Goal: Task Accomplishment & Management: Manage account settings

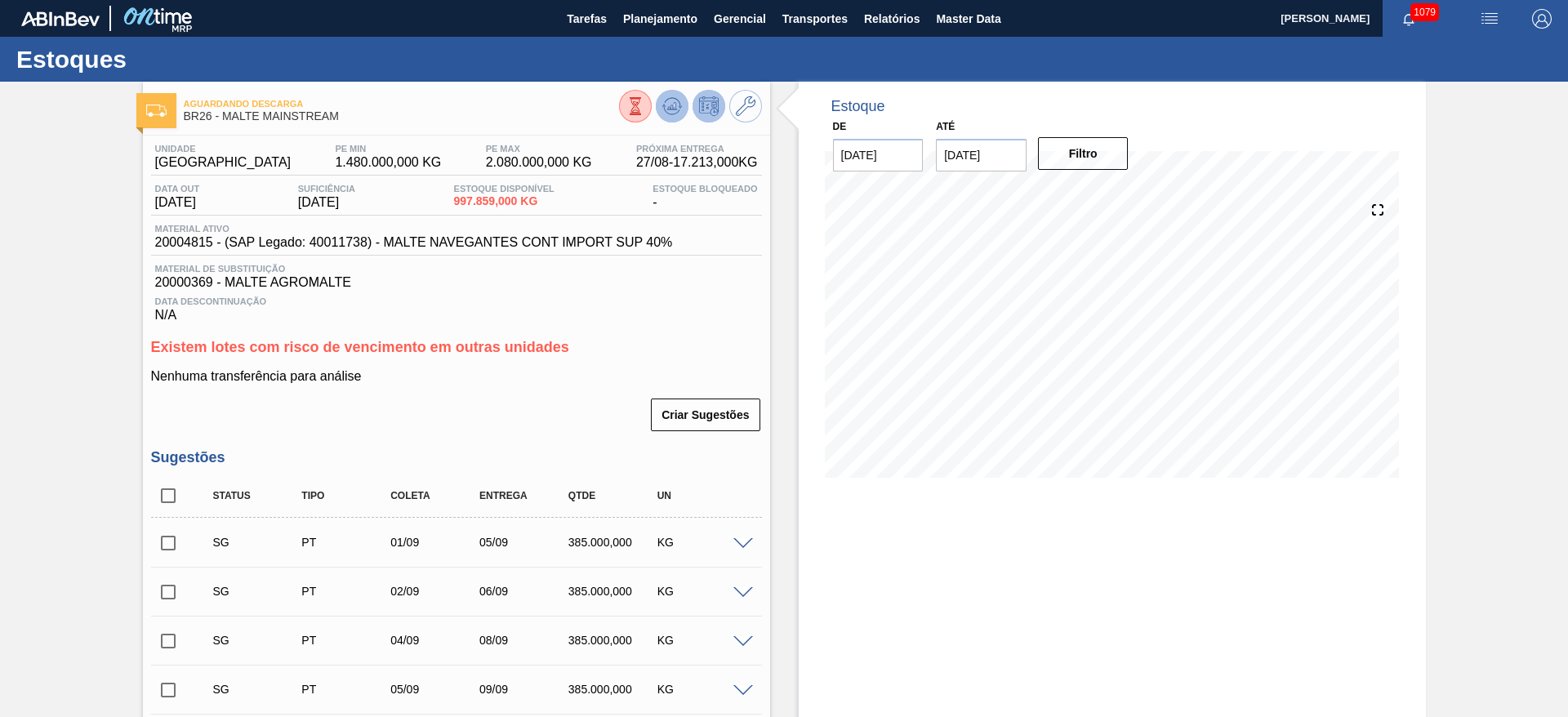
click at [667, 101] on icon at bounding box center [672, 106] width 20 height 20
click at [646, 16] on span "Planejamento" at bounding box center [660, 19] width 74 height 20
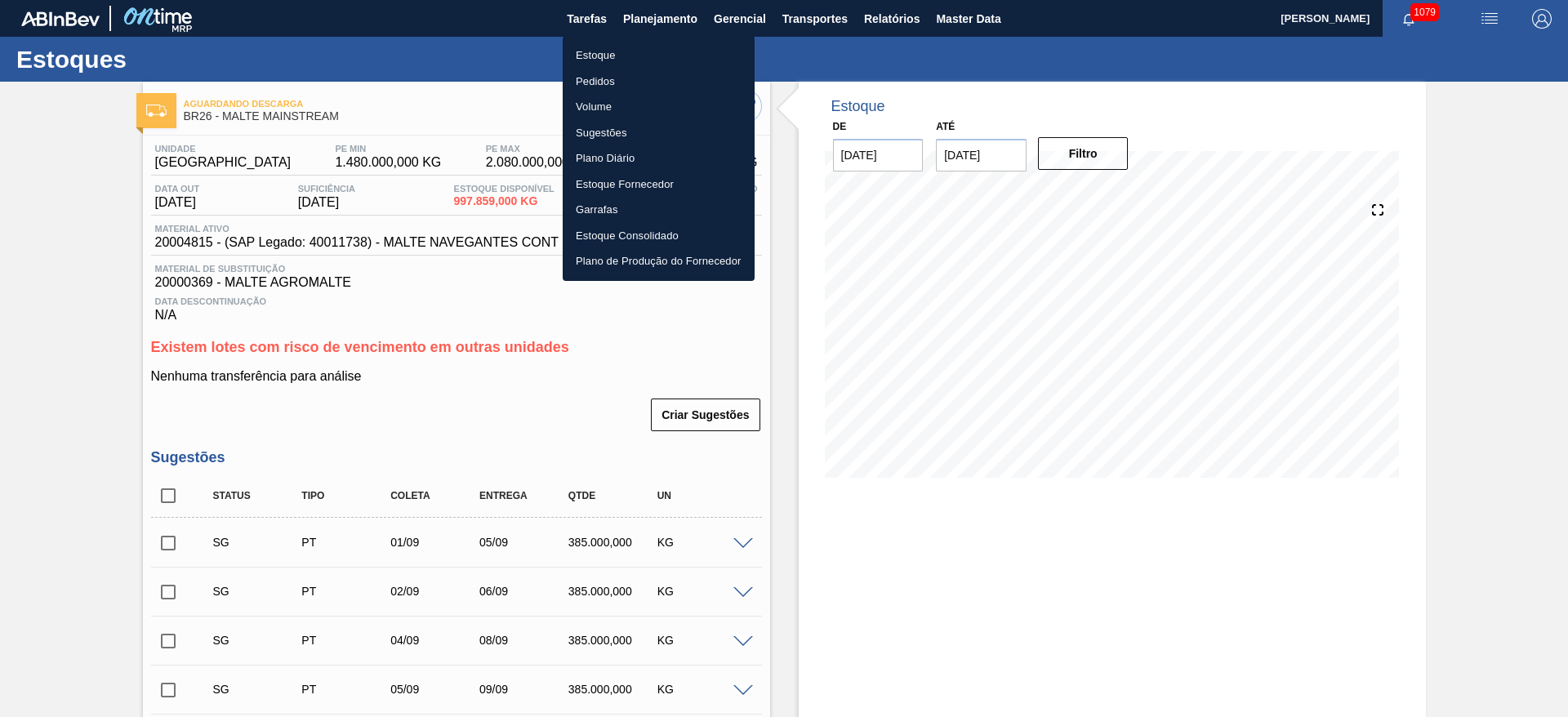
click at [598, 53] on li "Estoque" at bounding box center [659, 55] width 192 height 26
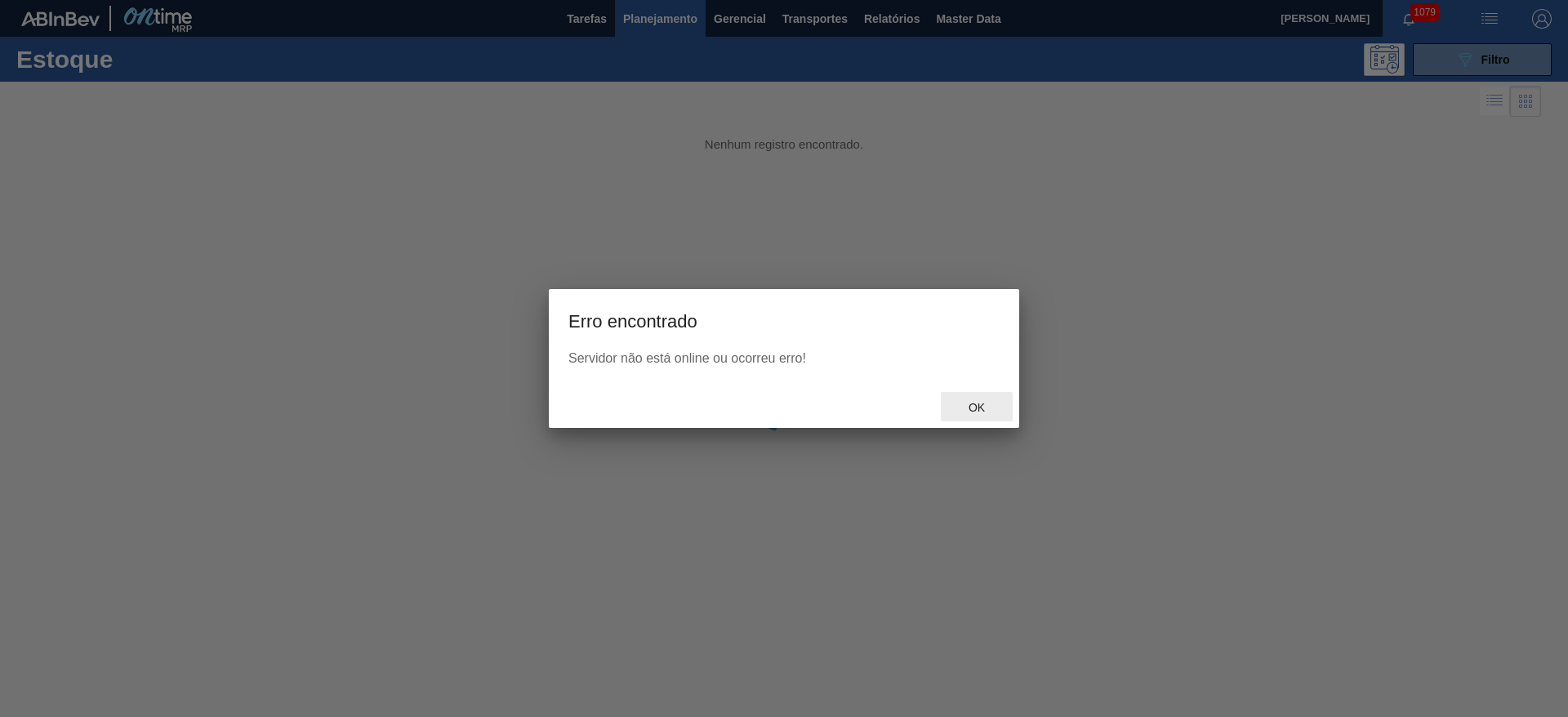
click at [977, 401] on span "Ok" at bounding box center [976, 408] width 42 height 13
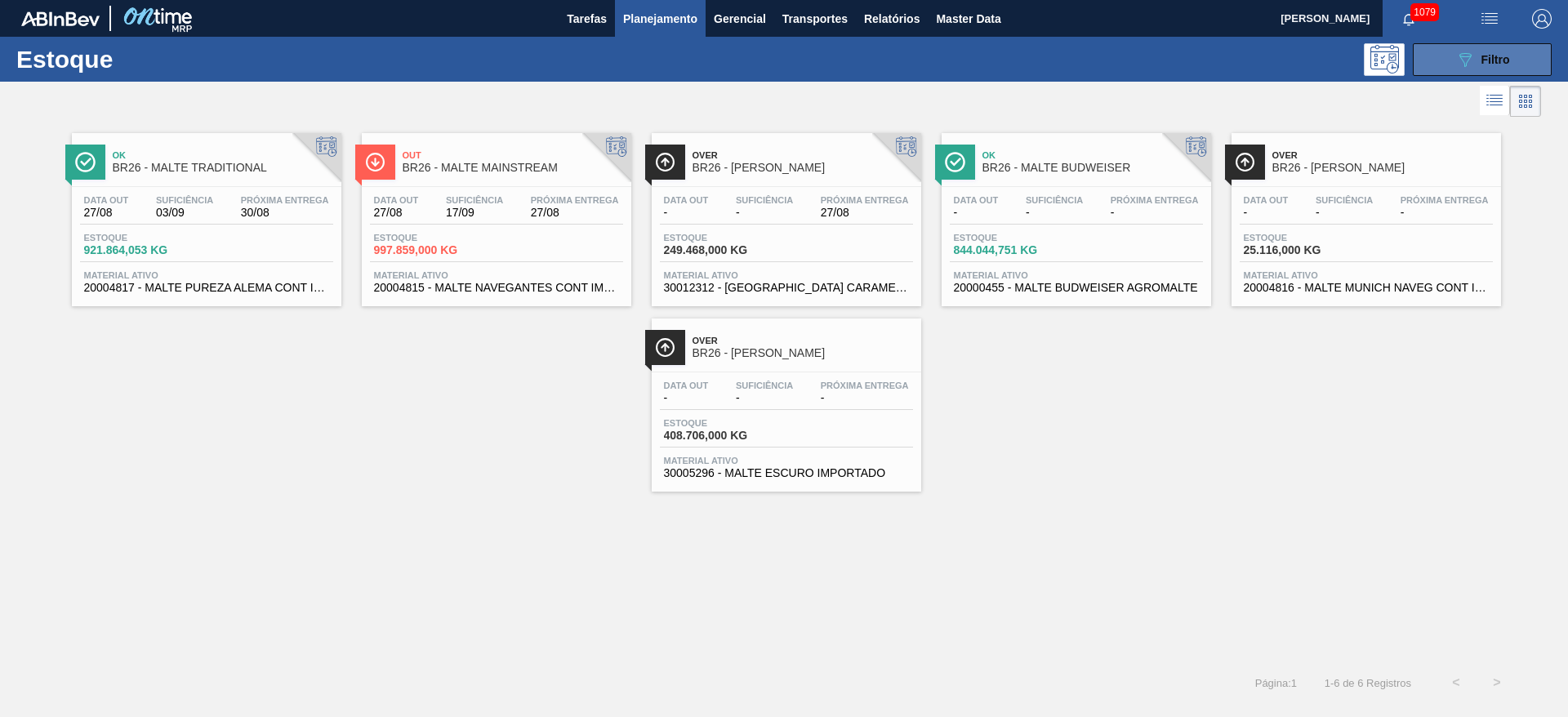
click at [1456, 59] on icon "089F7B8B-B2A5-4AFE-B5C0-19BA573D28AC" at bounding box center [1465, 59] width 20 height 20
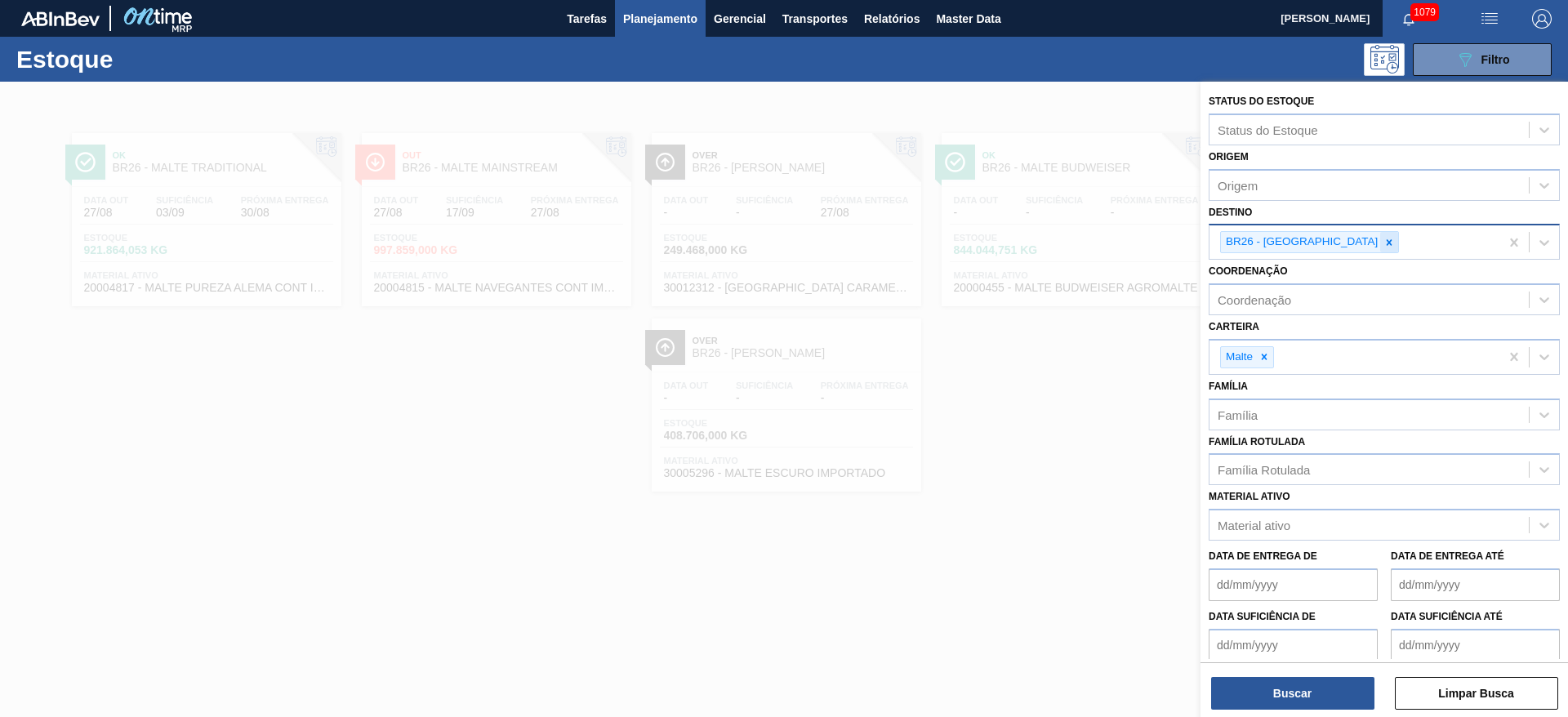
click at [1387, 242] on icon at bounding box center [1389, 242] width 6 height 6
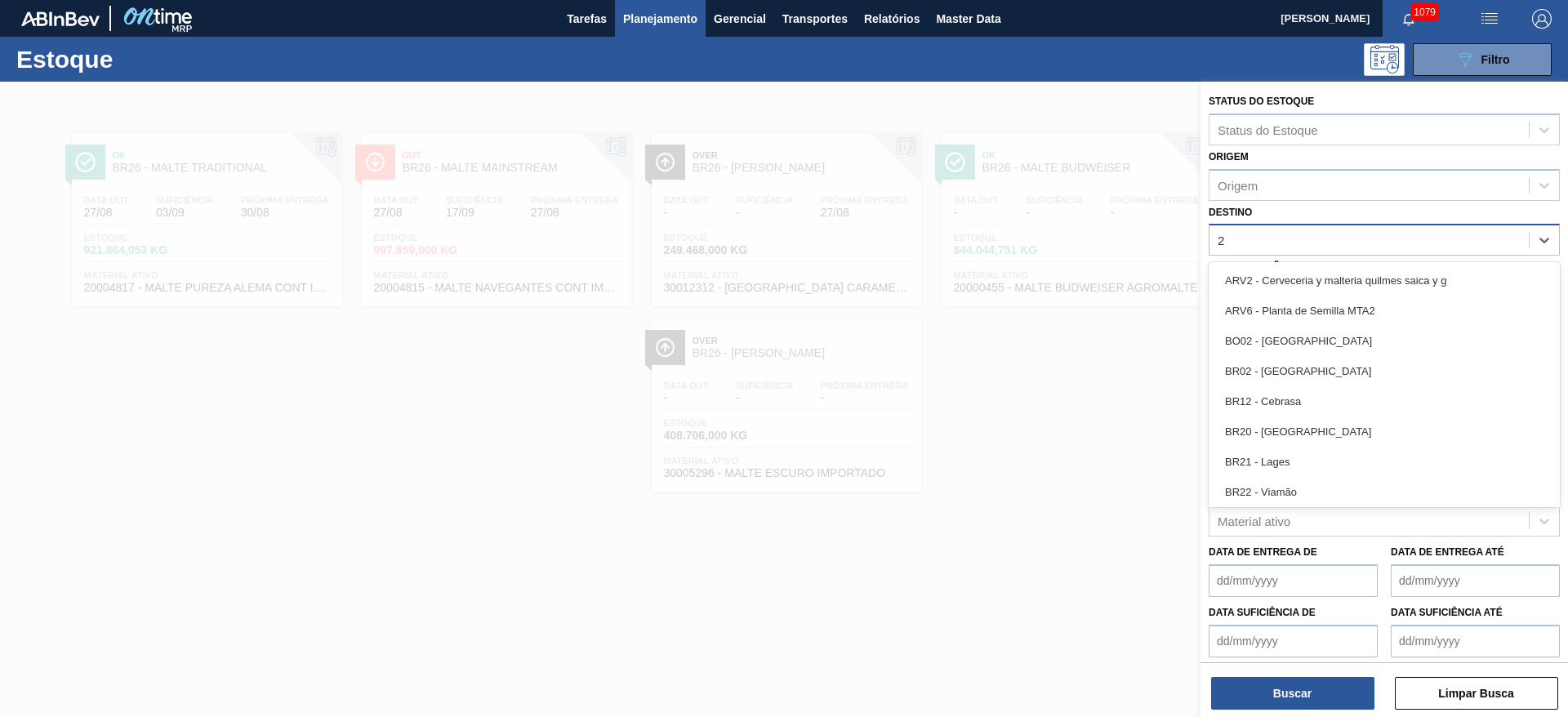
type input "24"
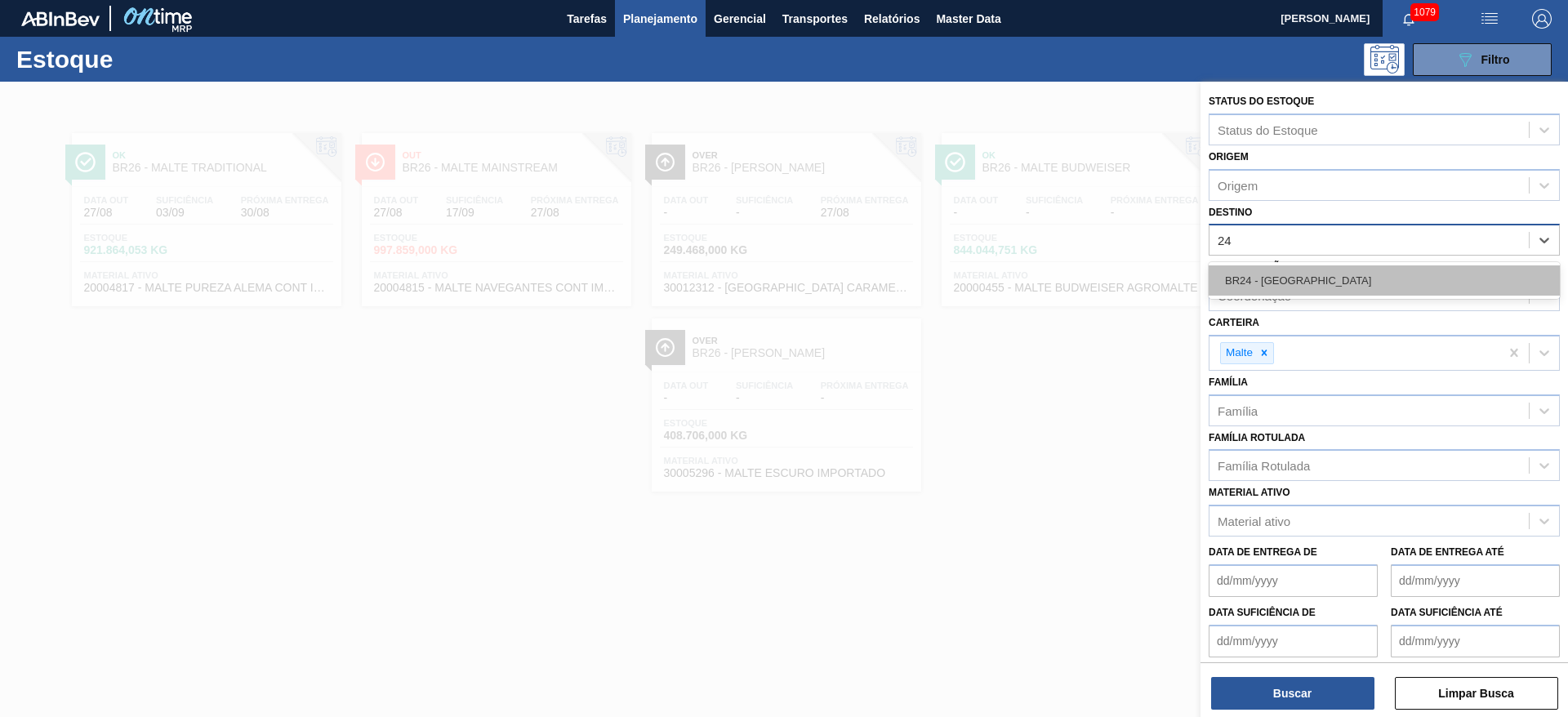
click at [1370, 277] on div "BR24 - [GEOGRAPHIC_DATA]" at bounding box center [1384, 280] width 351 height 30
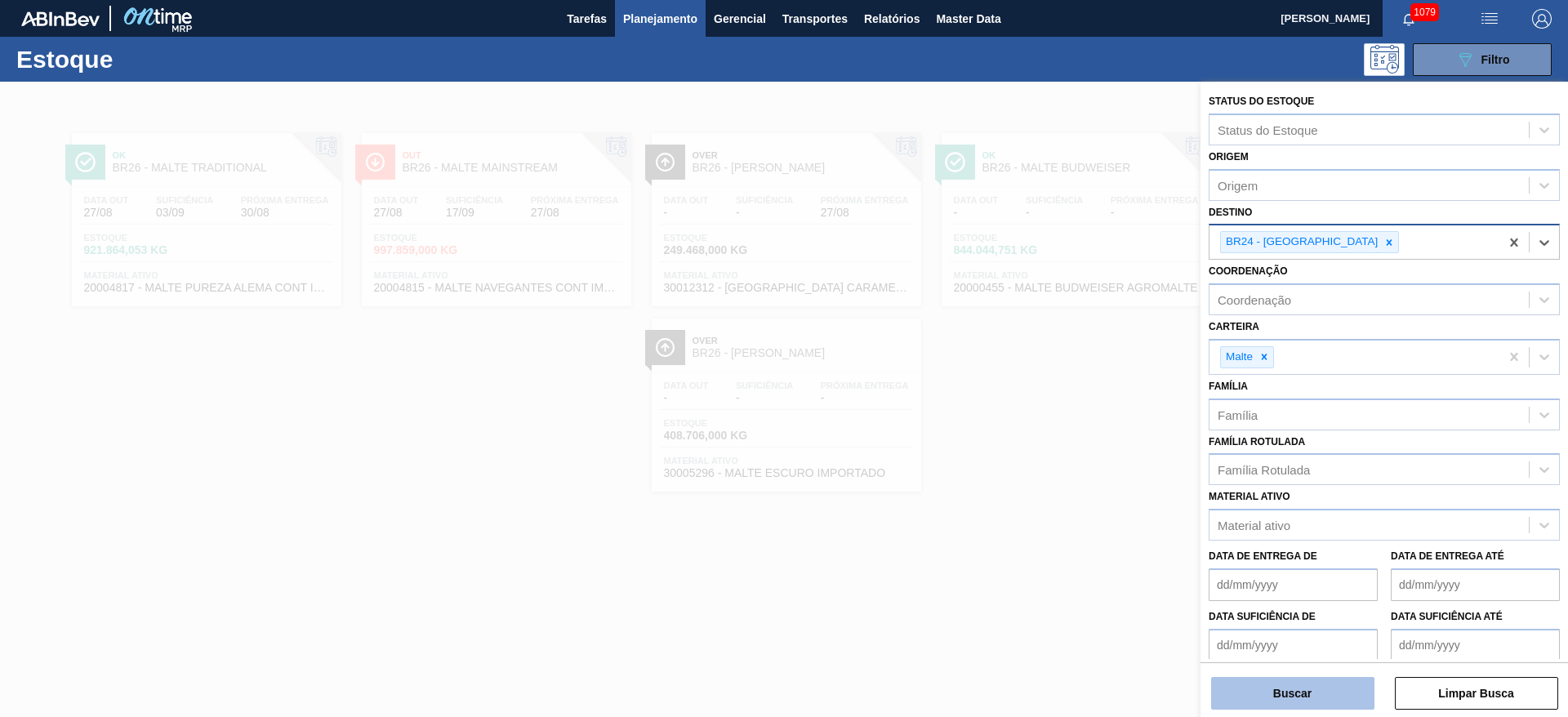
click at [1294, 694] on button "Buscar" at bounding box center [1293, 694] width 163 height 33
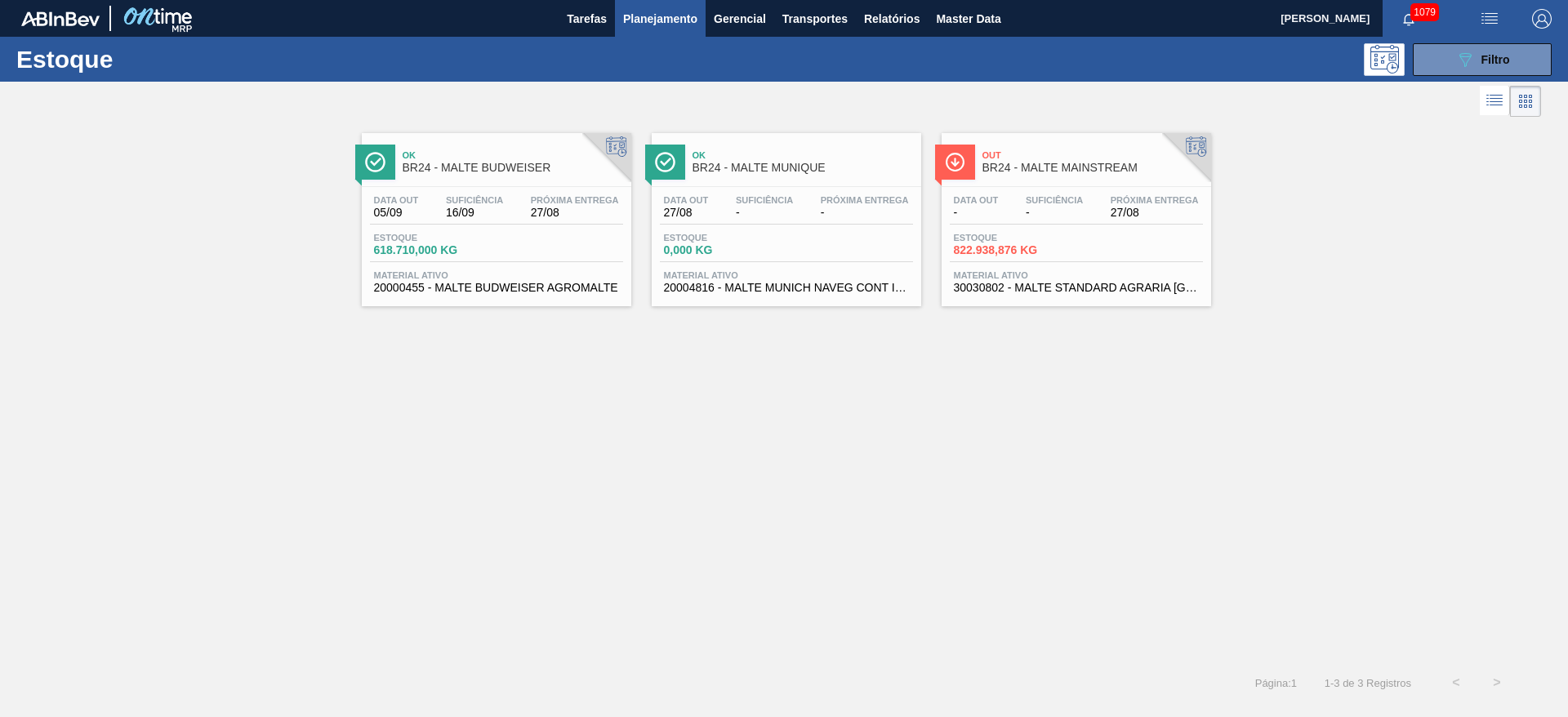
click at [1026, 208] on span "-" at bounding box center [1054, 212] width 57 height 12
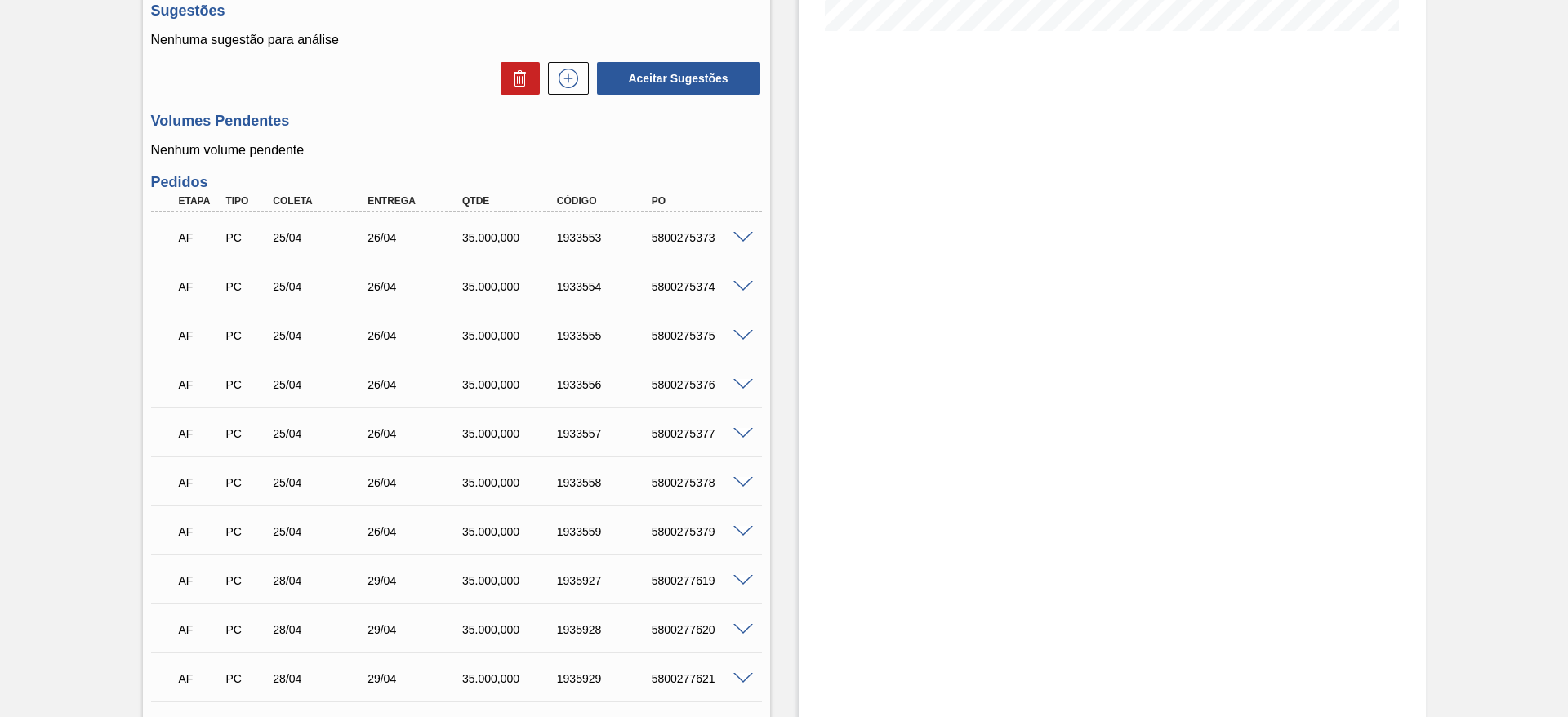
scroll to position [613, 0]
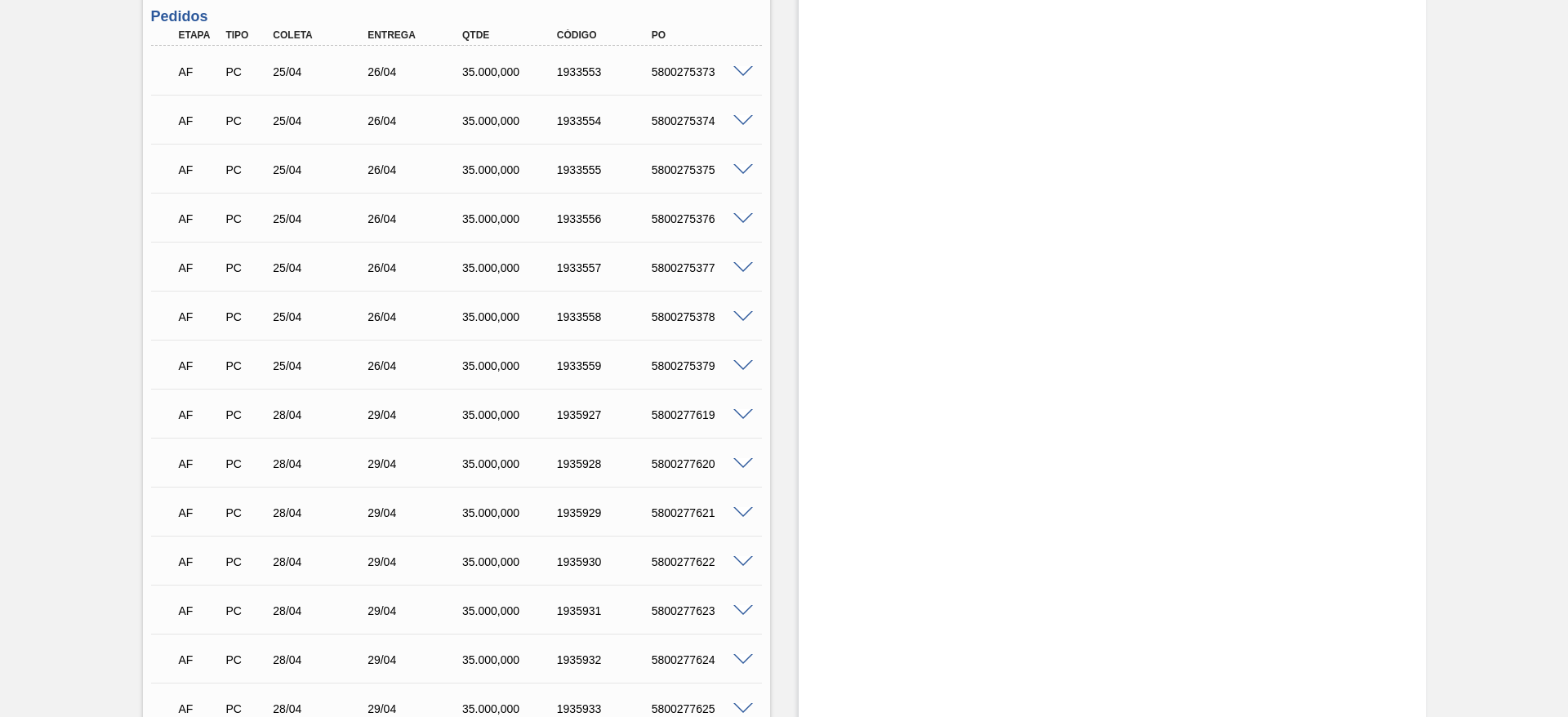
click at [746, 70] on span at bounding box center [742, 71] width 20 height 12
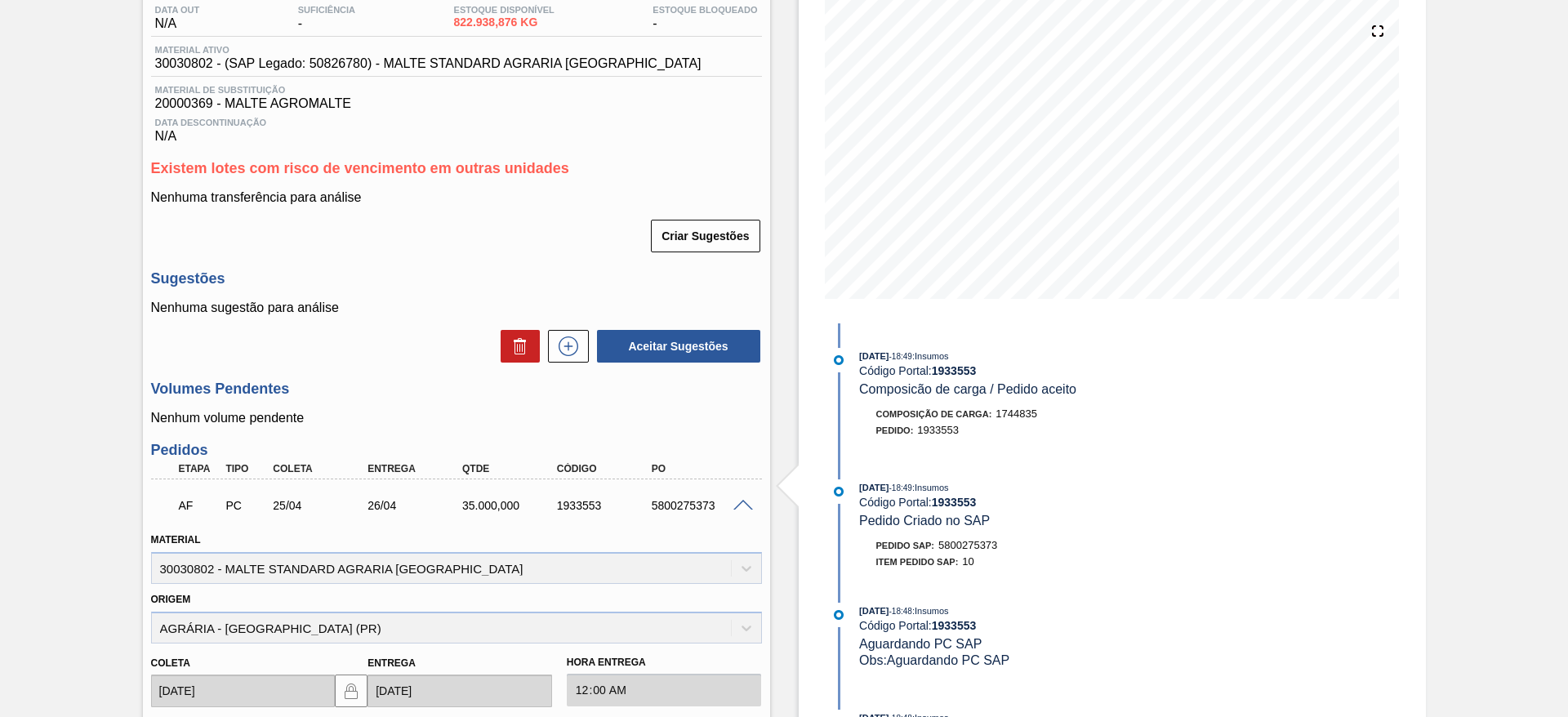
scroll to position [0, 0]
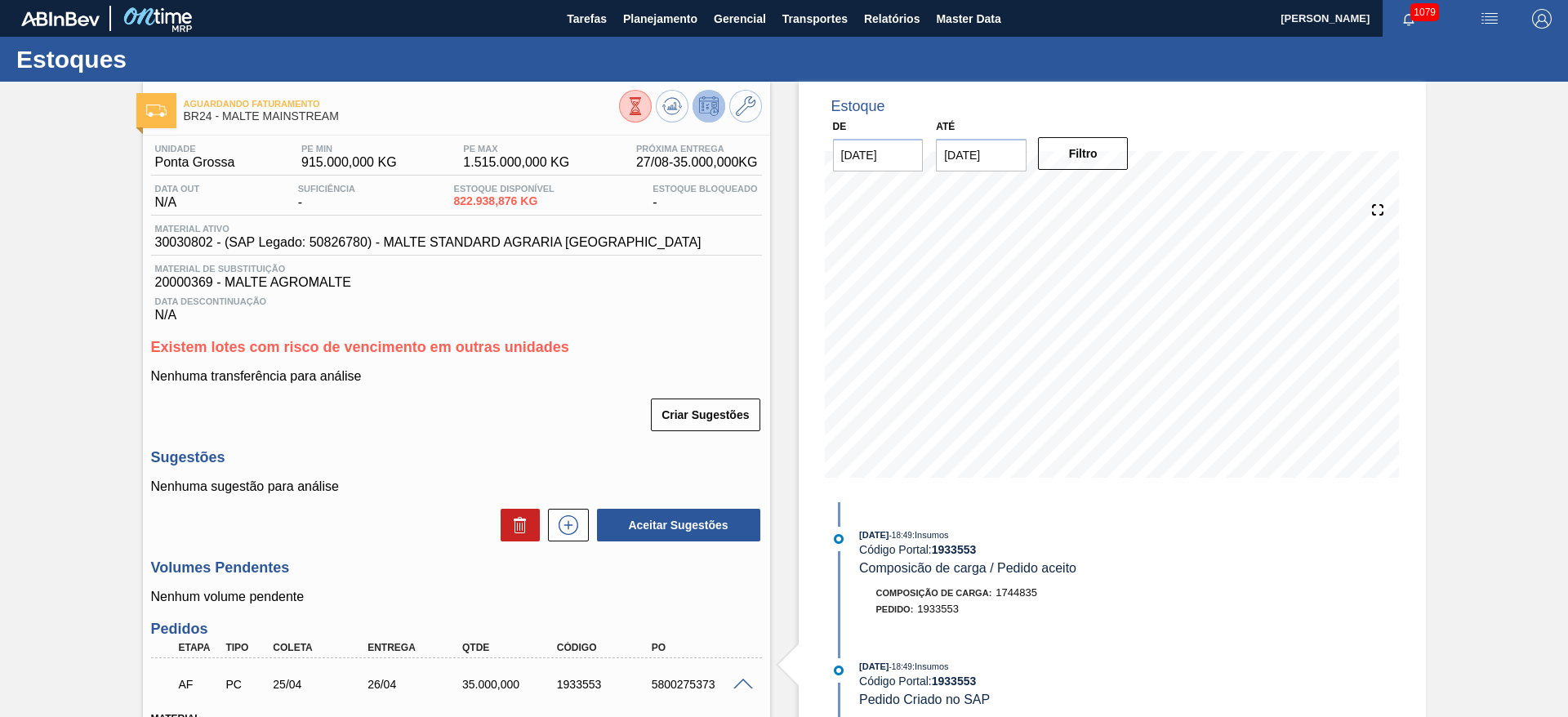
click at [185, 243] on span "30030802 - (SAP Legado: 50826780) - MALTE STANDARD AGRARIA [GEOGRAPHIC_DATA]" at bounding box center [427, 242] width 546 height 15
copy span "30030802"
click at [645, 16] on span "Planejamento" at bounding box center [660, 19] width 74 height 20
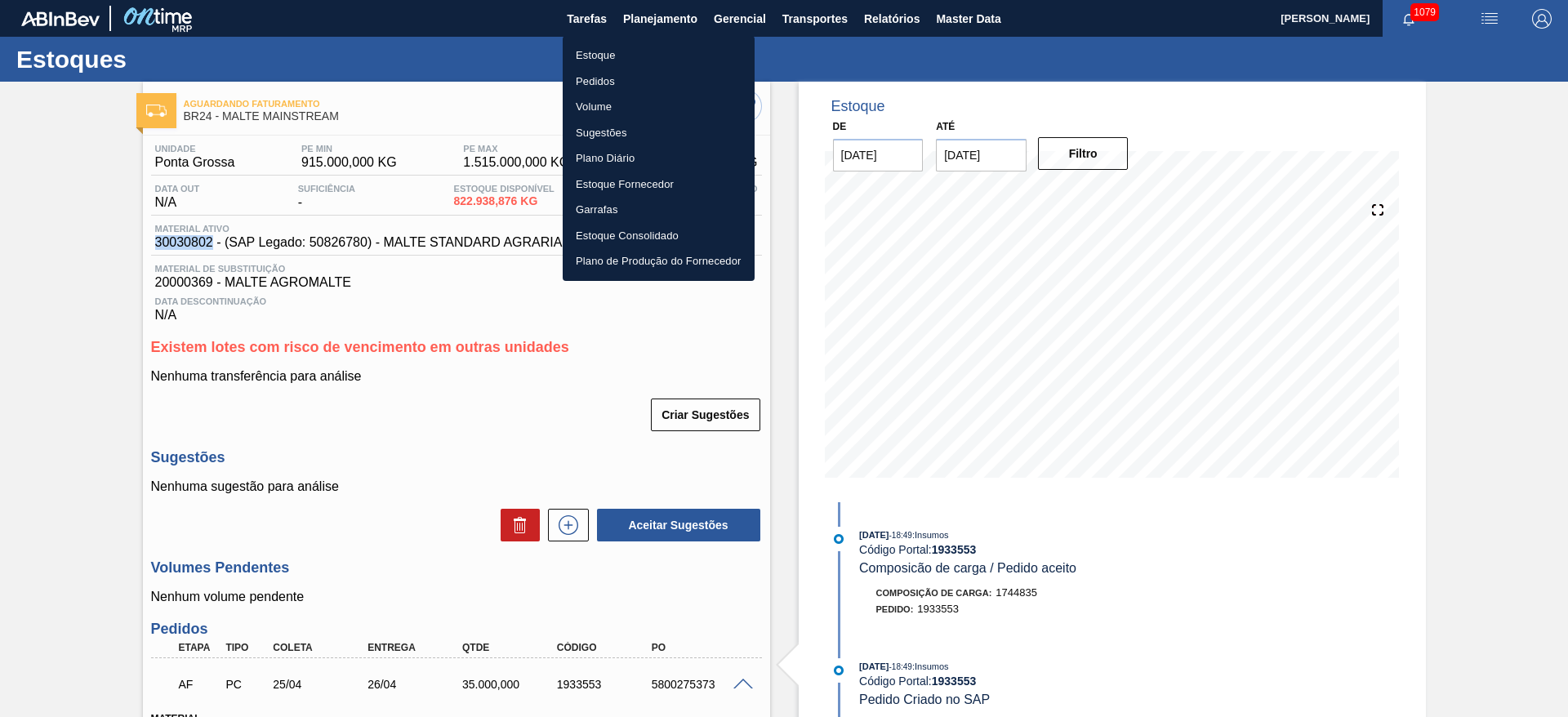
drag, startPoint x: 602, startPoint y: 87, endPoint x: 580, endPoint y: 104, distance: 27.8
click at [602, 86] on li "Pedidos" at bounding box center [659, 82] width 192 height 26
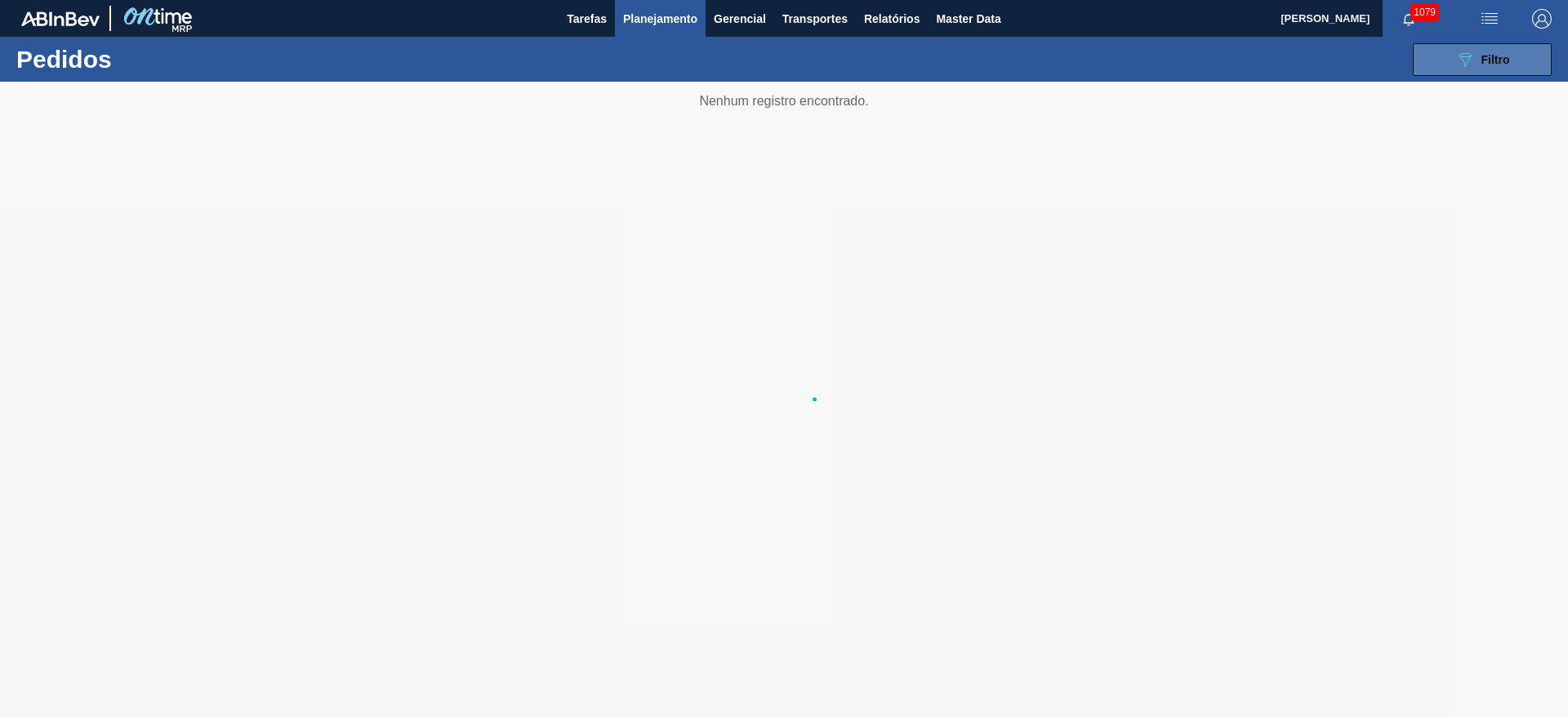
click at [1462, 66] on icon "089F7B8B-B2A5-4AFE-B5C0-19BA573D28AC" at bounding box center [1465, 59] width 20 height 20
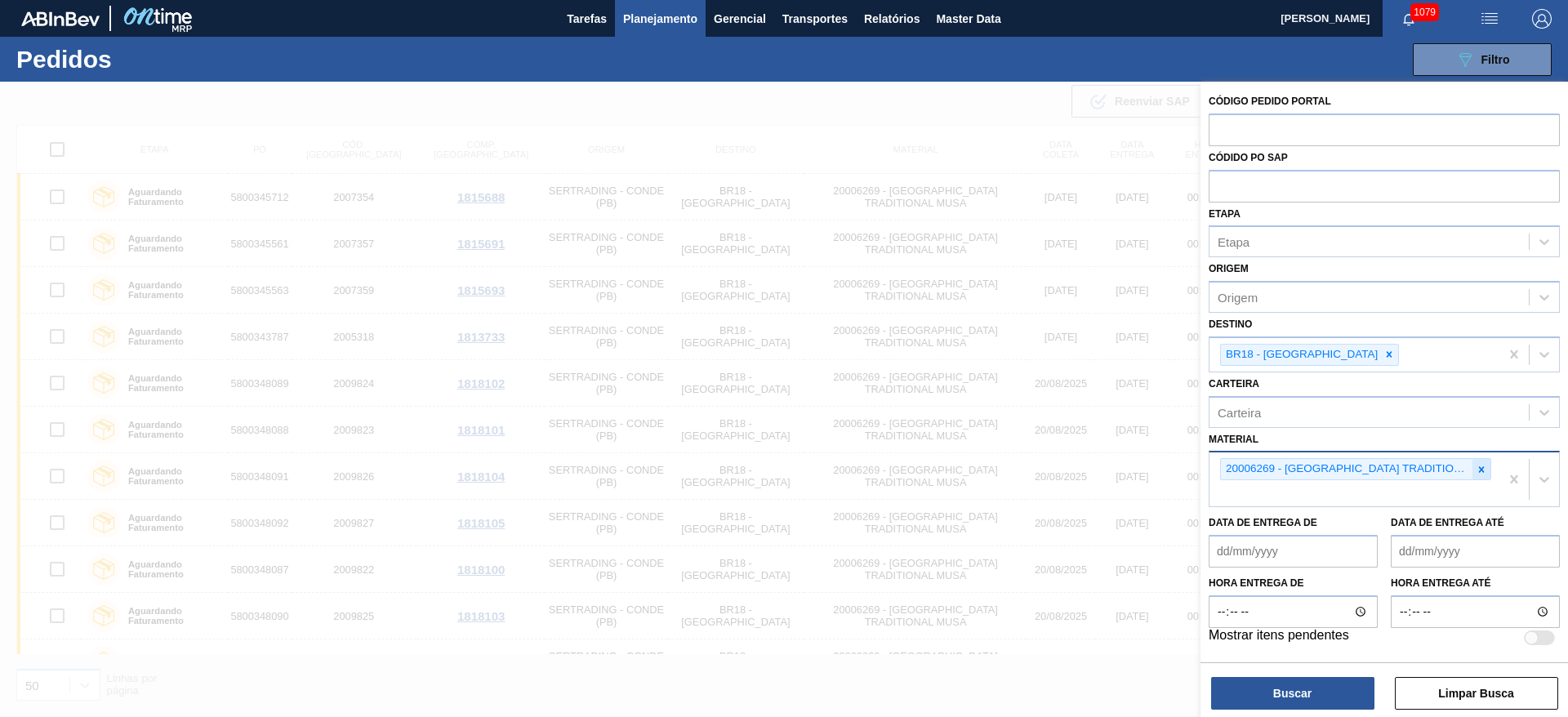
click at [1476, 464] on icon at bounding box center [1482, 470] width 11 height 11
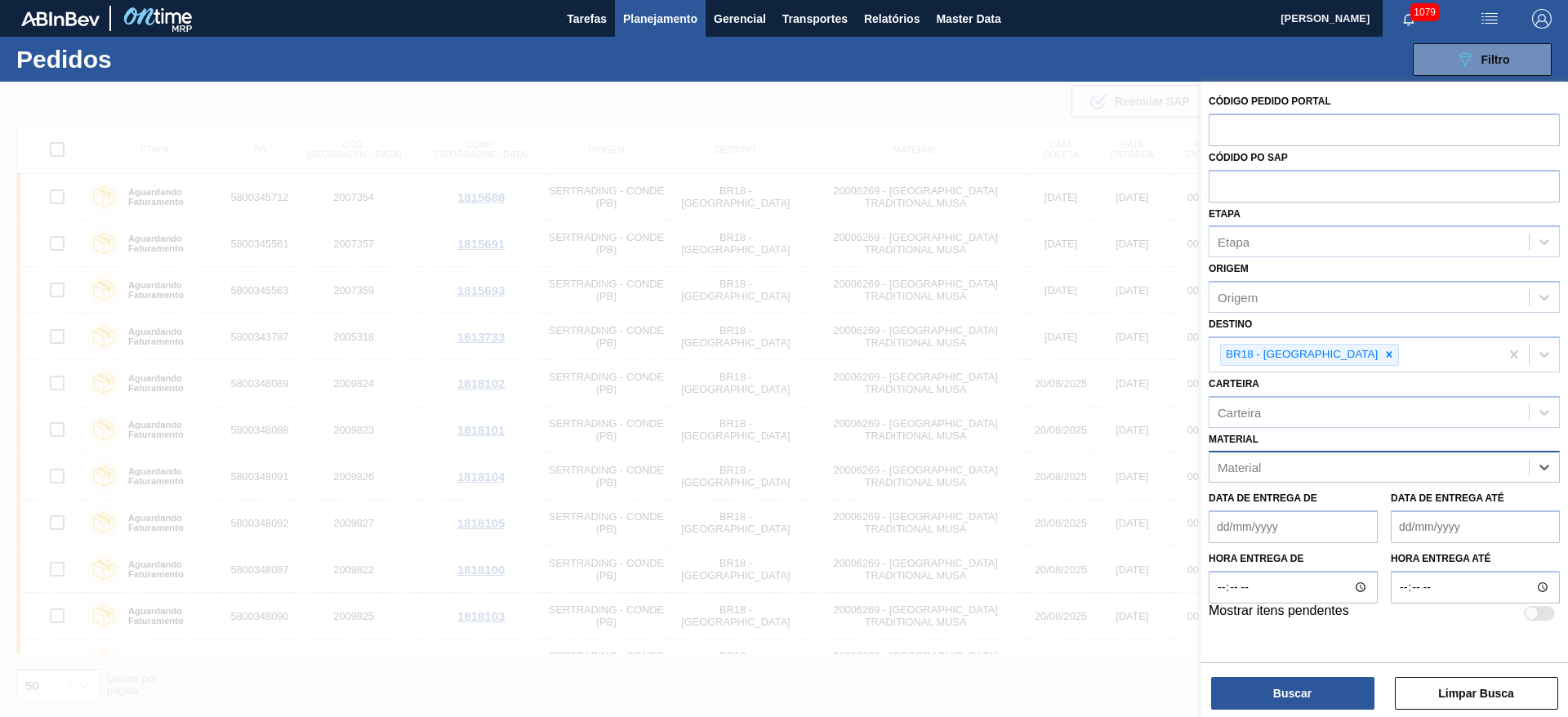
paste input "30030802"
type input "30030802"
drag, startPoint x: 1308, startPoint y: 509, endPoint x: 1313, endPoint y: 481, distance: 28.4
click at [1312, 492] on div "30030802 - MALTE STANDARD AGRARIA [GEOGRAPHIC_DATA]" at bounding box center [1384, 507] width 351 height 30
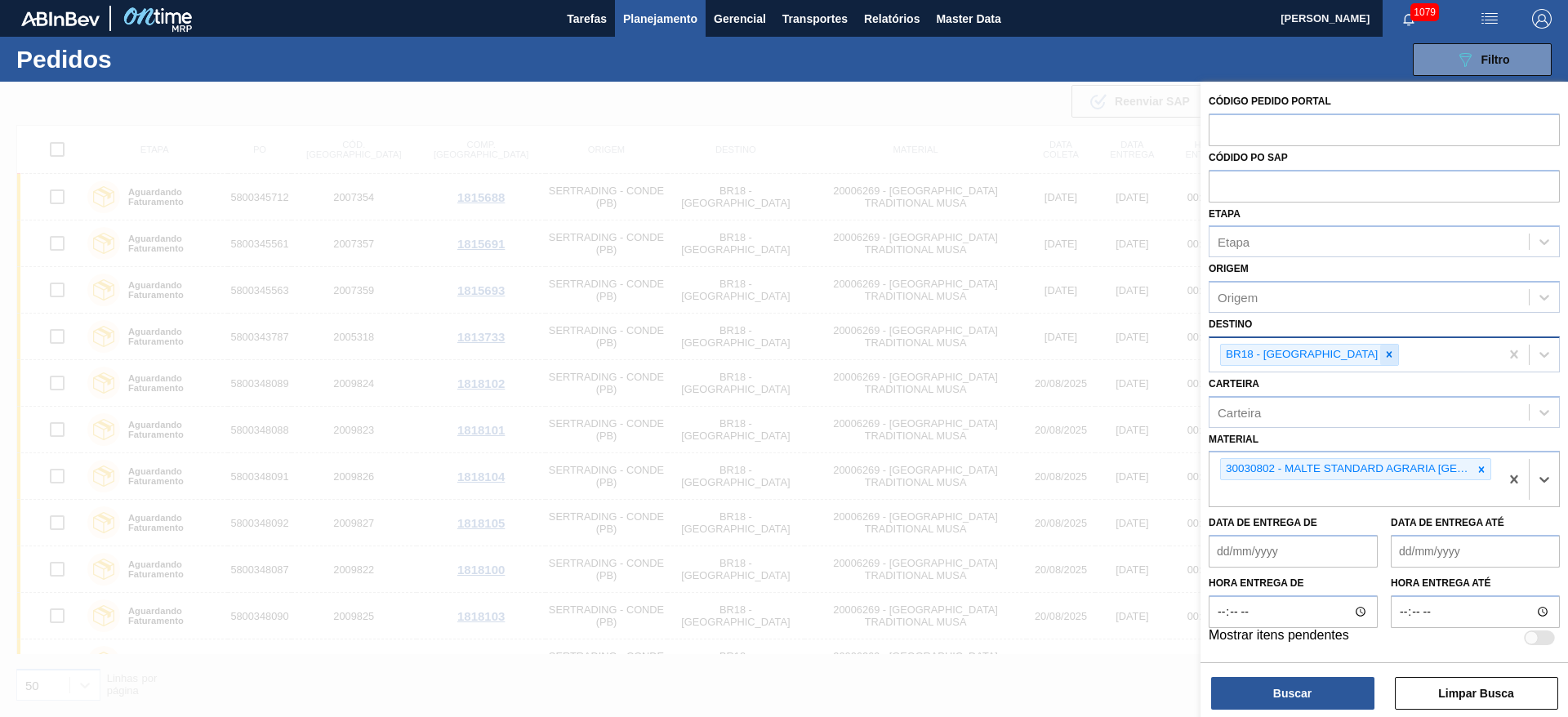
drag, startPoint x: 1337, startPoint y: 353, endPoint x: 1221, endPoint y: 318, distance: 121.2
click at [1383, 350] on icon at bounding box center [1389, 354] width 11 height 11
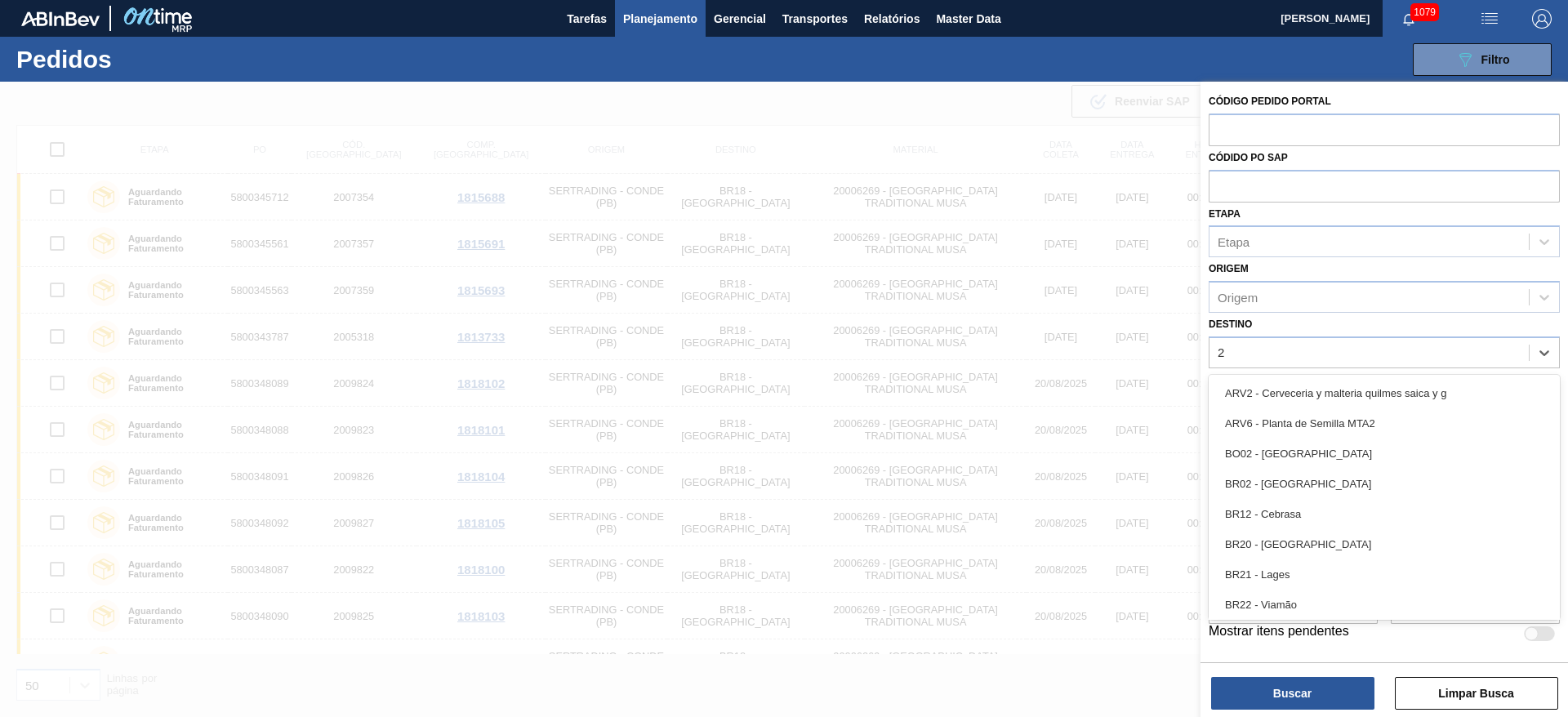
type input "24"
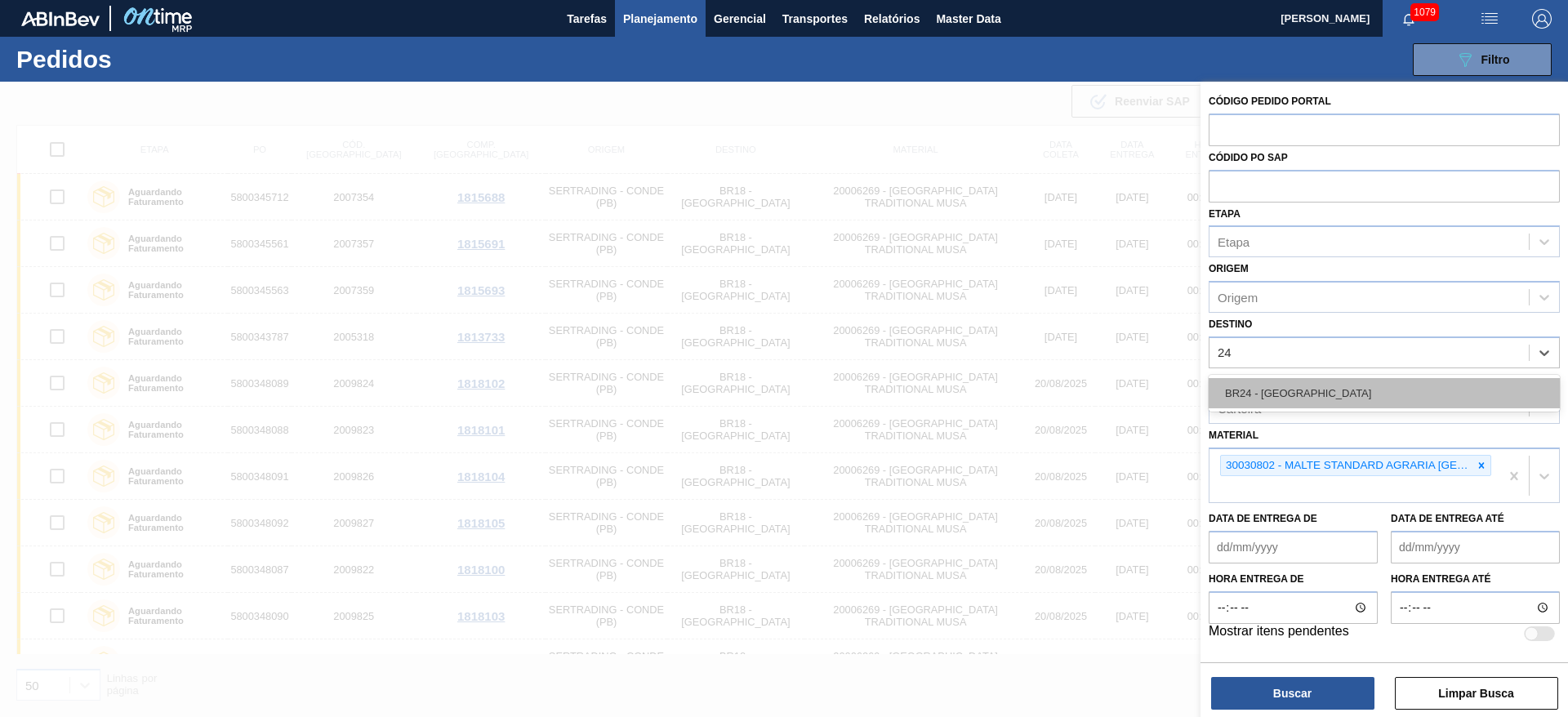
click at [1252, 389] on div "BR24 - [GEOGRAPHIC_DATA]" at bounding box center [1384, 393] width 351 height 30
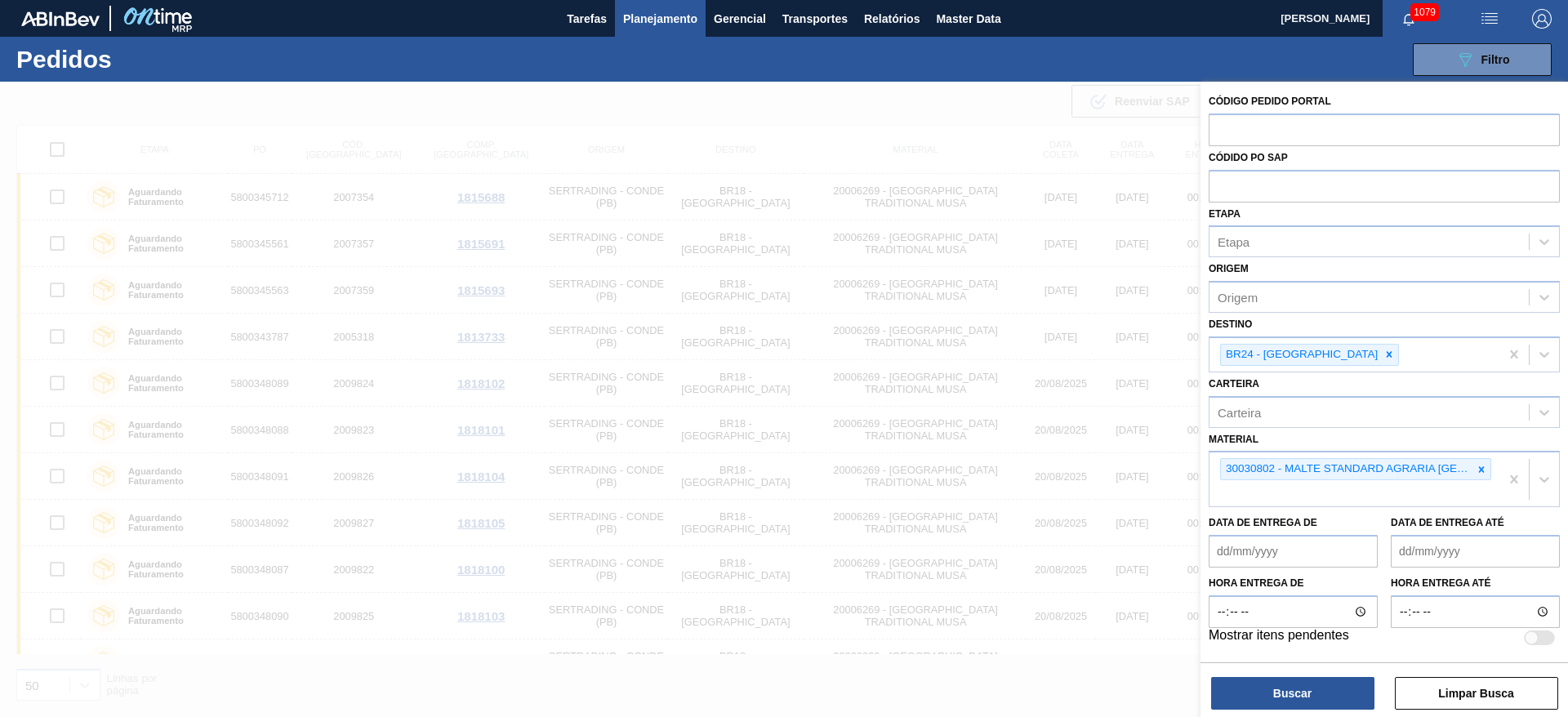
click at [1266, 712] on div "Código Pedido Portal Códido PO SAP Etapa Etapa Origem Origem Destino BR24 - [GE…" at bounding box center [1384, 401] width 367 height 639
click at [1260, 686] on button "Buscar" at bounding box center [1293, 694] width 163 height 33
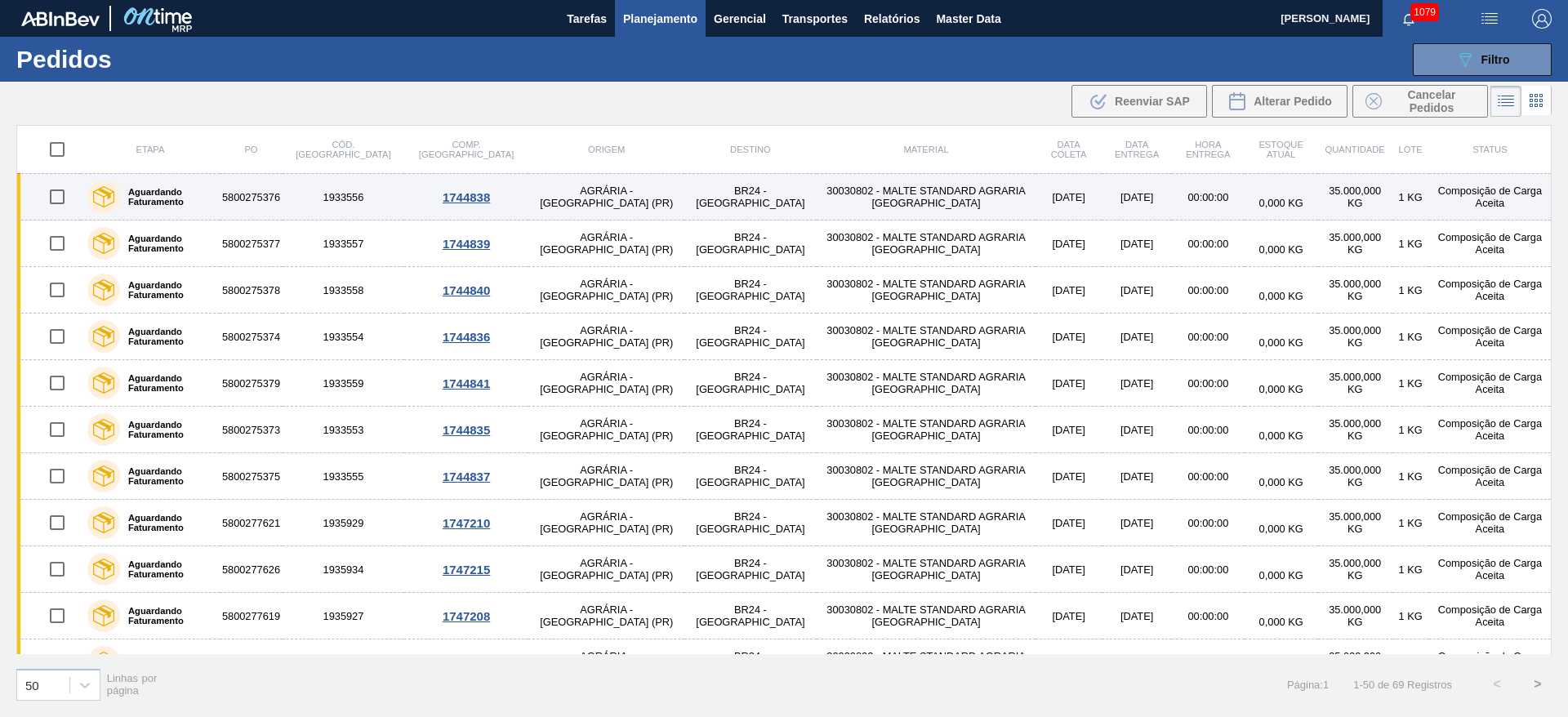
click at [53, 201] on input "checkbox" at bounding box center [57, 196] width 35 height 35
checkbox input "true"
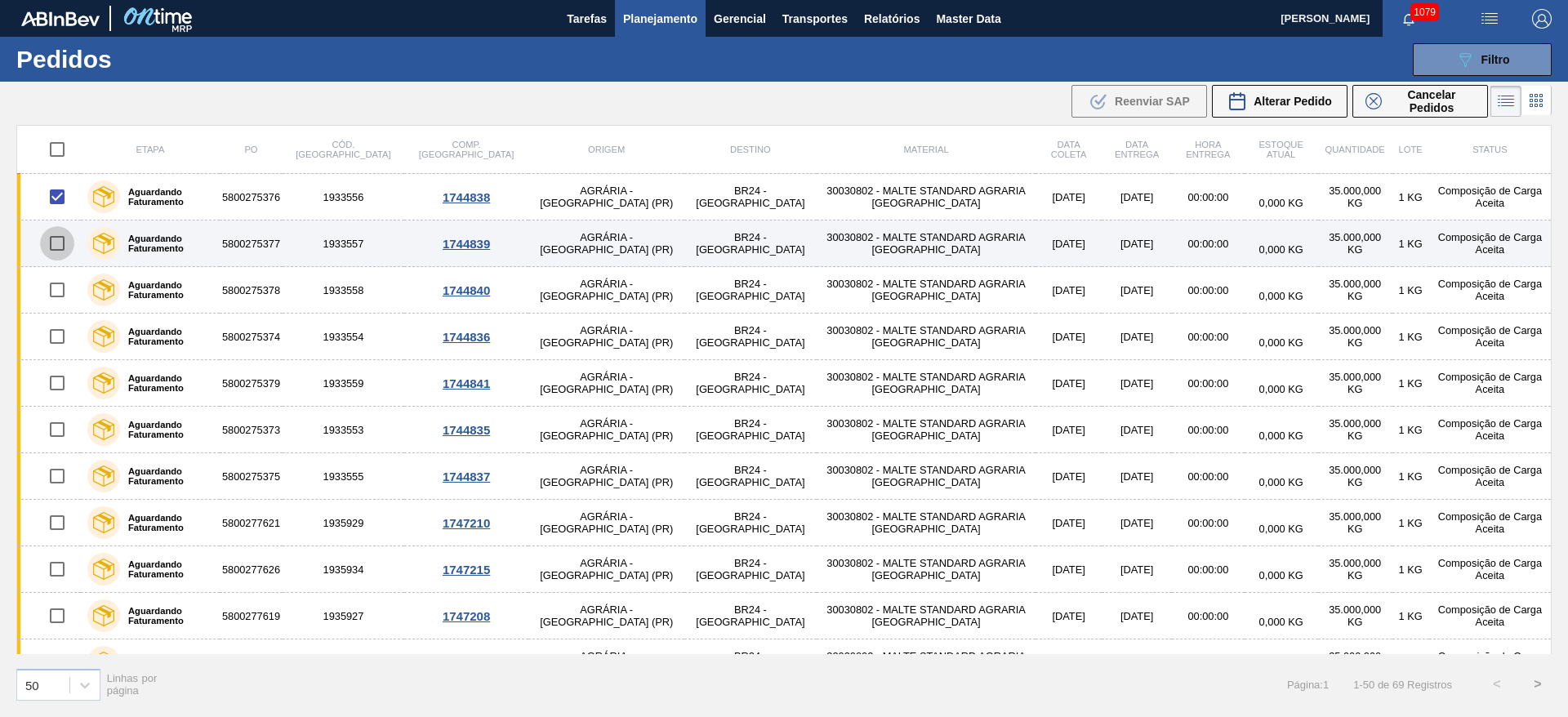
click at [54, 251] on input "checkbox" at bounding box center [57, 243] width 35 height 35
checkbox input "true"
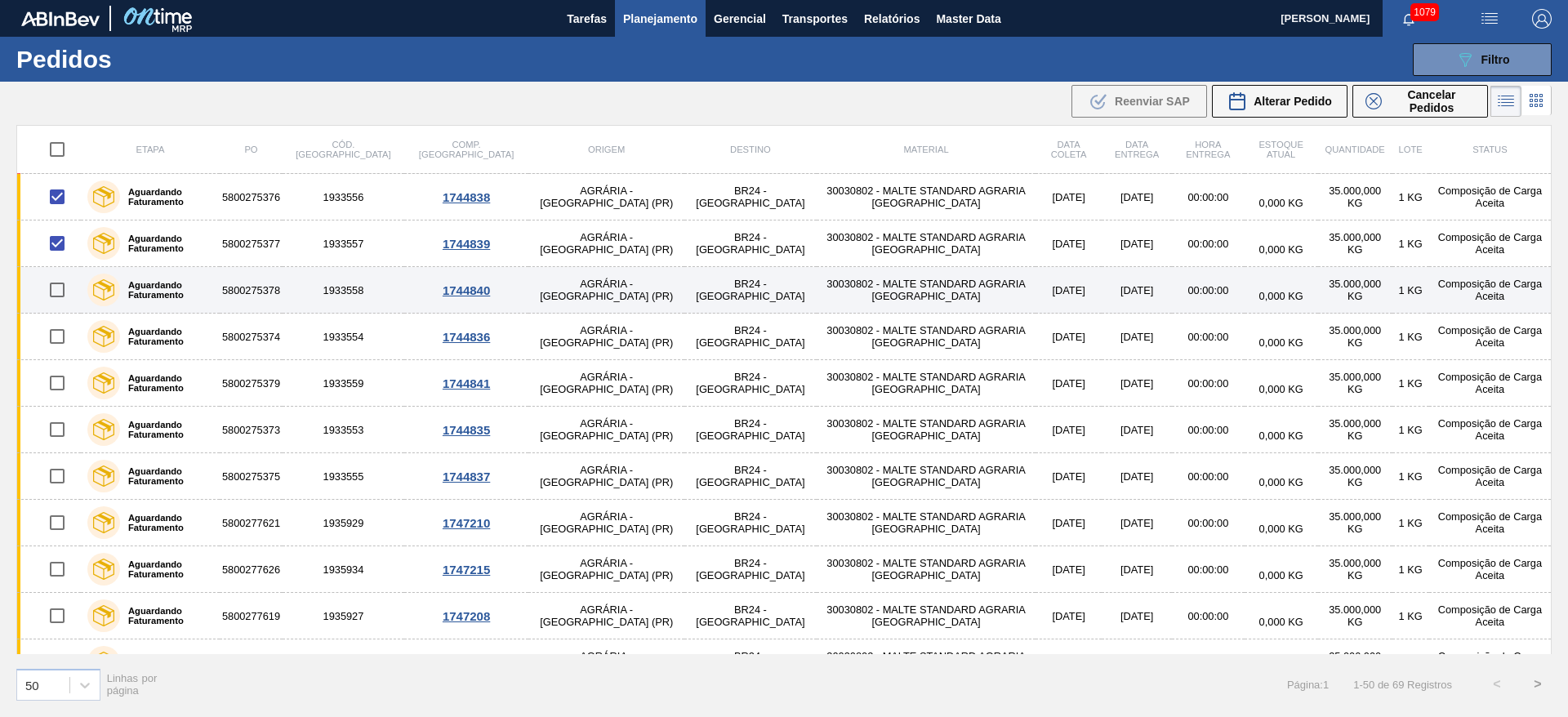
click at [57, 286] on input "checkbox" at bounding box center [57, 289] width 35 height 35
checkbox input "true"
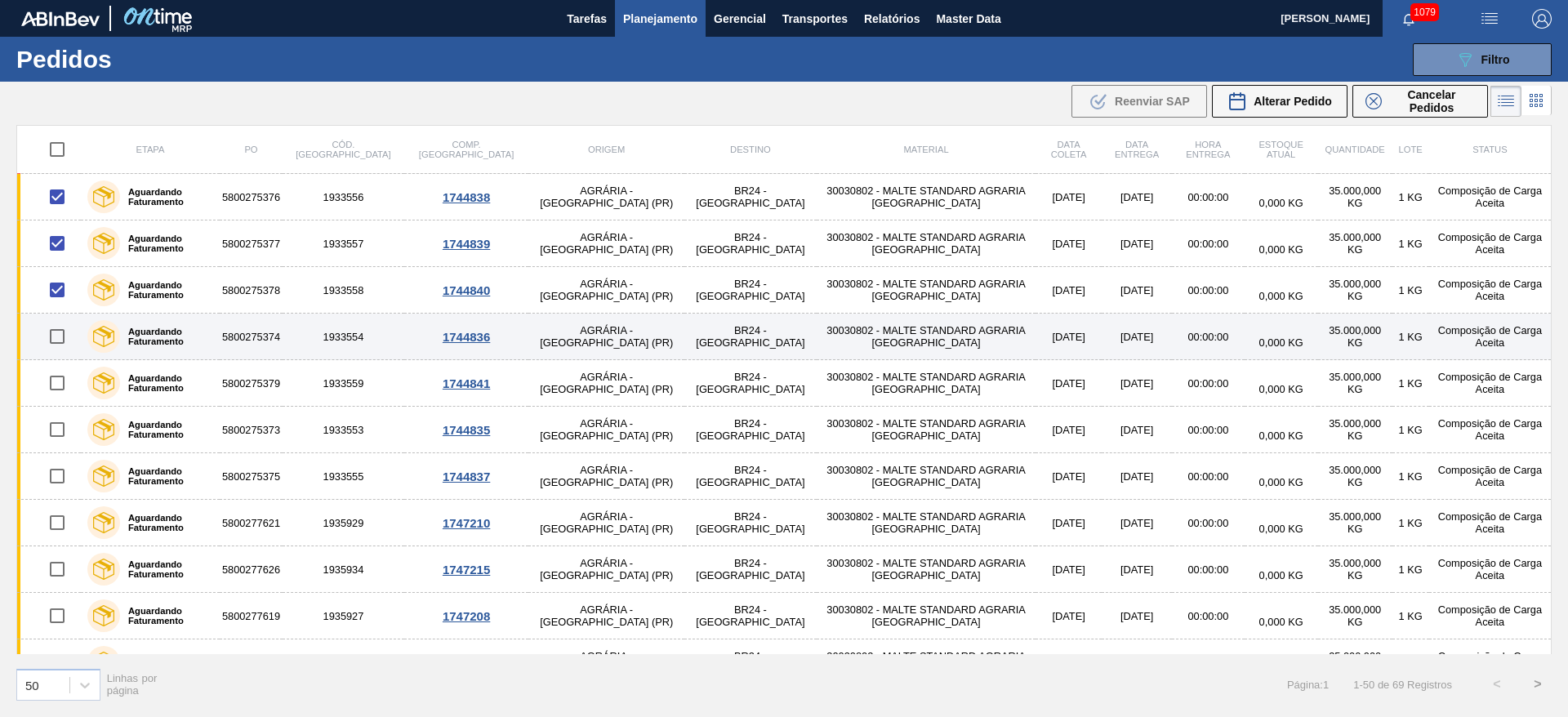
click at [57, 343] on input "checkbox" at bounding box center [57, 336] width 35 height 35
checkbox input "true"
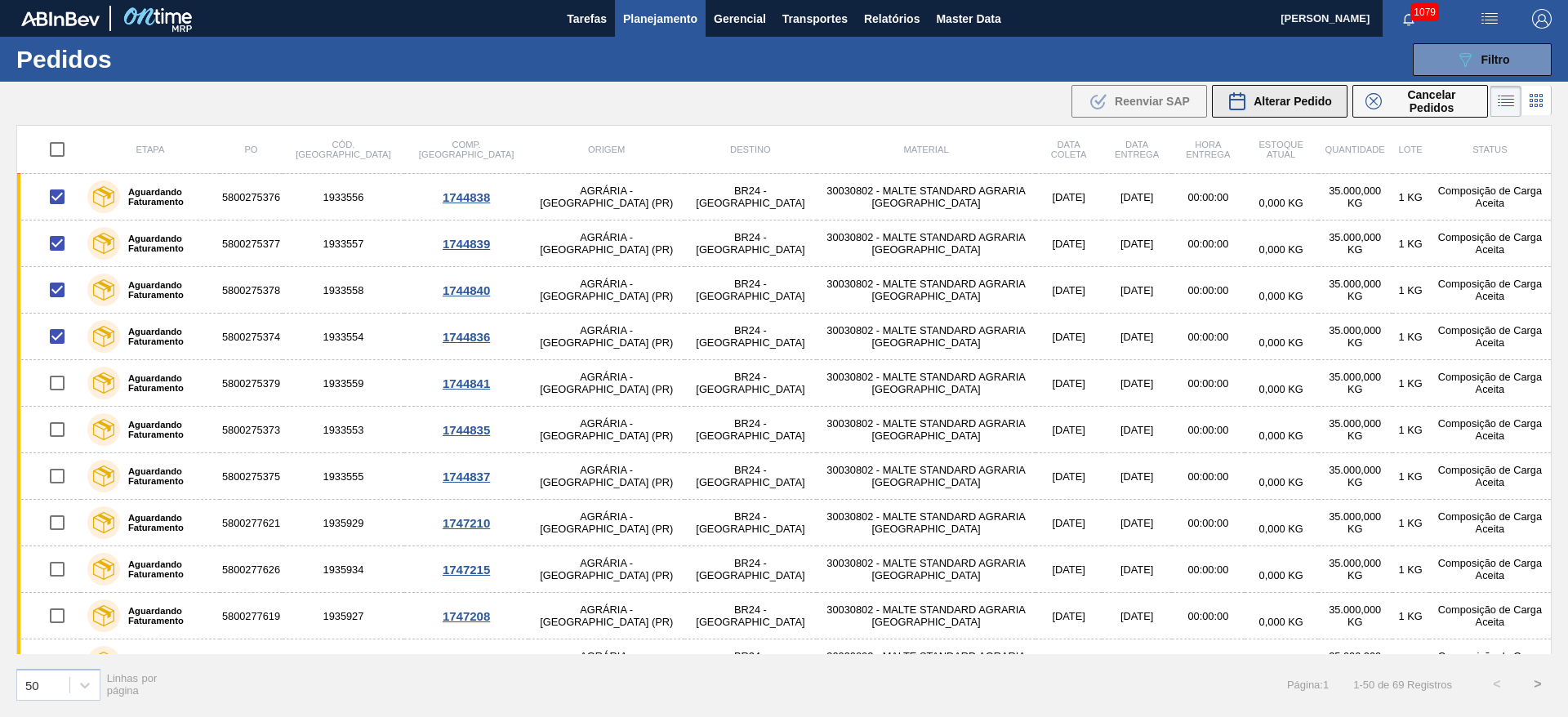
click at [1289, 101] on span "Alterar Pedido" at bounding box center [1292, 101] width 78 height 13
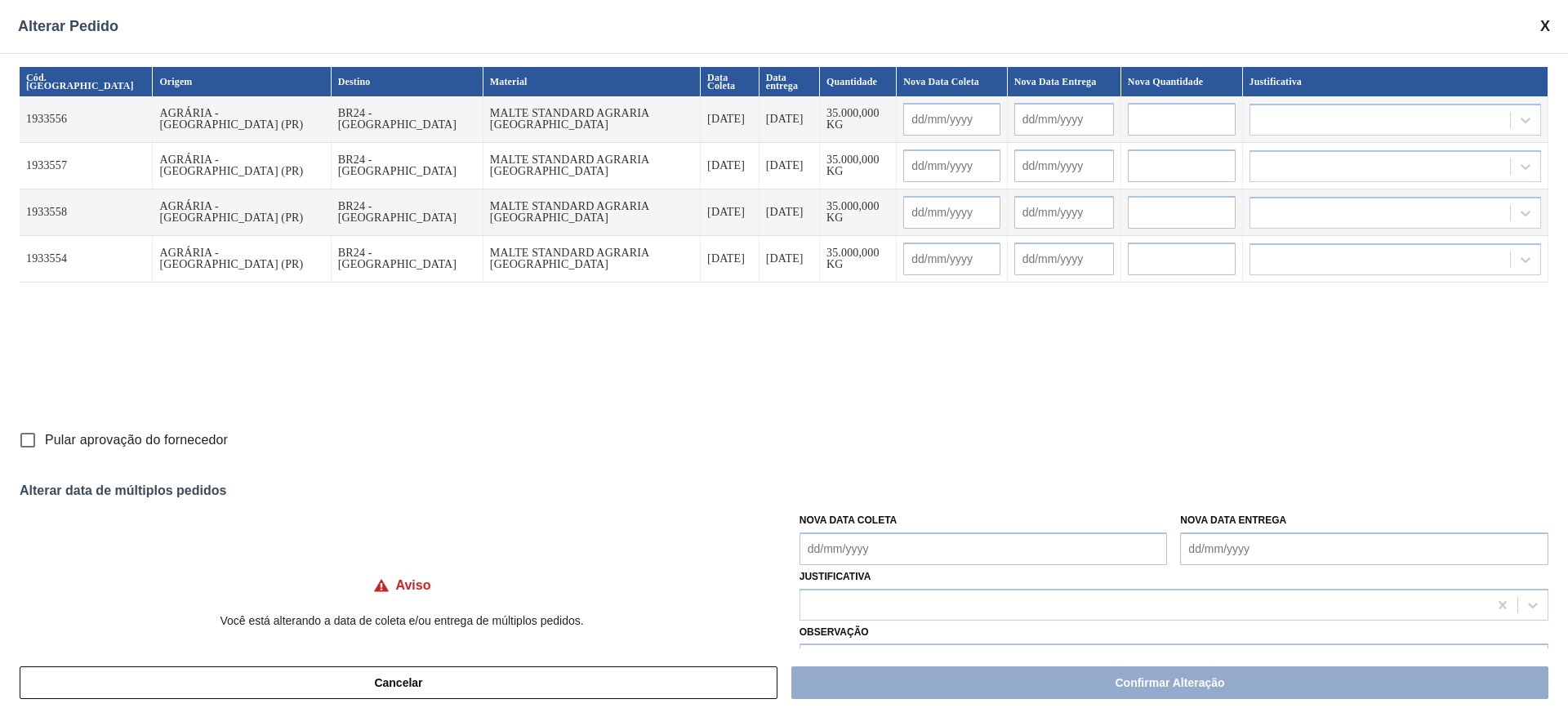
click at [28, 441] on input "Pular aprovação do fornecedor" at bounding box center [27, 440] width 35 height 35
checkbox input "true"
click at [816, 541] on Coleta "Nova Data Coleta" at bounding box center [984, 549] width 368 height 33
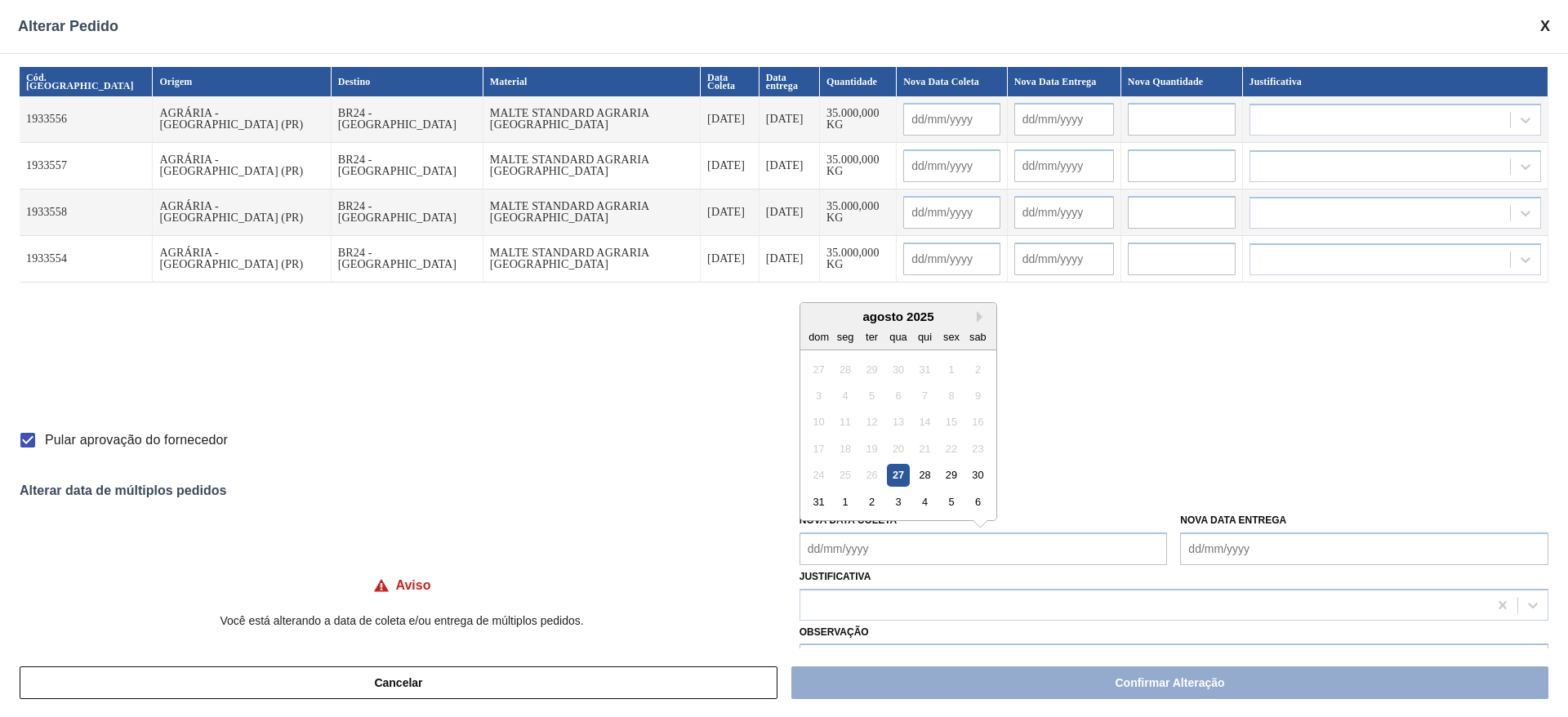
click at [887, 318] on div "agosto 2025" at bounding box center [898, 316] width 196 height 14
click at [950, 473] on div "29" at bounding box center [950, 475] width 22 height 22
type Coleta "[DATE]"
type input "[DATE]"
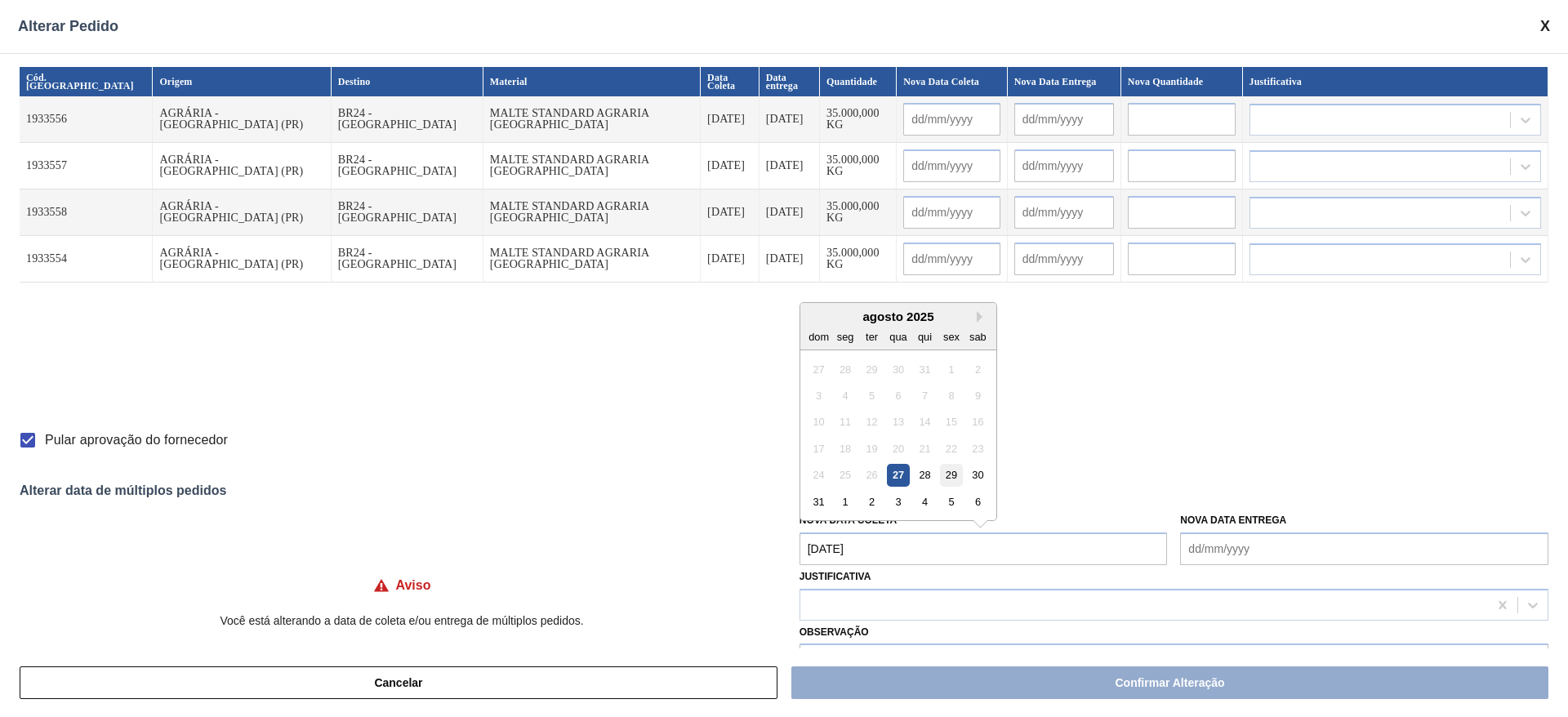
type input "[DATE]"
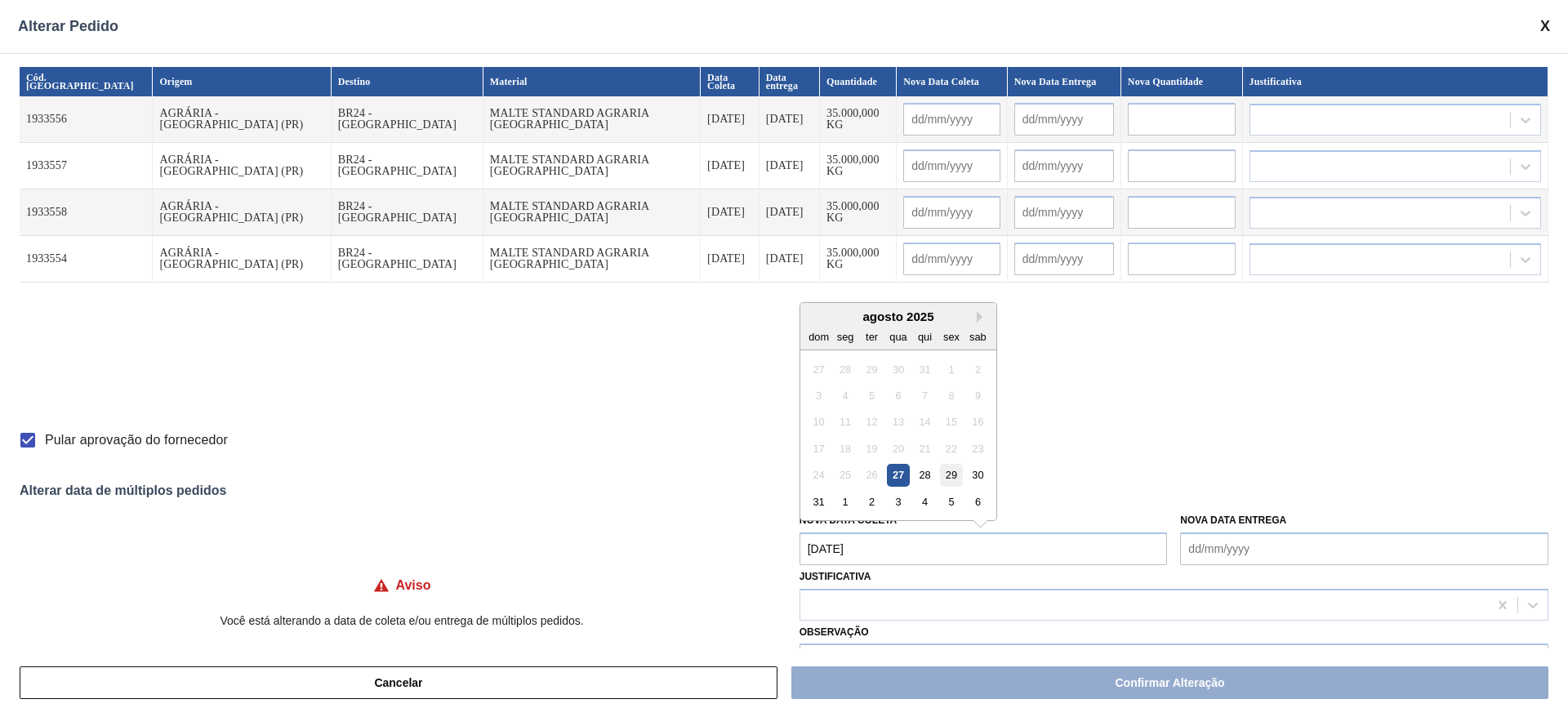
type input "[DATE]"
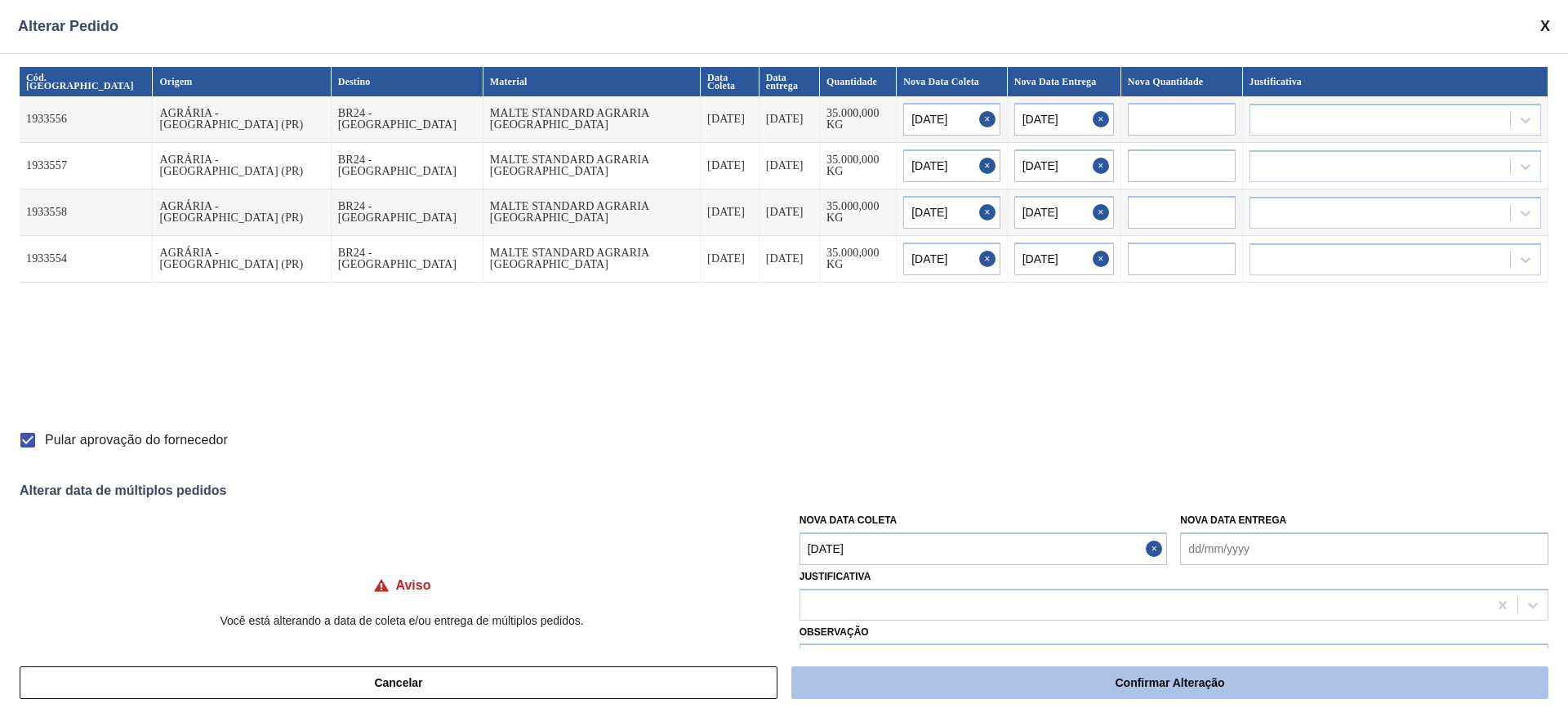
click at [1138, 680] on button "Confirmar Alteração" at bounding box center [1170, 682] width 757 height 33
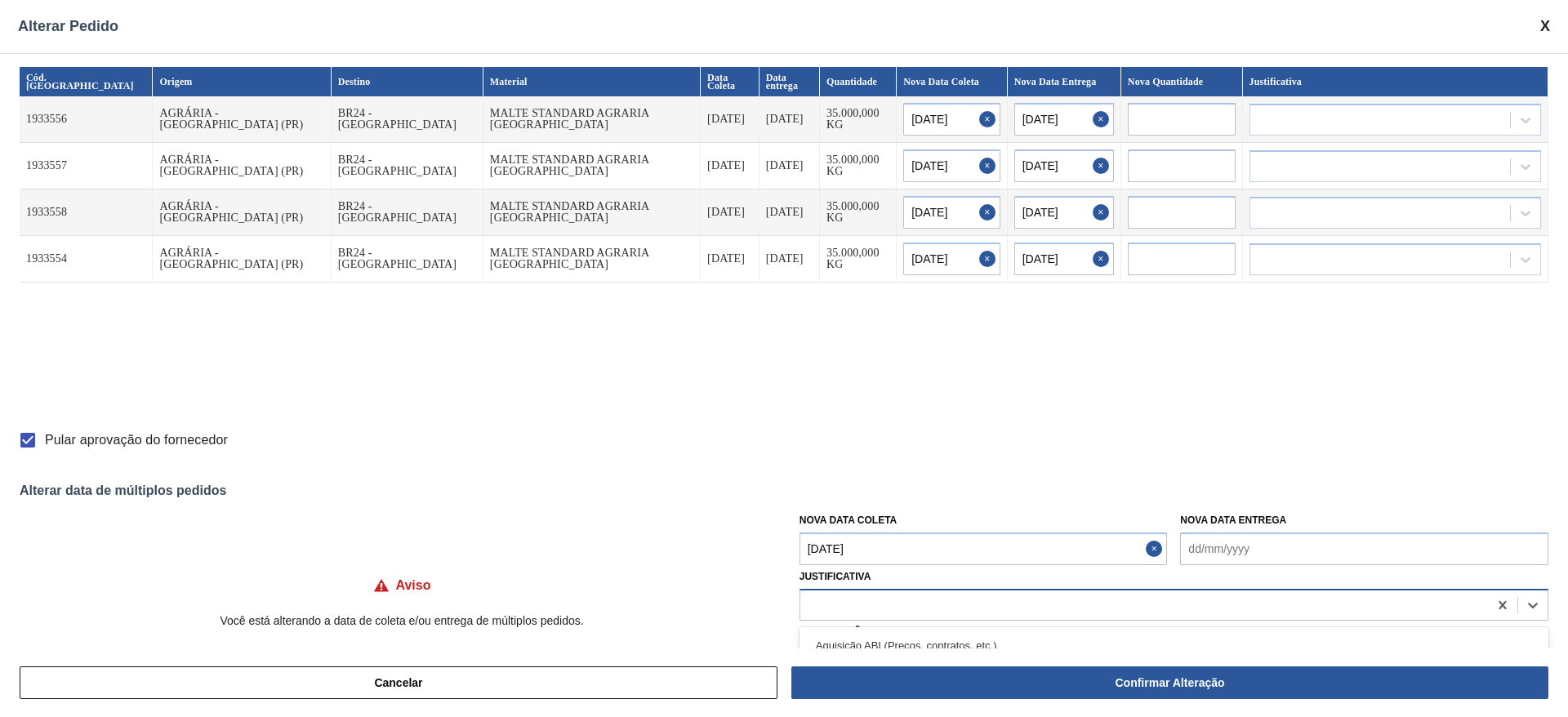
click at [855, 603] on div at bounding box center [1144, 604] width 688 height 23
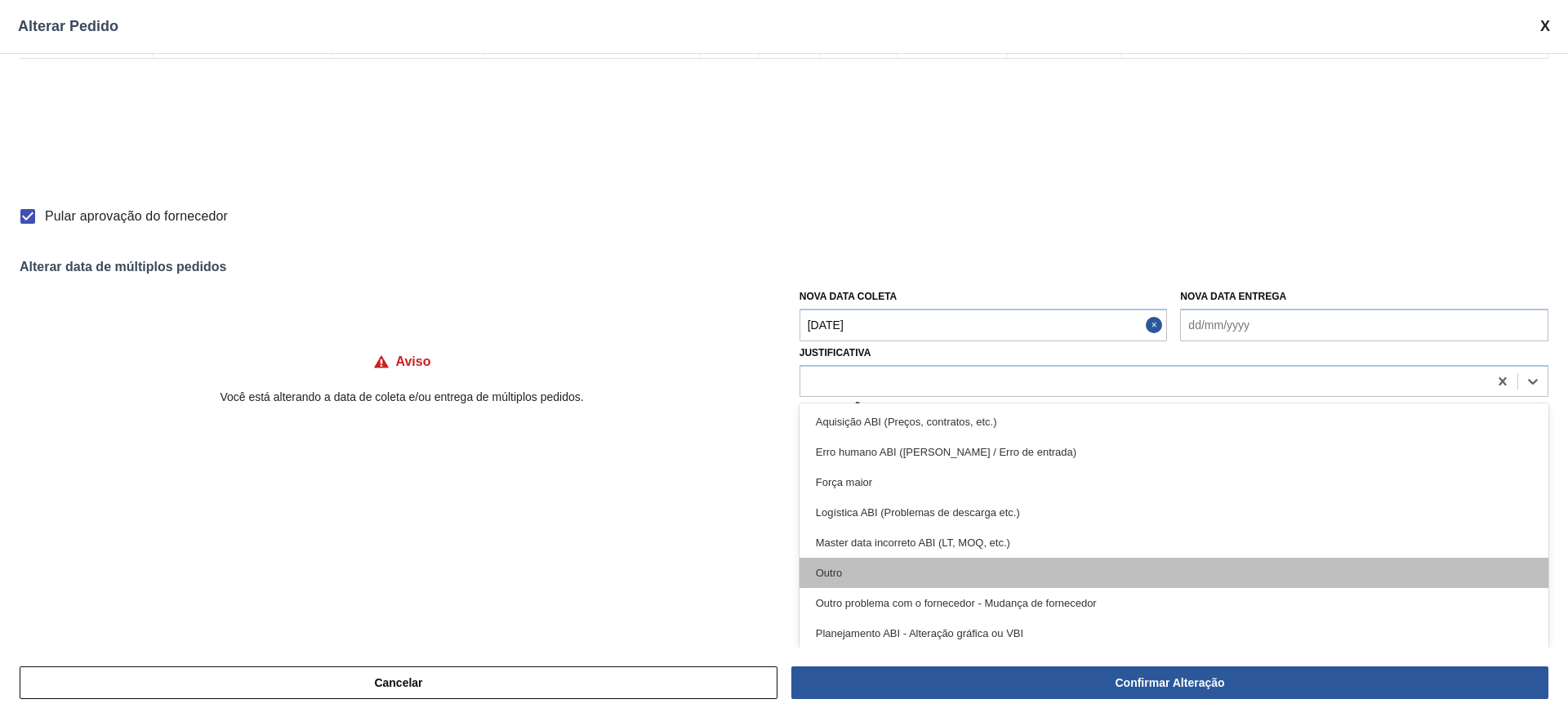
click at [864, 577] on div "Outro" at bounding box center [1173, 573] width 749 height 30
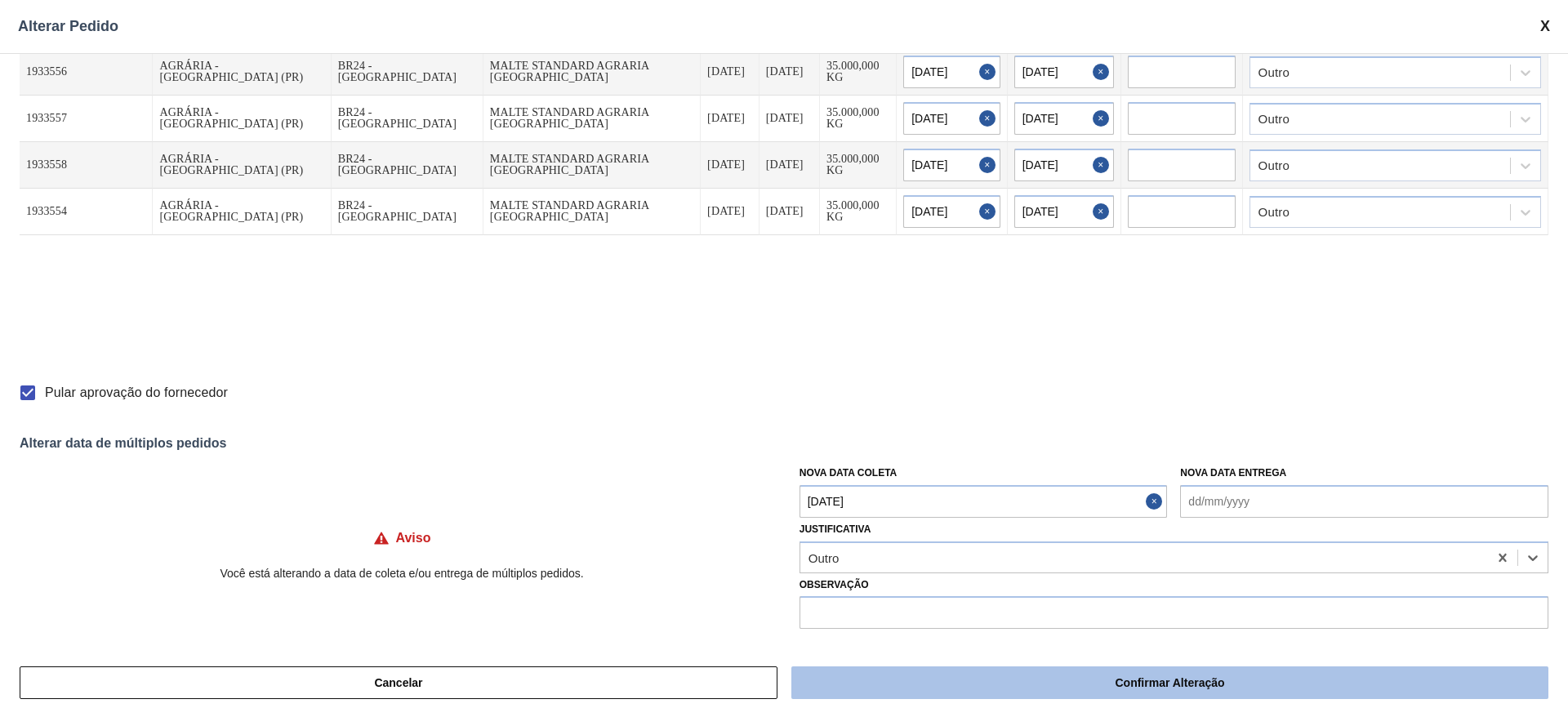
scroll to position [47, 0]
click at [1063, 675] on button "Confirmar Alteração" at bounding box center [1170, 682] width 757 height 33
checkbox input "false"
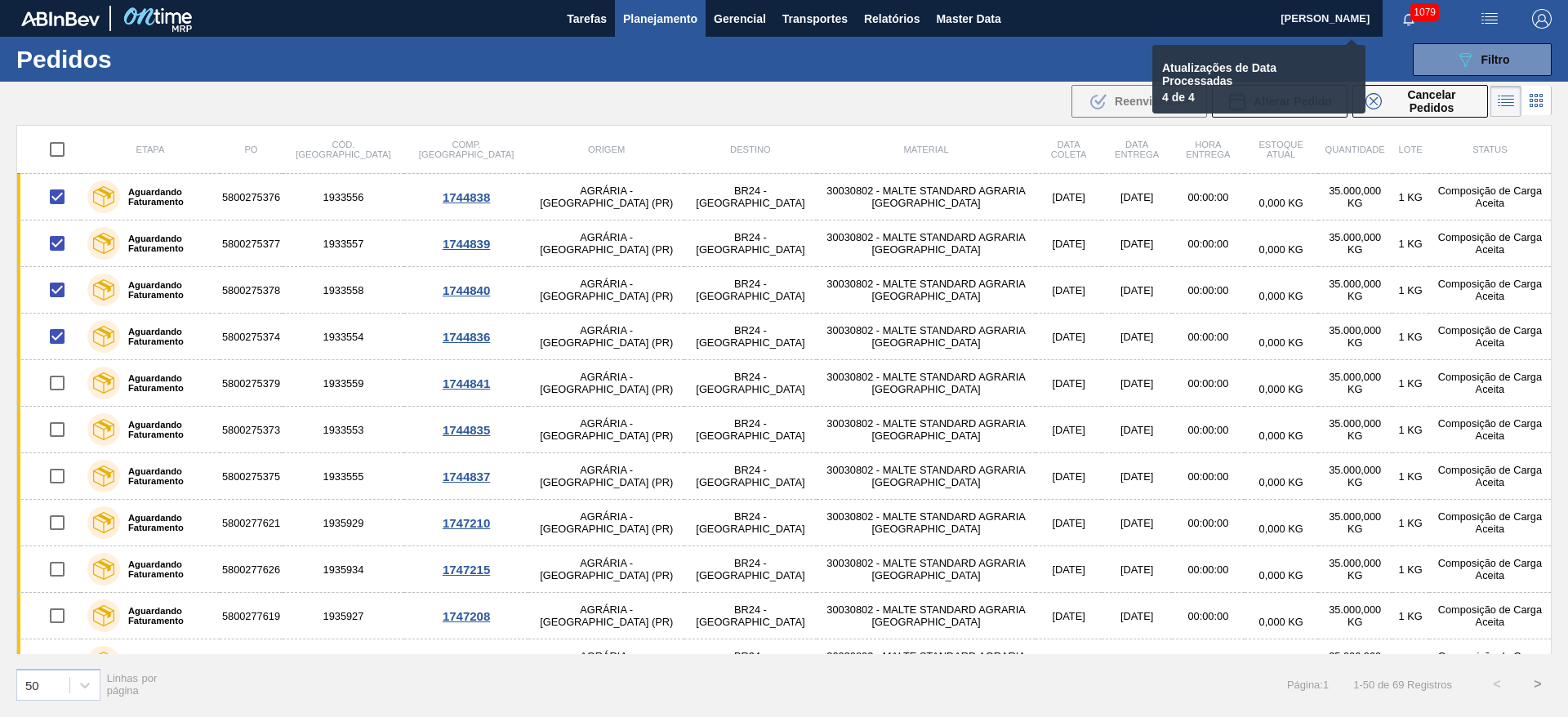
checkbox input "false"
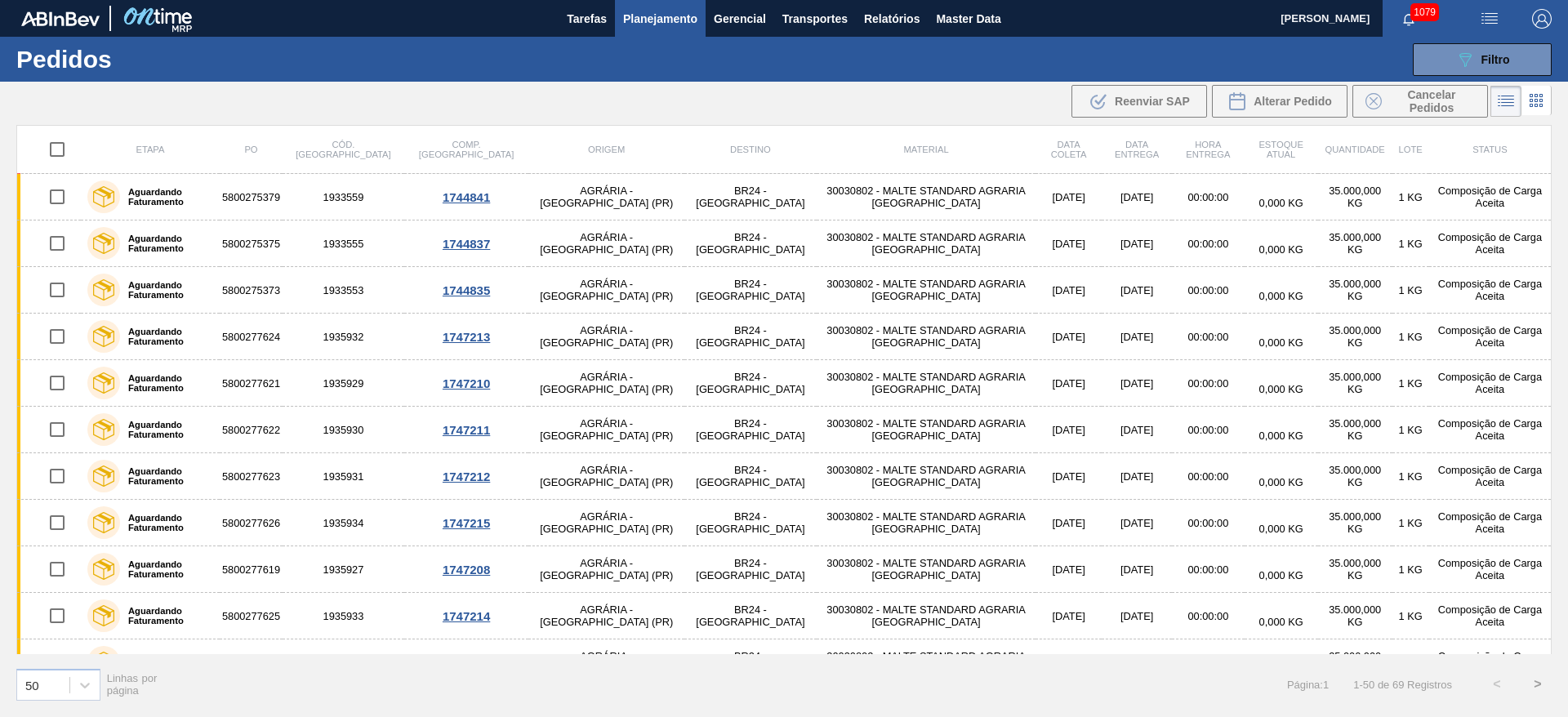
click at [654, 19] on span "Planejamento" at bounding box center [660, 19] width 74 height 20
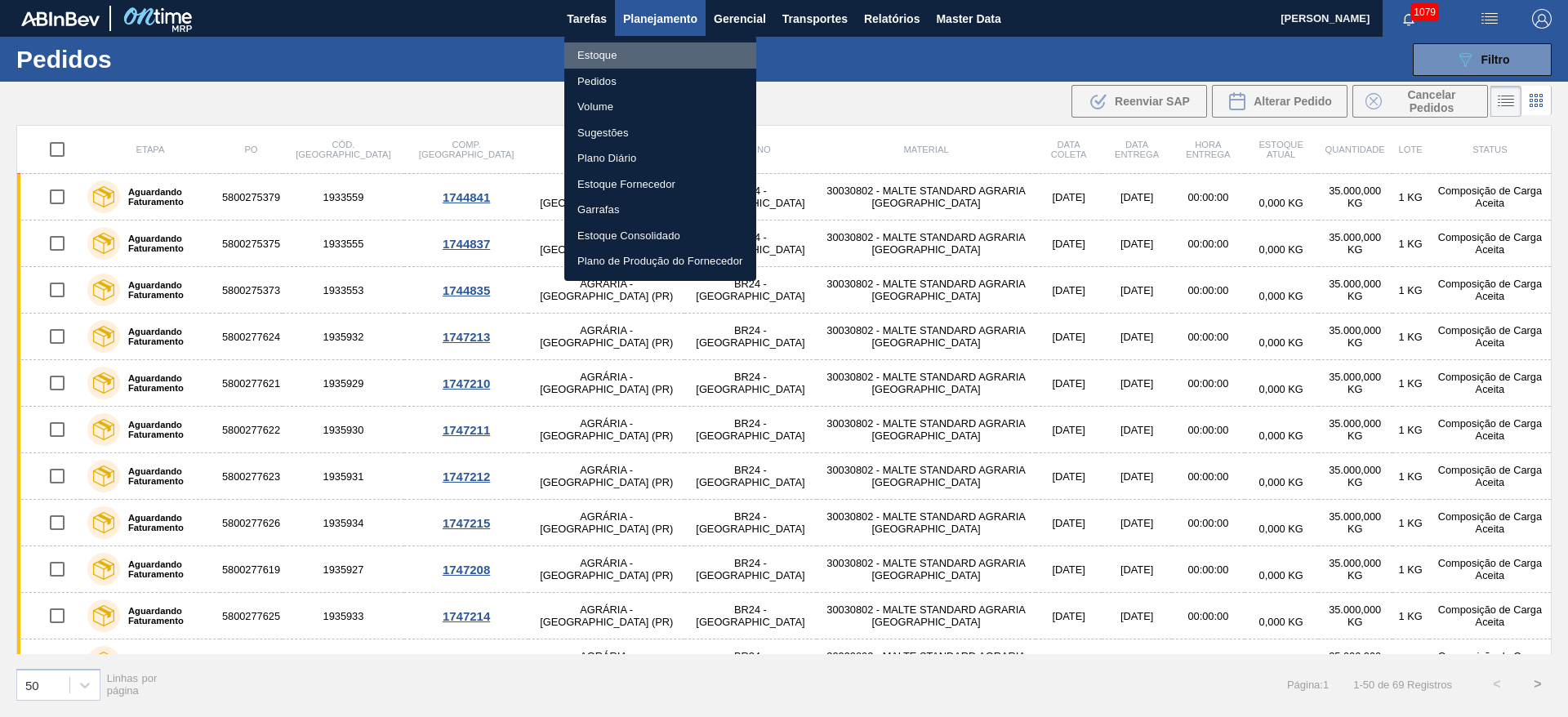
click at [594, 57] on li "Estoque" at bounding box center [660, 55] width 192 height 26
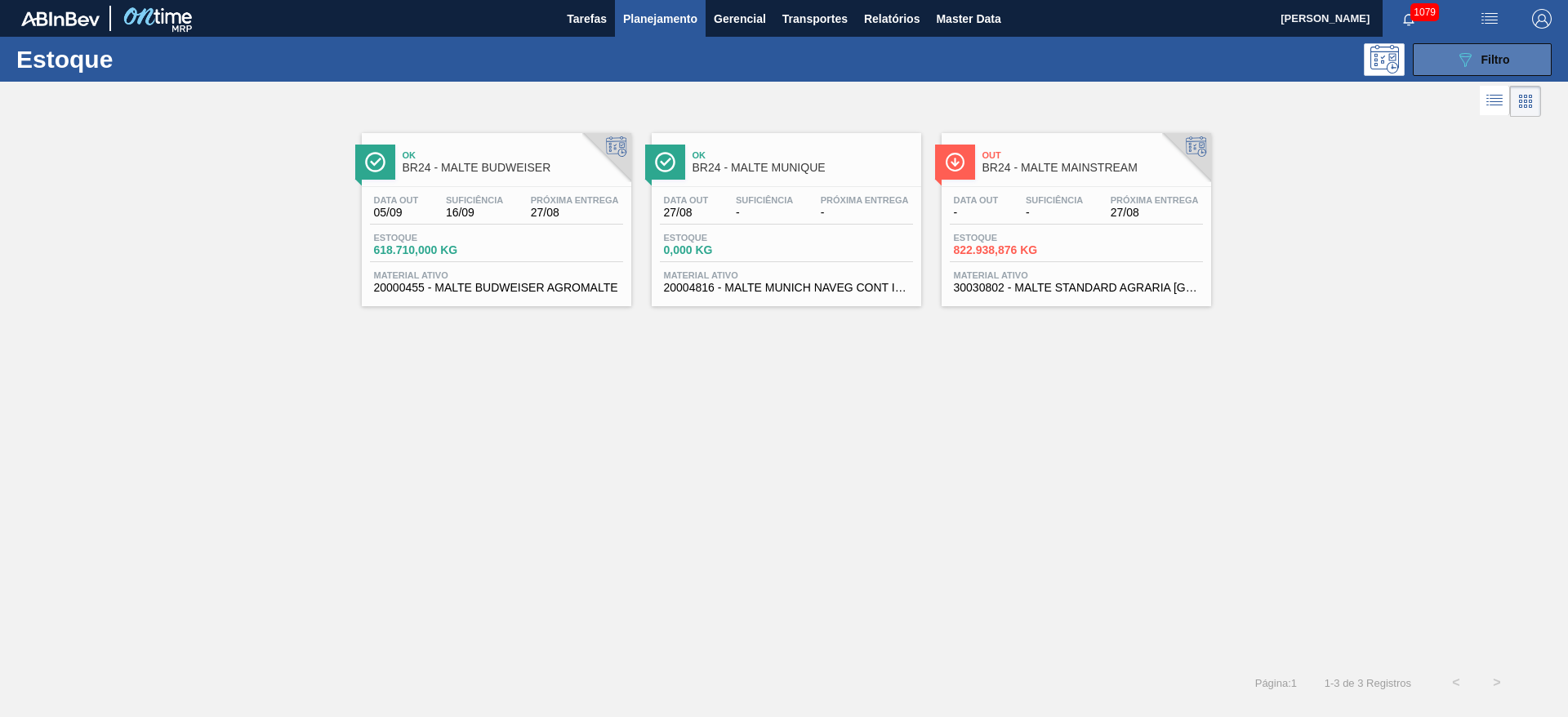
click at [1483, 65] on span "Filtro" at bounding box center [1496, 59] width 28 height 13
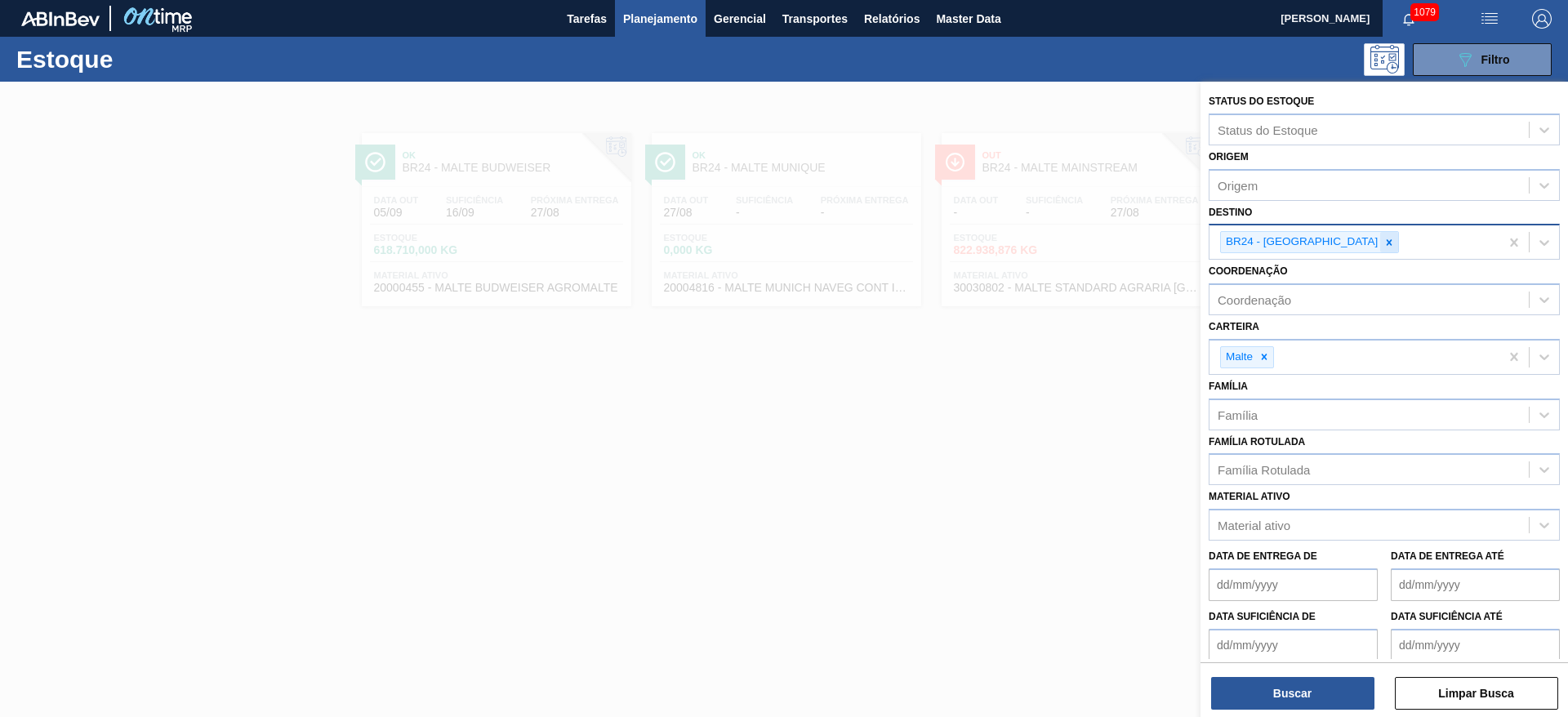
click at [1387, 241] on icon at bounding box center [1389, 242] width 6 height 6
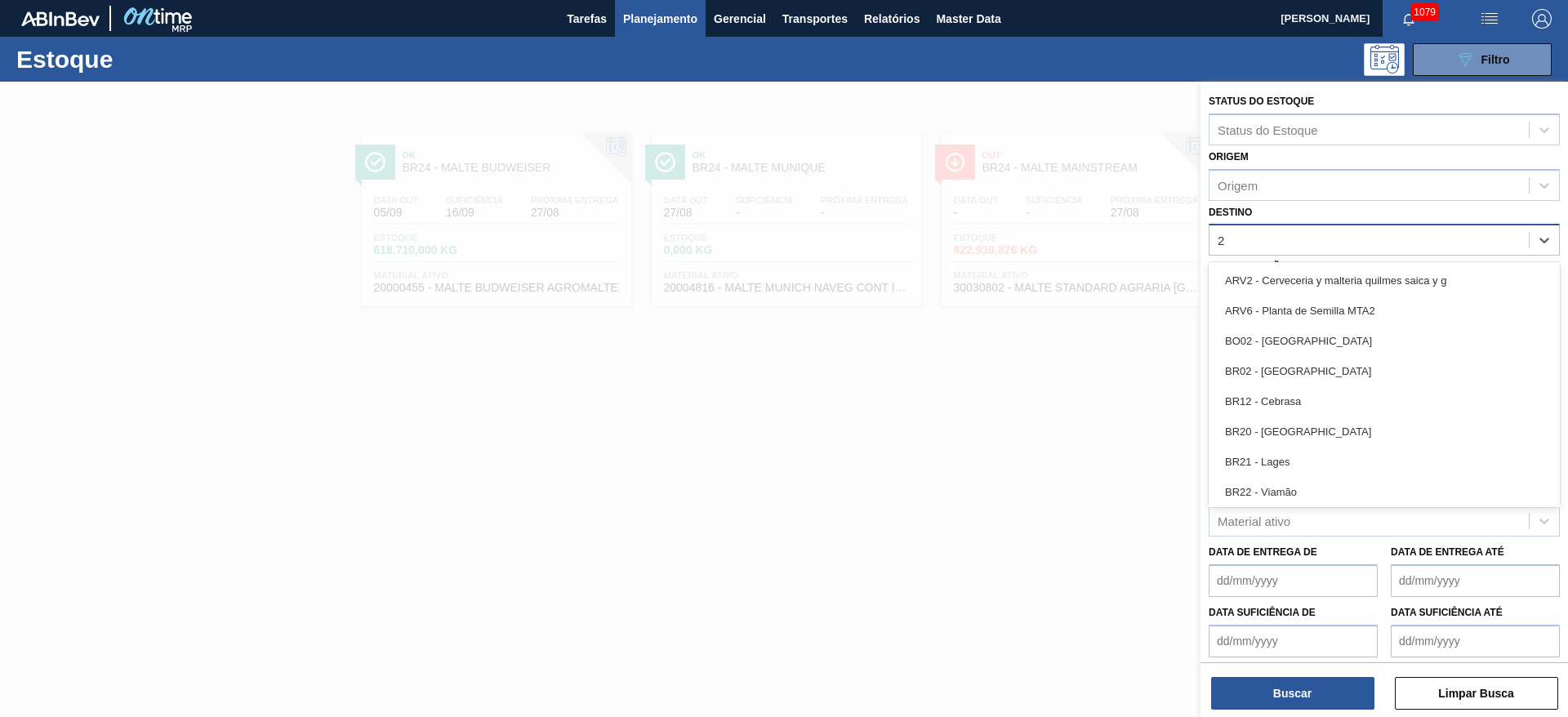
type input "21"
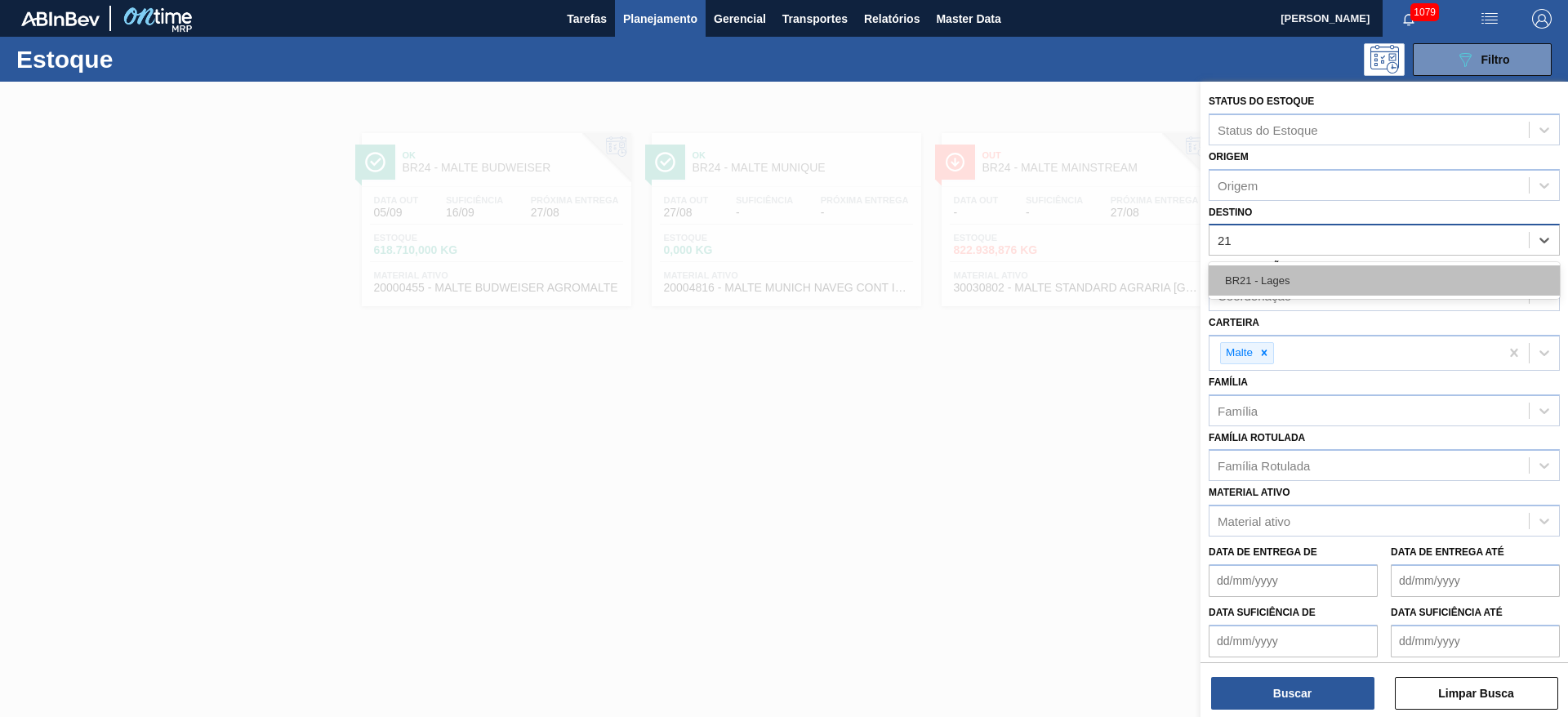
click at [1257, 273] on div "BR21 - Lages" at bounding box center [1384, 280] width 351 height 30
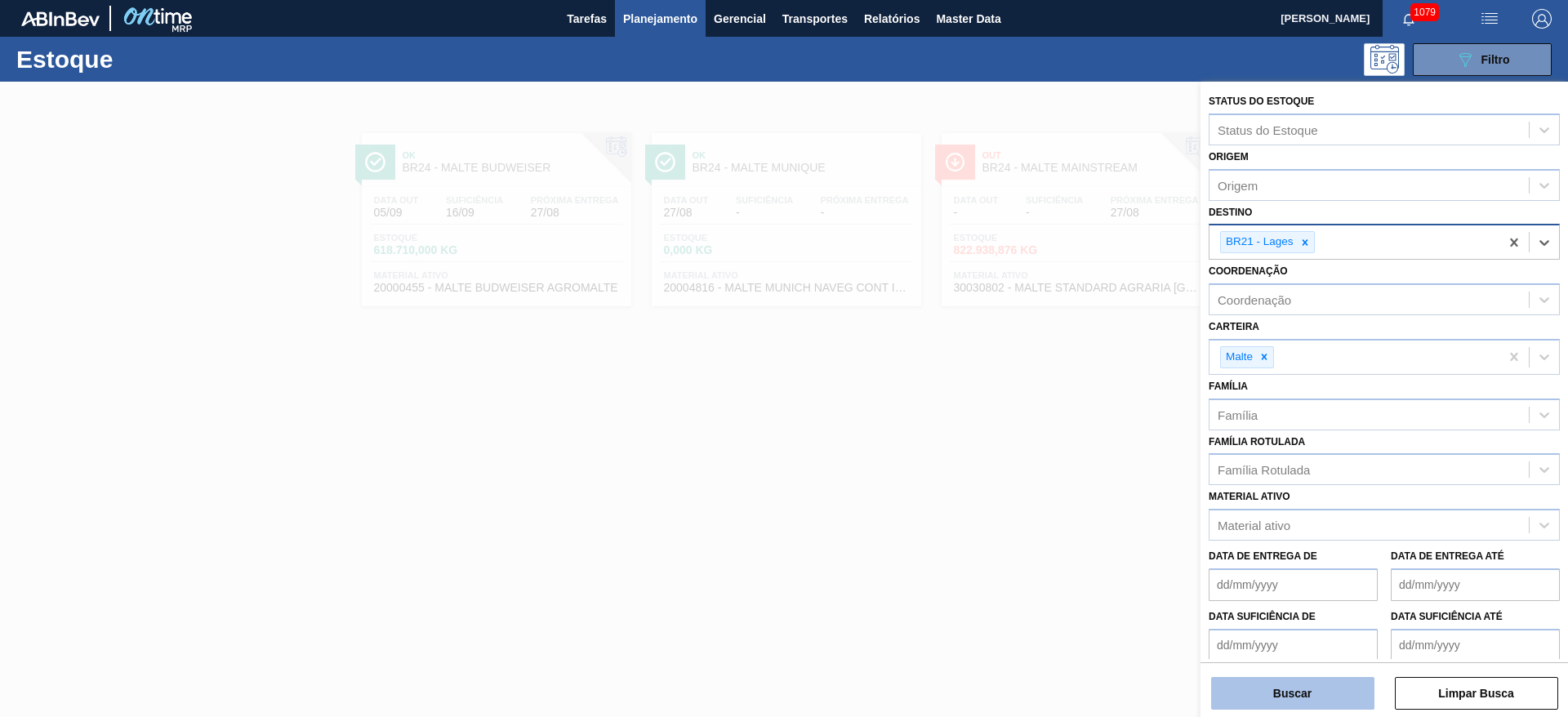
click at [1281, 697] on button "Buscar" at bounding box center [1293, 694] width 163 height 33
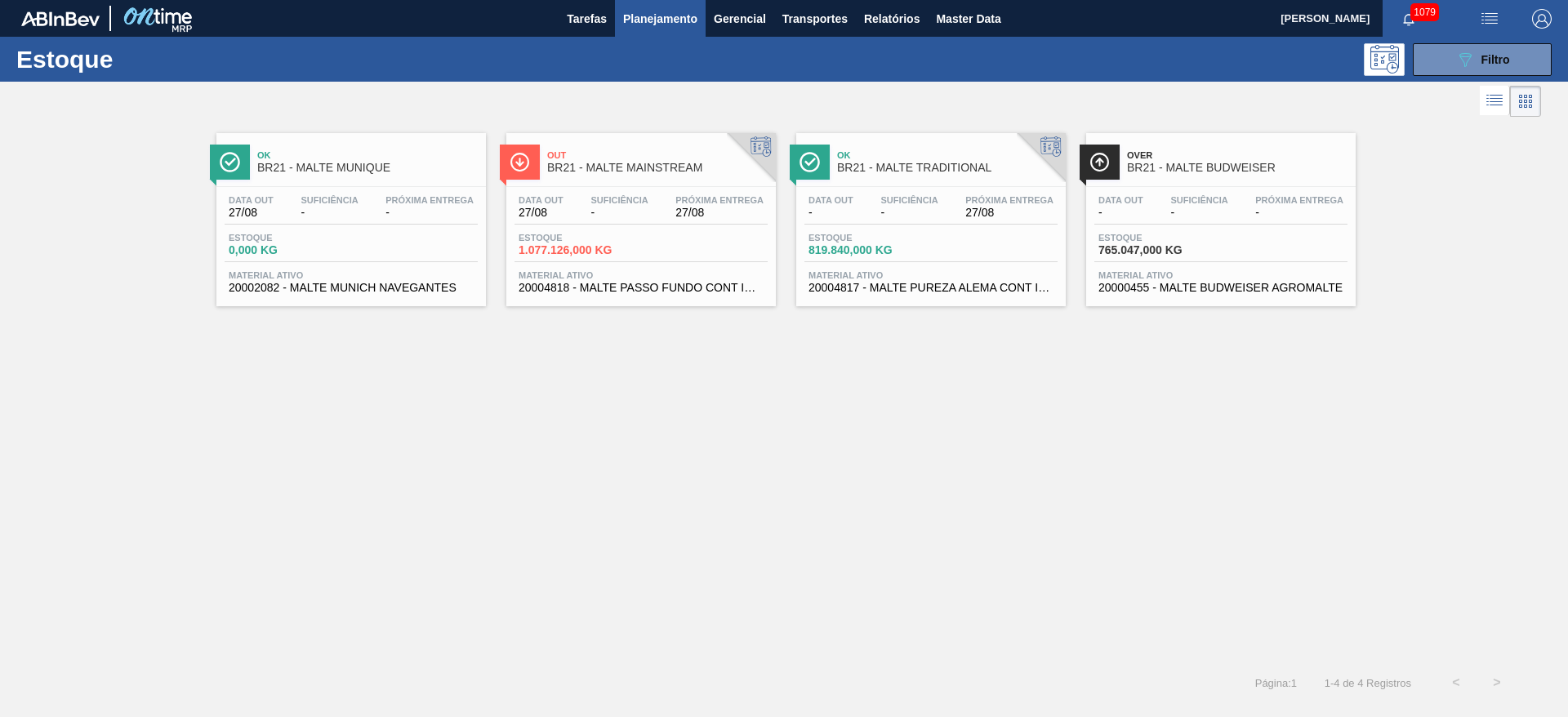
click at [612, 210] on span "-" at bounding box center [618, 212] width 57 height 12
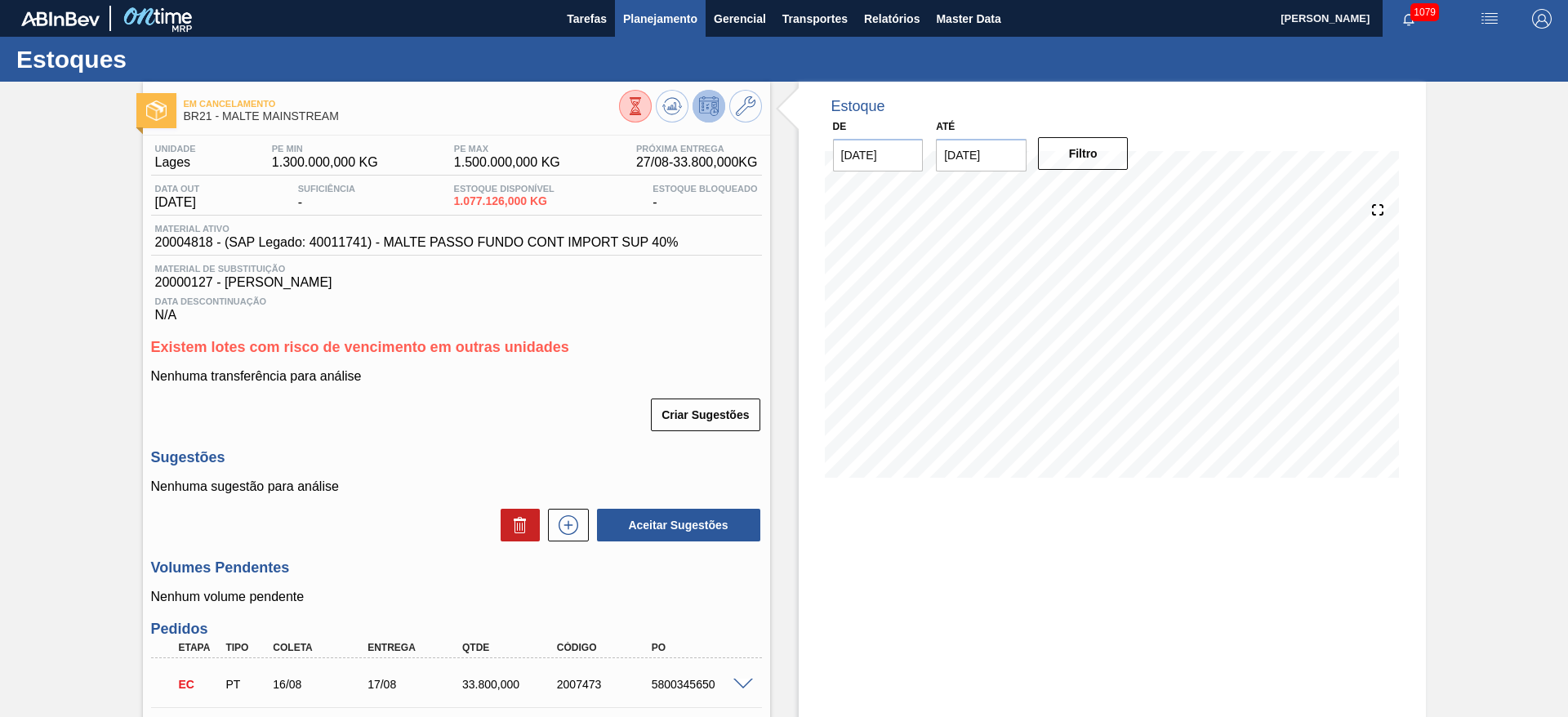
click at [642, 21] on span "Planejamento" at bounding box center [660, 19] width 74 height 20
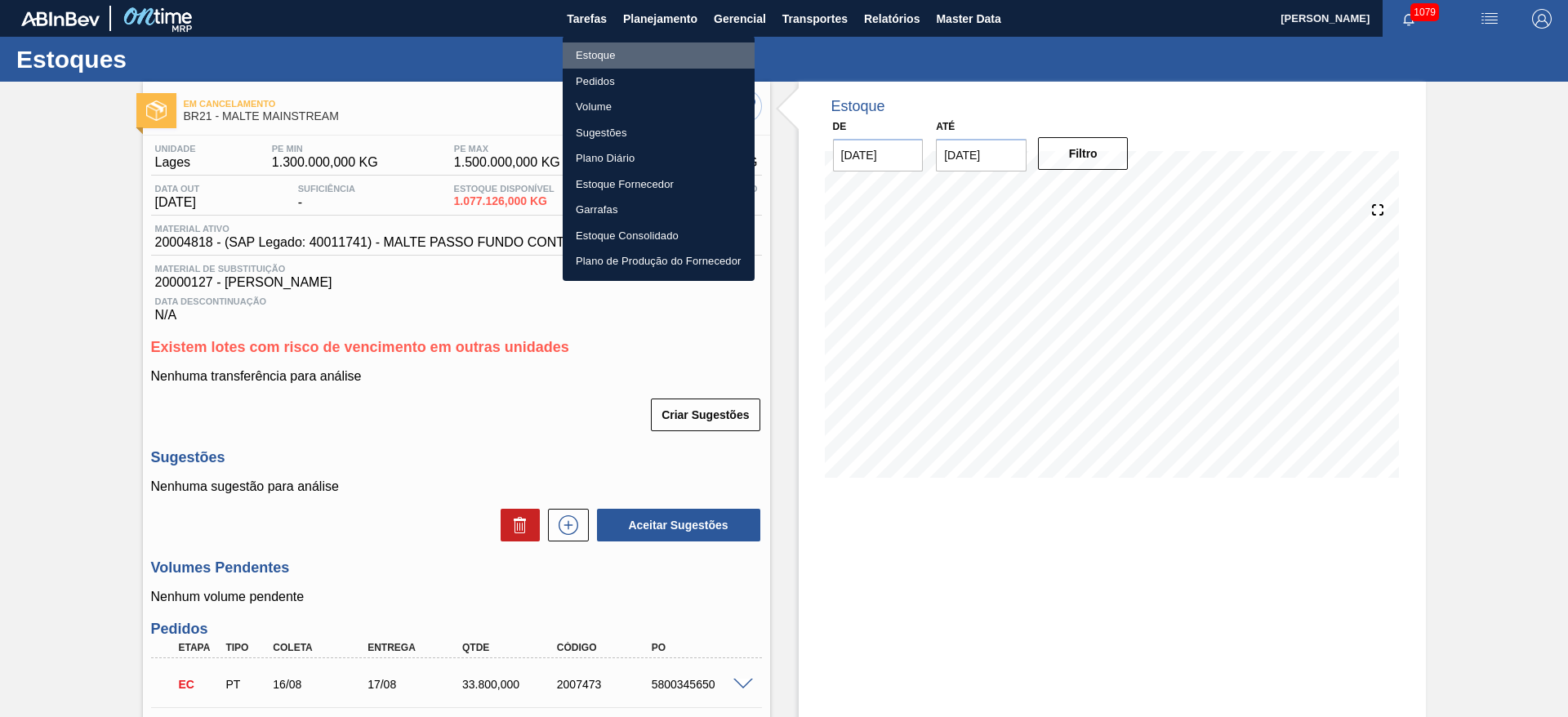
click at [602, 53] on li "Estoque" at bounding box center [659, 55] width 192 height 26
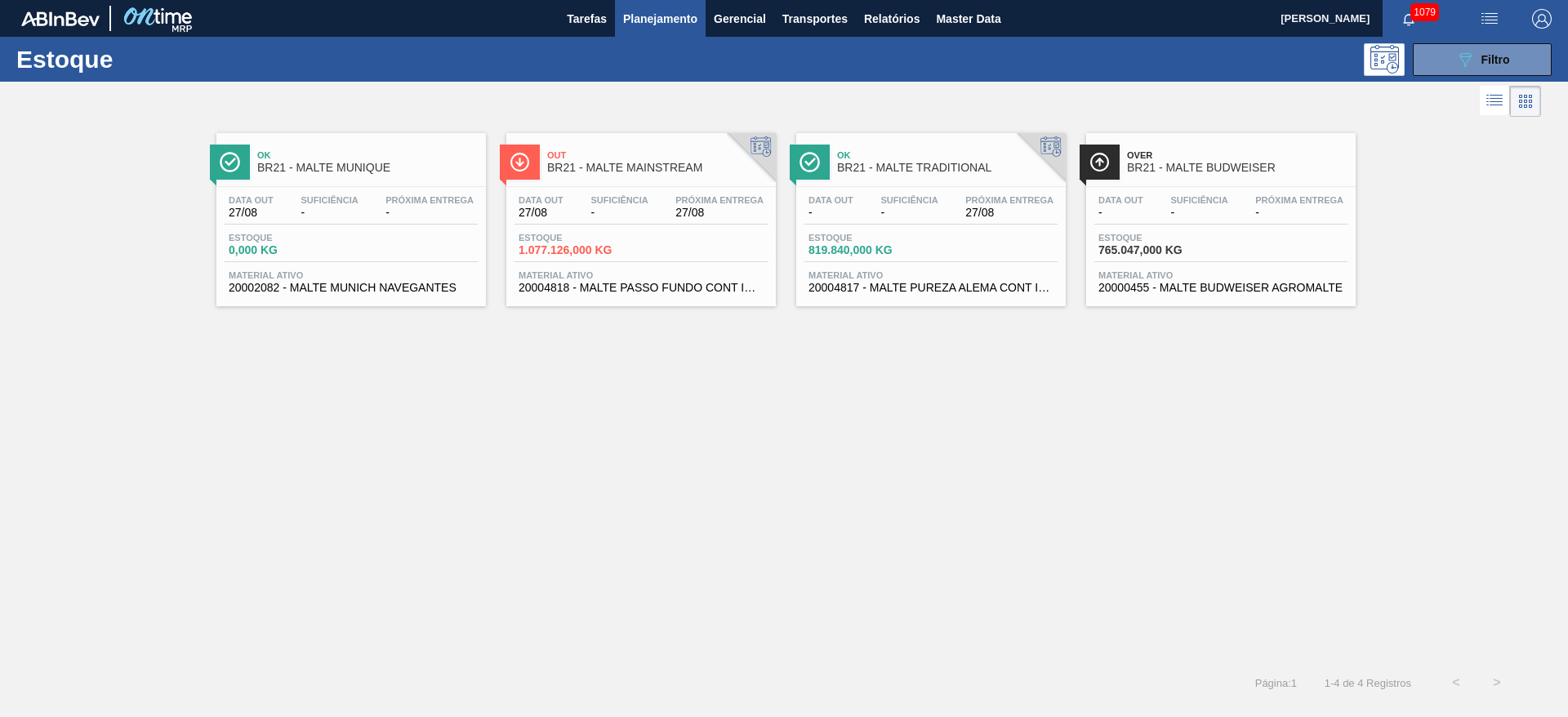
click at [931, 233] on div "Estoque 819.840,000 KG" at bounding box center [930, 247] width 253 height 29
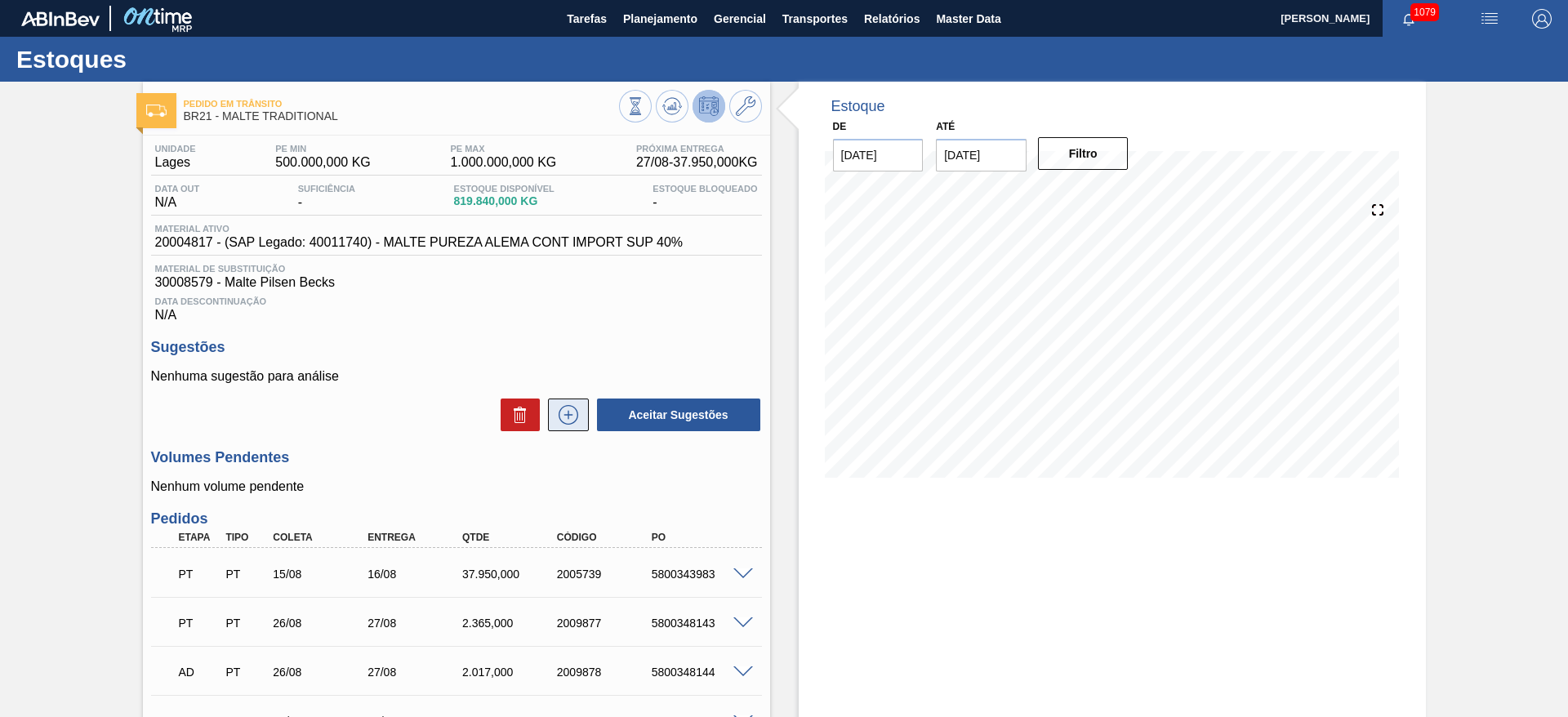
click at [567, 407] on icon at bounding box center [568, 414] width 26 height 20
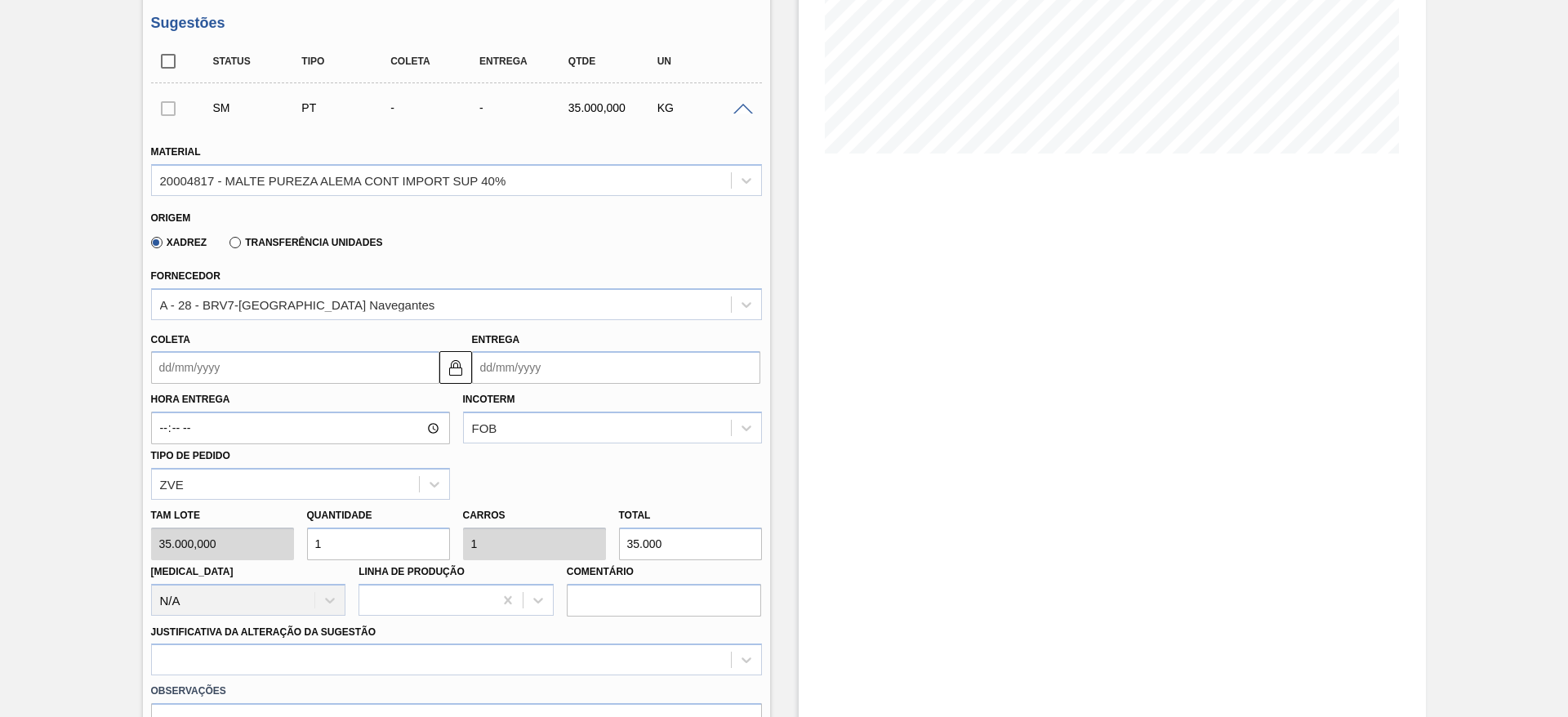
scroll to position [367, 0]
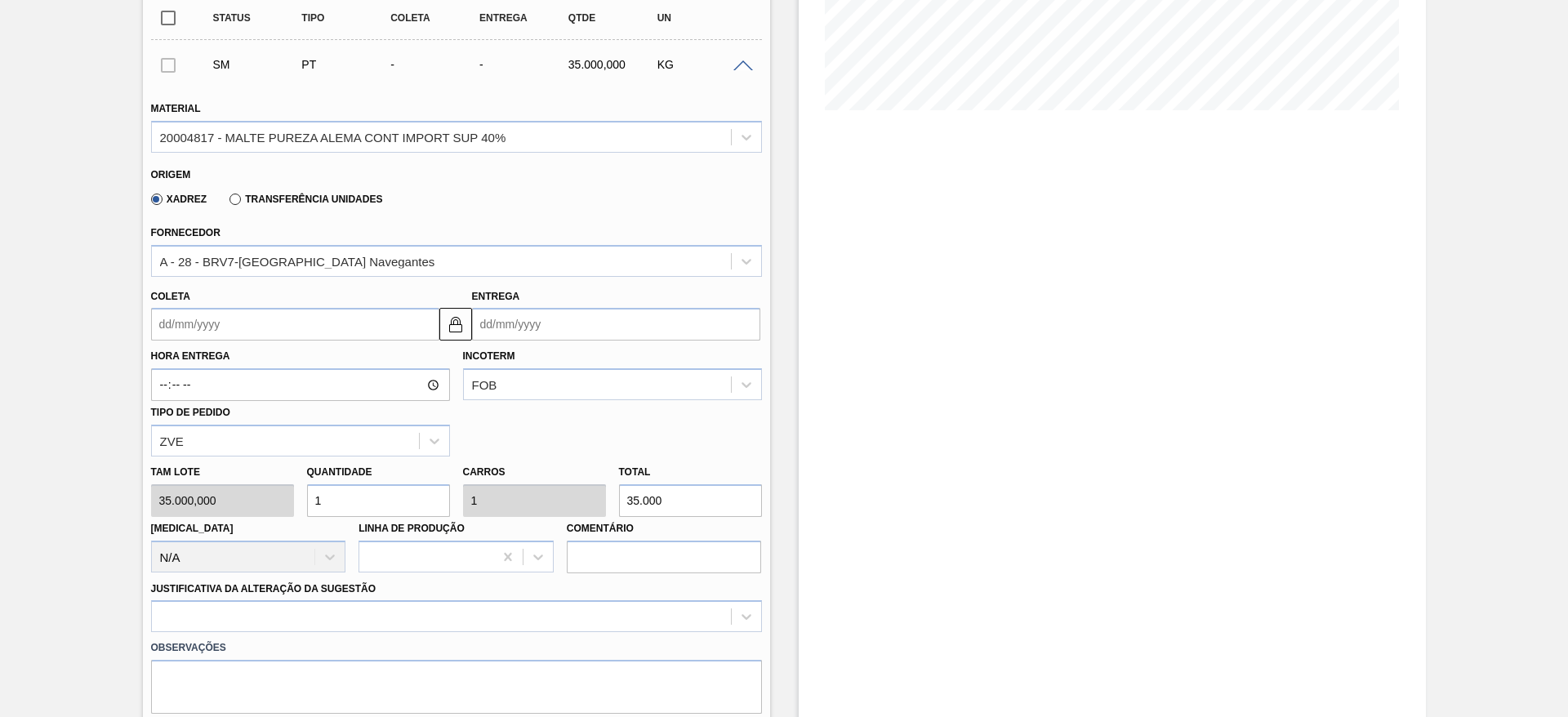
drag, startPoint x: 254, startPoint y: 490, endPoint x: 208, endPoint y: 479, distance: 47.3
click at [214, 479] on div "Tam lote 35.000,000 Quantidade 1 Carros 1 Total 35.000 [MEDICAL_DATA] N/A Linha…" at bounding box center [457, 515] width 624 height 117
type input "5"
type input "175.000"
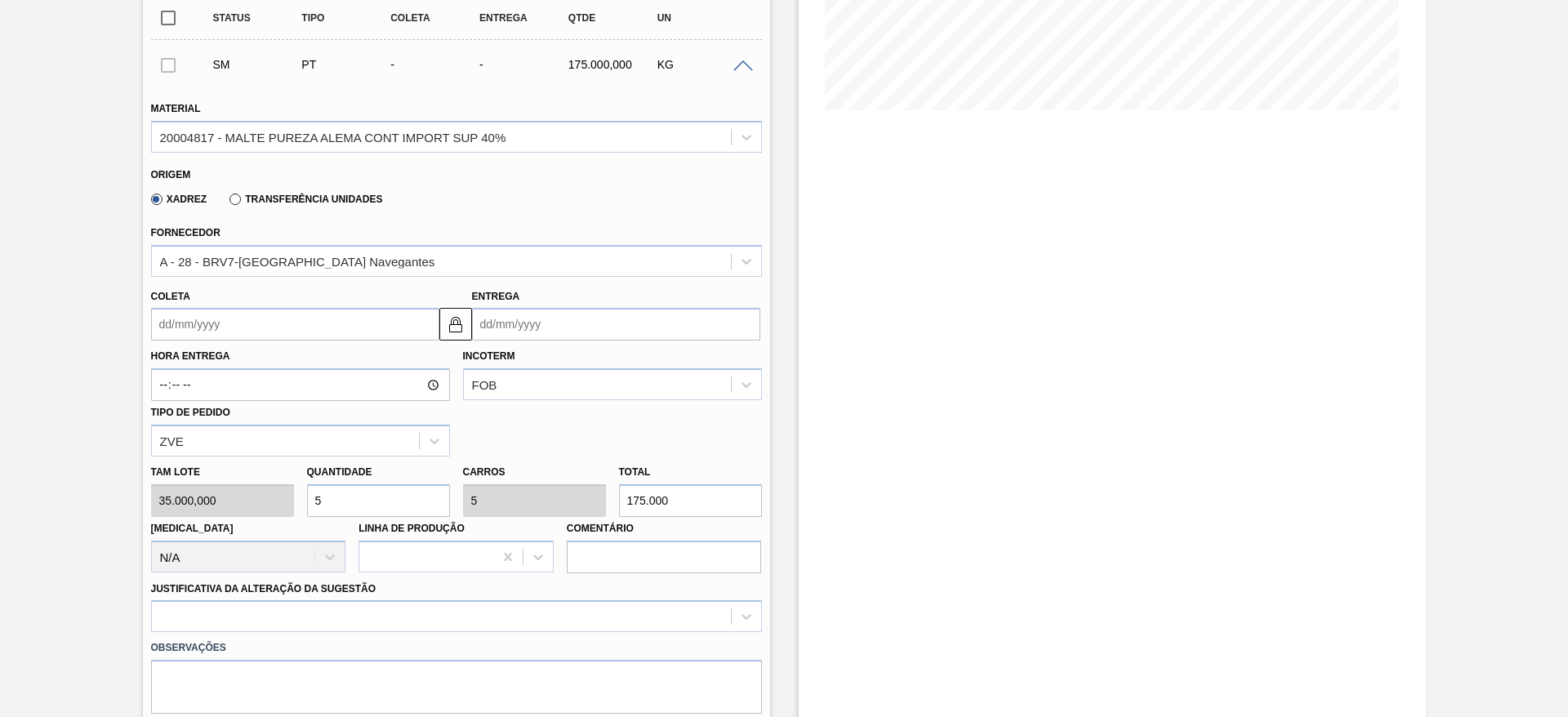
type input "5"
click at [170, 321] on input "Coleta" at bounding box center [295, 324] width 288 height 33
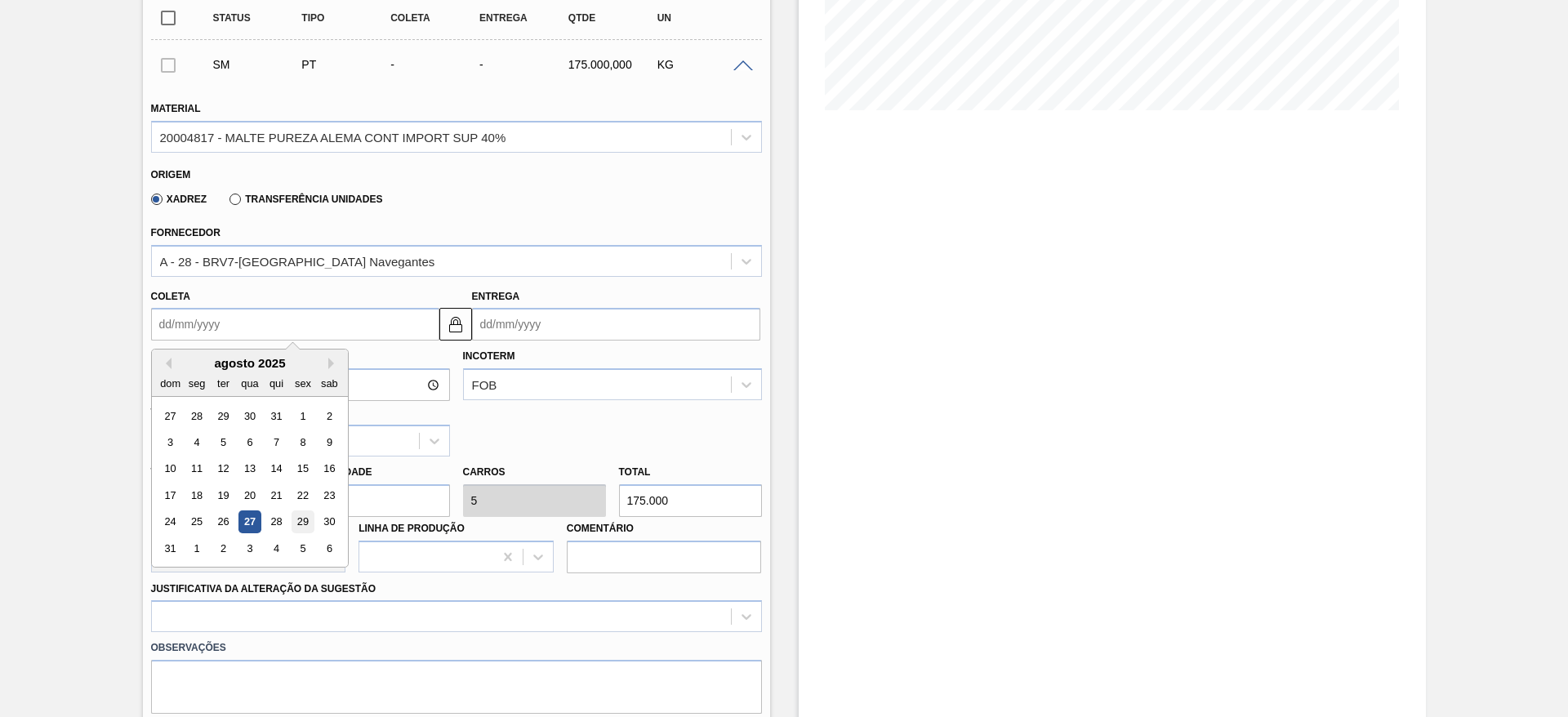
click at [302, 522] on div "29" at bounding box center [302, 522] width 22 height 22
type input "[DATE]"
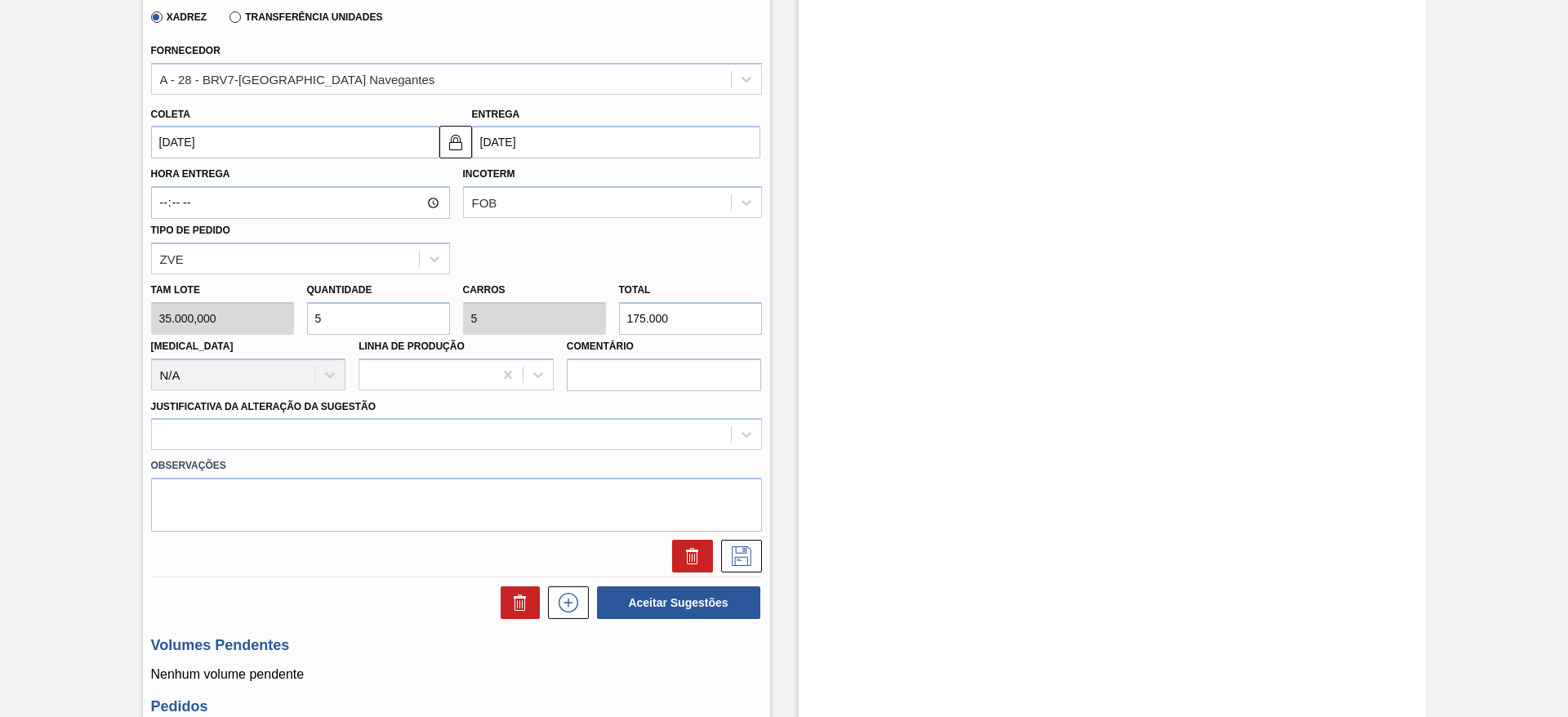
scroll to position [735, 0]
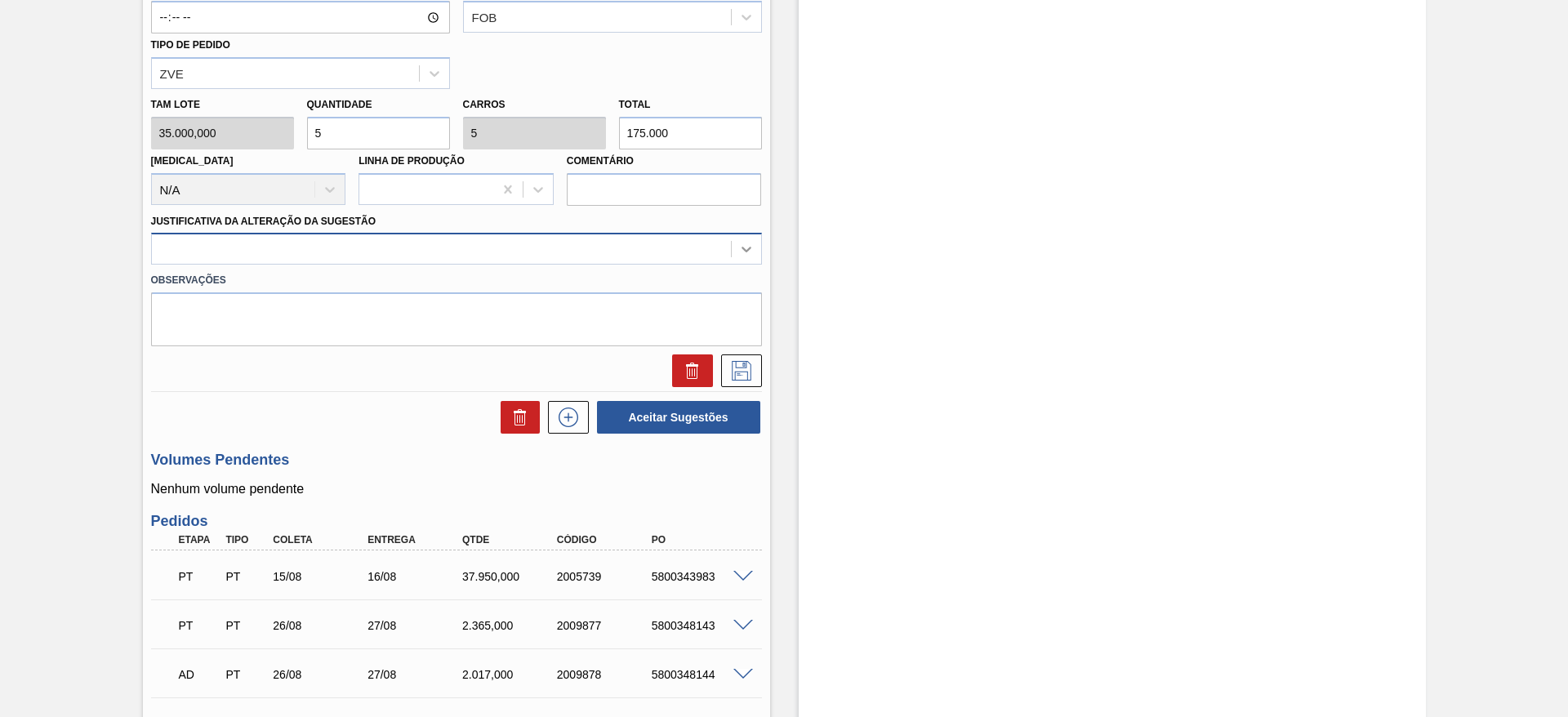
click at [752, 241] on icon at bounding box center [746, 248] width 16 height 16
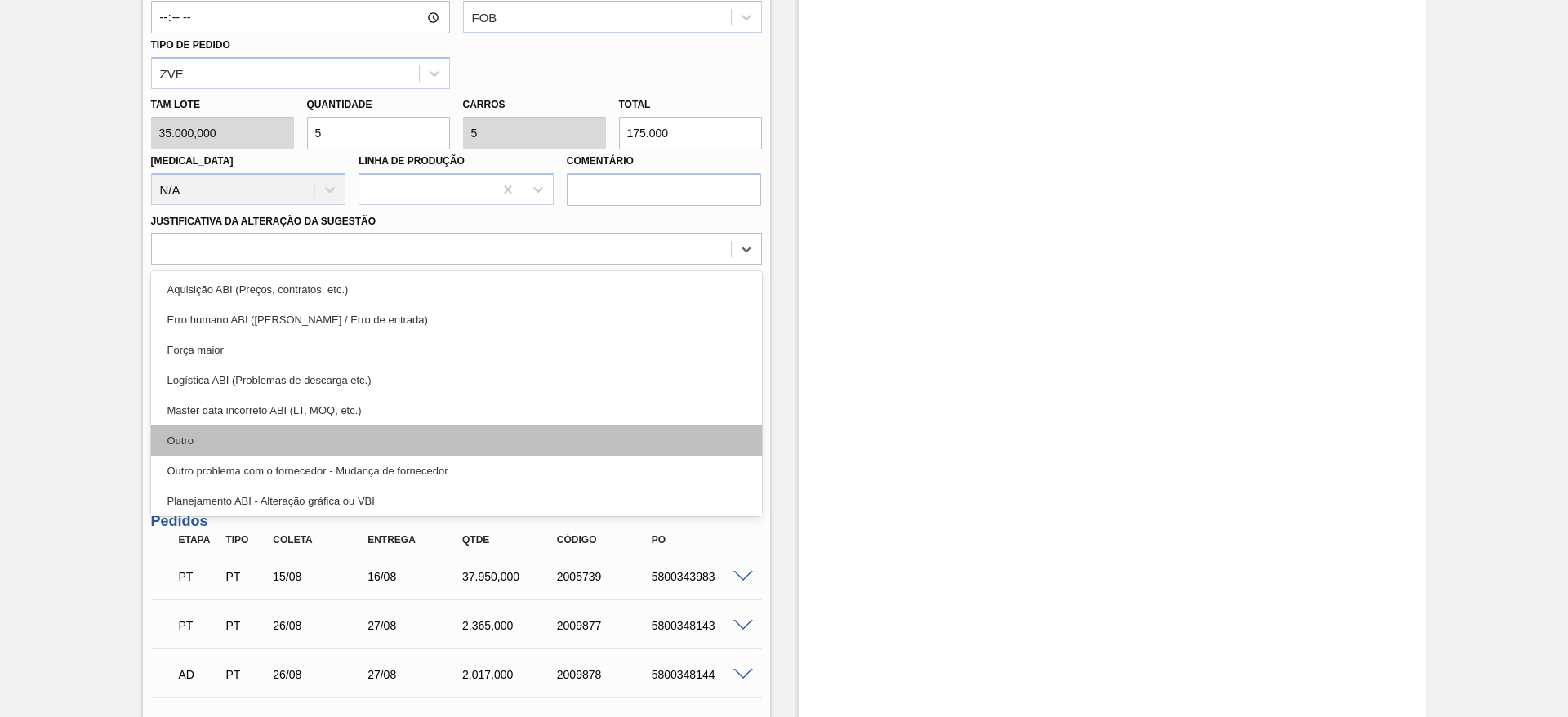
click at [189, 434] on div "Outro" at bounding box center [457, 441] width 611 height 30
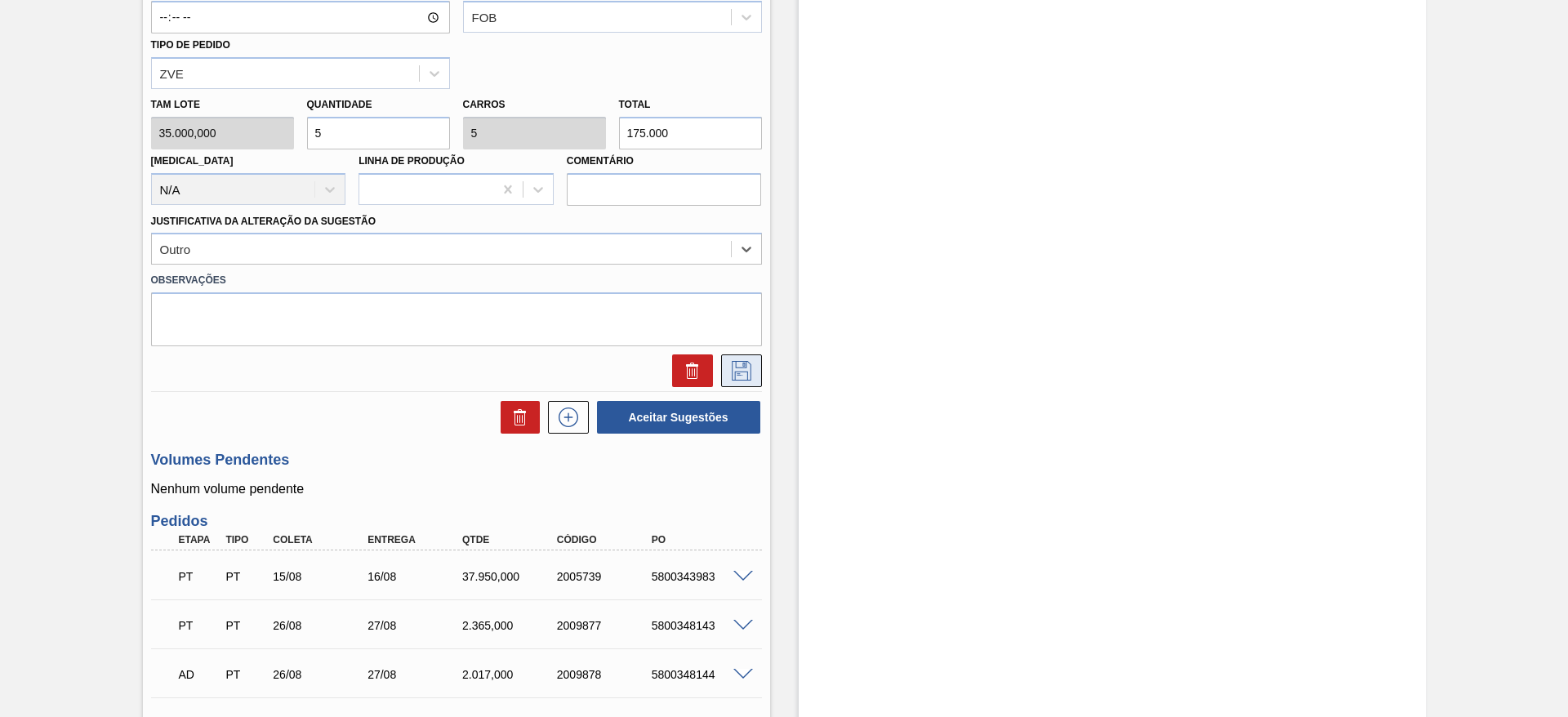
click at [722, 374] on button at bounding box center [740, 370] width 40 height 33
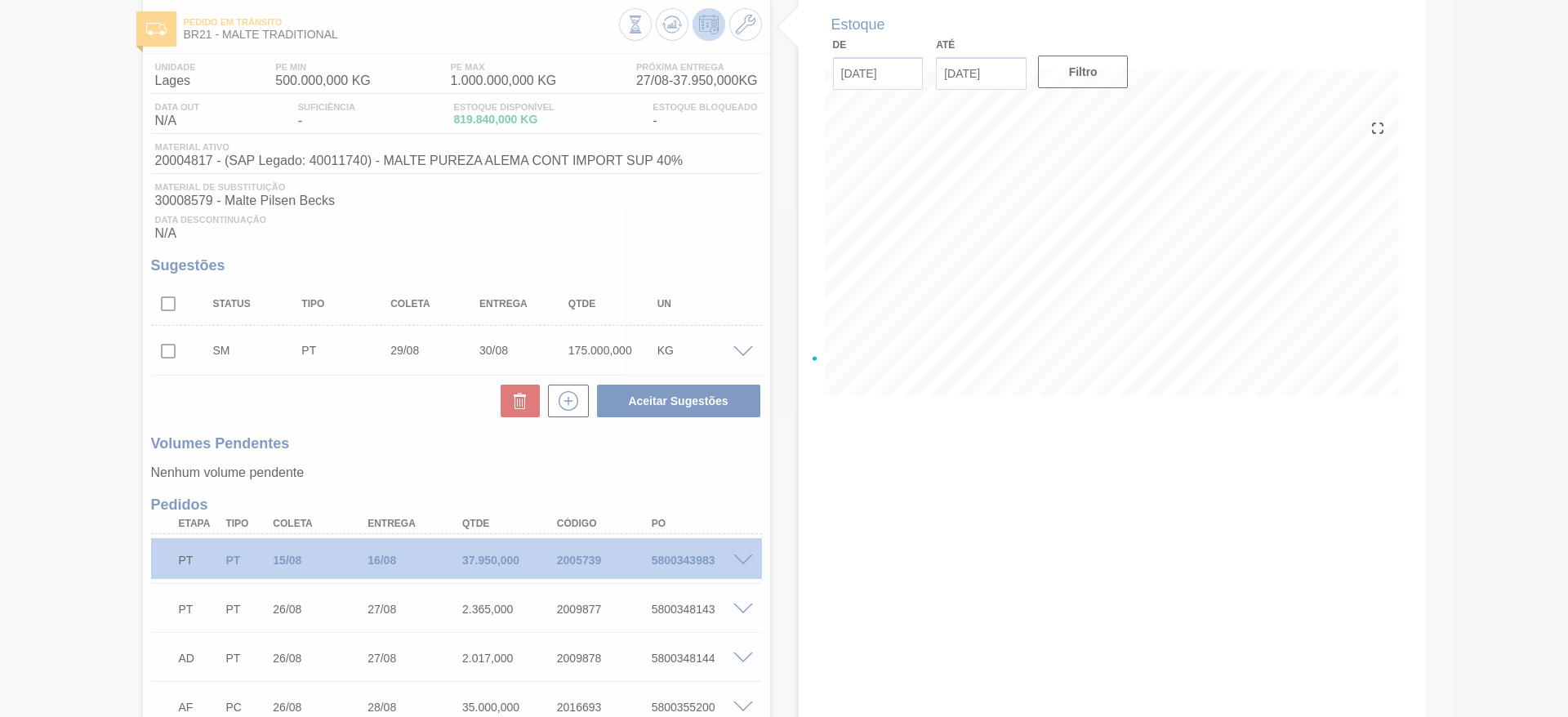
scroll to position [0, 0]
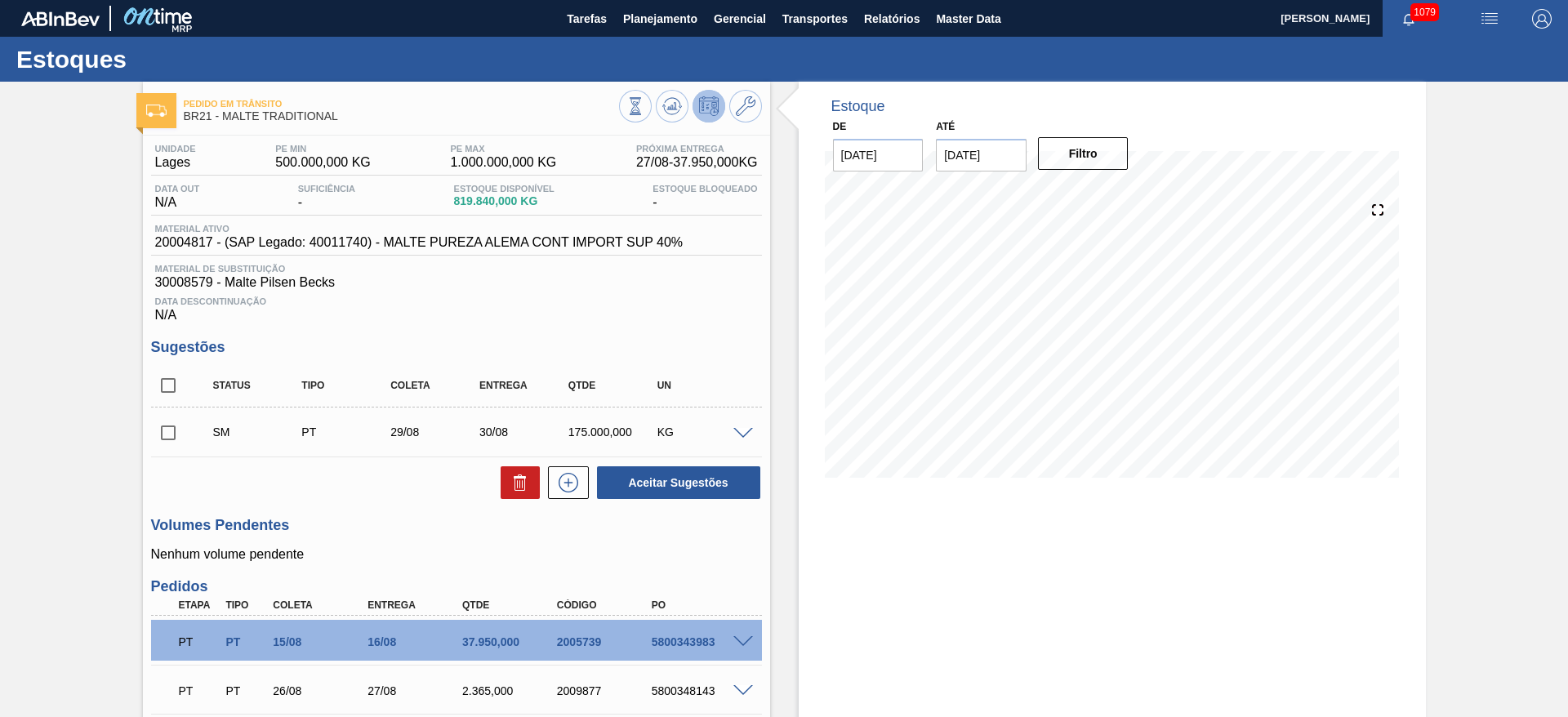
click at [171, 430] on input "checkbox" at bounding box center [168, 432] width 35 height 35
click at [643, 482] on button "Aceitar Sugestões" at bounding box center [678, 482] width 163 height 33
checkbox input "false"
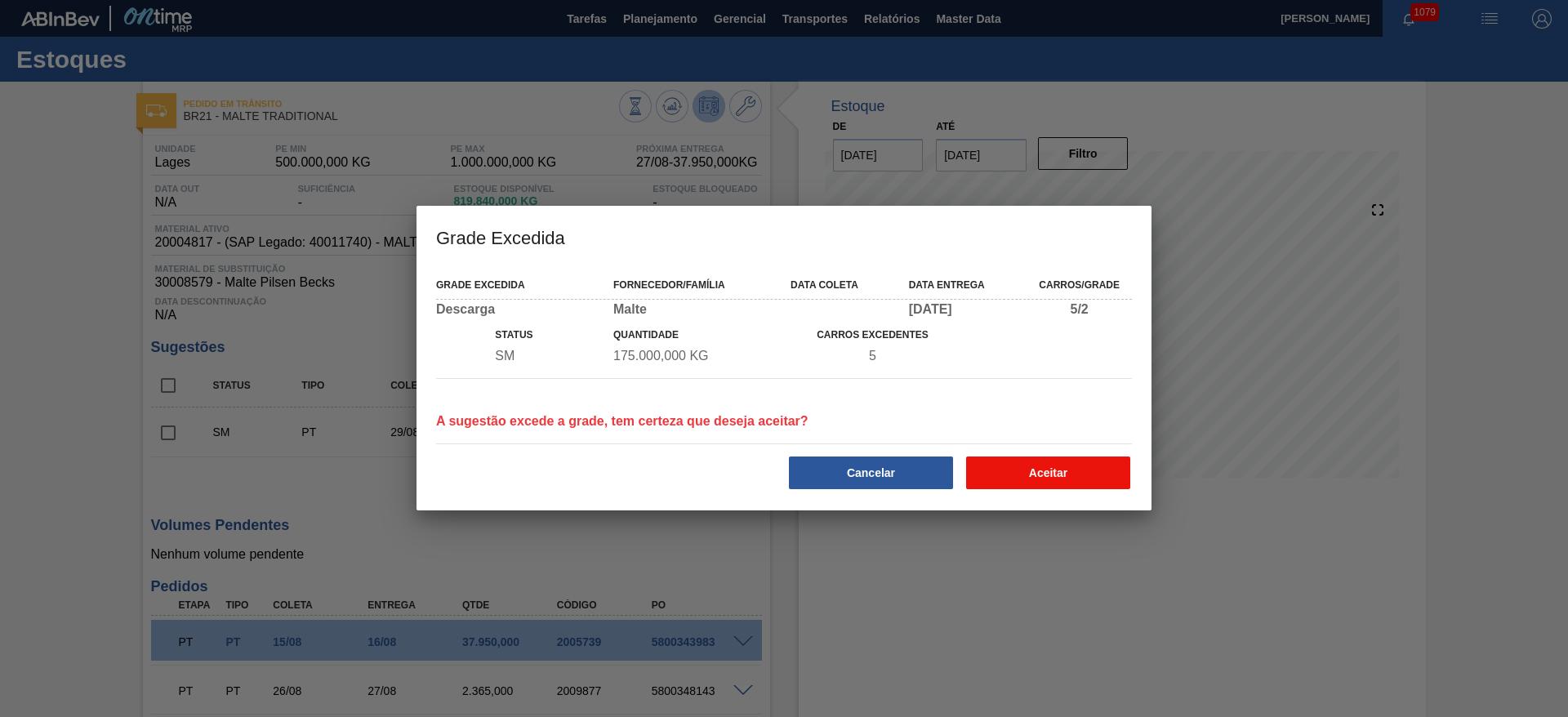
click at [1058, 474] on button "Aceitar" at bounding box center [1048, 473] width 164 height 33
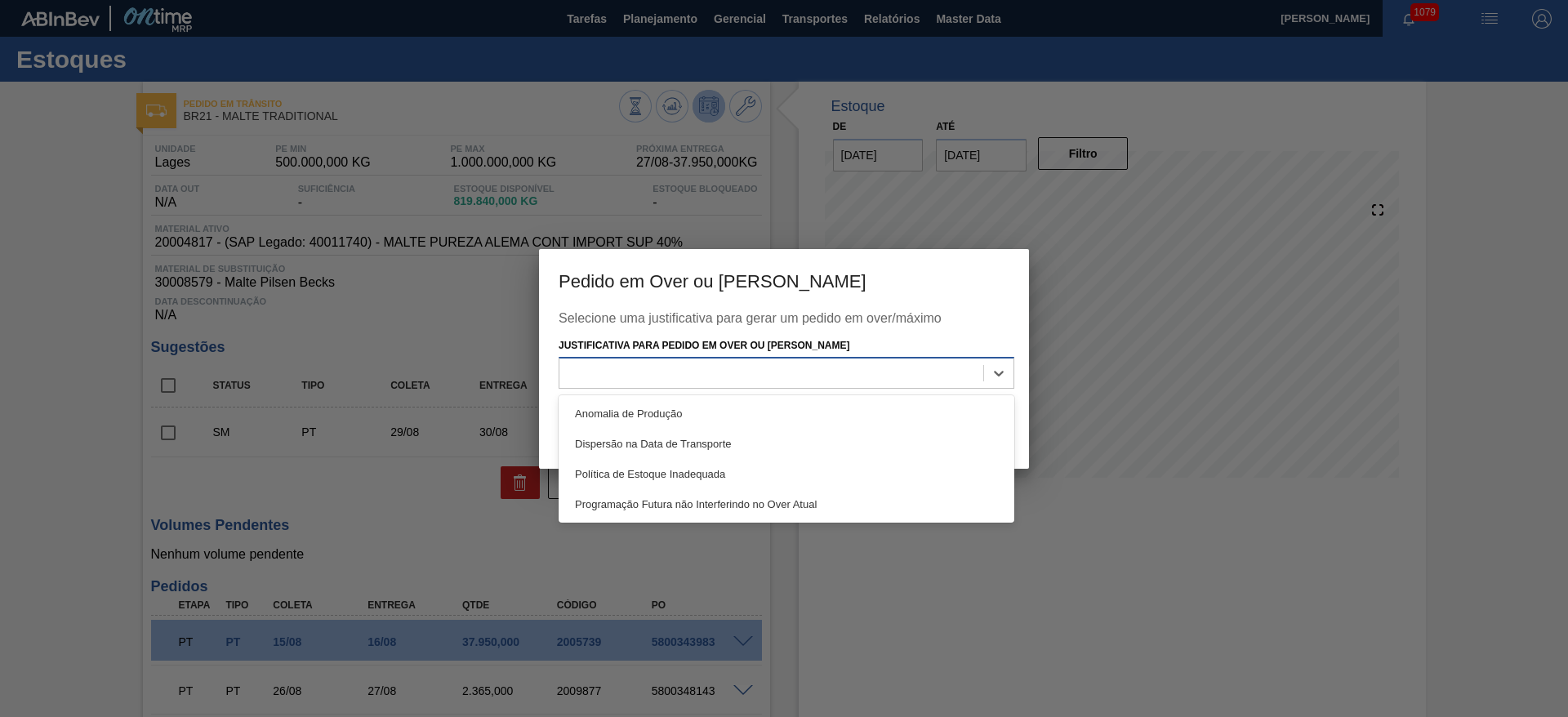
click at [614, 369] on div at bounding box center [770, 373] width 424 height 23
drag, startPoint x: 618, startPoint y: 412, endPoint x: 1001, endPoint y: 412, distance: 383.0
click at [632, 412] on div "Anomalia de Produção" at bounding box center [785, 413] width 456 height 30
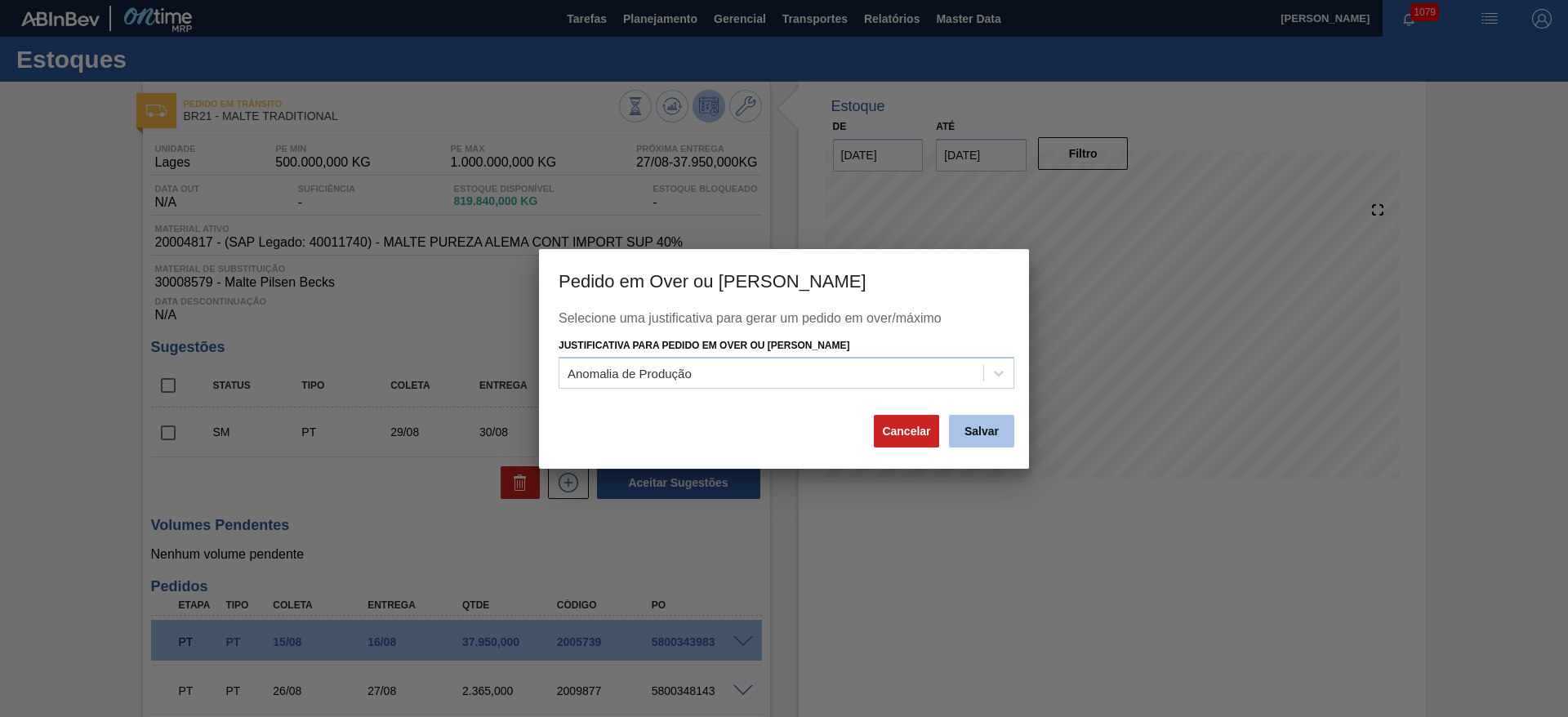
click at [991, 433] on button "Salvar" at bounding box center [982, 431] width 66 height 33
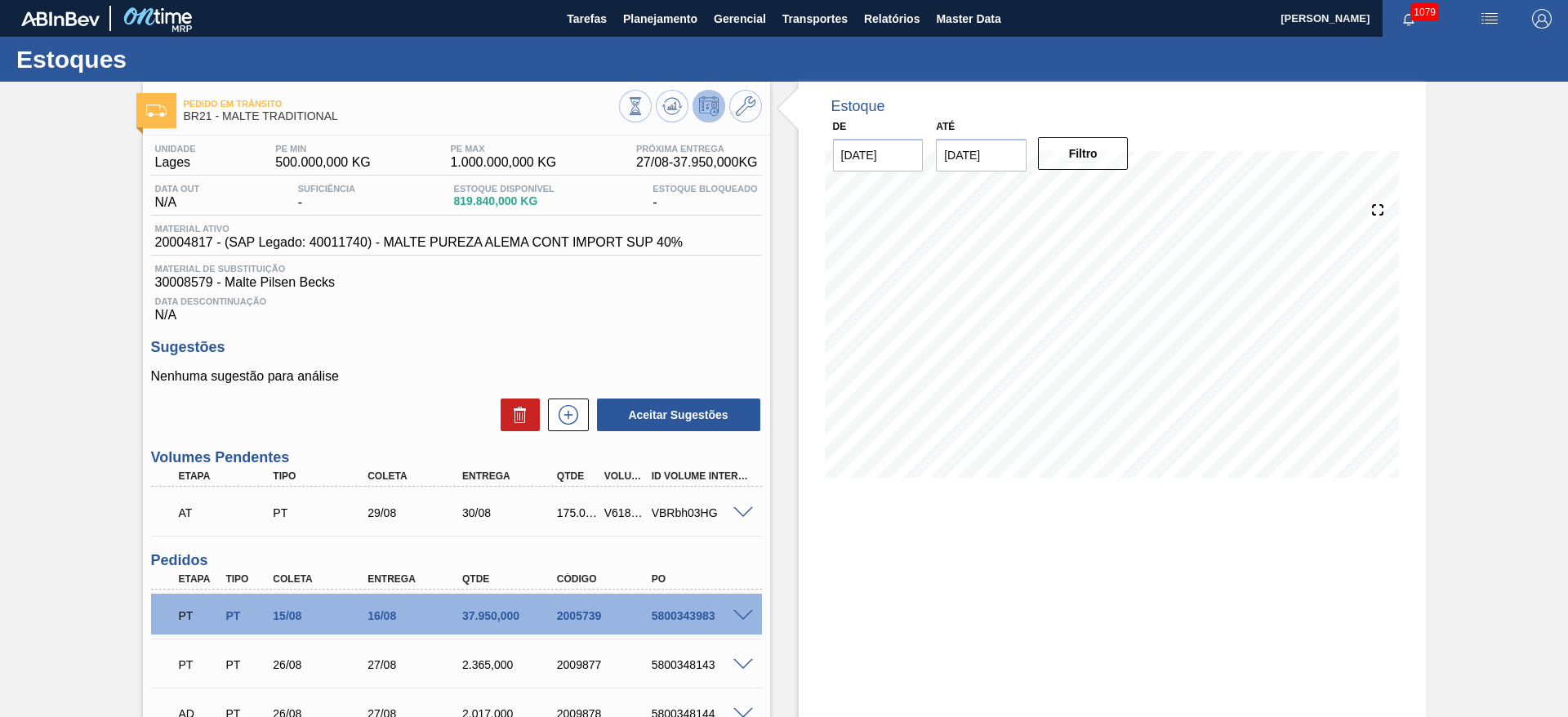
click at [620, 514] on div "V618927" at bounding box center [625, 513] width 49 height 13
copy div "V618927"
click at [746, 90] on button at bounding box center [745, 106] width 33 height 33
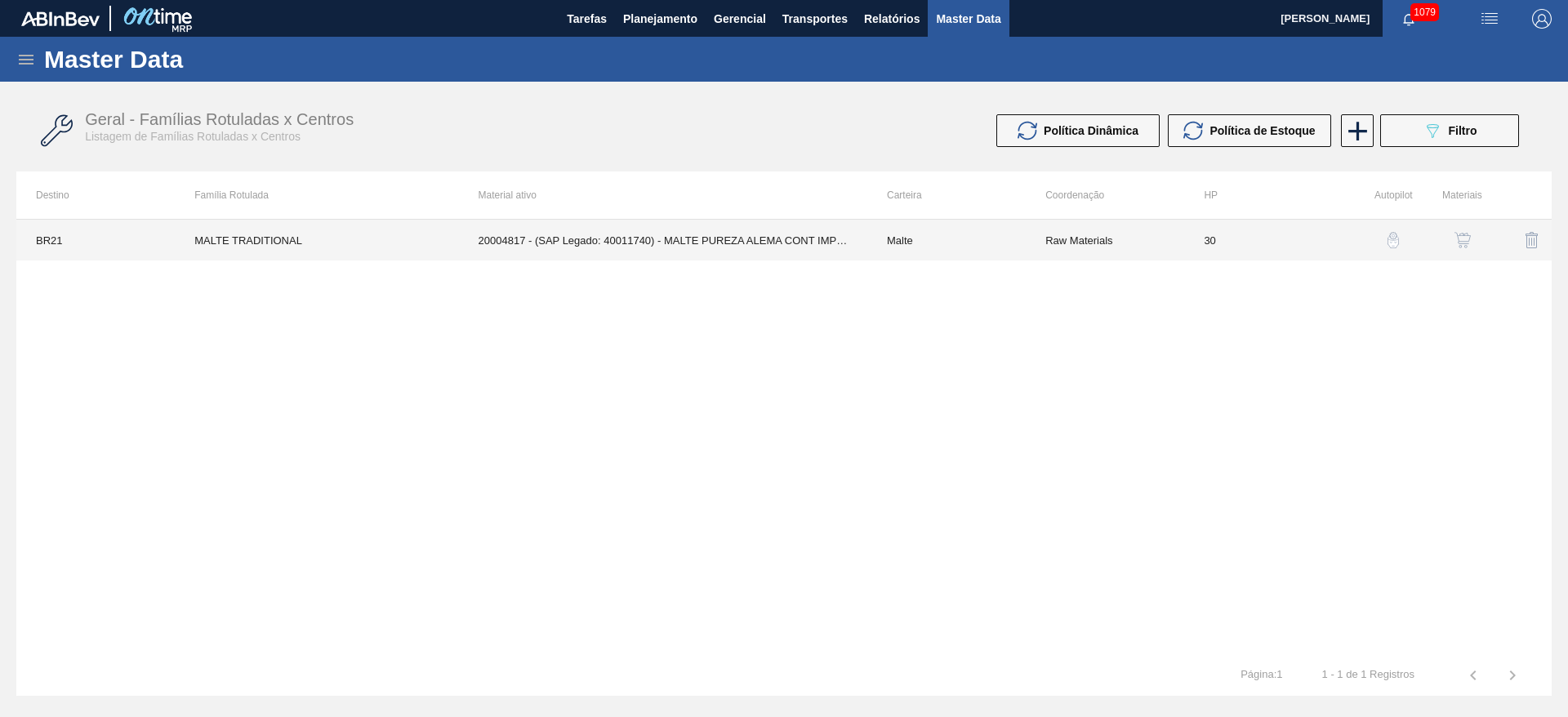
click at [1001, 241] on td "Malte" at bounding box center [946, 240] width 159 height 40
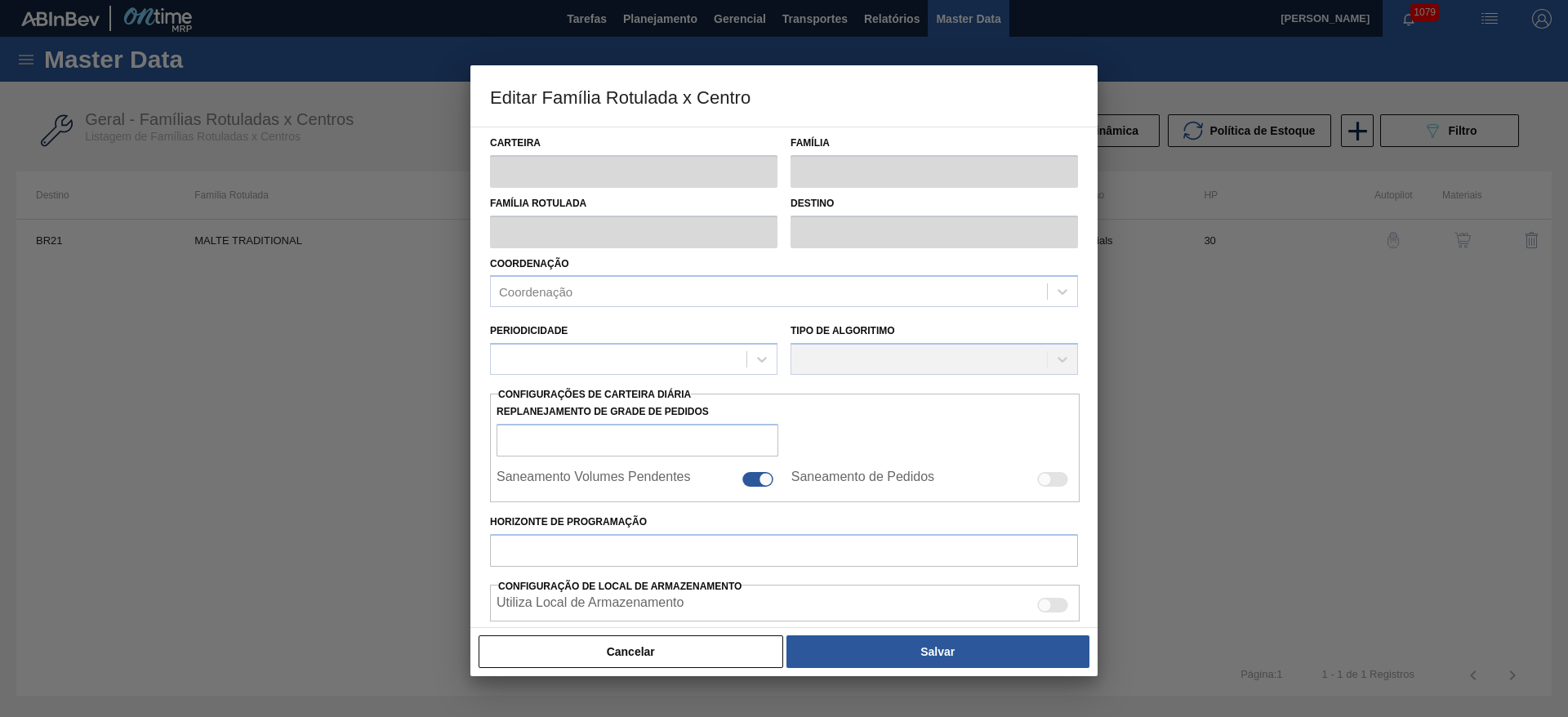
type input "Malte"
type input "MALTE TRADITIONAL"
type input "BR21 - Lages"
type input "0"
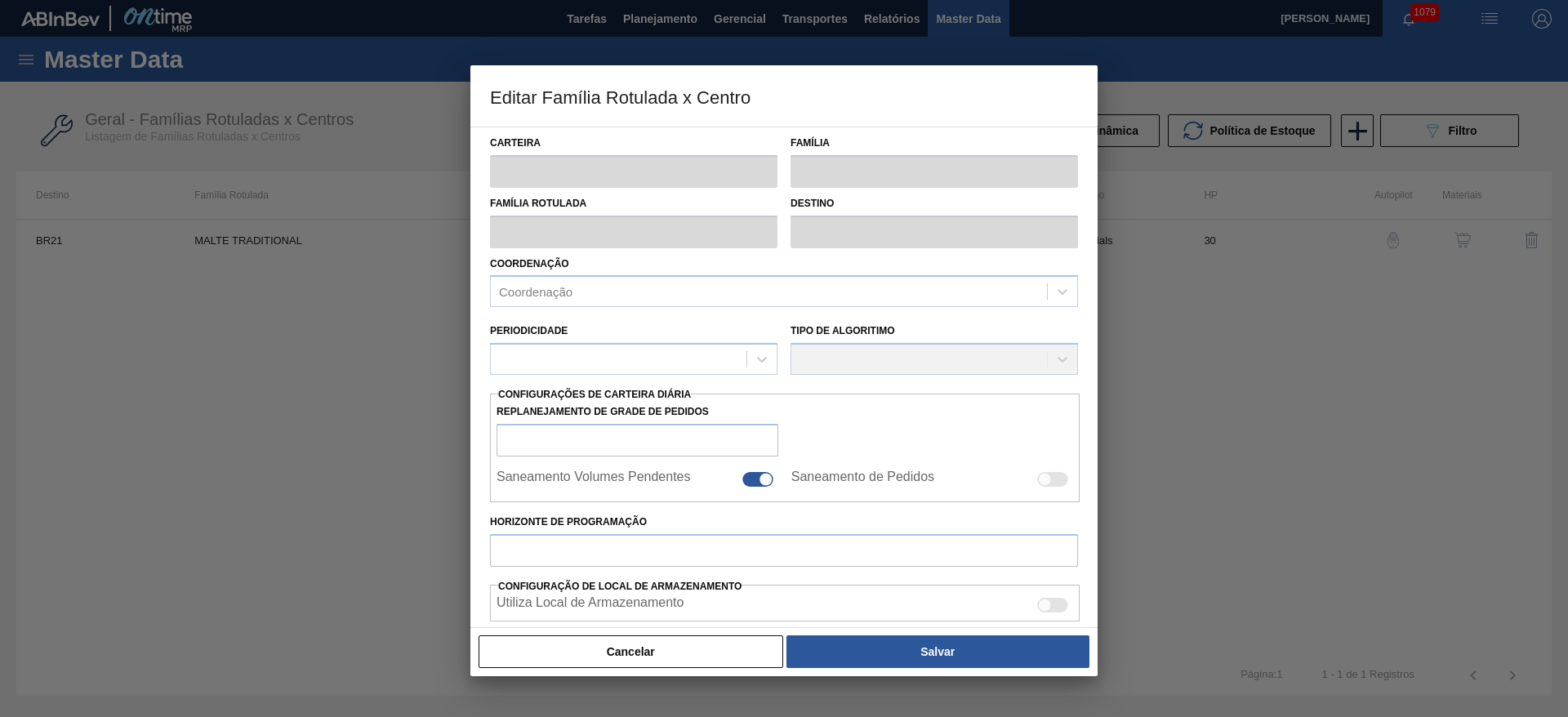
checkbox input "true"
type input "30"
type input "500.000"
type input "1.000.000"
type input "100"
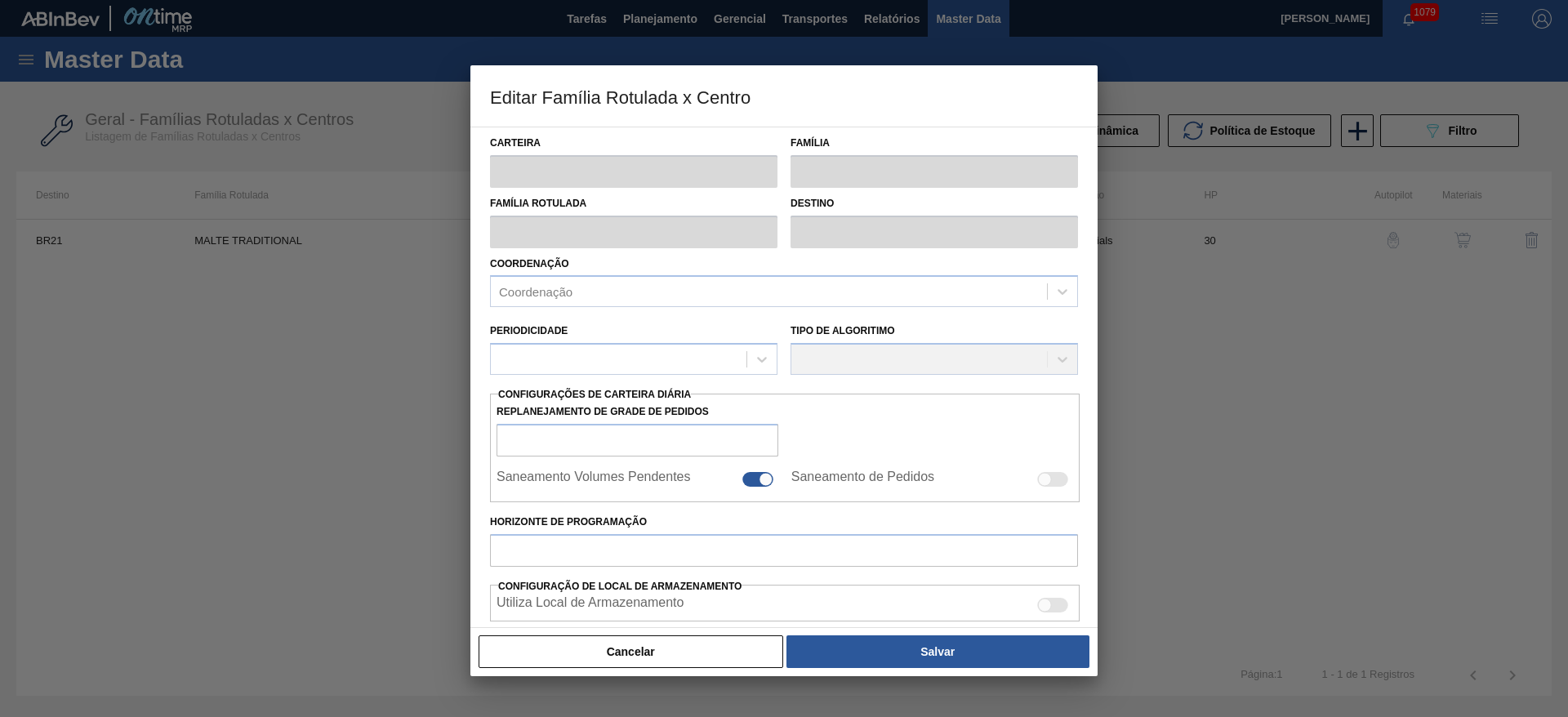
type input "1.000.000,000"
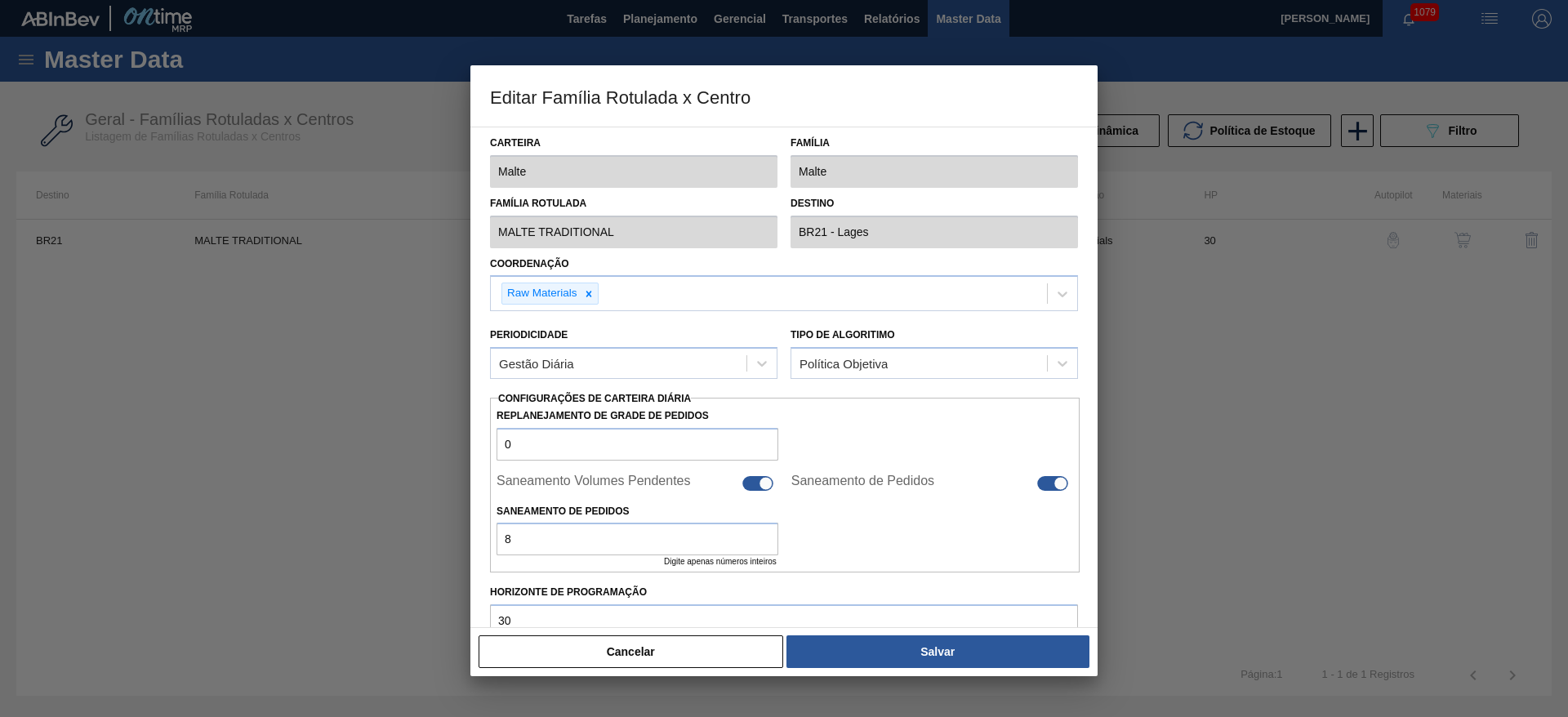
click at [760, 481] on div at bounding box center [765, 483] width 14 height 14
checkbox input "false"
click at [1048, 480] on div at bounding box center [1052, 484] width 31 height 15
checkbox input "false"
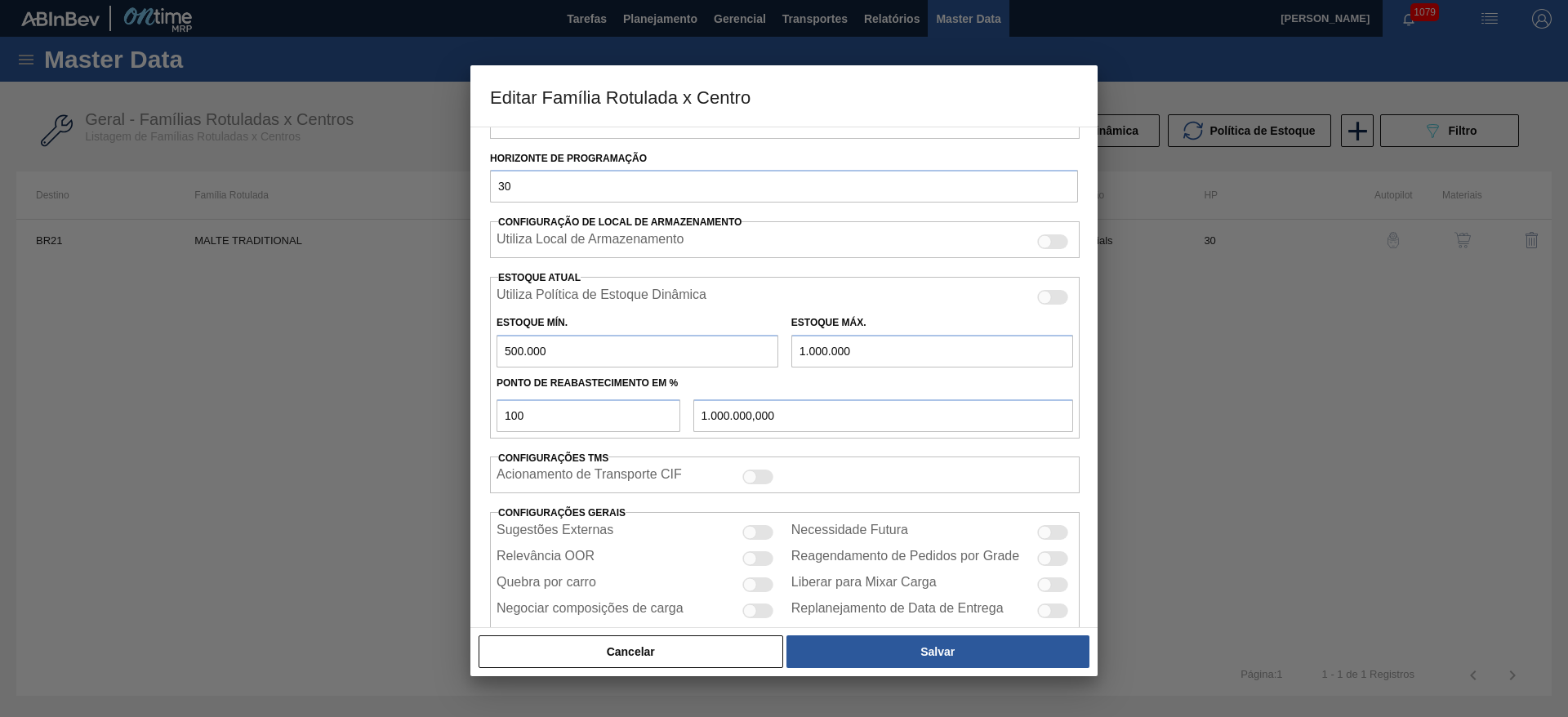
scroll to position [402, 0]
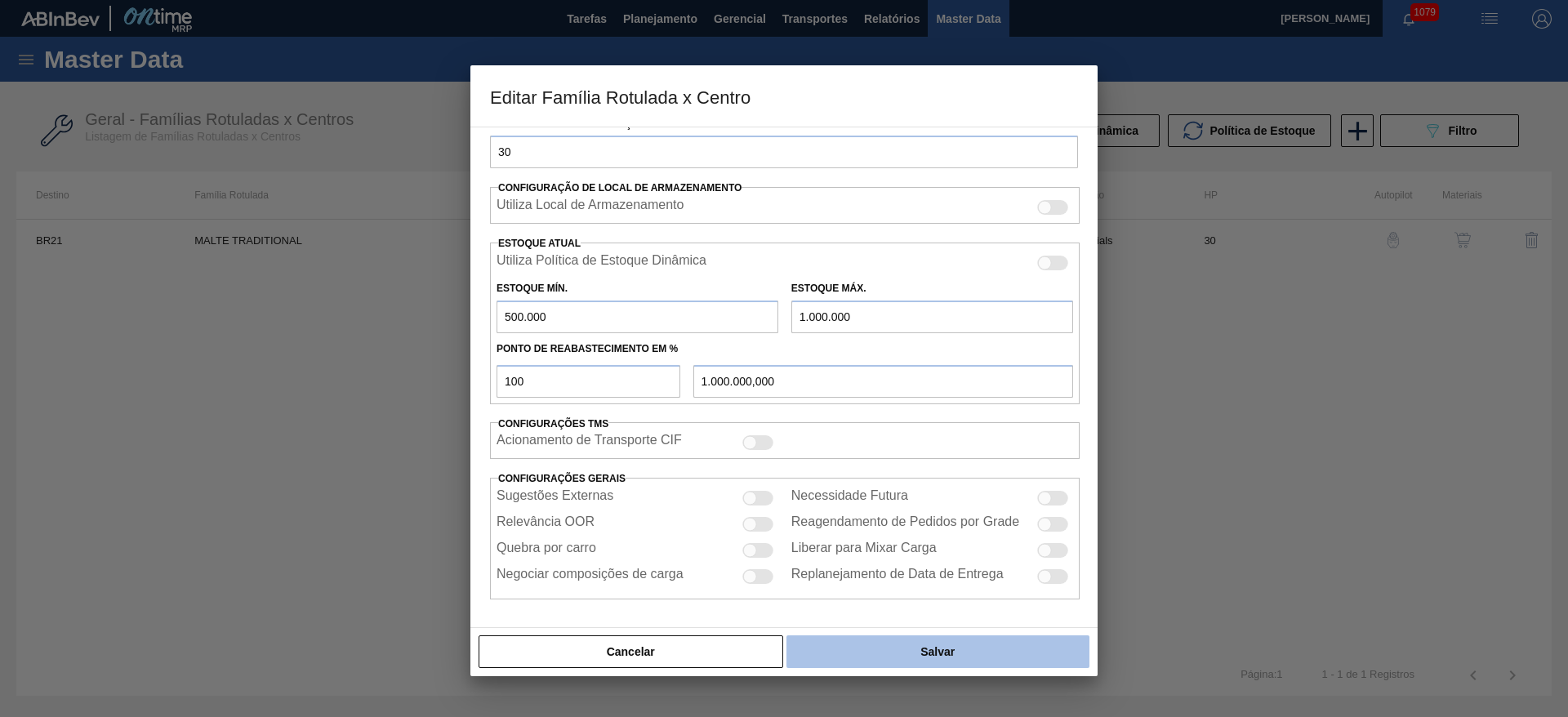
click at [956, 662] on button "Salvar" at bounding box center [938, 651] width 303 height 33
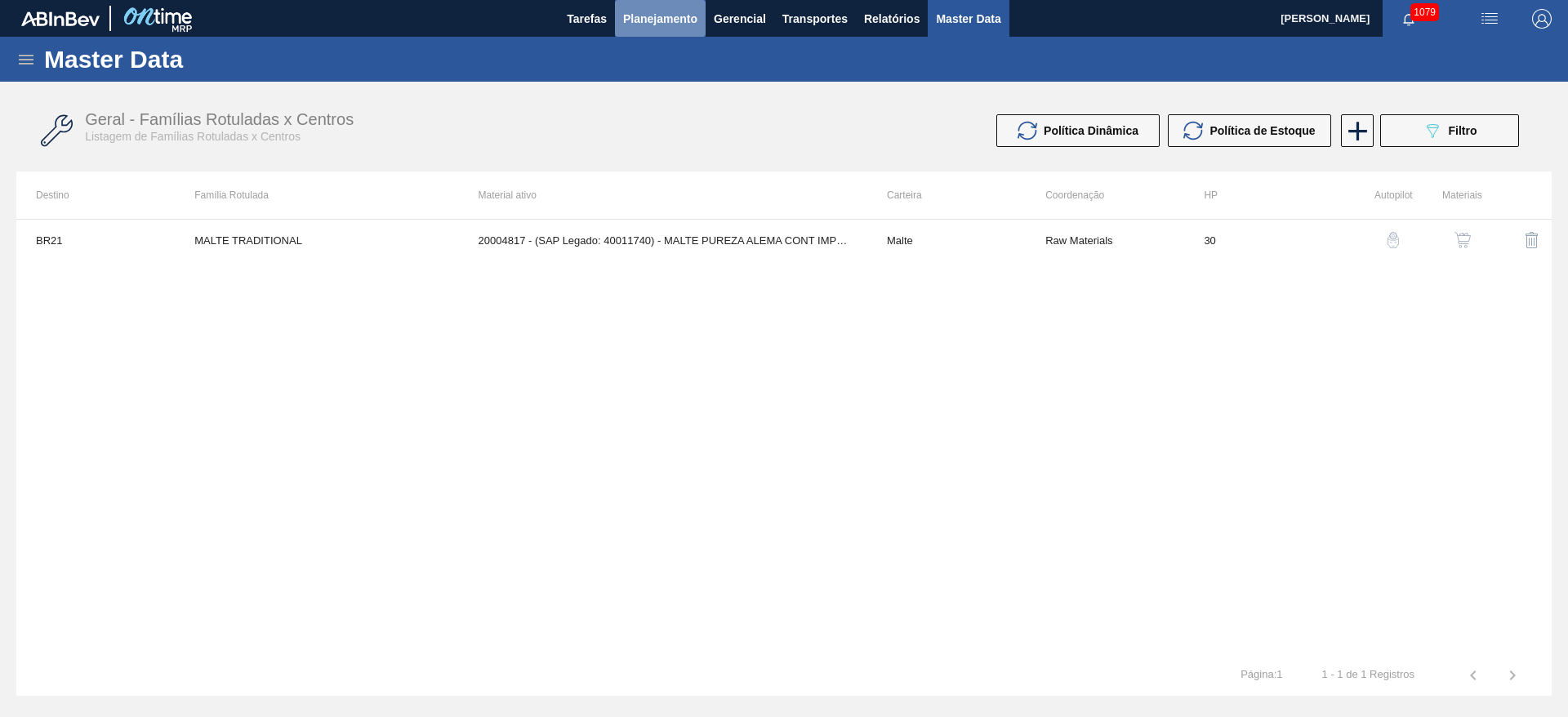
click at [655, 25] on span "Planejamento" at bounding box center [660, 19] width 74 height 20
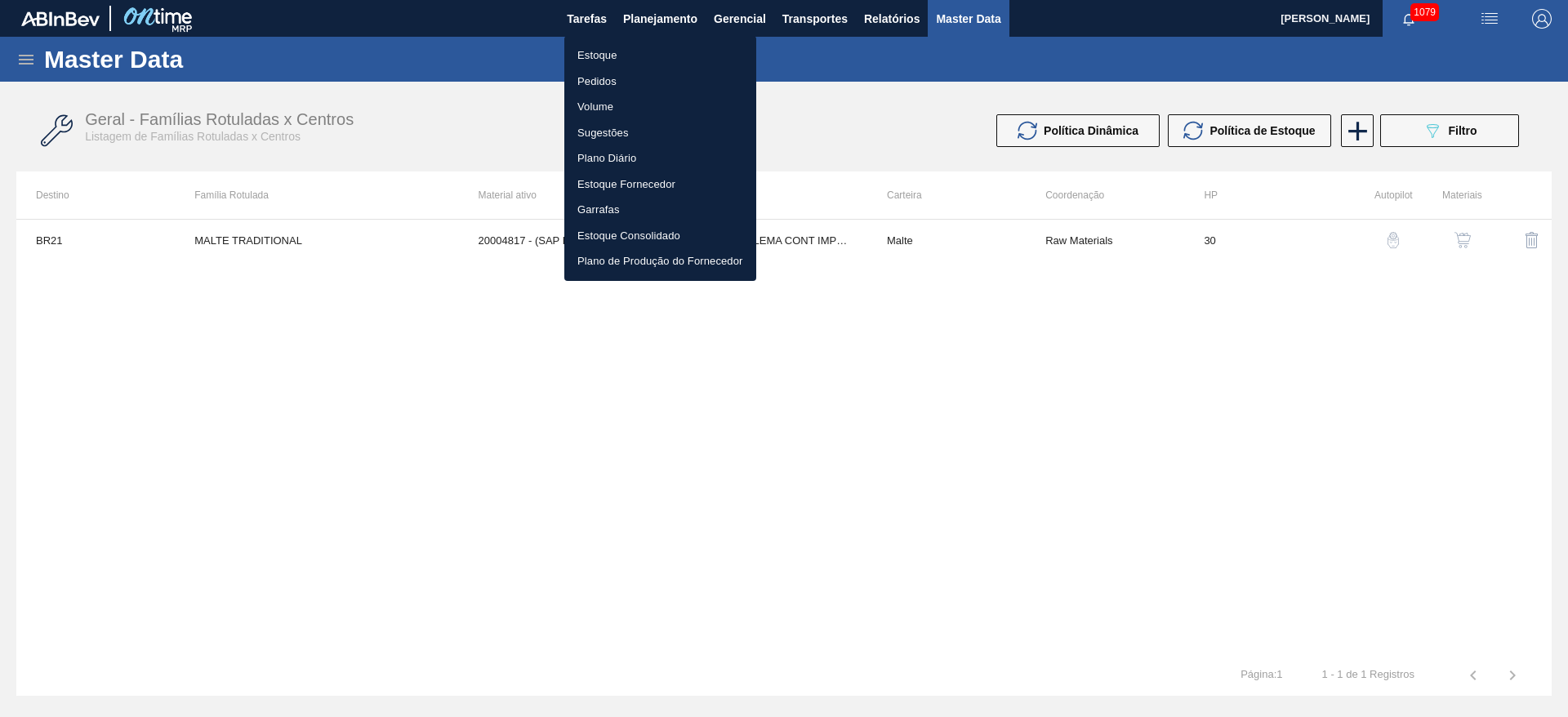
click at [596, 53] on li "Estoque" at bounding box center [660, 55] width 192 height 26
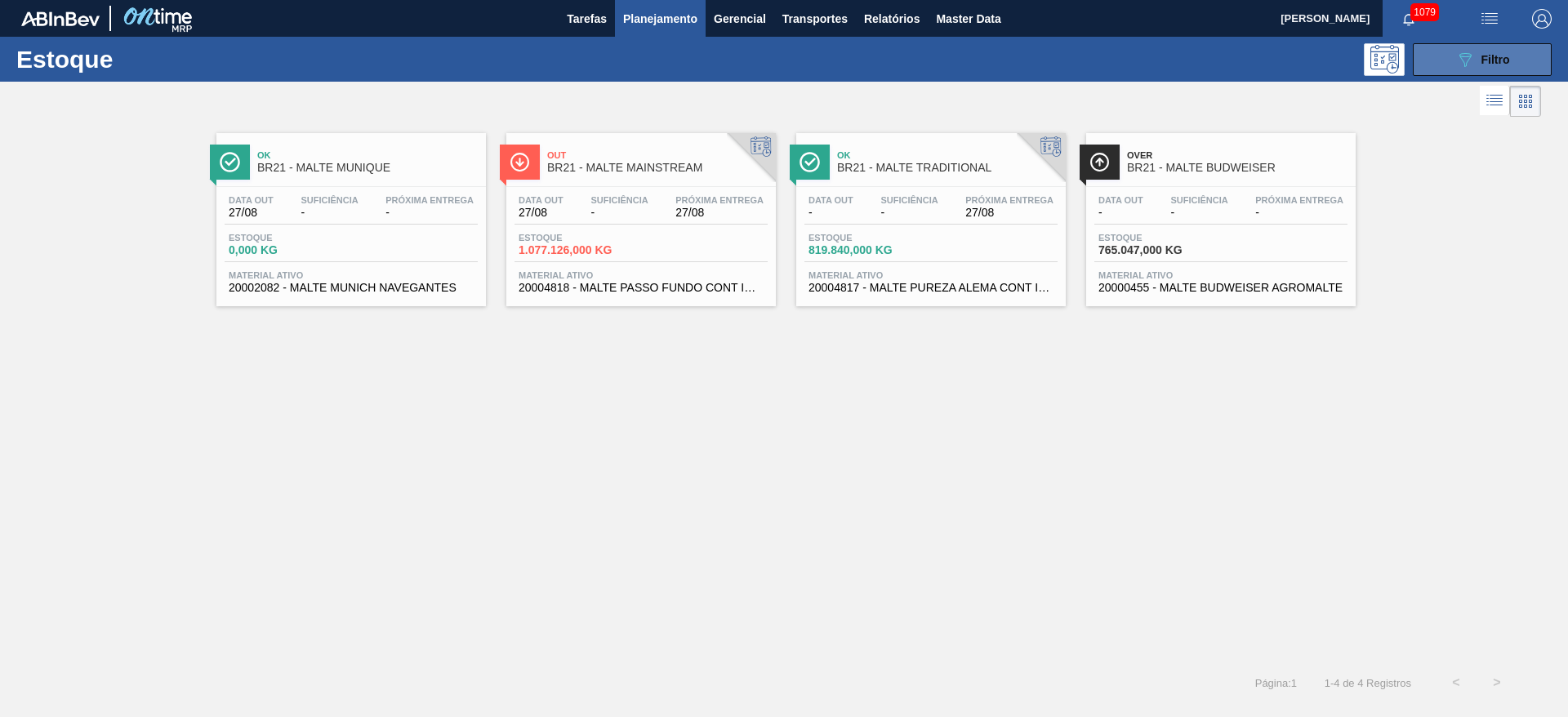
click at [1483, 53] on span "Filtro" at bounding box center [1496, 59] width 28 height 13
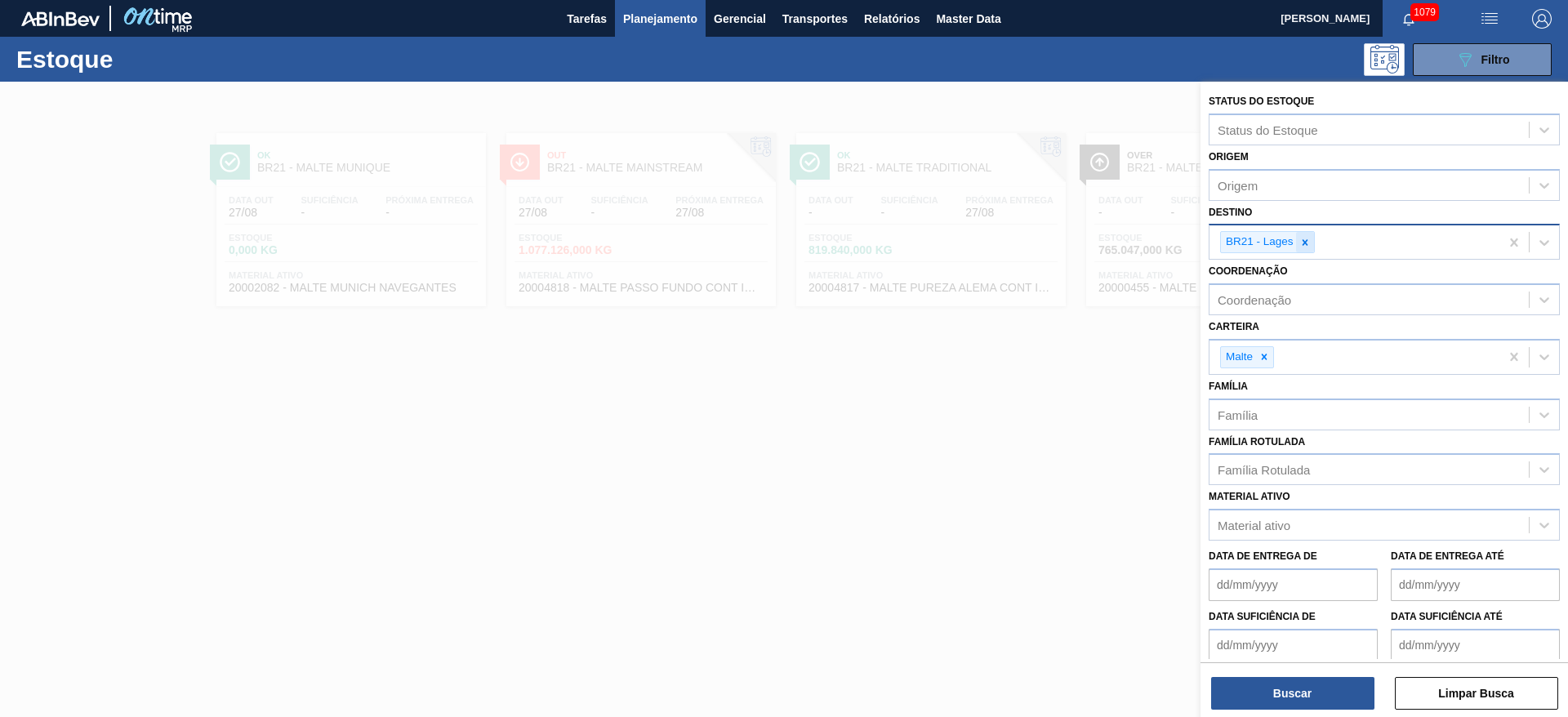
click at [1304, 243] on icon at bounding box center [1304, 242] width 6 height 6
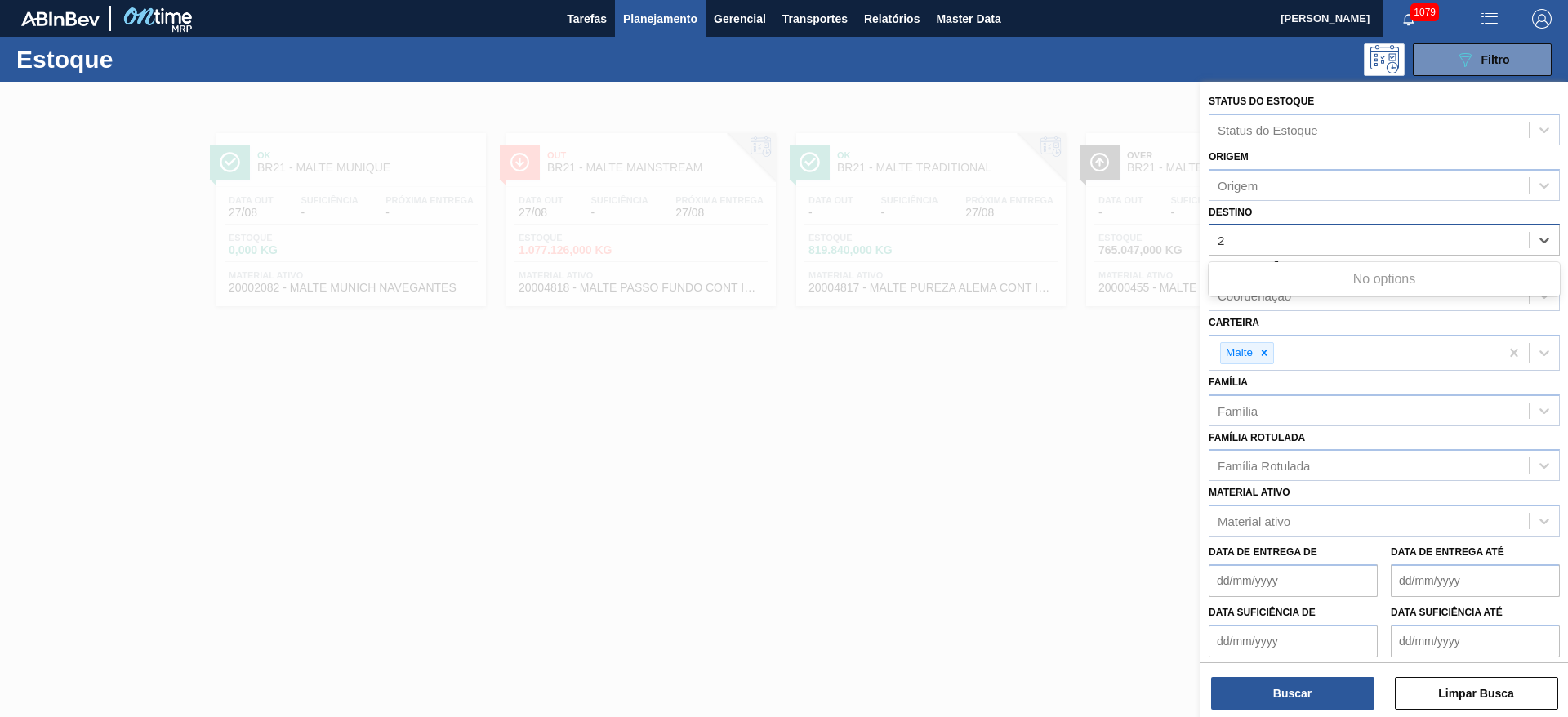
type input "23"
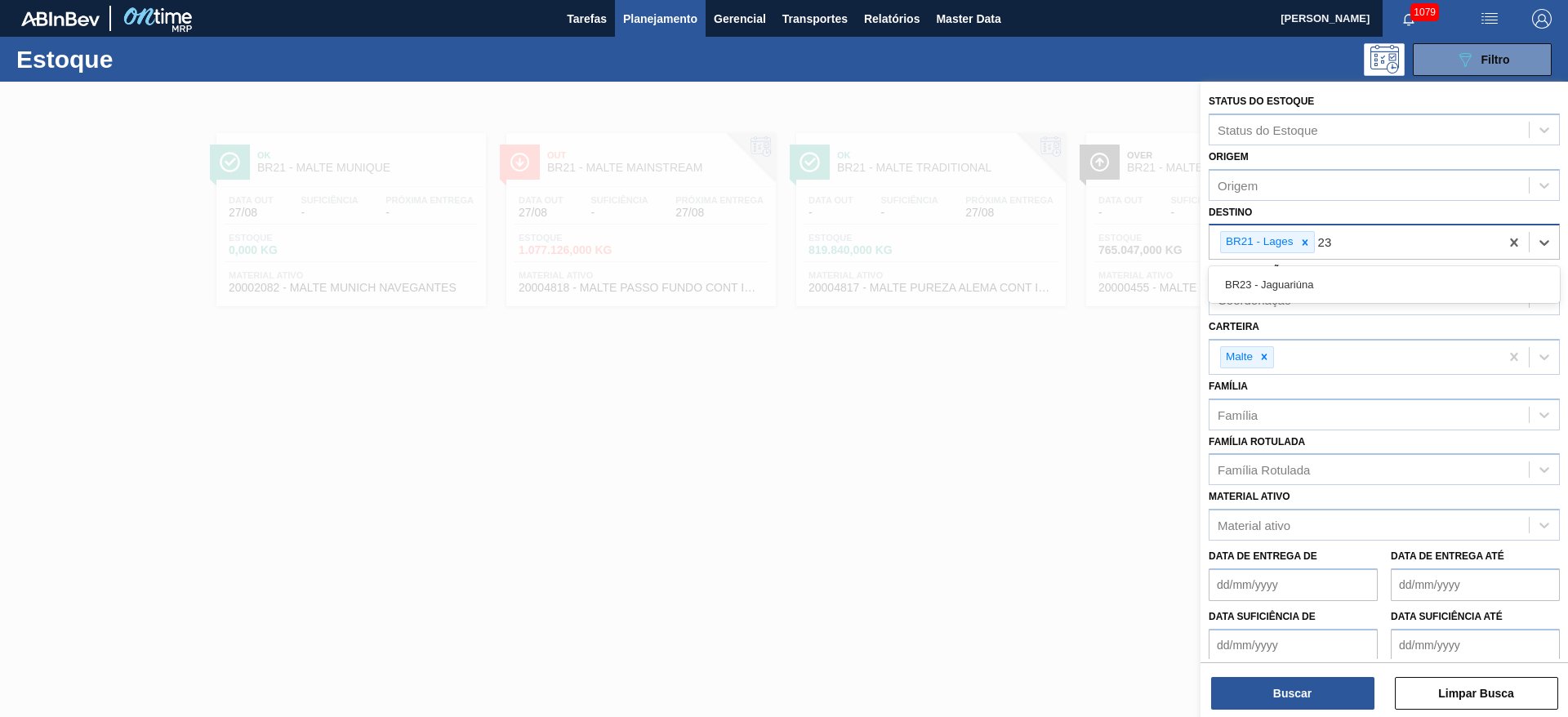
click at [1280, 278] on div "BR23 - Jaguariúna" at bounding box center [1384, 285] width 351 height 30
click at [1308, 246] on icon at bounding box center [1305, 242] width 11 height 11
click at [1276, 694] on button "Buscar" at bounding box center [1293, 694] width 163 height 33
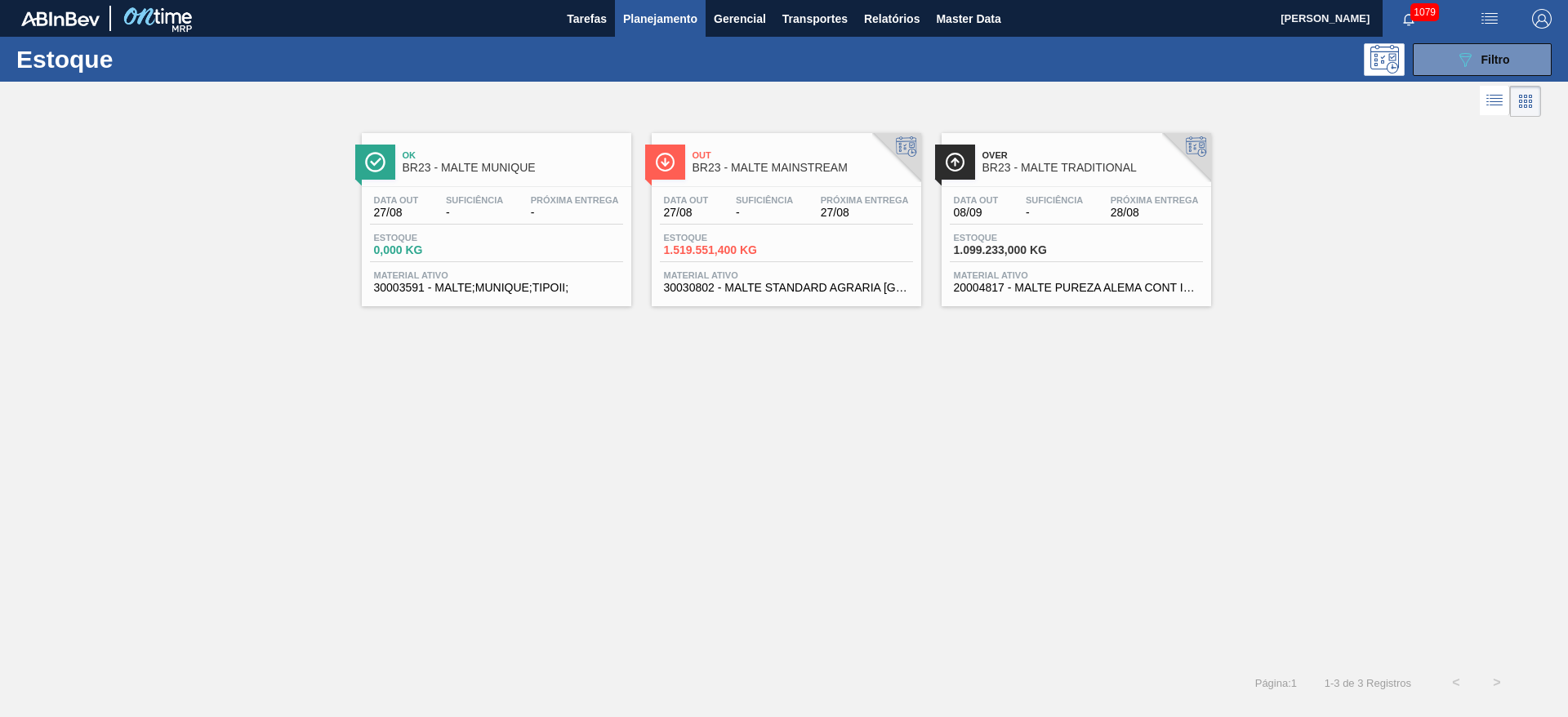
click at [1101, 209] on div "Data out 08/09 Suficiência - Próxima Entrega 28/08" at bounding box center [1076, 210] width 253 height 29
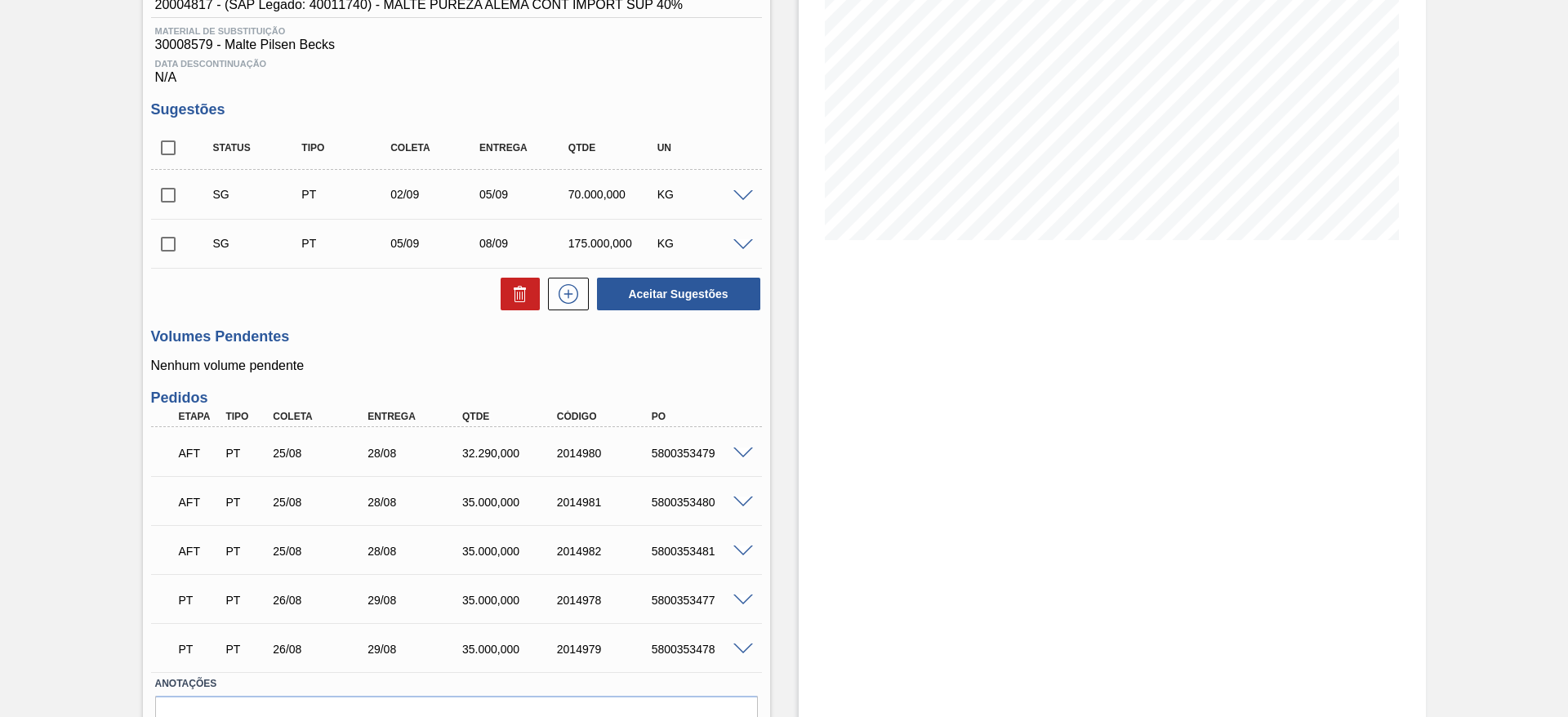
scroll to position [245, 0]
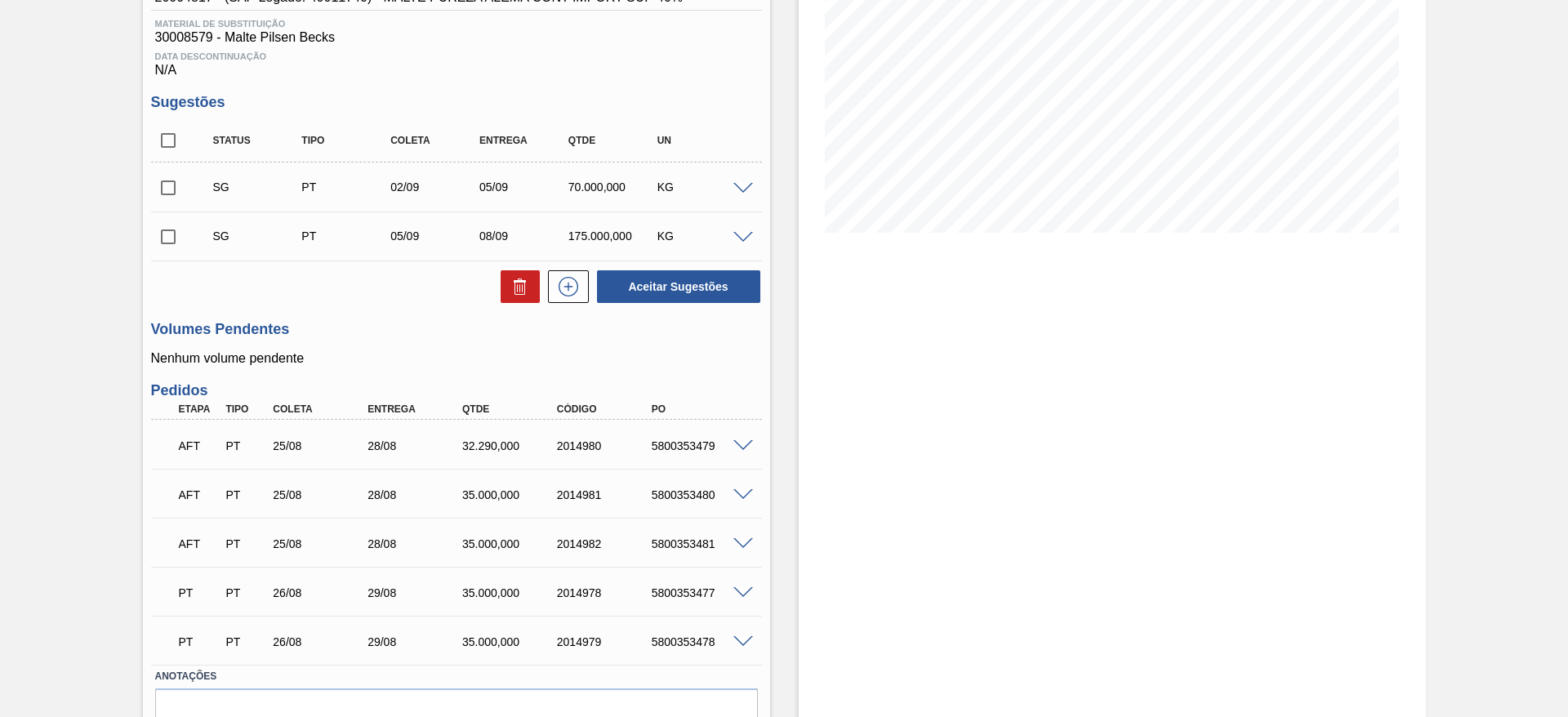
click at [739, 188] on span at bounding box center [742, 189] width 20 height 12
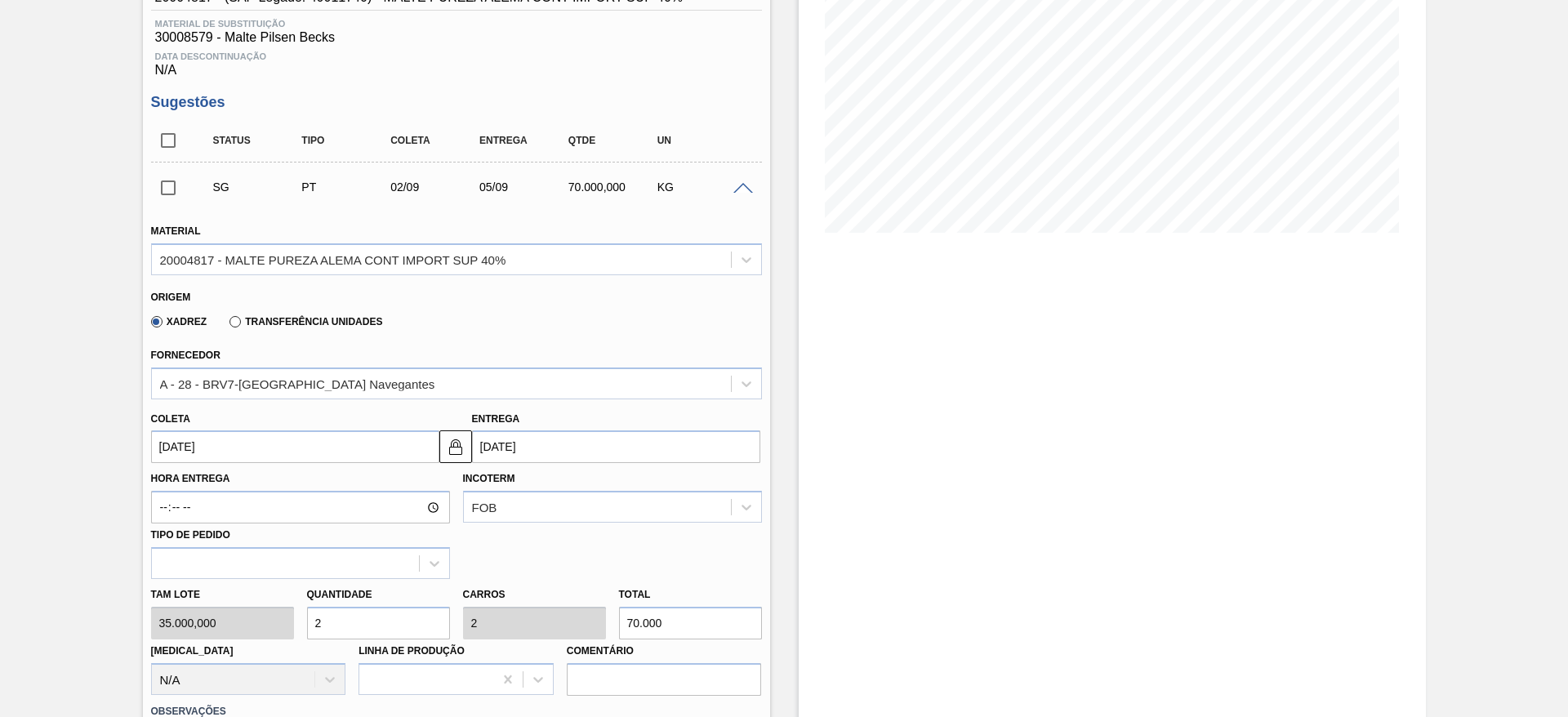
click at [241, 624] on div "Tam lote 35.000,000 Quantidade 2 Carros 2 Total 70.000 [MEDICAL_DATA] N/A Linha…" at bounding box center [457, 637] width 624 height 117
type input "5"
type input "175.000"
type input "5"
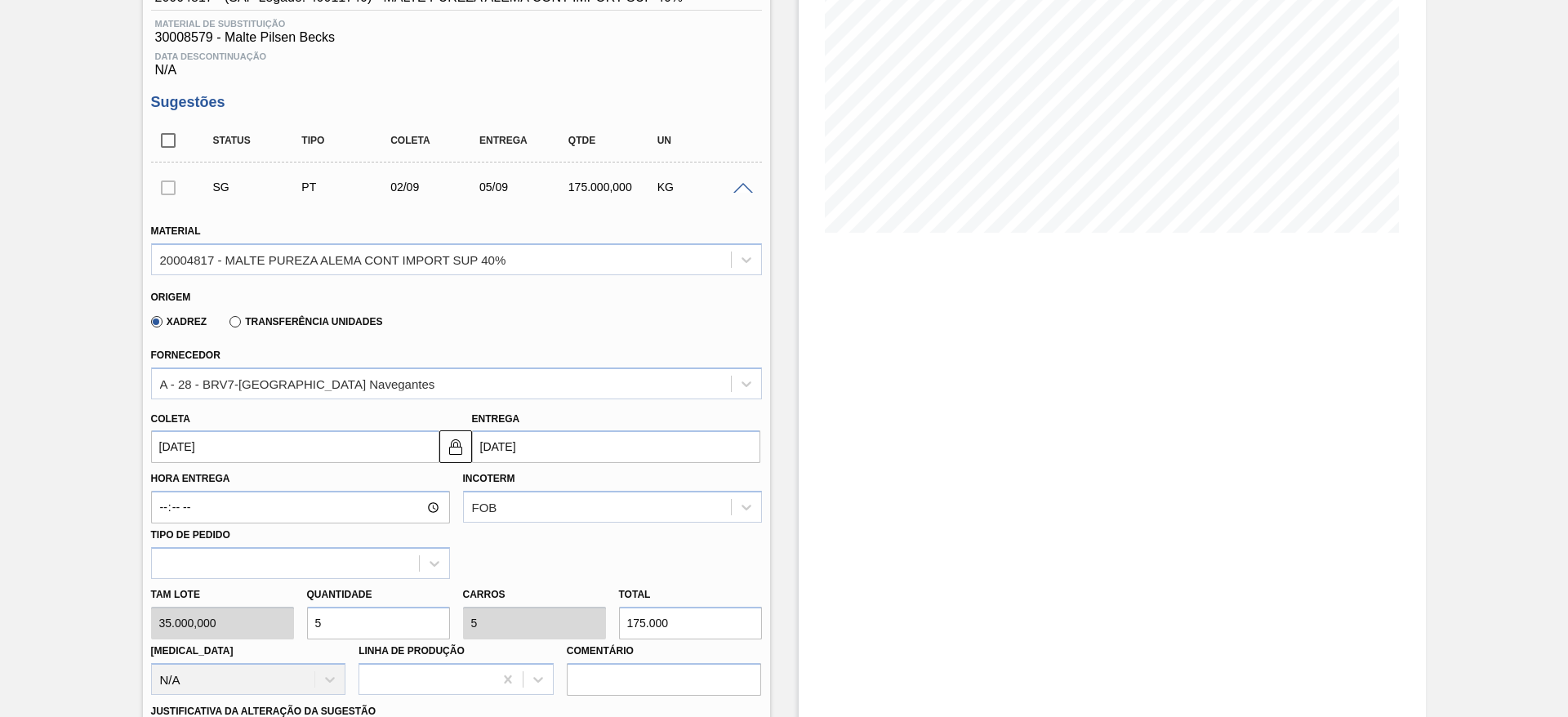
click at [162, 435] on input "[DATE]" at bounding box center [295, 446] width 288 height 33
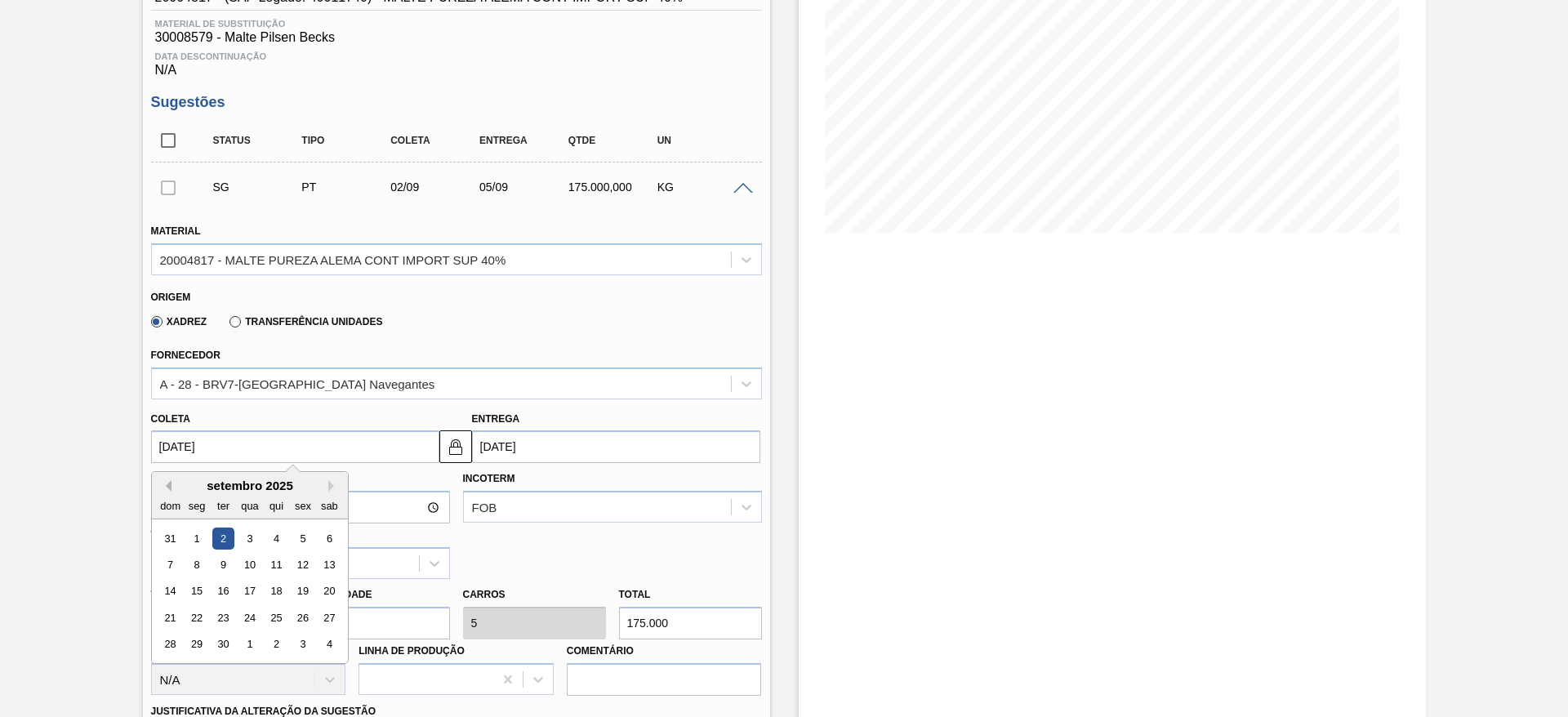
click at [170, 487] on button "Previous Month" at bounding box center [165, 486] width 11 height 11
click at [309, 640] on div "29" at bounding box center [302, 644] width 22 height 22
type input "[DATE]"
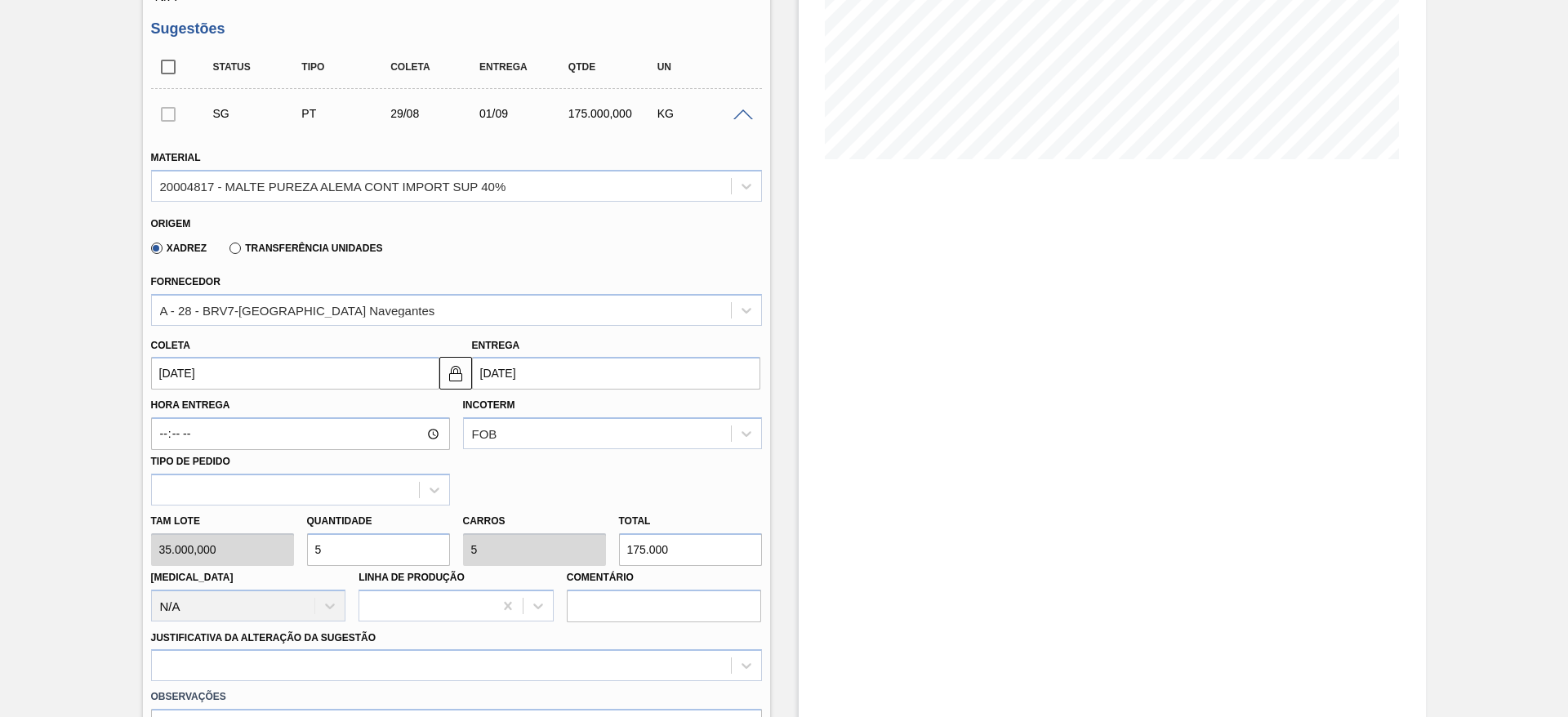
scroll to position [613, 0]
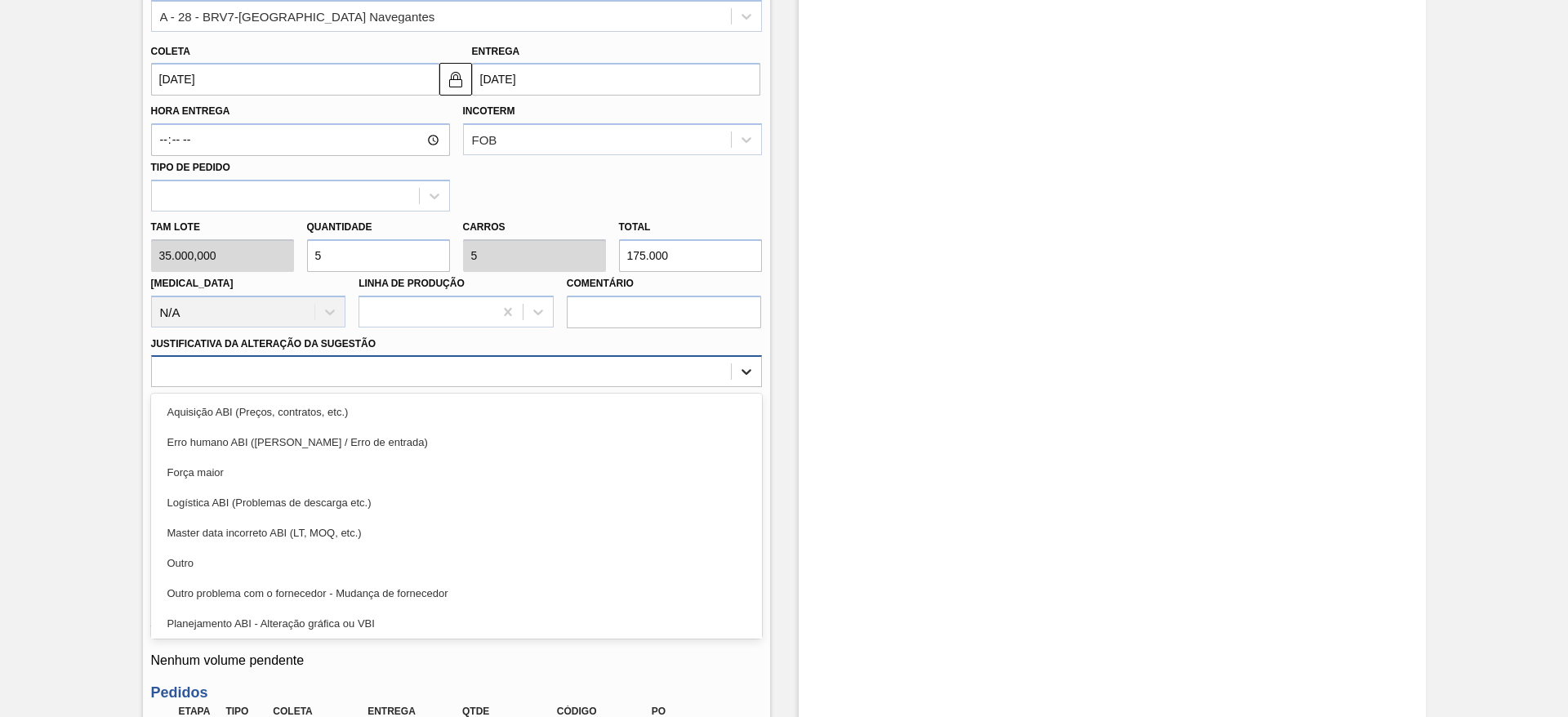
click at [752, 358] on div at bounding box center [746, 371] width 29 height 29
drag, startPoint x: 201, startPoint y: 565, endPoint x: 304, endPoint y: 523, distance: 111.2
click at [219, 554] on div "Outro" at bounding box center [457, 563] width 611 height 30
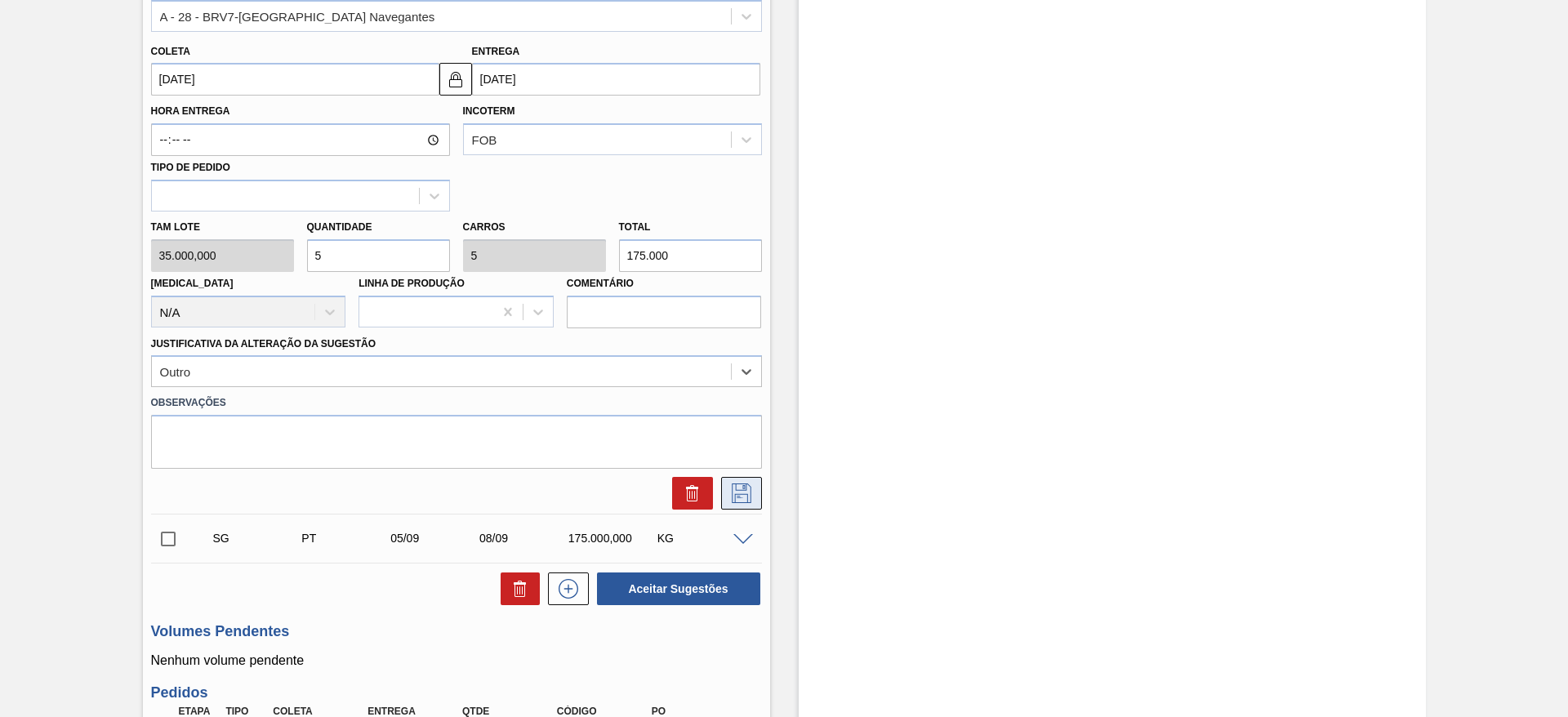
click at [733, 497] on icon at bounding box center [741, 493] width 20 height 20
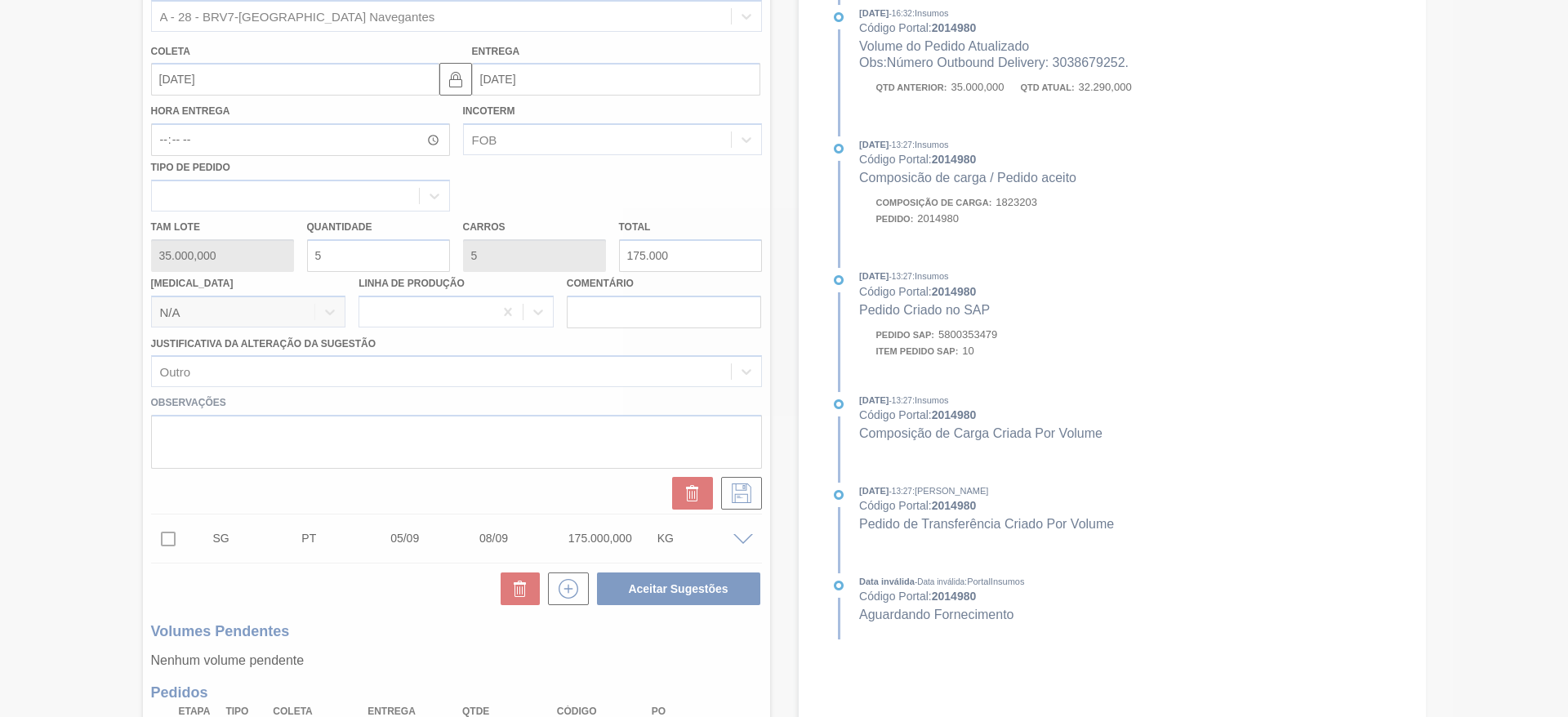
scroll to position [327, 0]
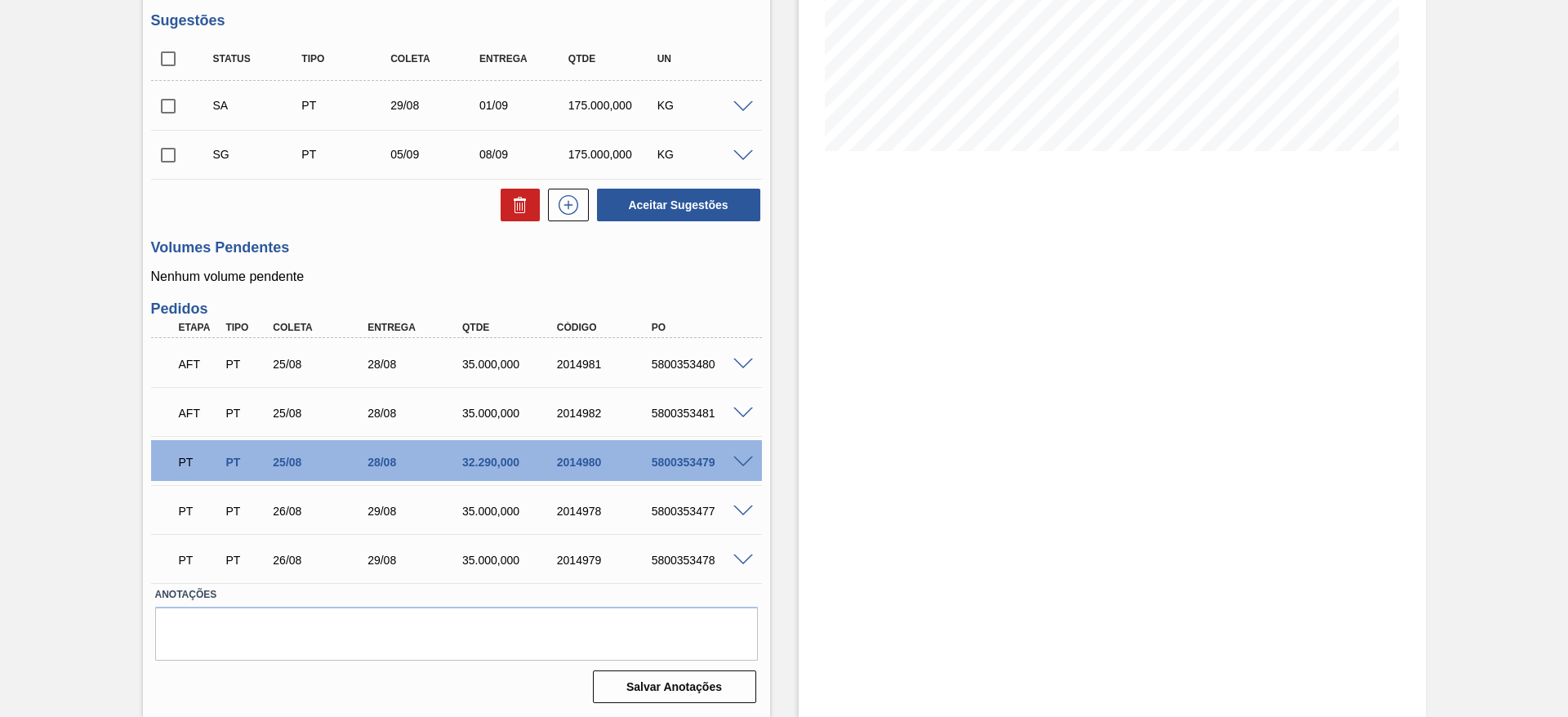
click at [165, 101] on input "checkbox" at bounding box center [168, 106] width 35 height 35
click at [640, 195] on button "Aceitar Sugestões" at bounding box center [678, 205] width 163 height 33
checkbox input "false"
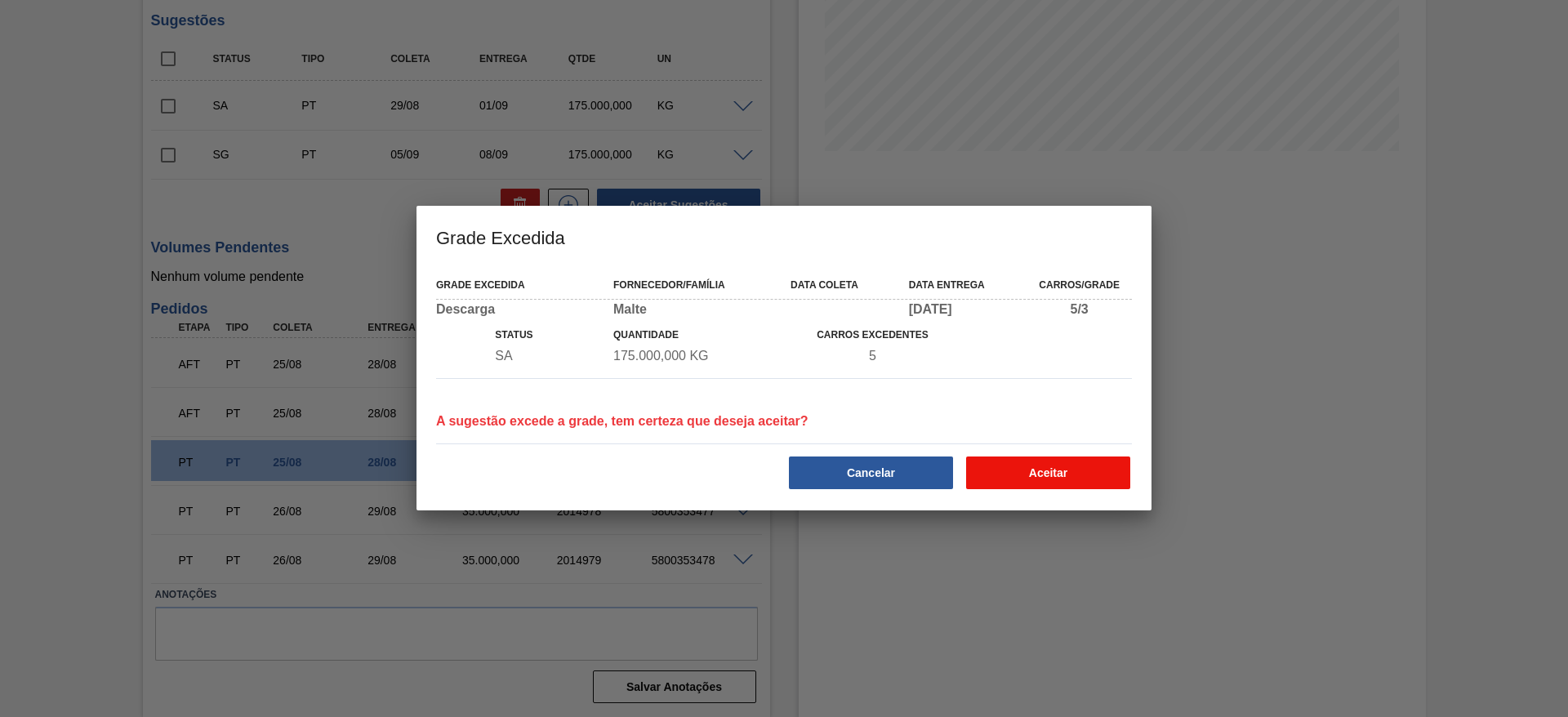
click at [1047, 474] on button "Aceitar" at bounding box center [1048, 473] width 164 height 33
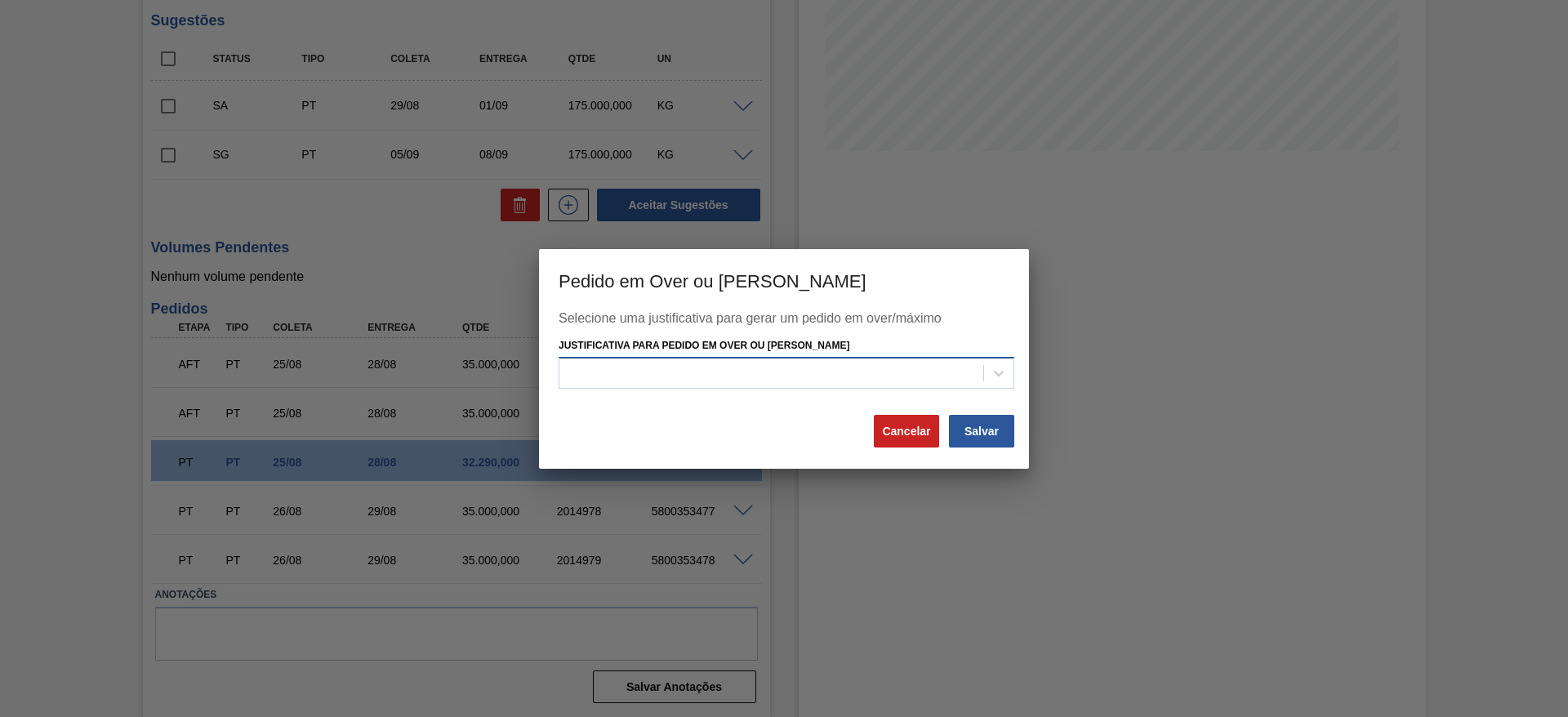
drag, startPoint x: 594, startPoint y: 377, endPoint x: 590, endPoint y: 385, distance: 8.9
click at [594, 376] on div at bounding box center [770, 373] width 424 height 23
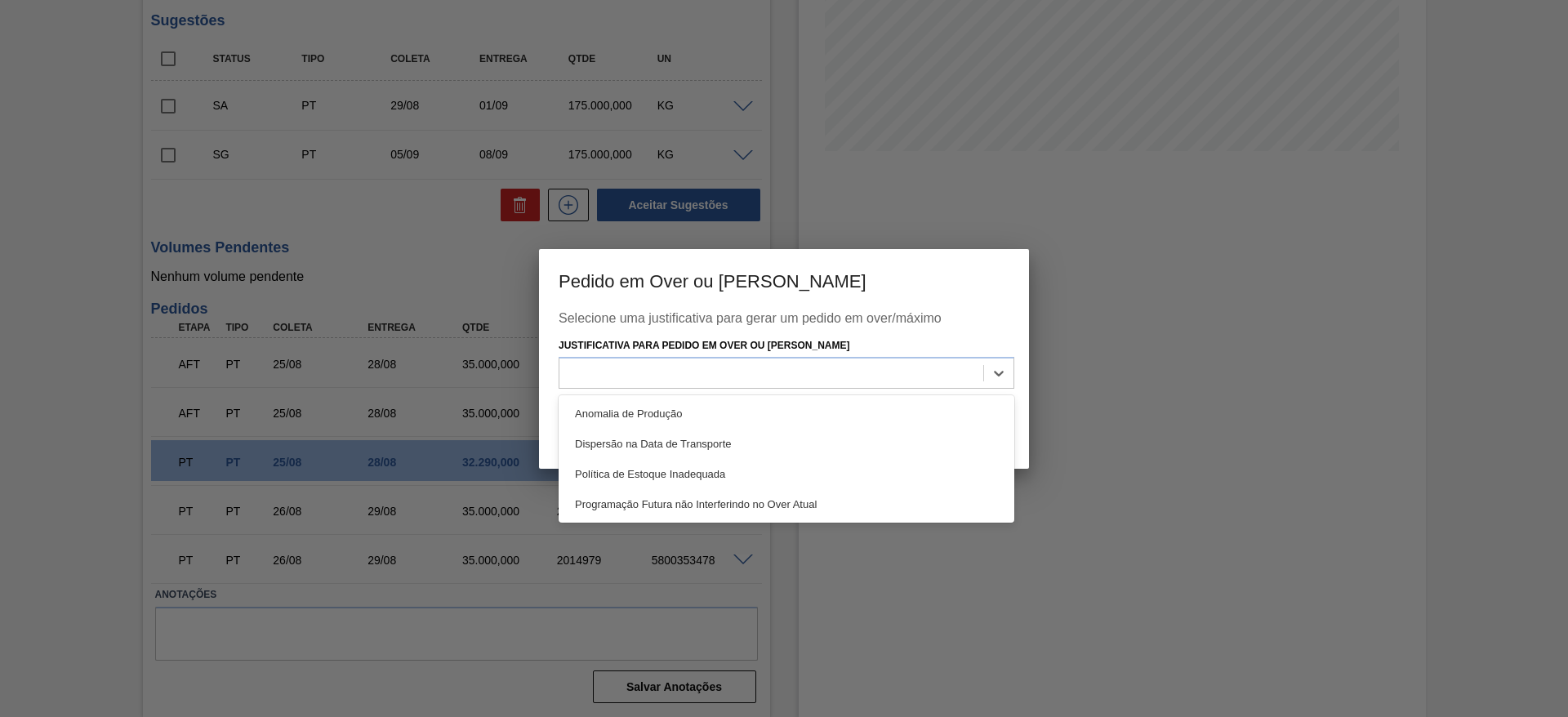
drag, startPoint x: 608, startPoint y: 412, endPoint x: 677, endPoint y: 420, distance: 69.5
click at [610, 412] on div "Anomalia de Produção" at bounding box center [785, 413] width 456 height 30
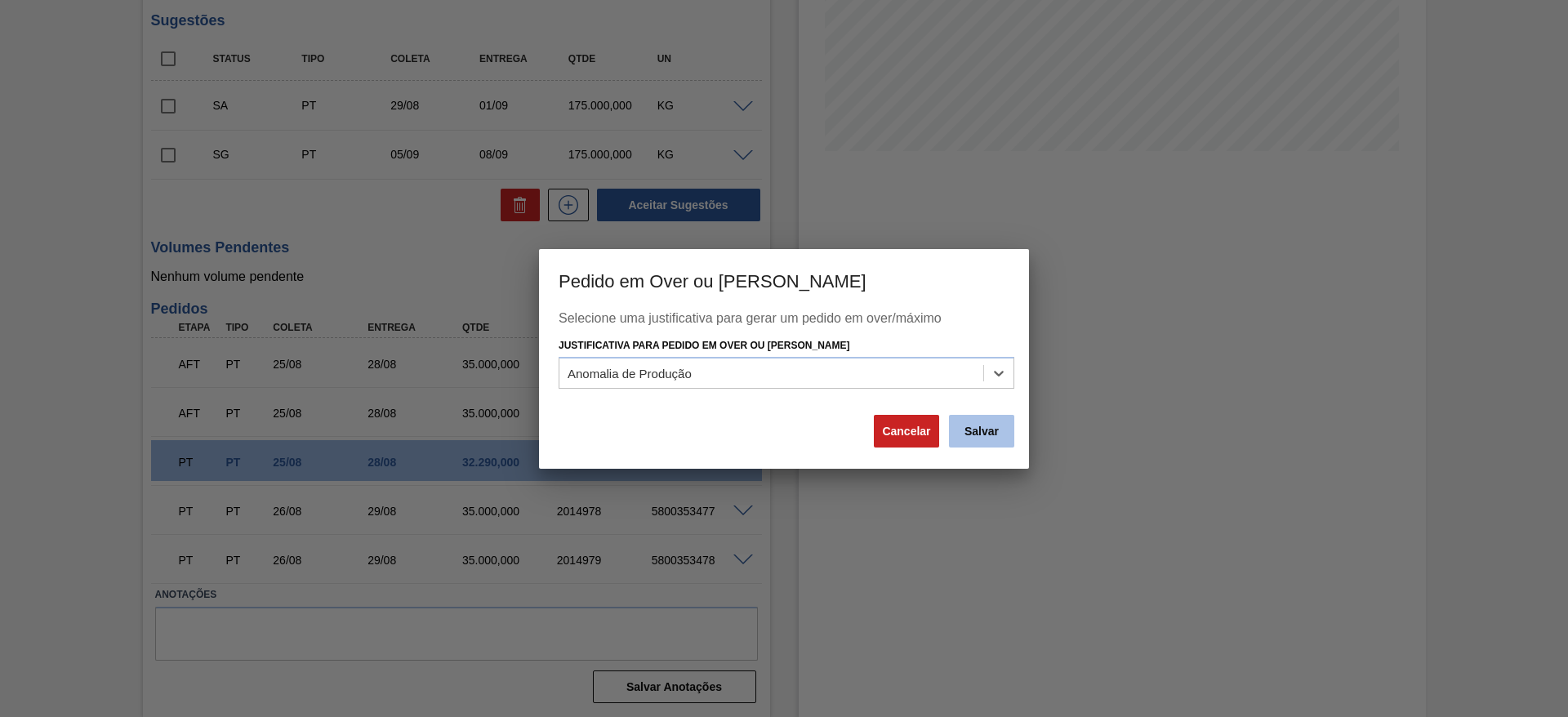
click at [987, 425] on button "Salvar" at bounding box center [982, 431] width 66 height 33
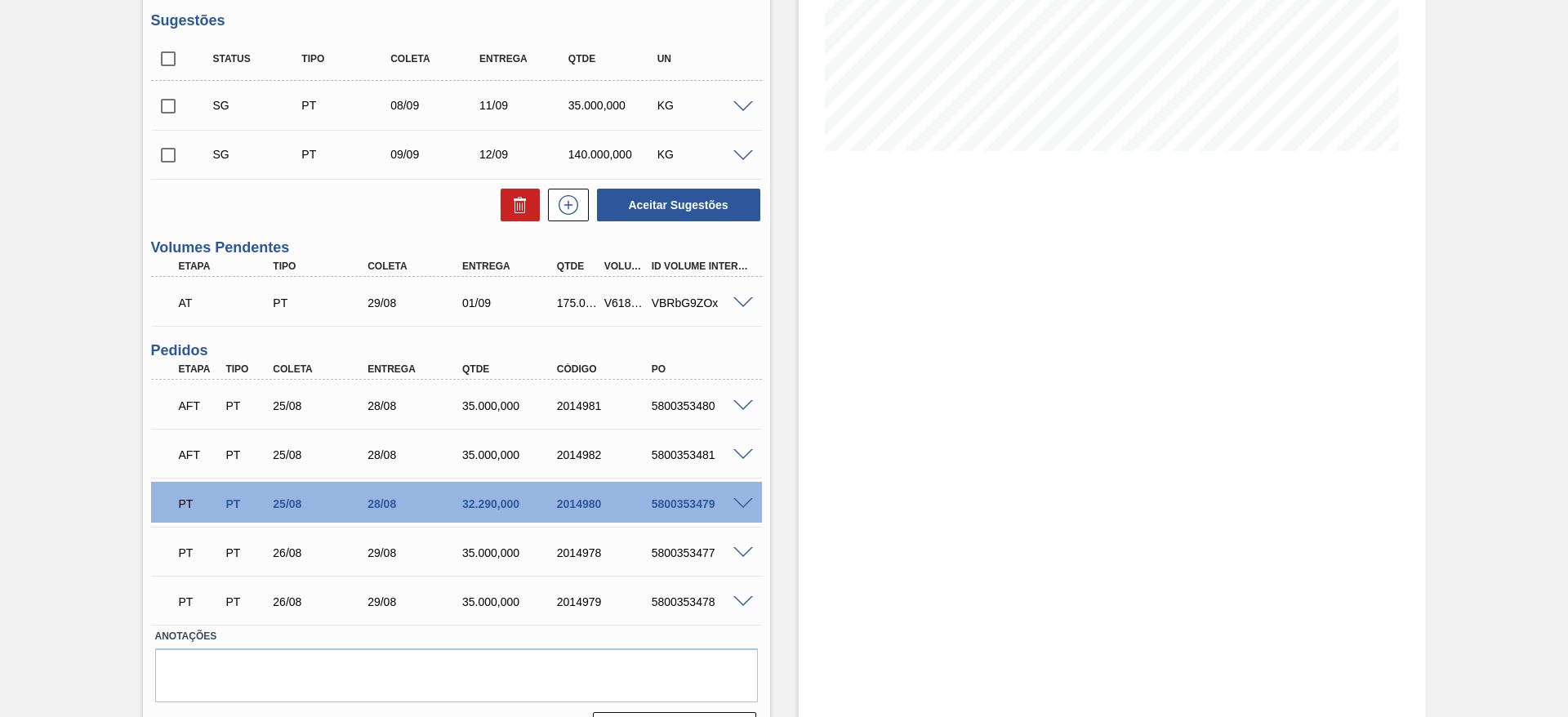
click at [613, 301] on div "V618983" at bounding box center [625, 304] width 49 height 13
copy div "V618983"
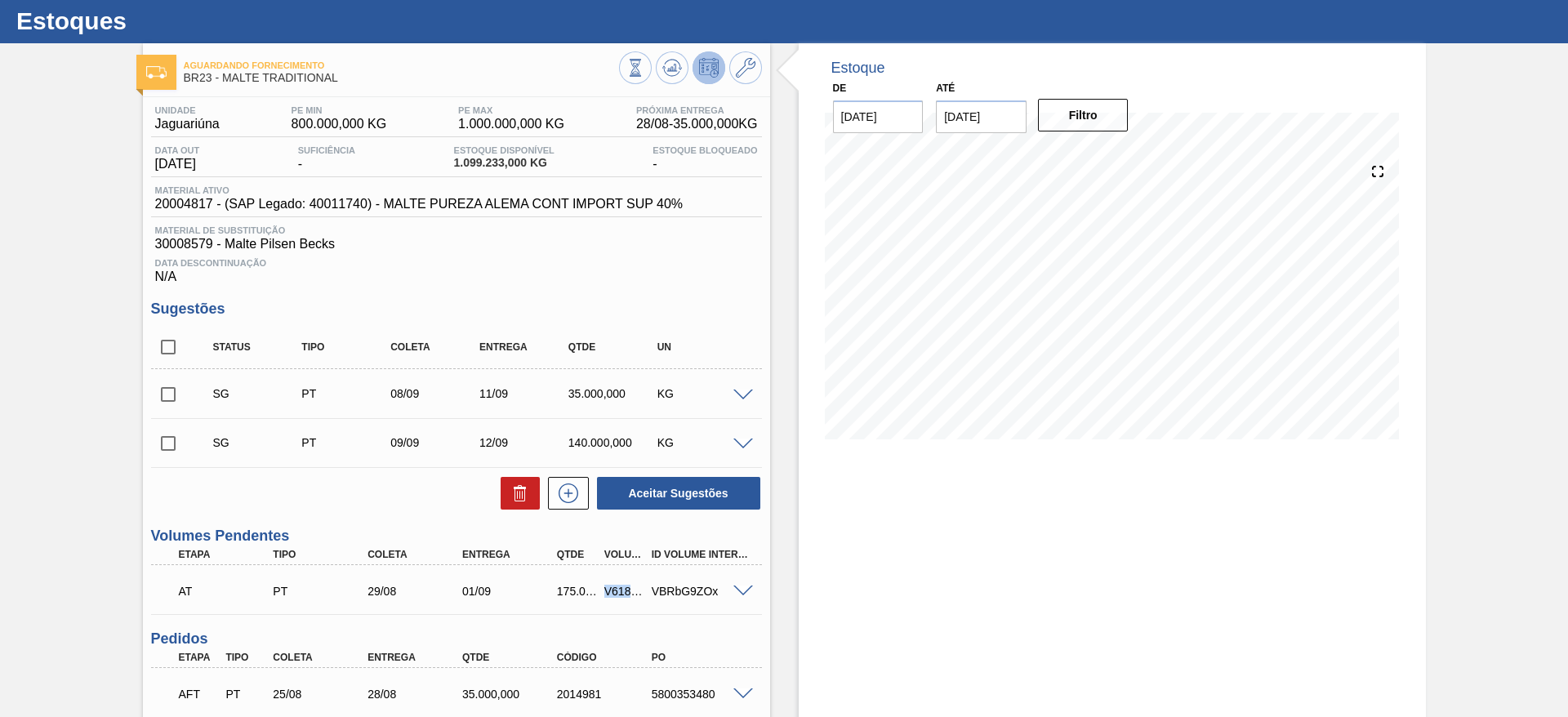
scroll to position [0, 0]
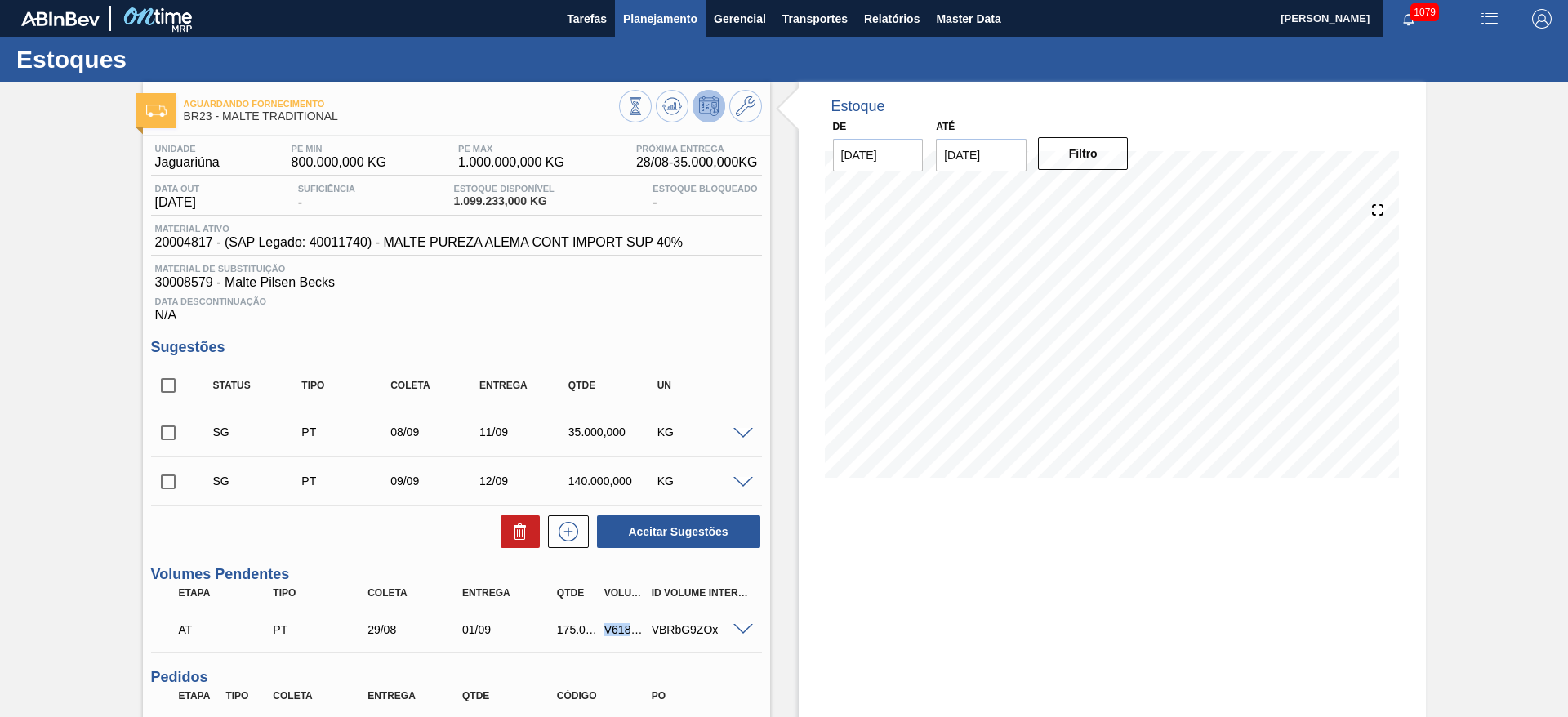
click at [640, 21] on span "Planejamento" at bounding box center [660, 19] width 74 height 20
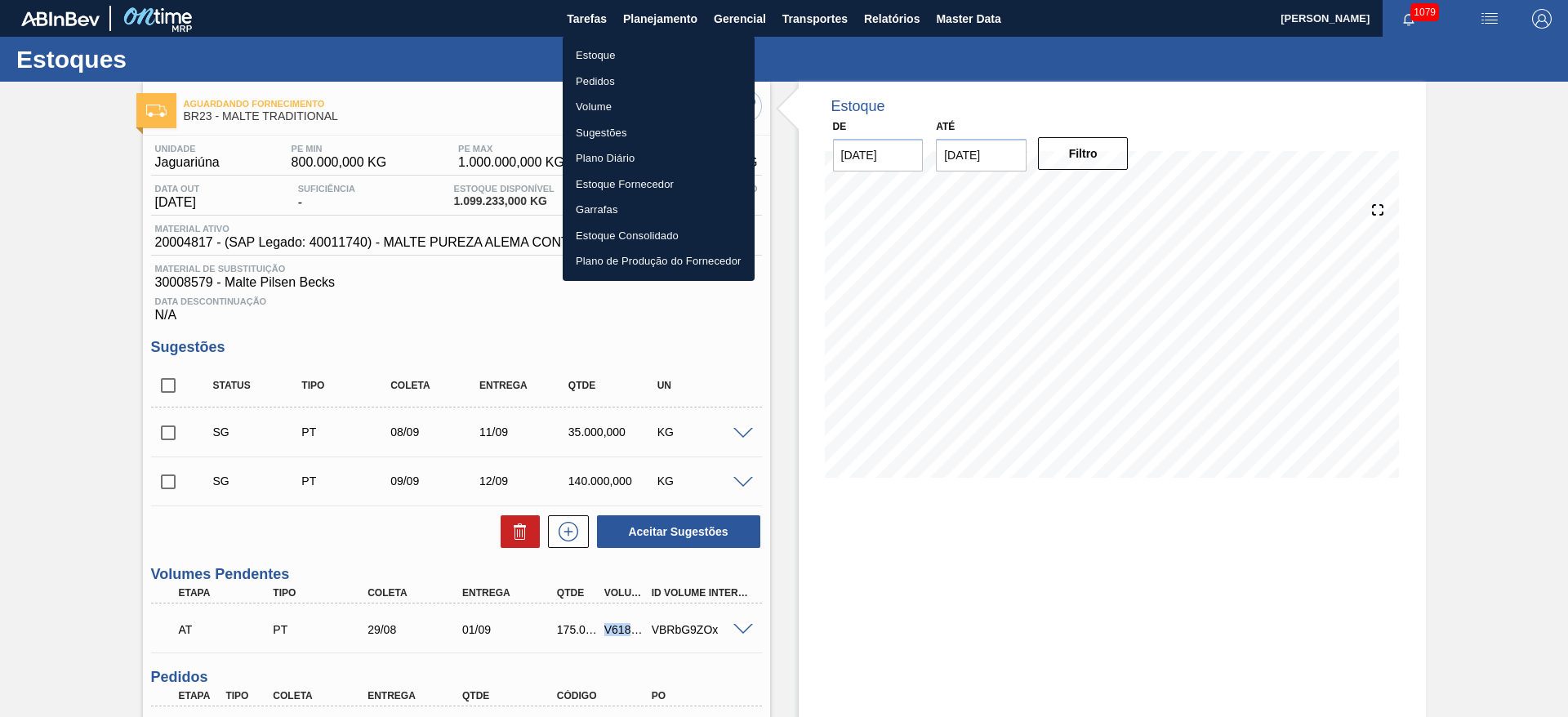
click at [596, 60] on li "Estoque" at bounding box center [659, 55] width 192 height 26
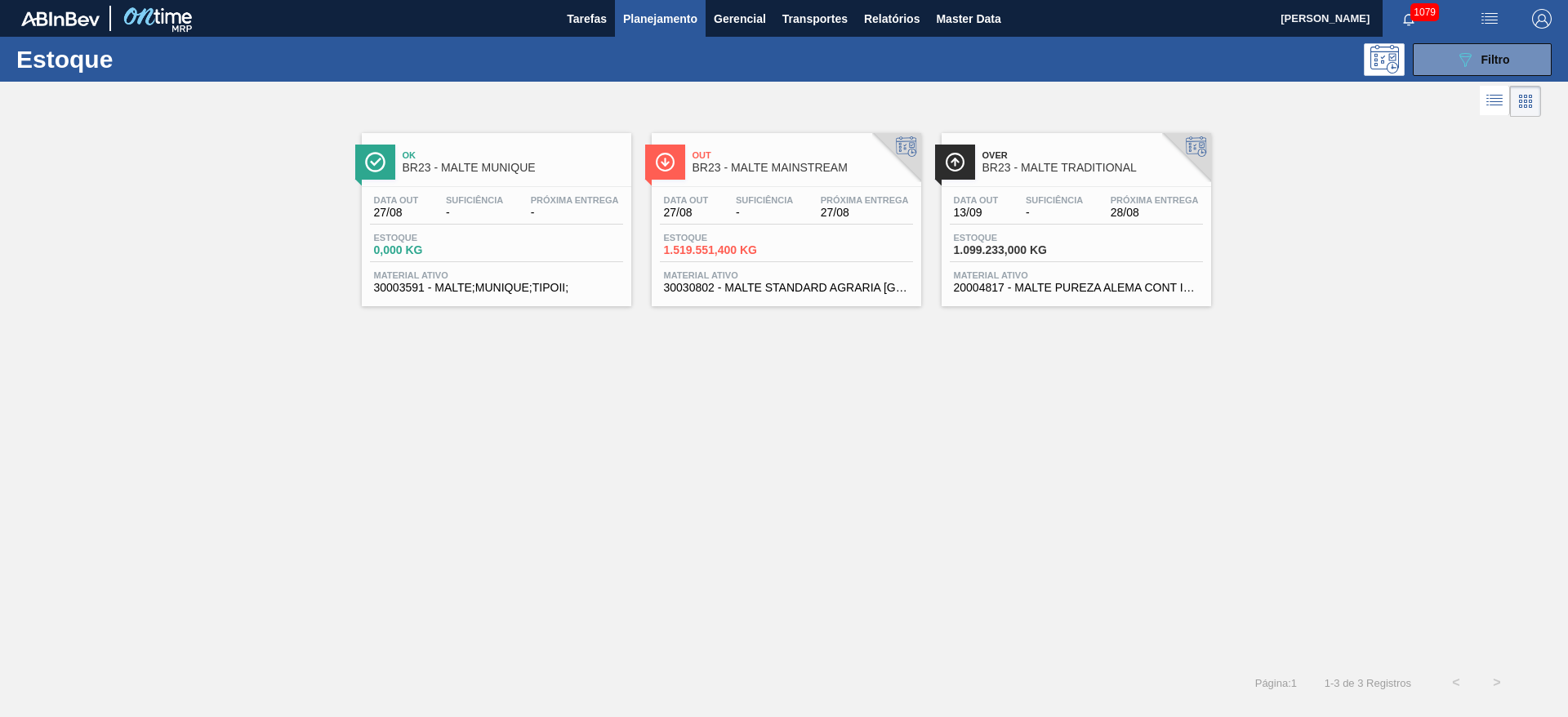
click at [1070, 222] on div "Data out 13/09 Suficiência - Próxima Entrega 28/08" at bounding box center [1076, 210] width 253 height 29
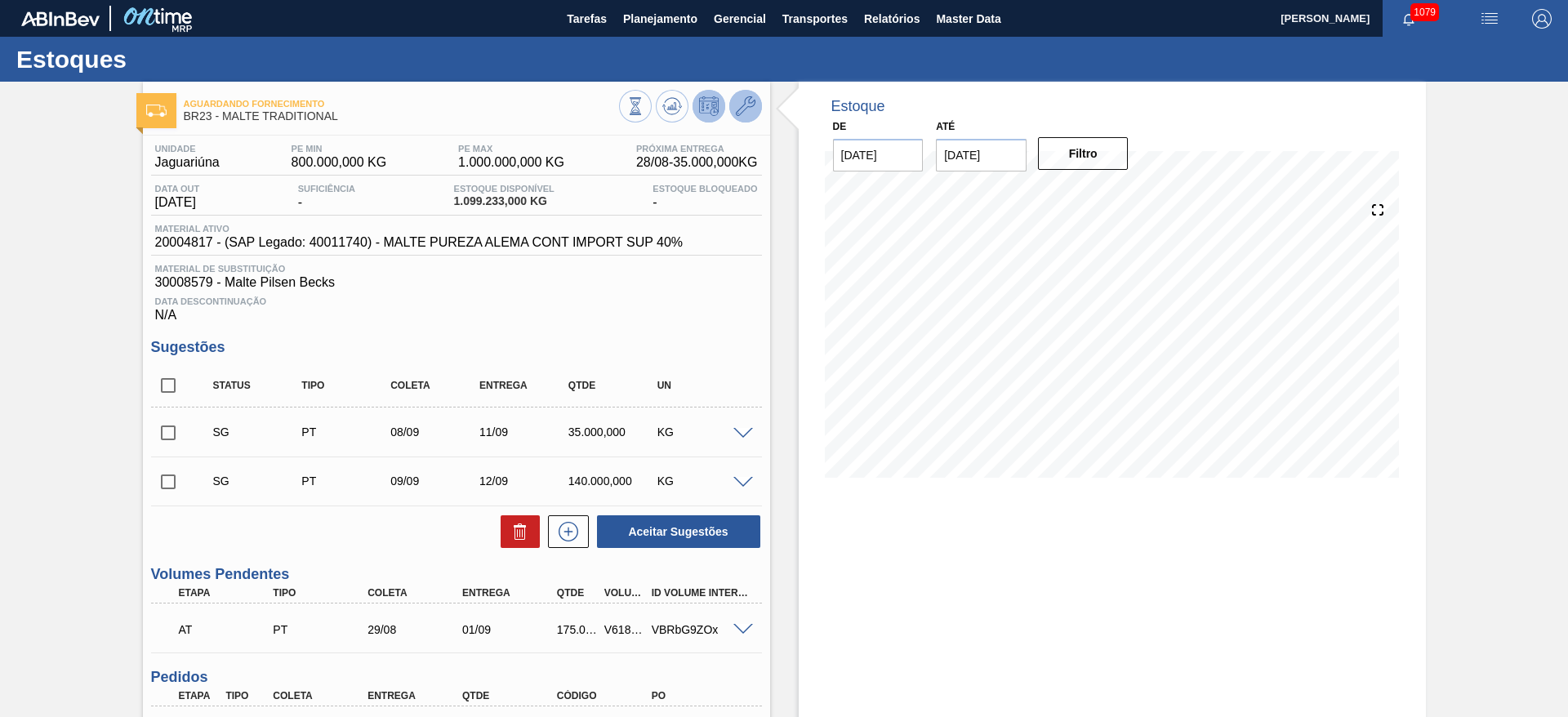
click at [746, 108] on icon at bounding box center [745, 106] width 20 height 20
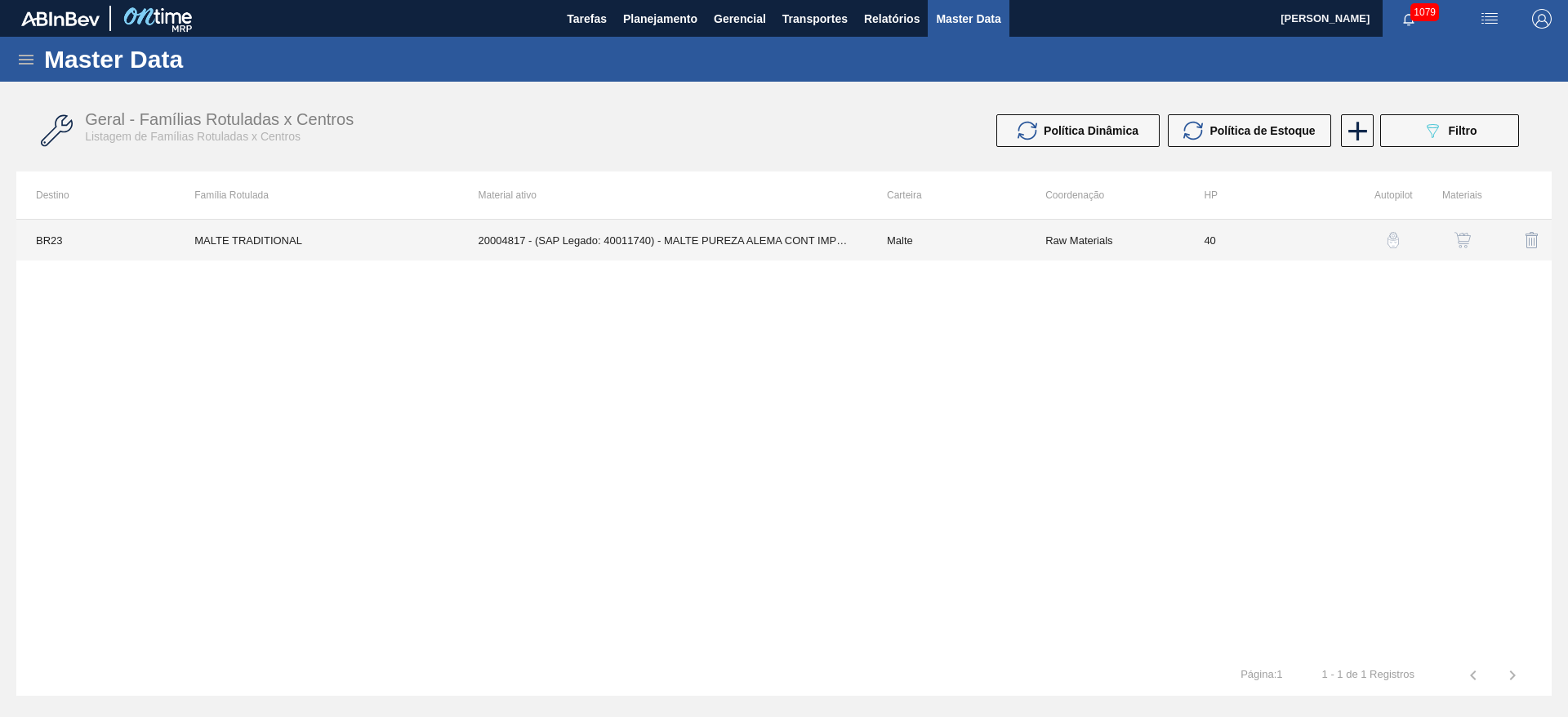
click at [981, 241] on td "Malte" at bounding box center [946, 240] width 159 height 40
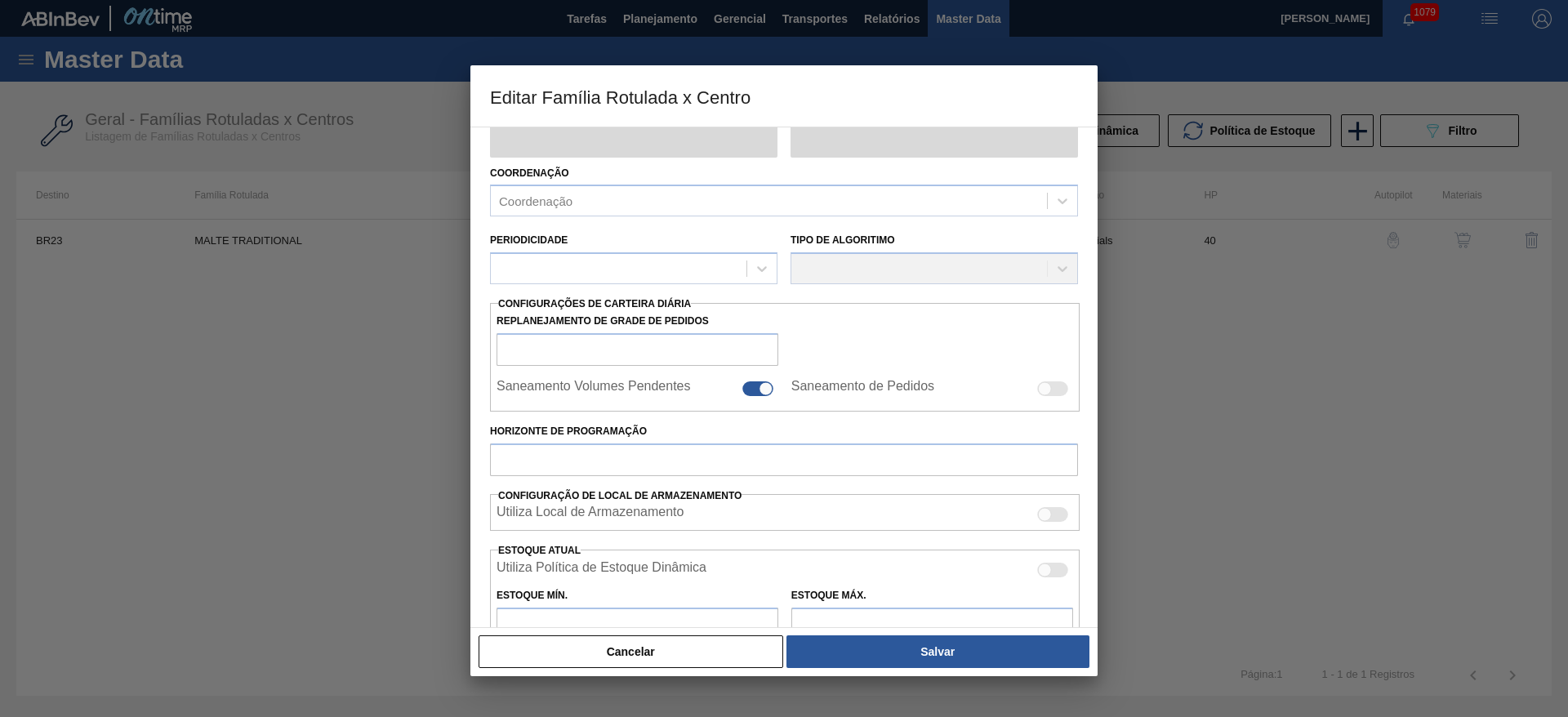
scroll to position [122, 0]
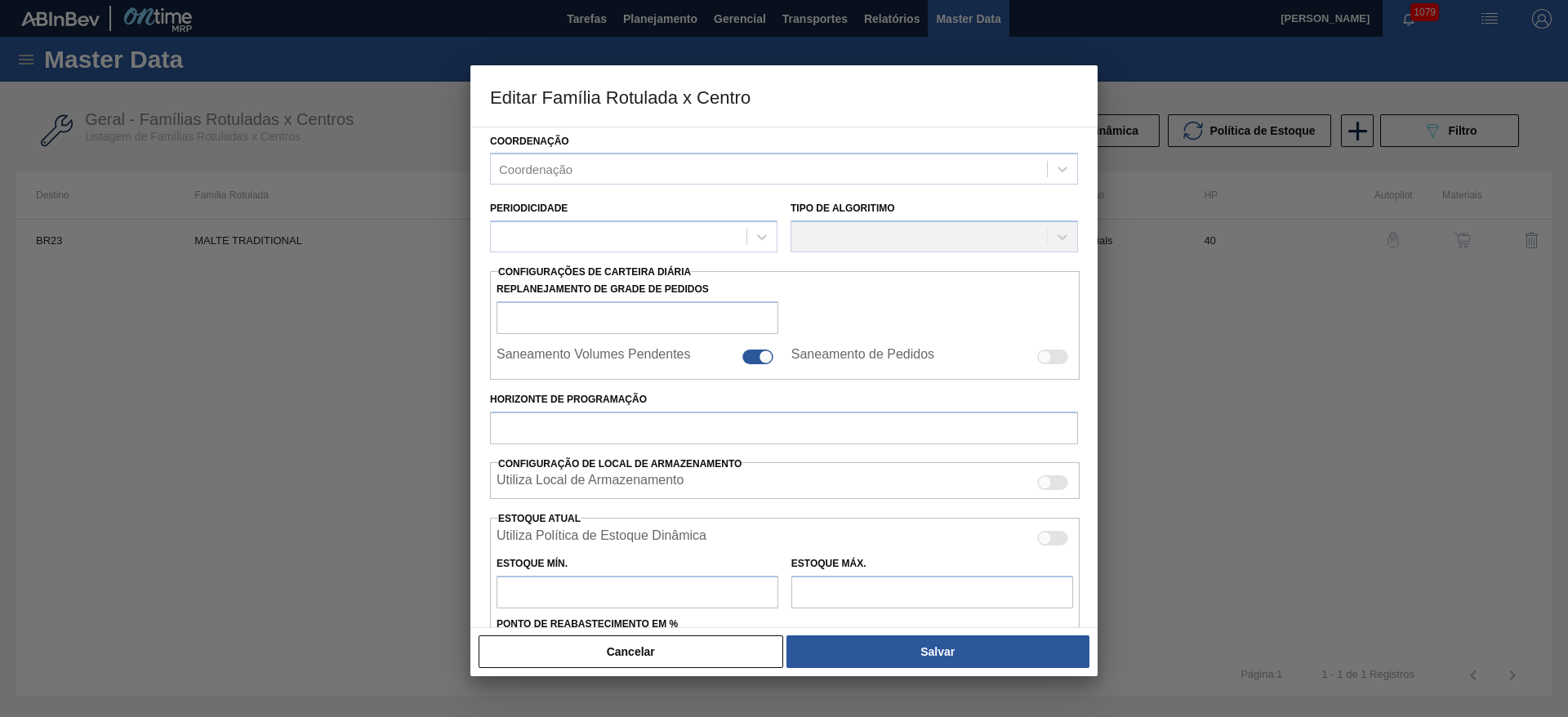
type input "Malte"
type input "MALTE TRADITIONAL"
type input "BR23 - Jaguariúna"
type input "0"
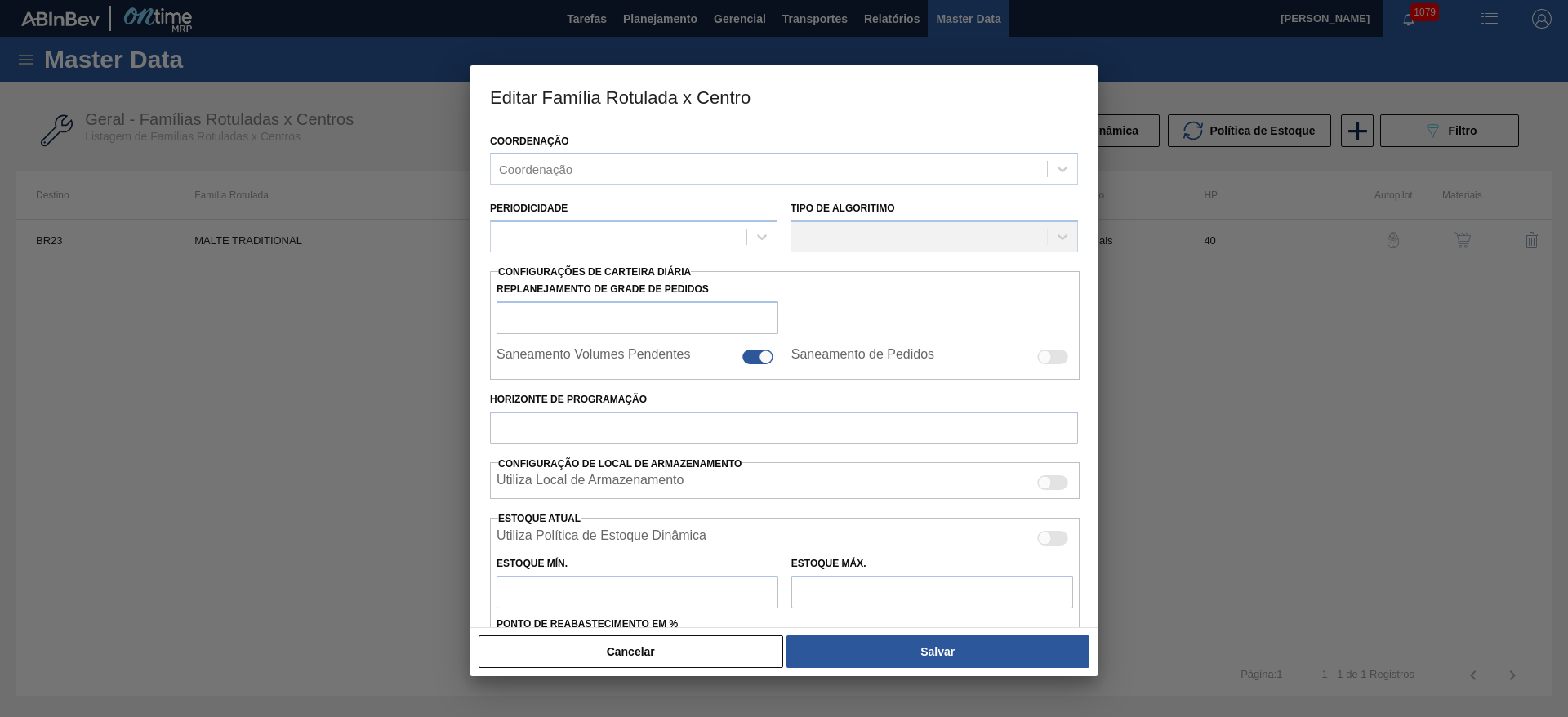
checkbox input "false"
type input "40"
type input "800.000"
type input "1.000.000"
type input "100"
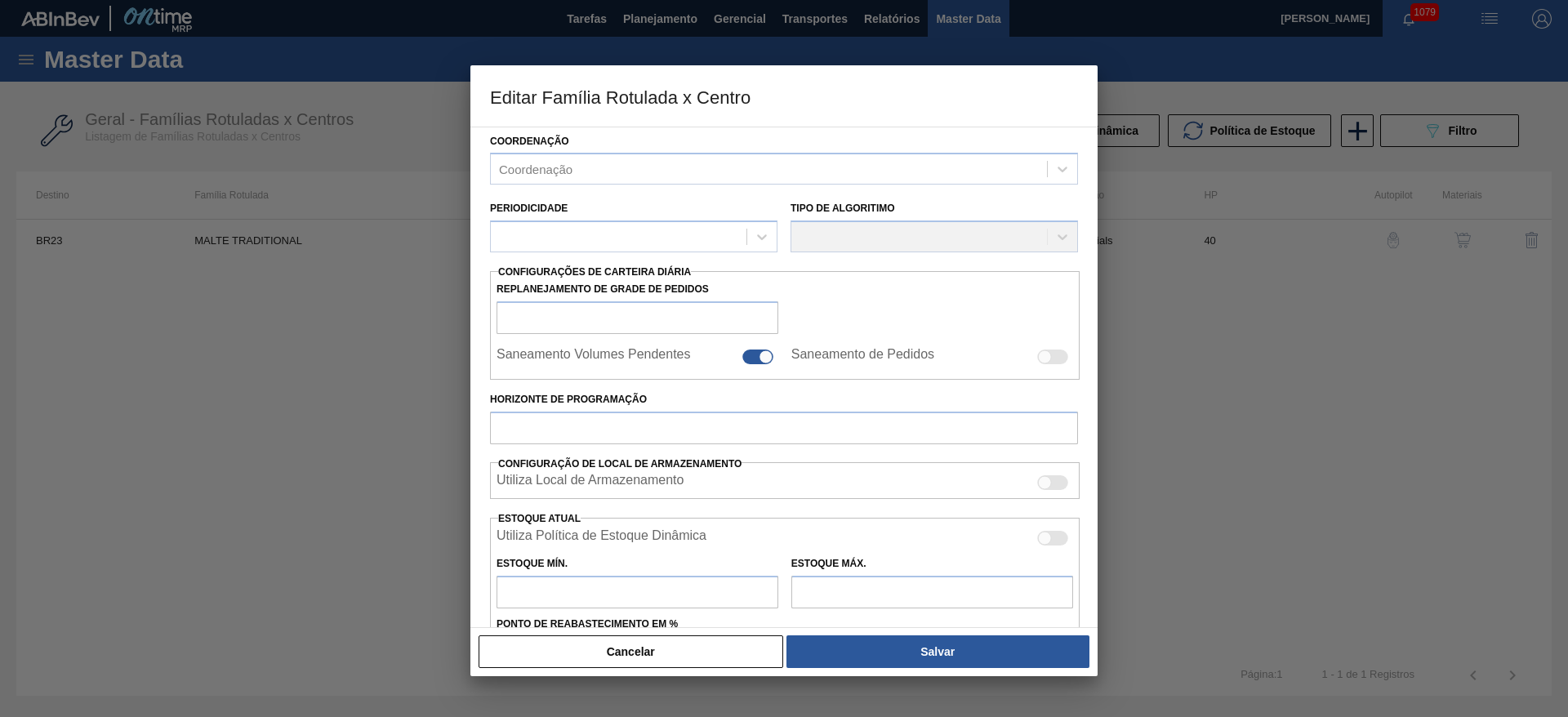
type input "1.000.000,000"
checkbox input "true"
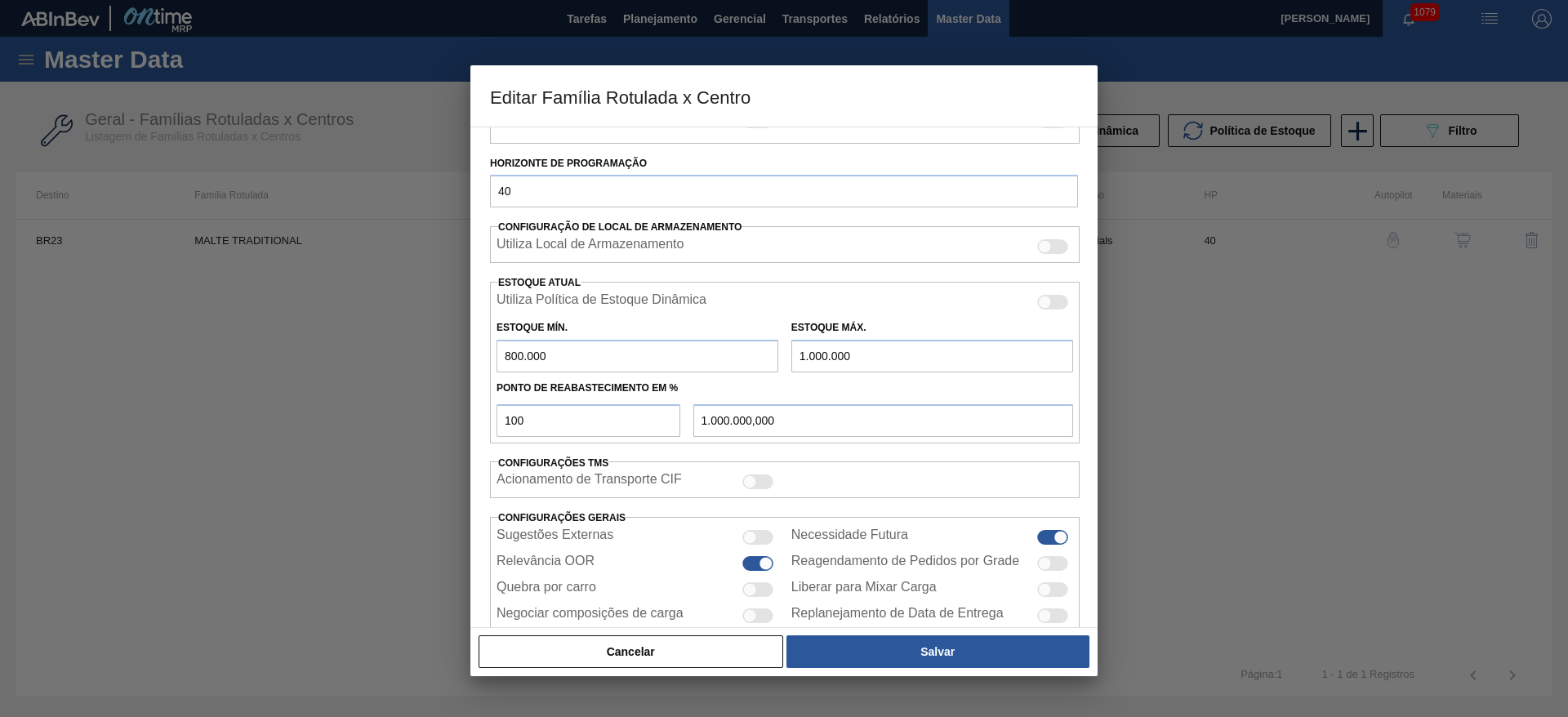
scroll to position [367, 0]
click at [752, 583] on div at bounding box center [750, 585] width 14 height 14
checkbox input "true"
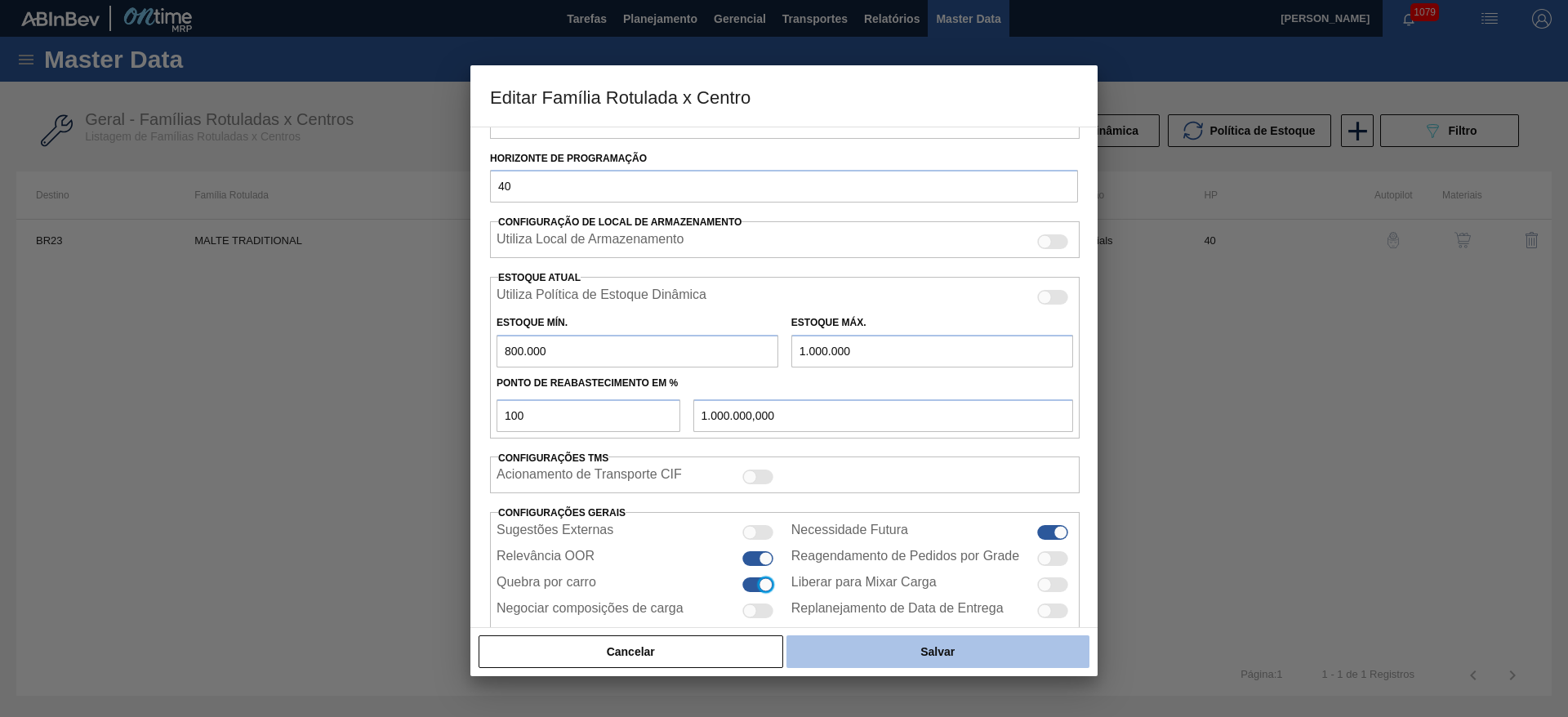
click at [883, 645] on button "Salvar" at bounding box center [938, 651] width 303 height 33
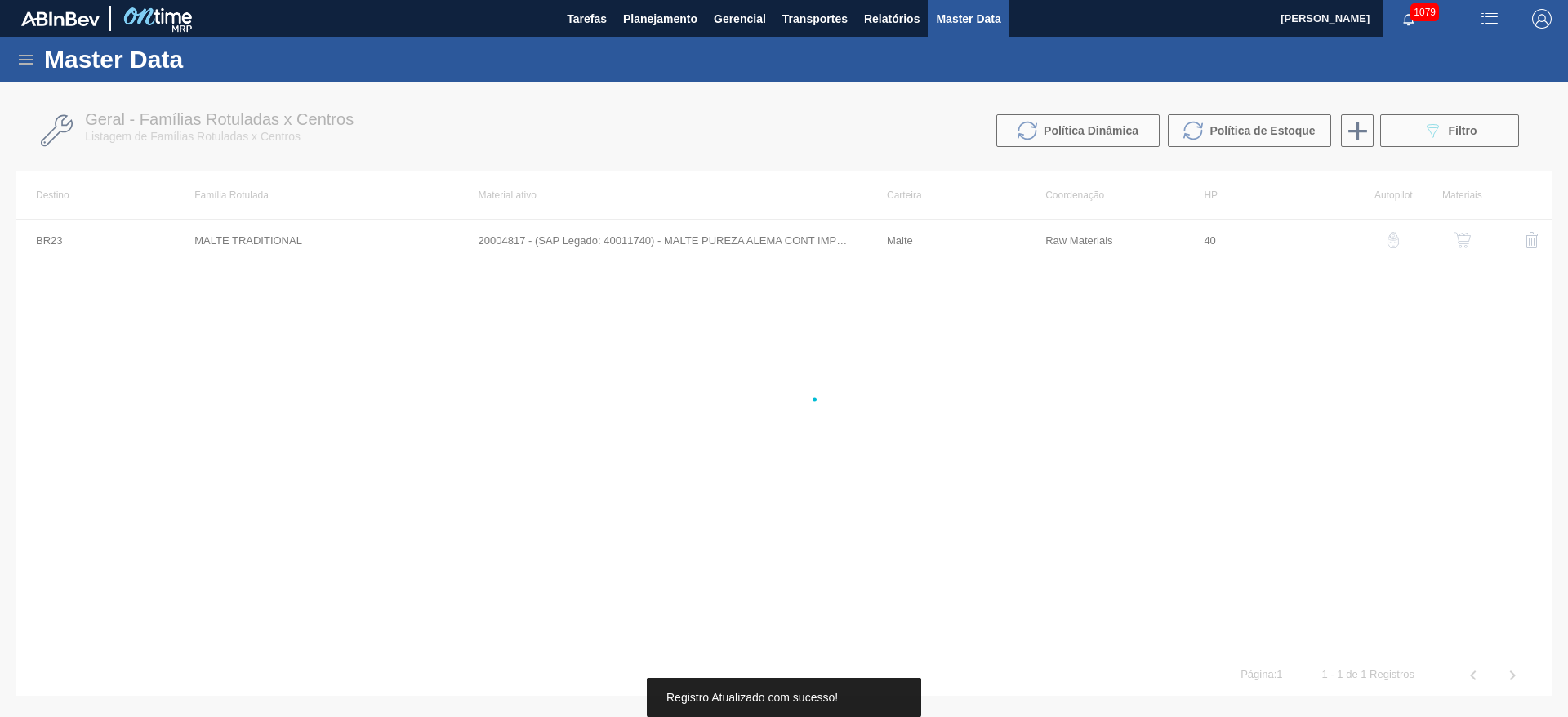
click at [945, 640] on div at bounding box center [784, 399] width 1568 height 635
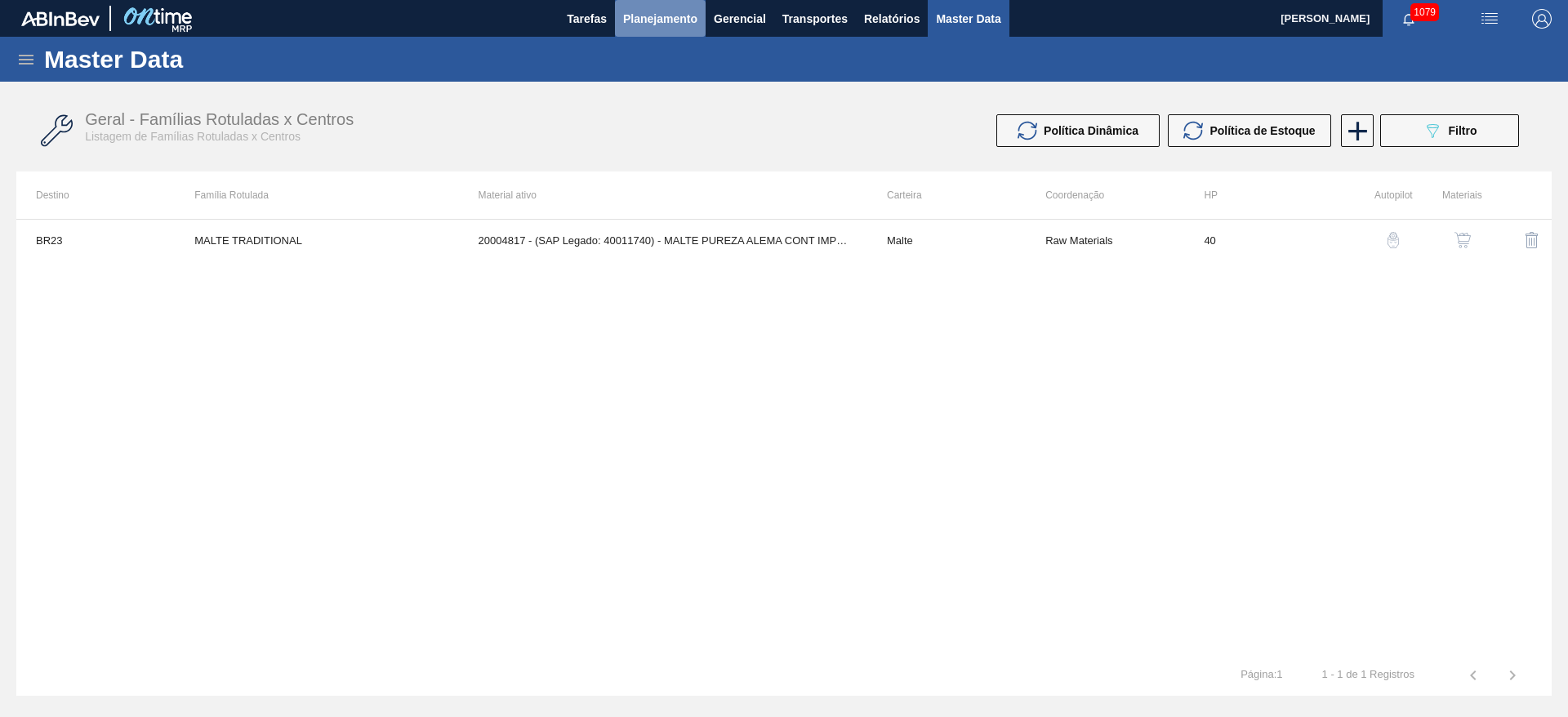
click at [647, 16] on span "Planejamento" at bounding box center [660, 19] width 74 height 20
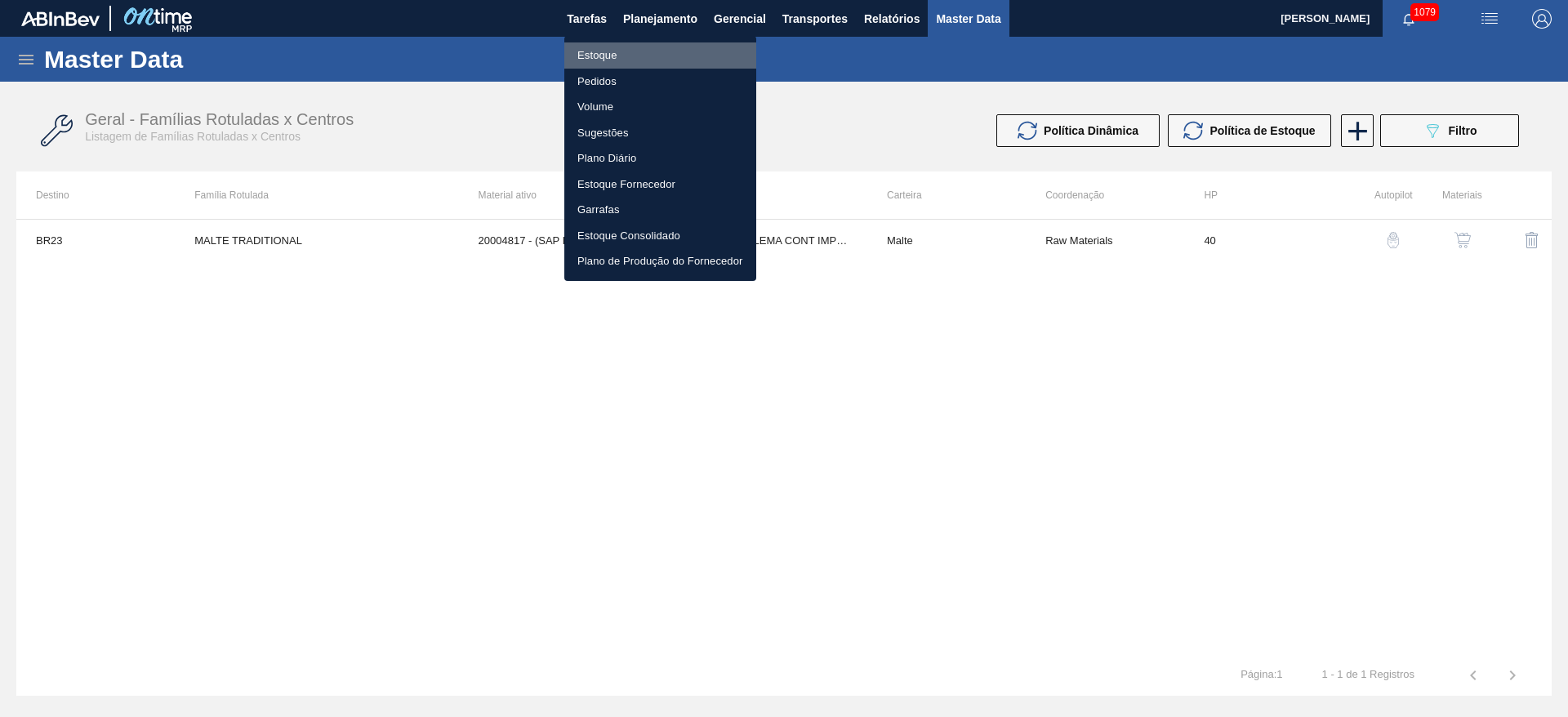
click at [608, 48] on li "Estoque" at bounding box center [660, 55] width 192 height 26
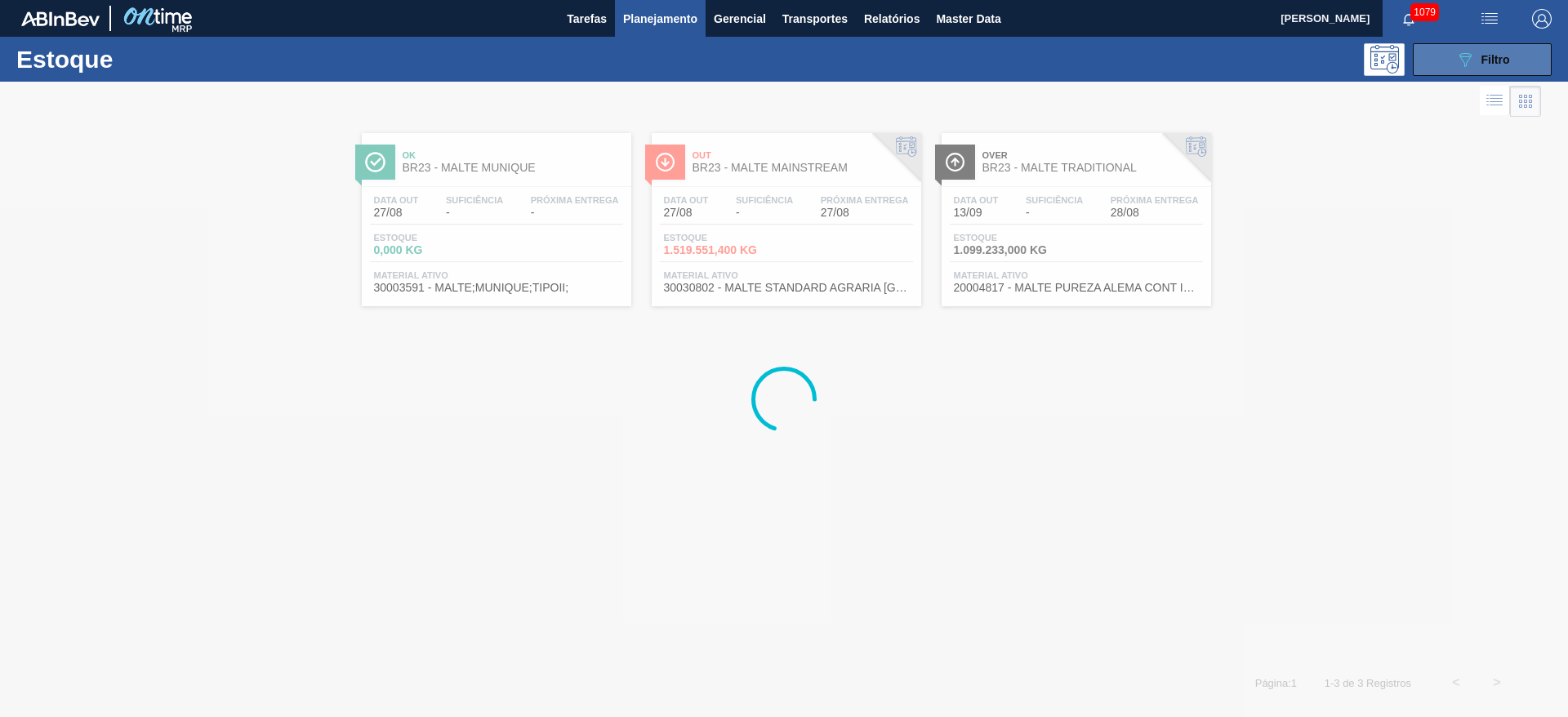
click at [1500, 60] on span "Filtro" at bounding box center [1496, 59] width 28 height 13
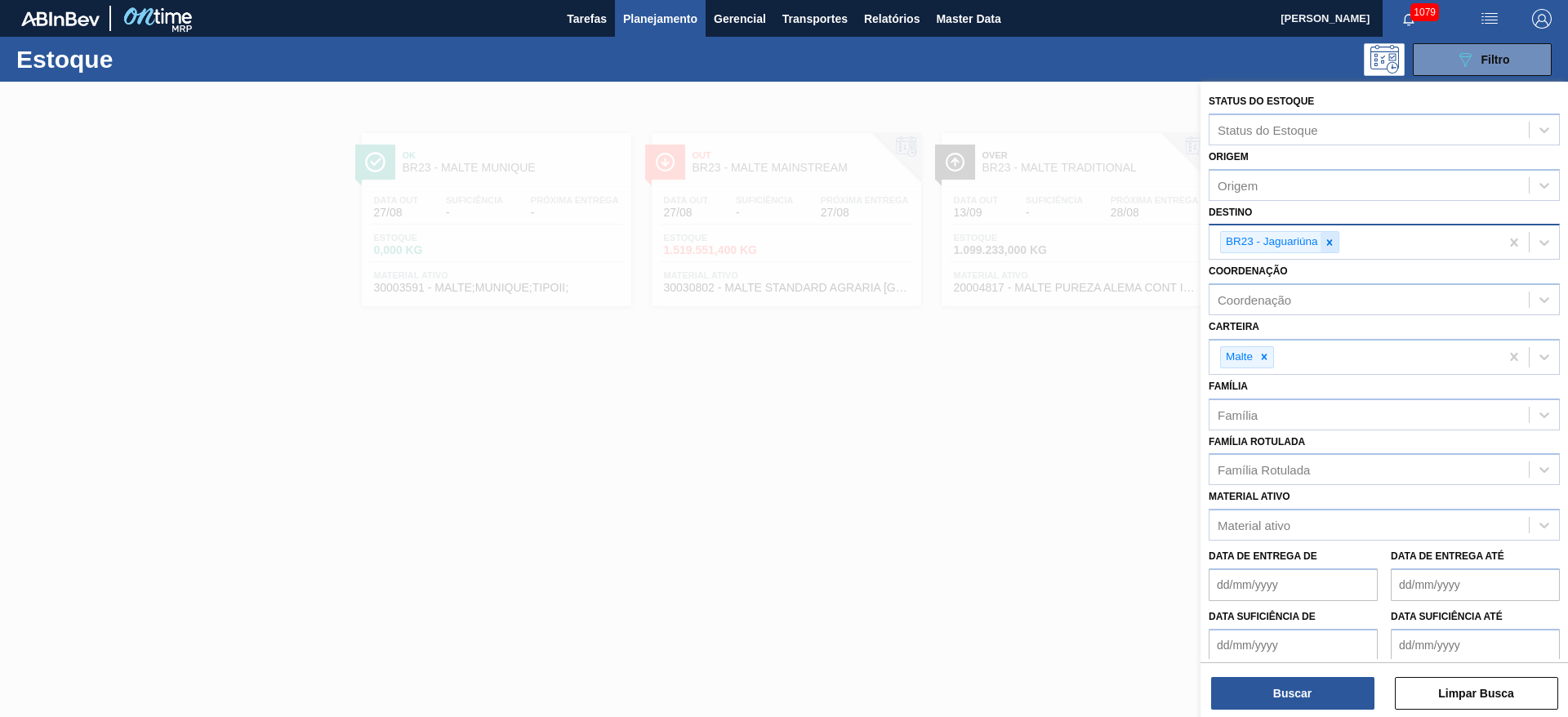
click at [1337, 241] on div at bounding box center [1328, 242] width 18 height 21
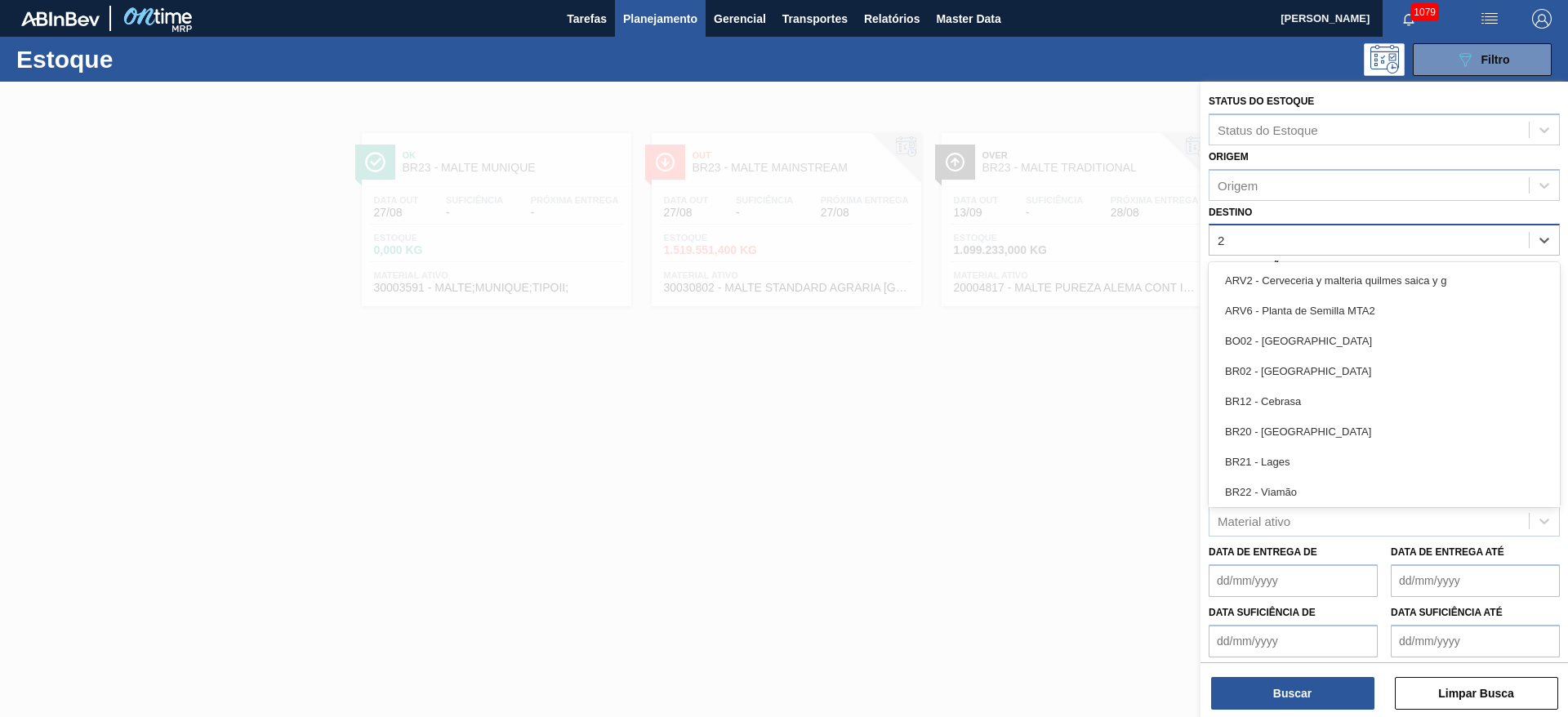
type input "26"
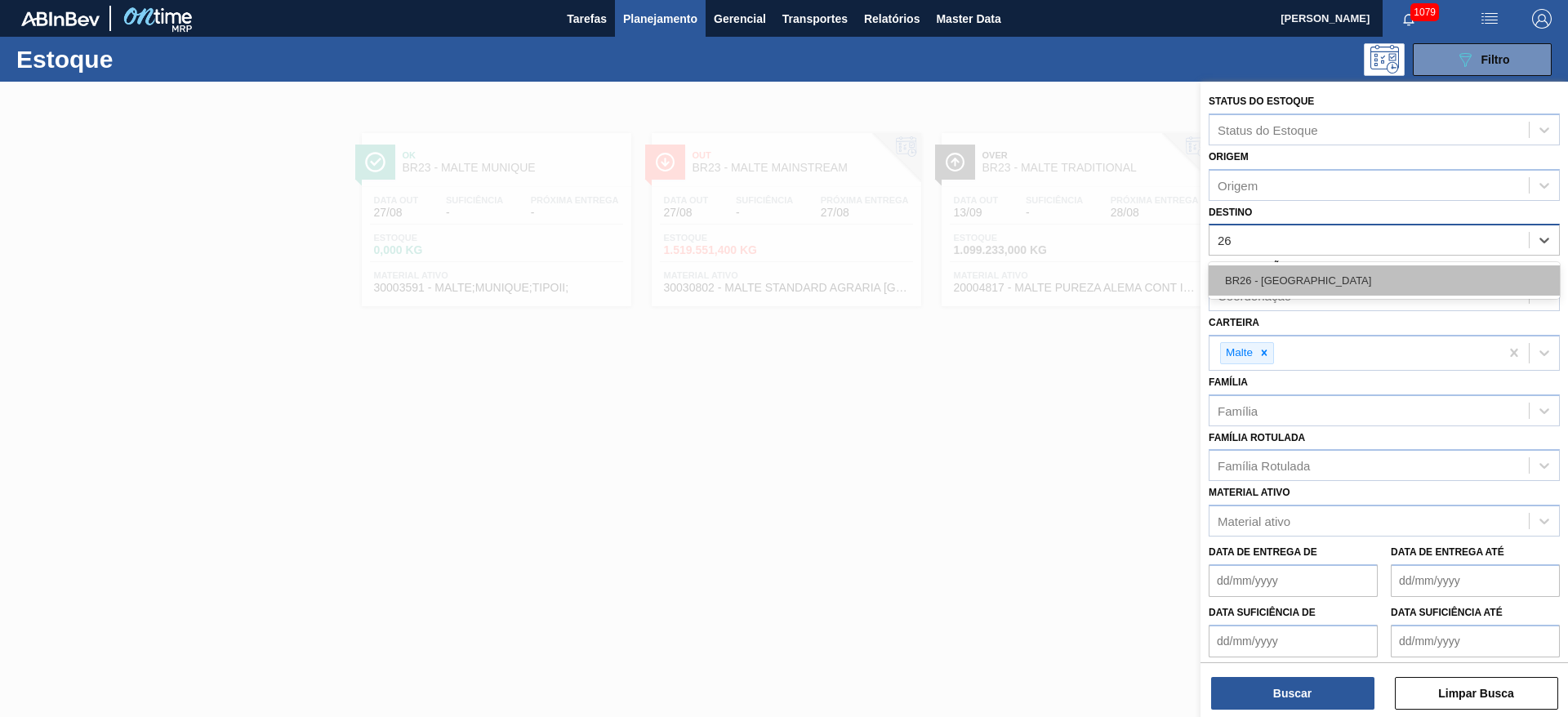
click at [1314, 284] on div "BR26 - [GEOGRAPHIC_DATA]" at bounding box center [1384, 280] width 351 height 30
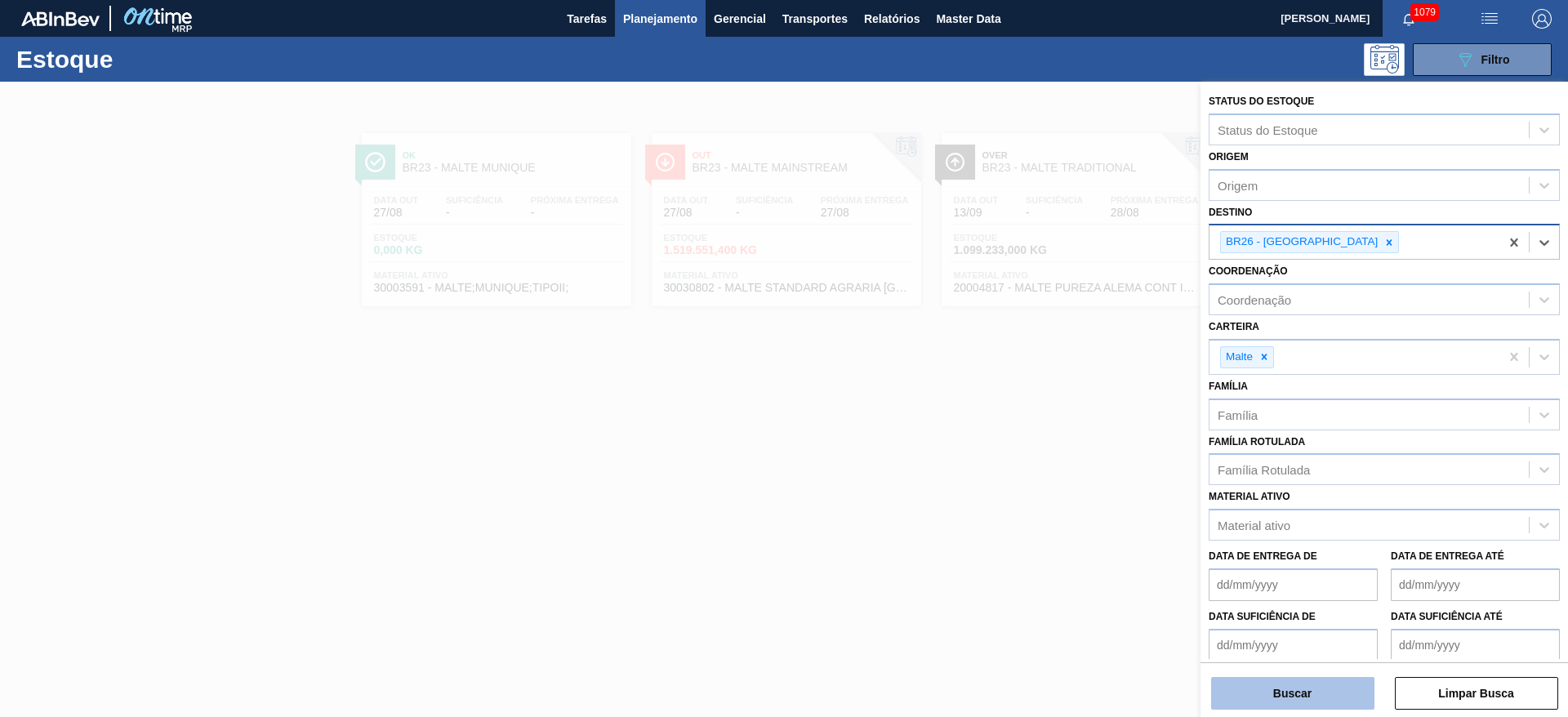
click at [1300, 688] on button "Buscar" at bounding box center [1293, 694] width 163 height 33
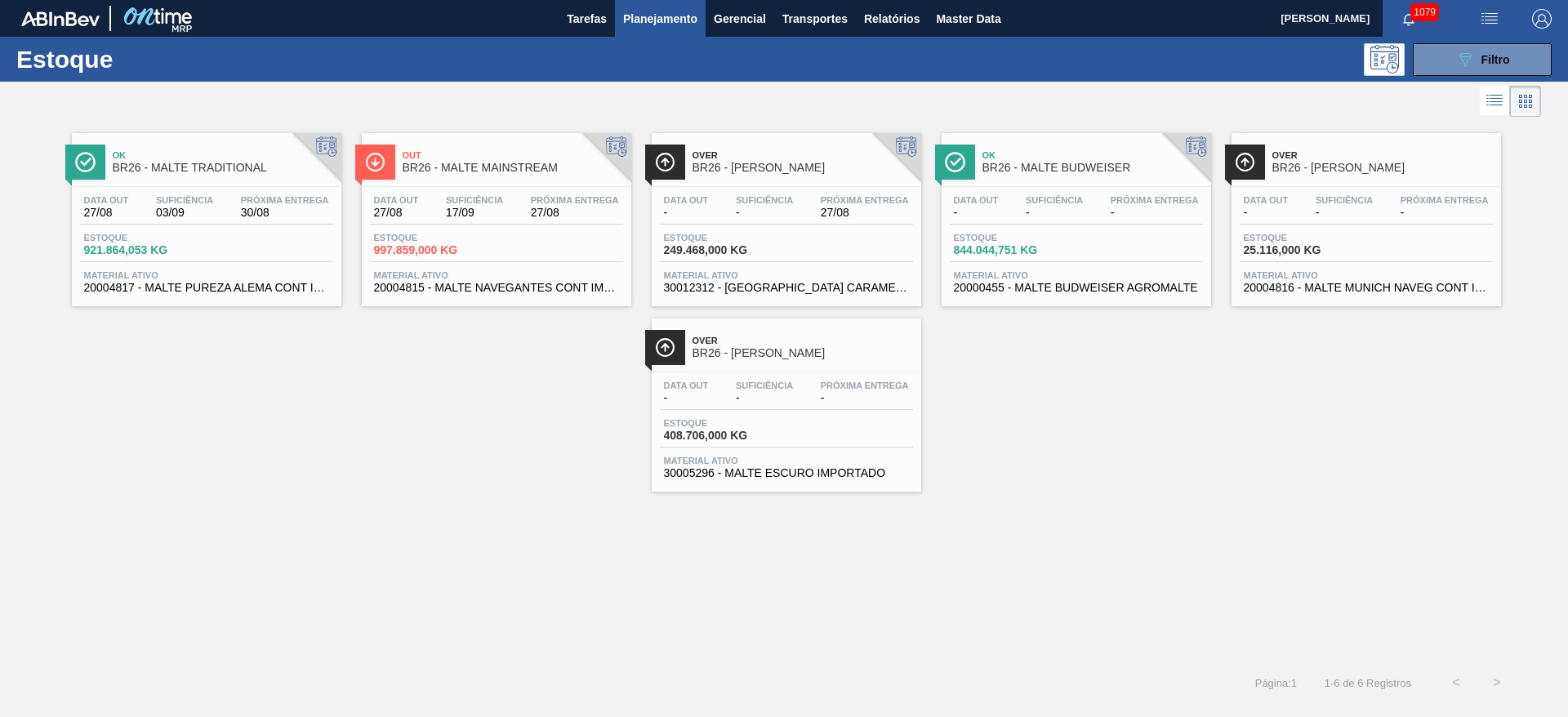
click at [208, 221] on div "Data out 27/08 Suficiência 03/09 Próxima Entrega 30/08" at bounding box center [206, 210] width 253 height 29
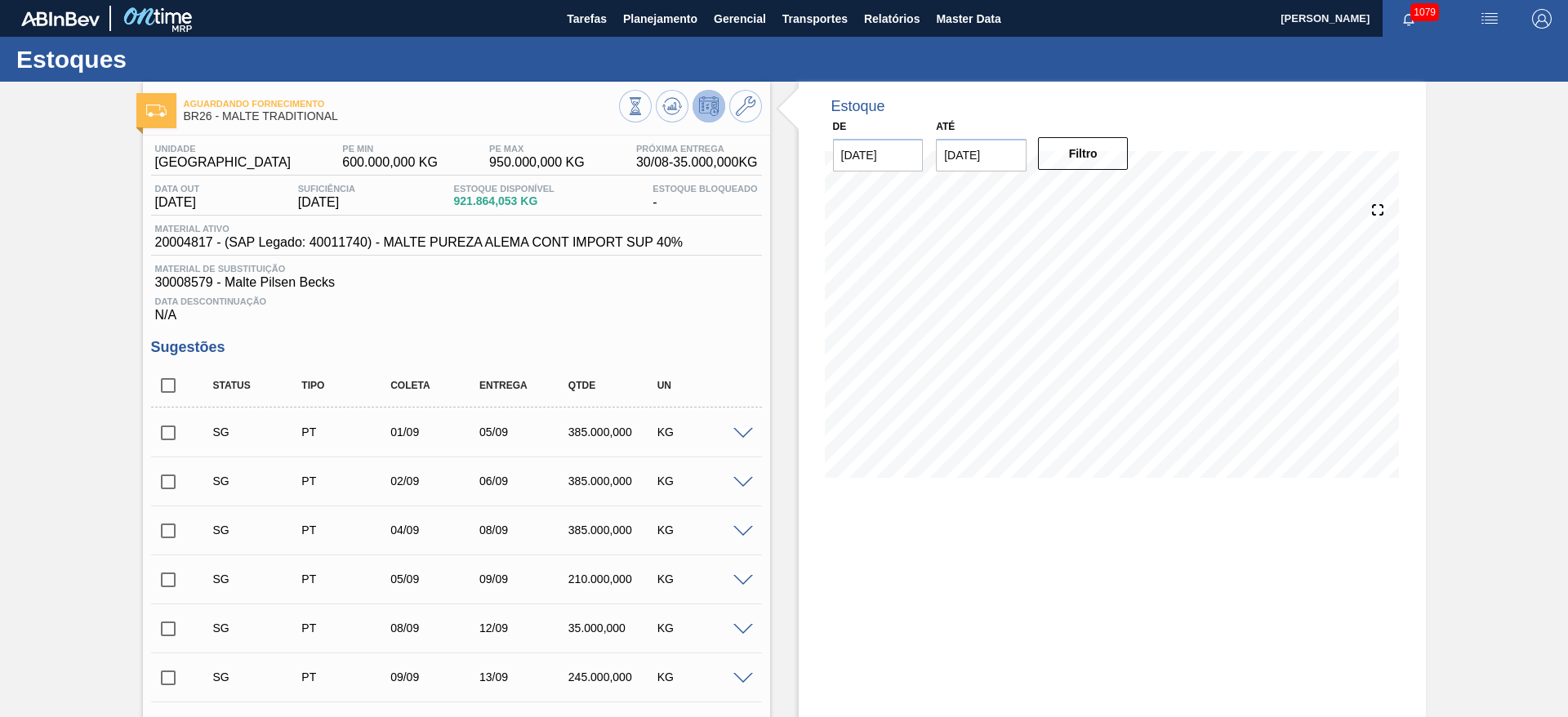
click at [738, 435] on span at bounding box center [742, 433] width 20 height 12
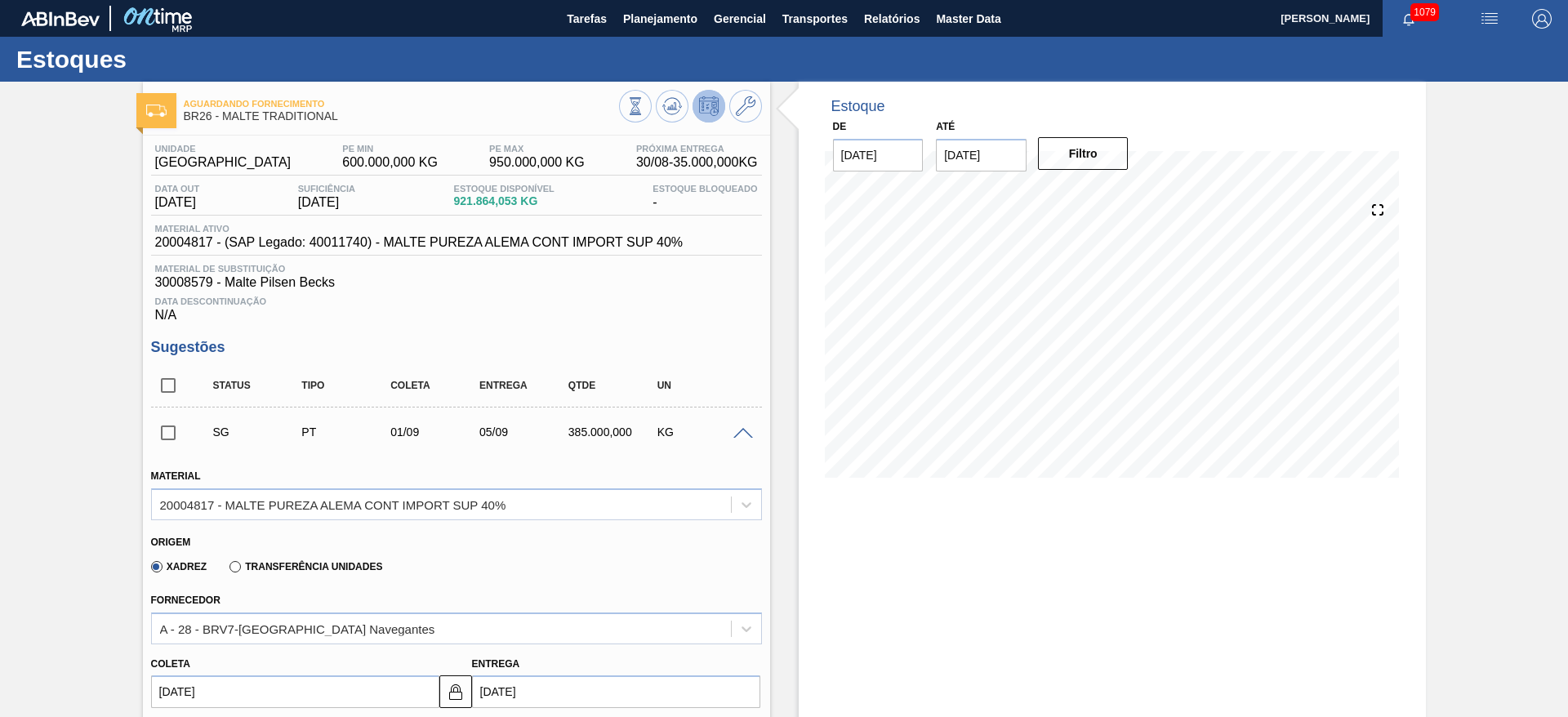
scroll to position [122, 0]
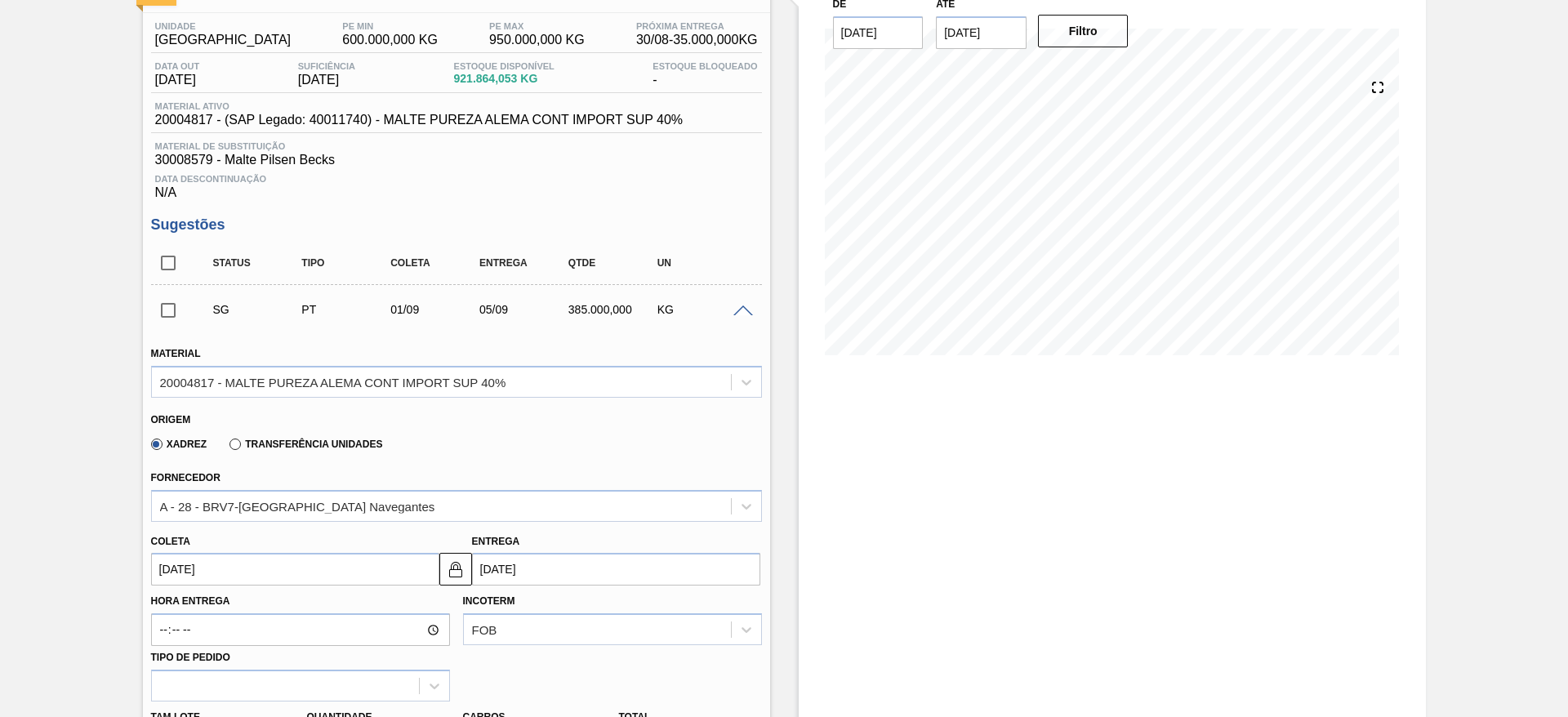
click at [159, 559] on input "[DATE]" at bounding box center [295, 569] width 288 height 33
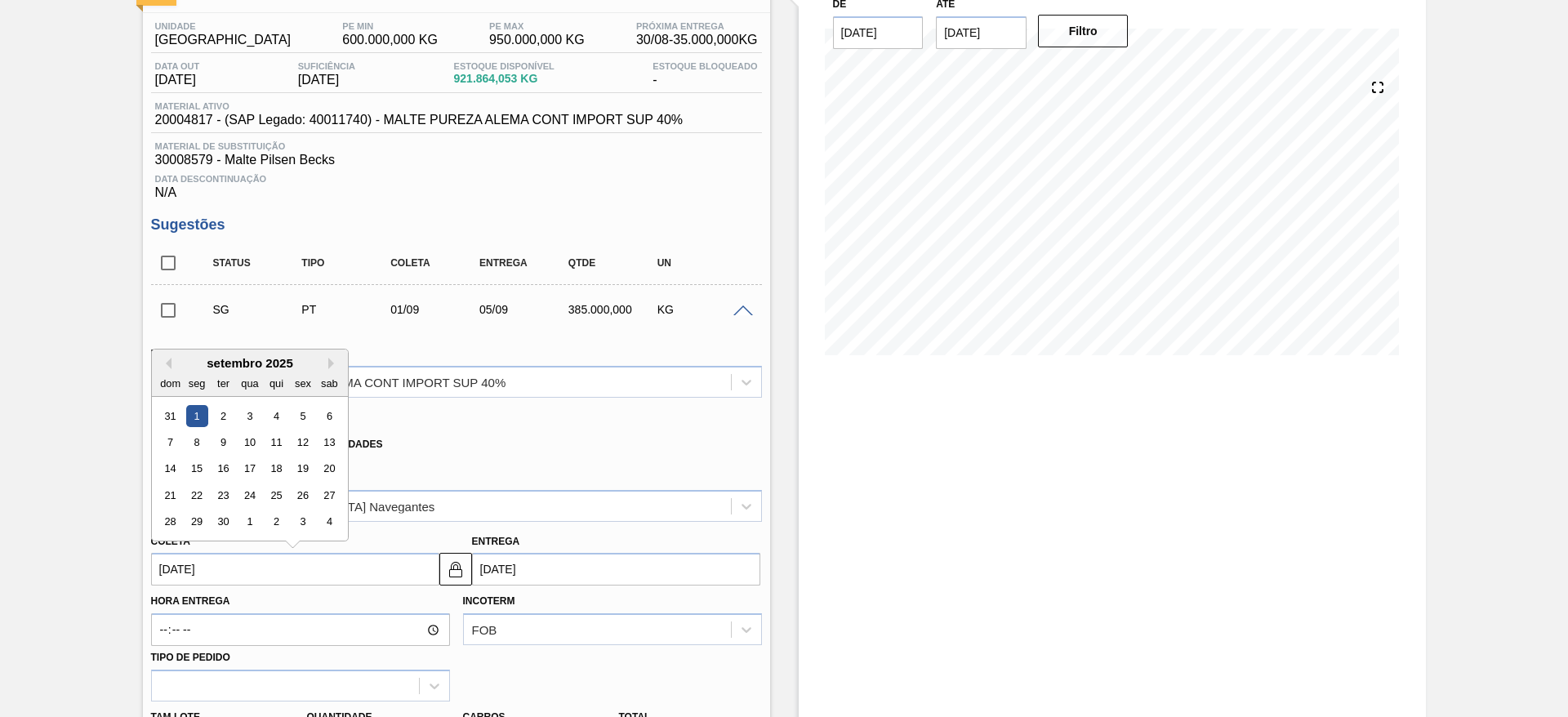
click at [164, 368] on button "Previous Month" at bounding box center [165, 364] width 11 height 11
click at [302, 522] on div "29" at bounding box center [302, 522] width 22 height 22
type input "[DATE]"
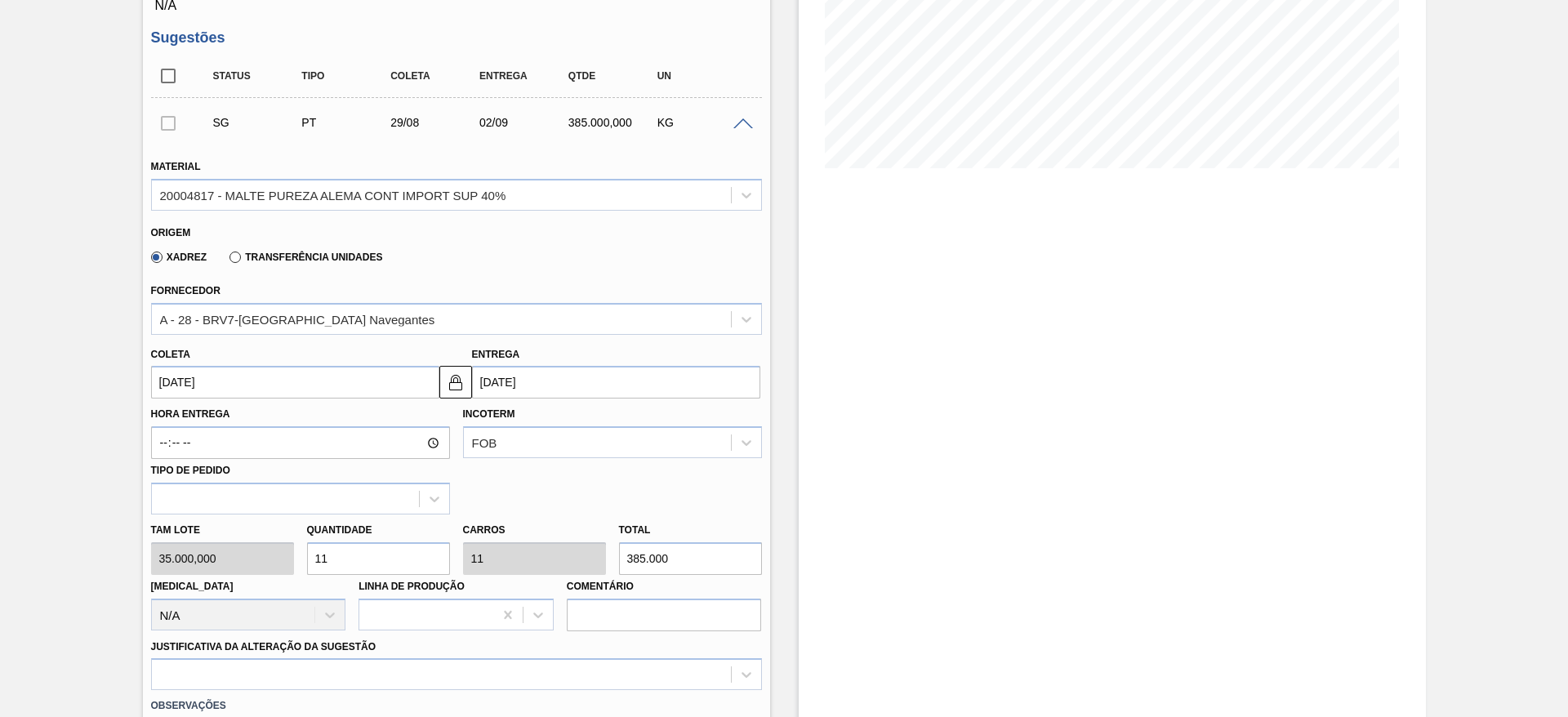
scroll to position [613, 0]
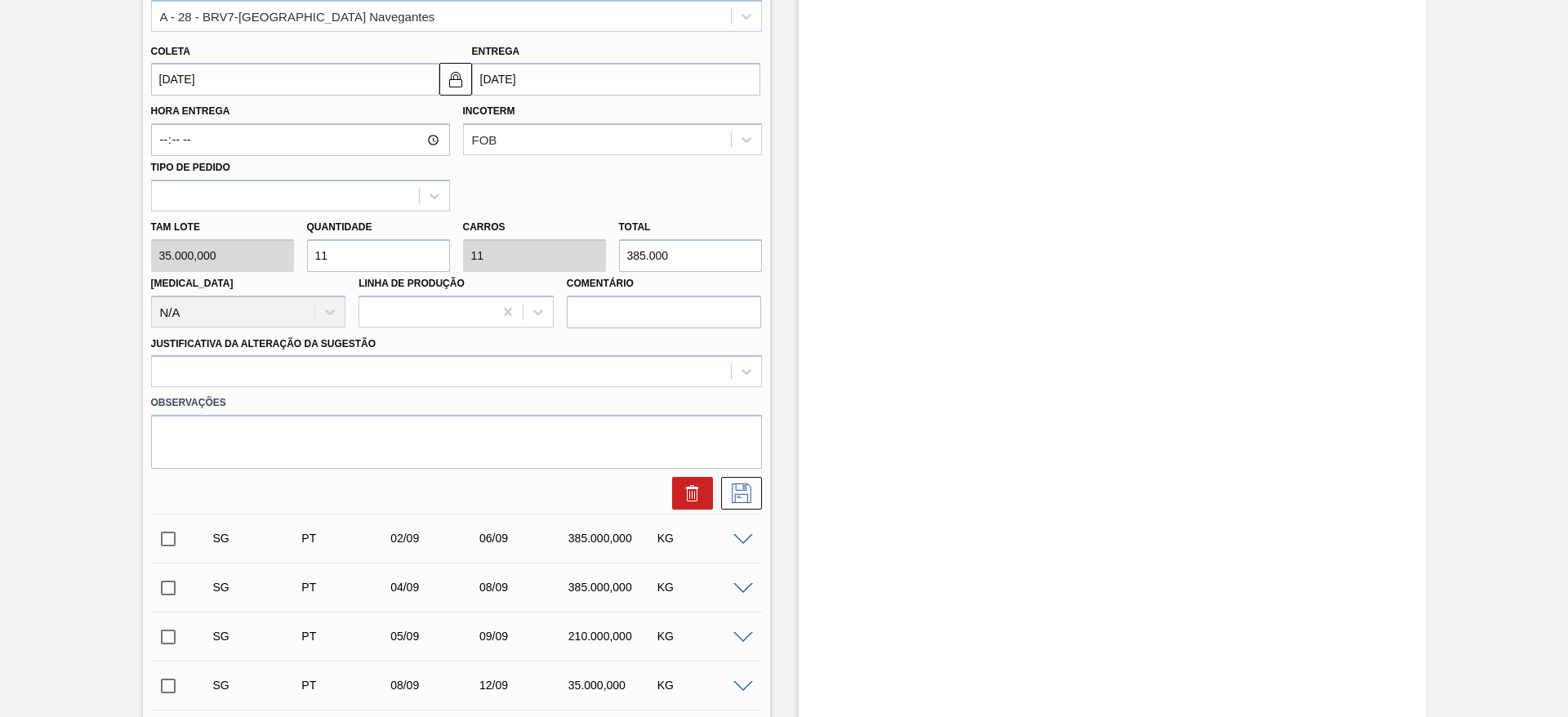
click at [200, 246] on div "Tam lote 35.000,000 Quantidade 11 Carros 11 Total 385.000 [MEDICAL_DATA] N/A Li…" at bounding box center [457, 270] width 624 height 117
type input "5"
type input "175.000"
type input "5"
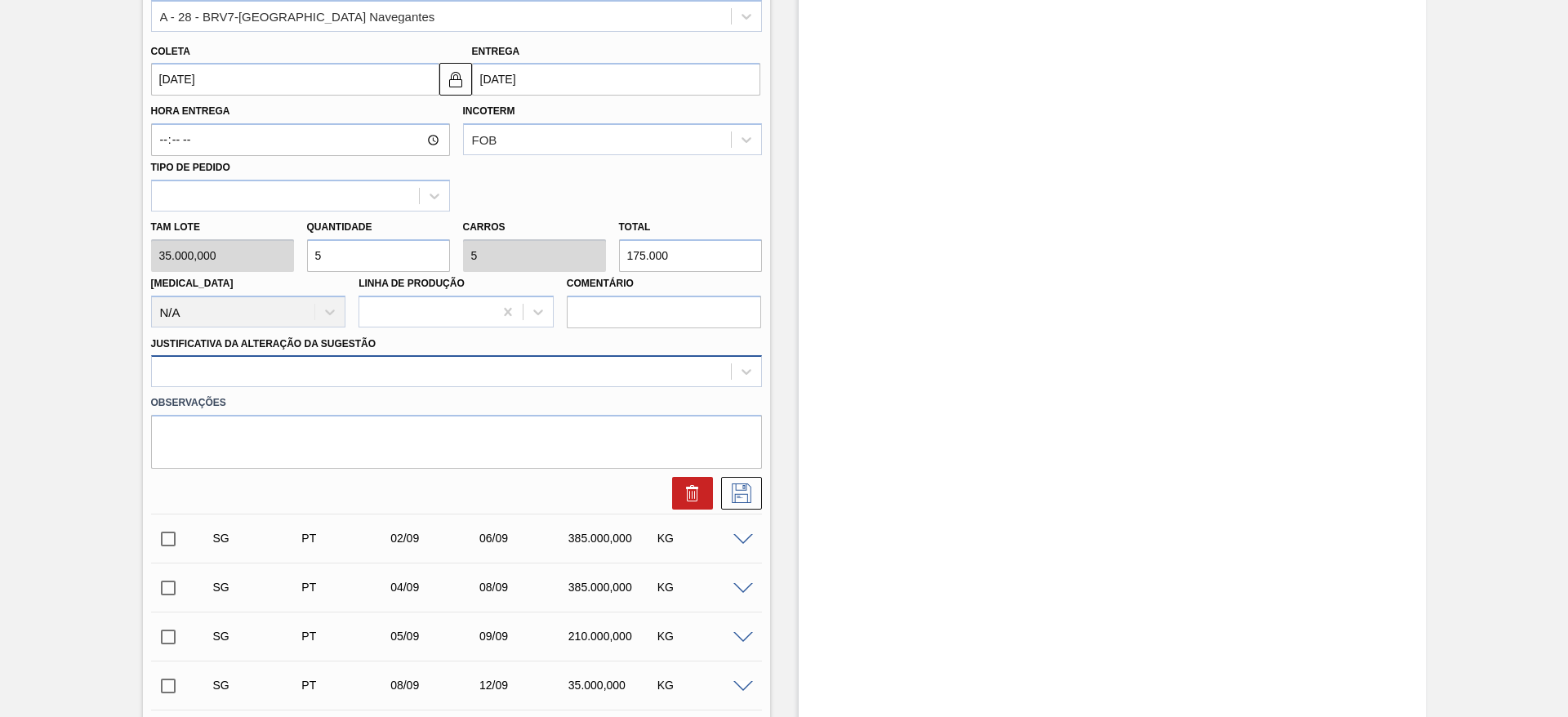
drag, startPoint x: 748, startPoint y: 369, endPoint x: 729, endPoint y: 365, distance: 19.4
click at [747, 369] on icon at bounding box center [746, 371] width 16 height 16
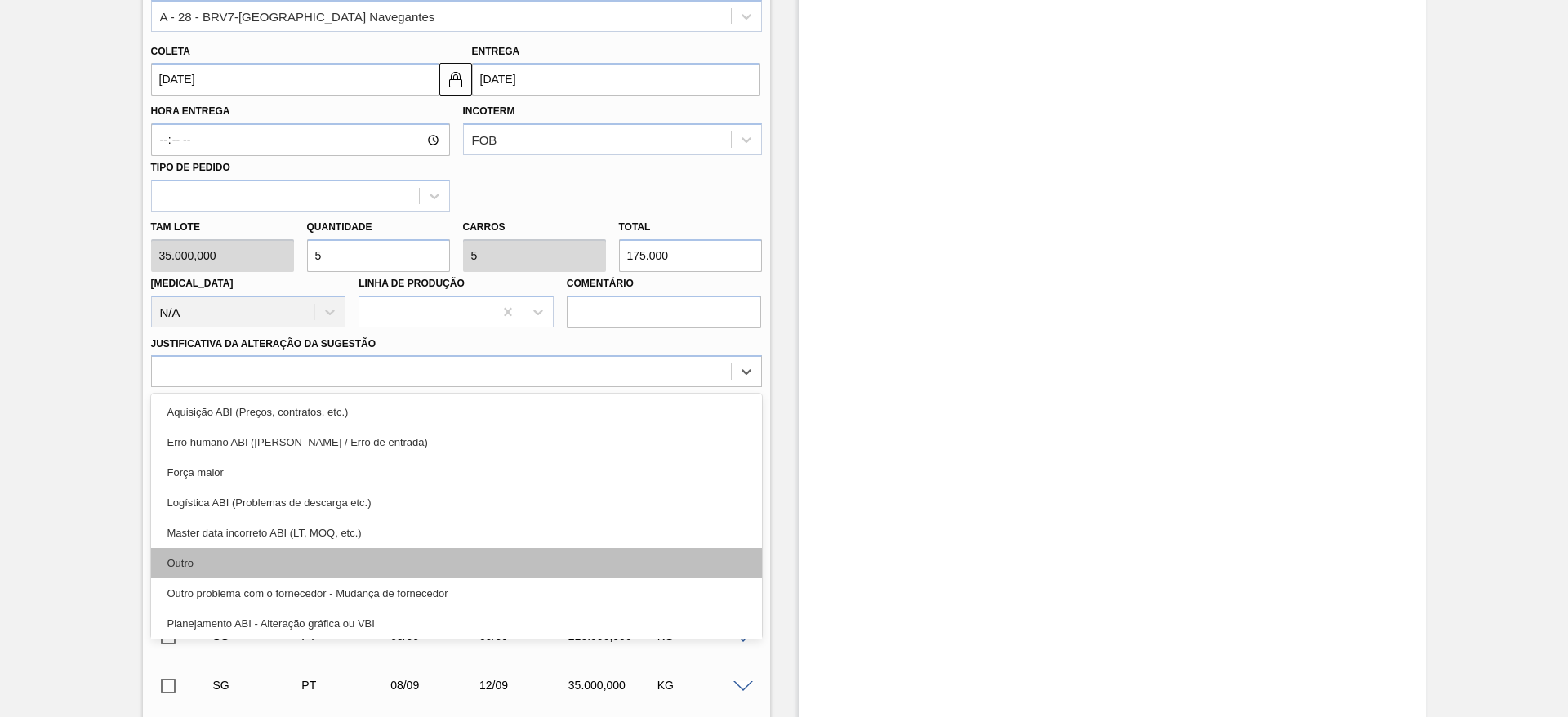
click at [177, 562] on div "Outro" at bounding box center [457, 563] width 611 height 30
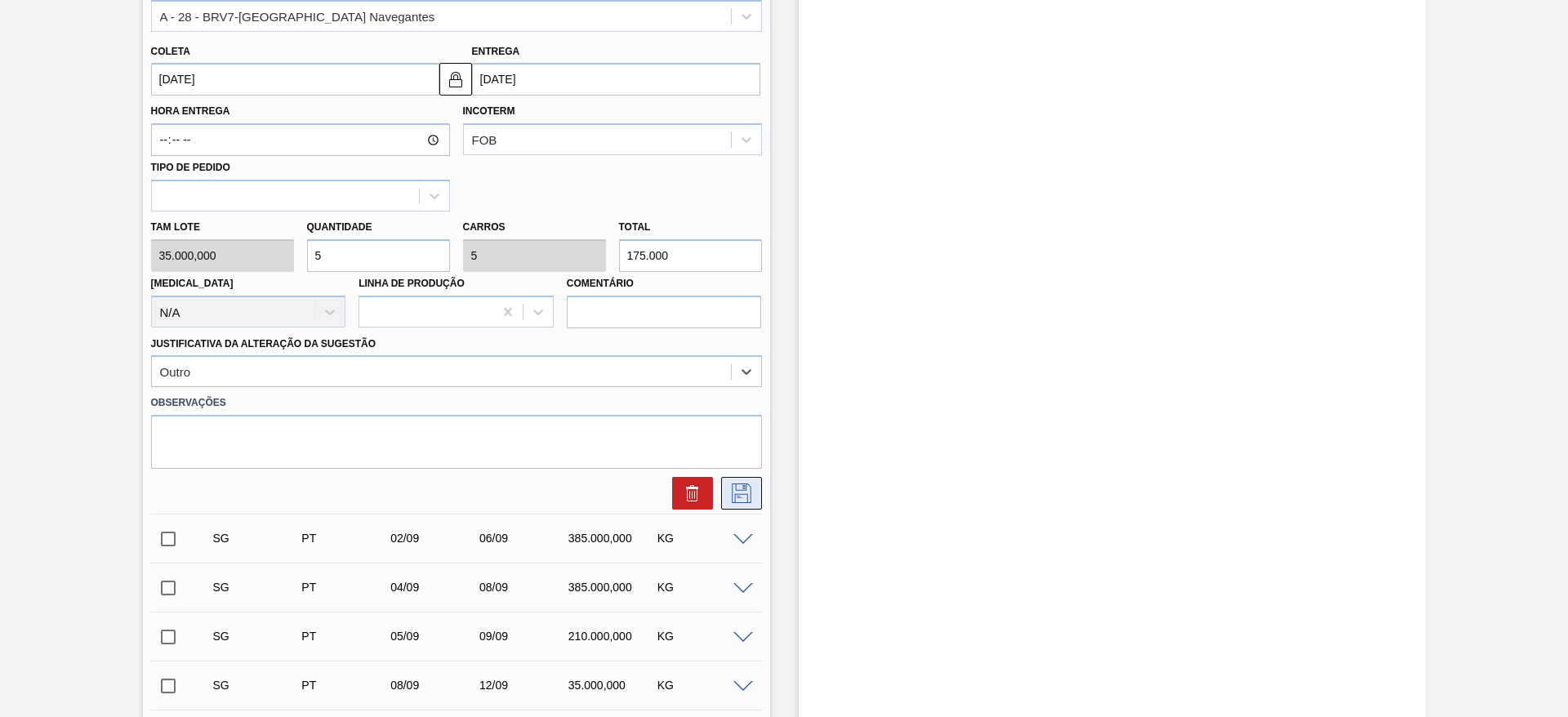
click at [739, 494] on icon at bounding box center [741, 493] width 20 height 20
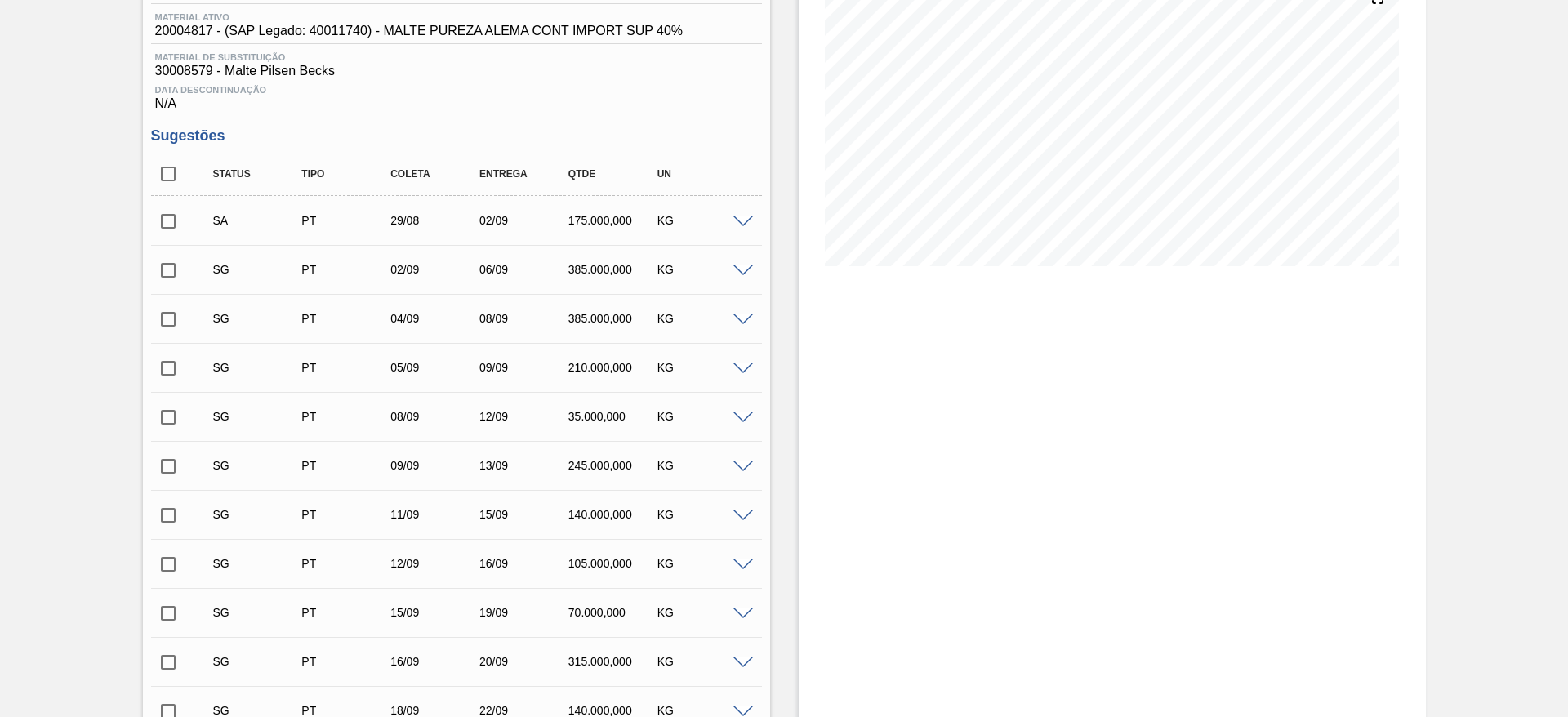
scroll to position [122, 0]
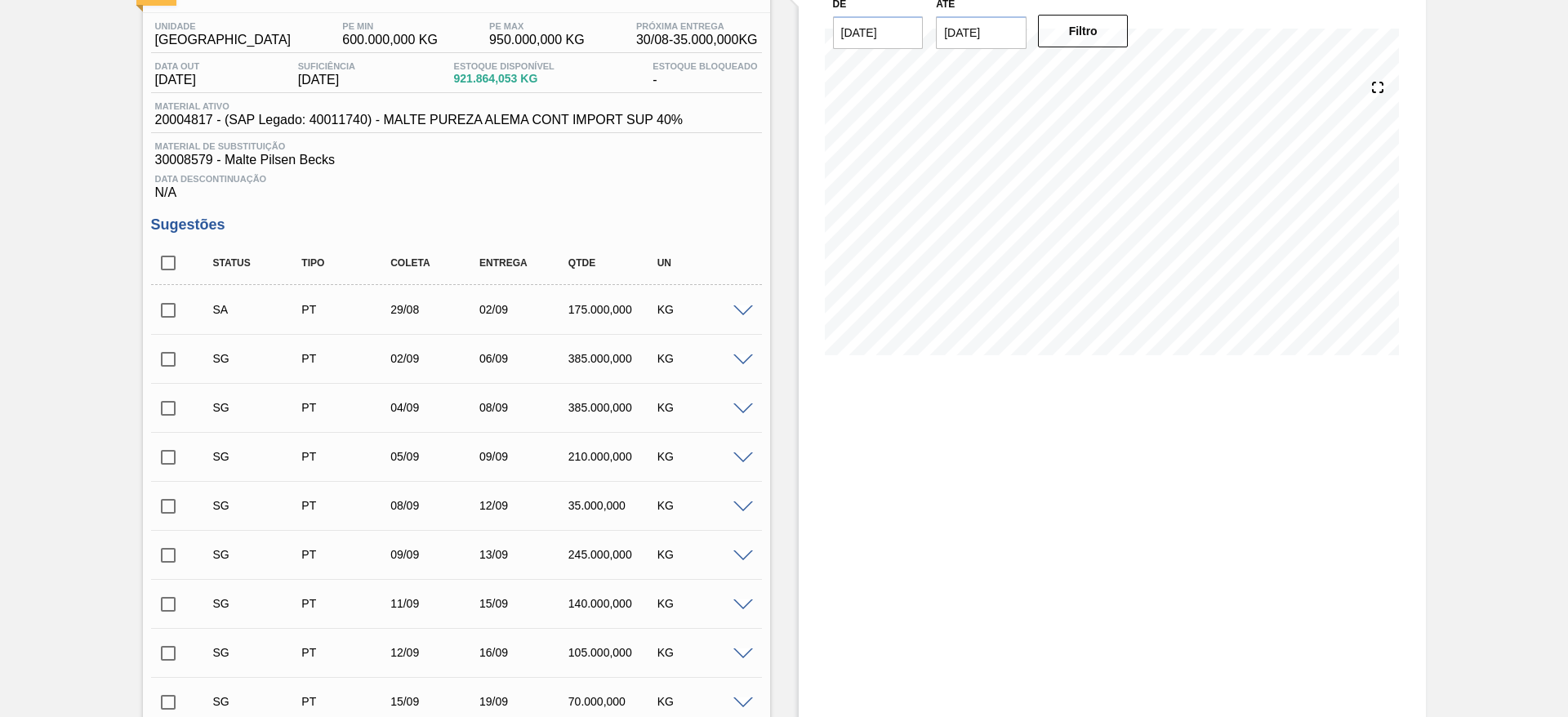
click at [167, 311] on input "checkbox" at bounding box center [168, 310] width 35 height 35
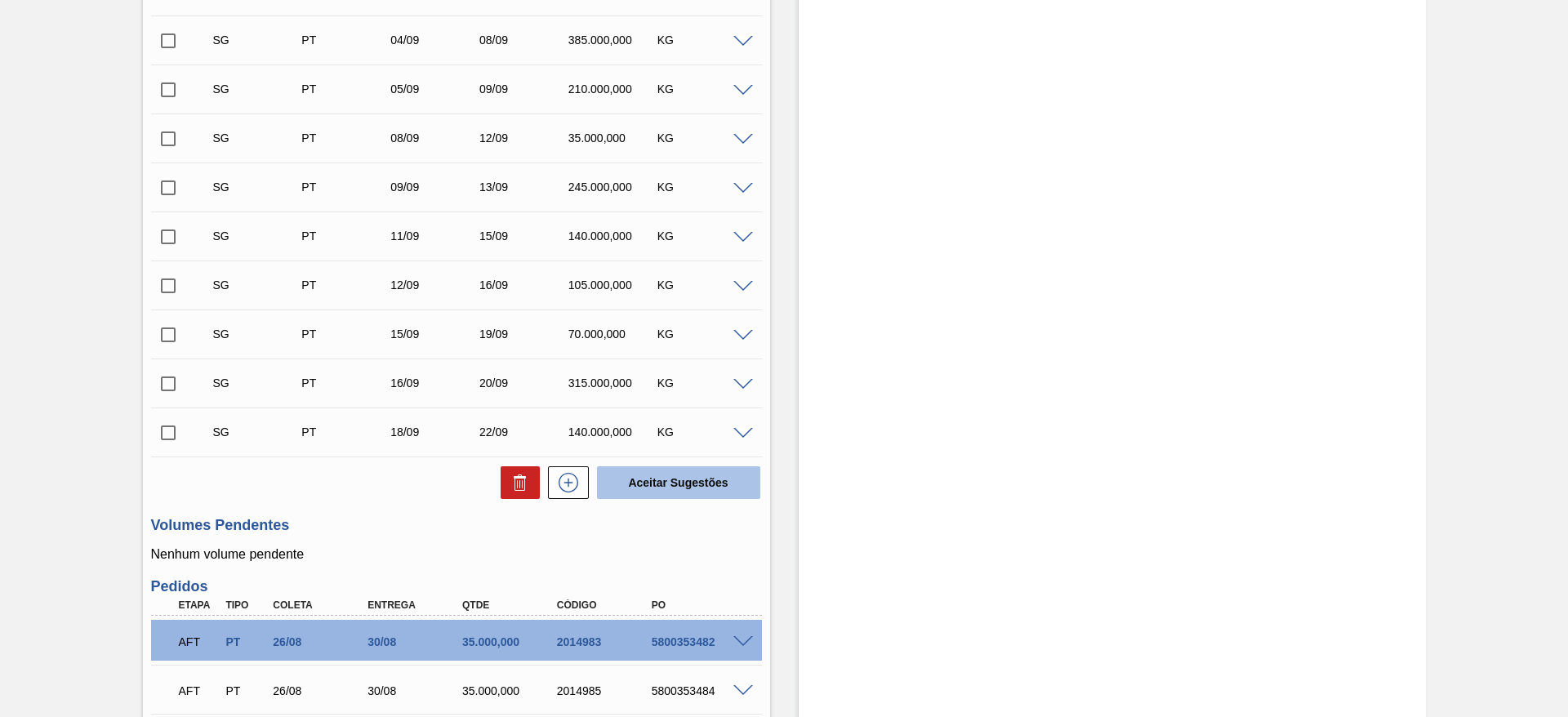
click at [665, 477] on button "Aceitar Sugestões" at bounding box center [678, 482] width 163 height 33
checkbox input "false"
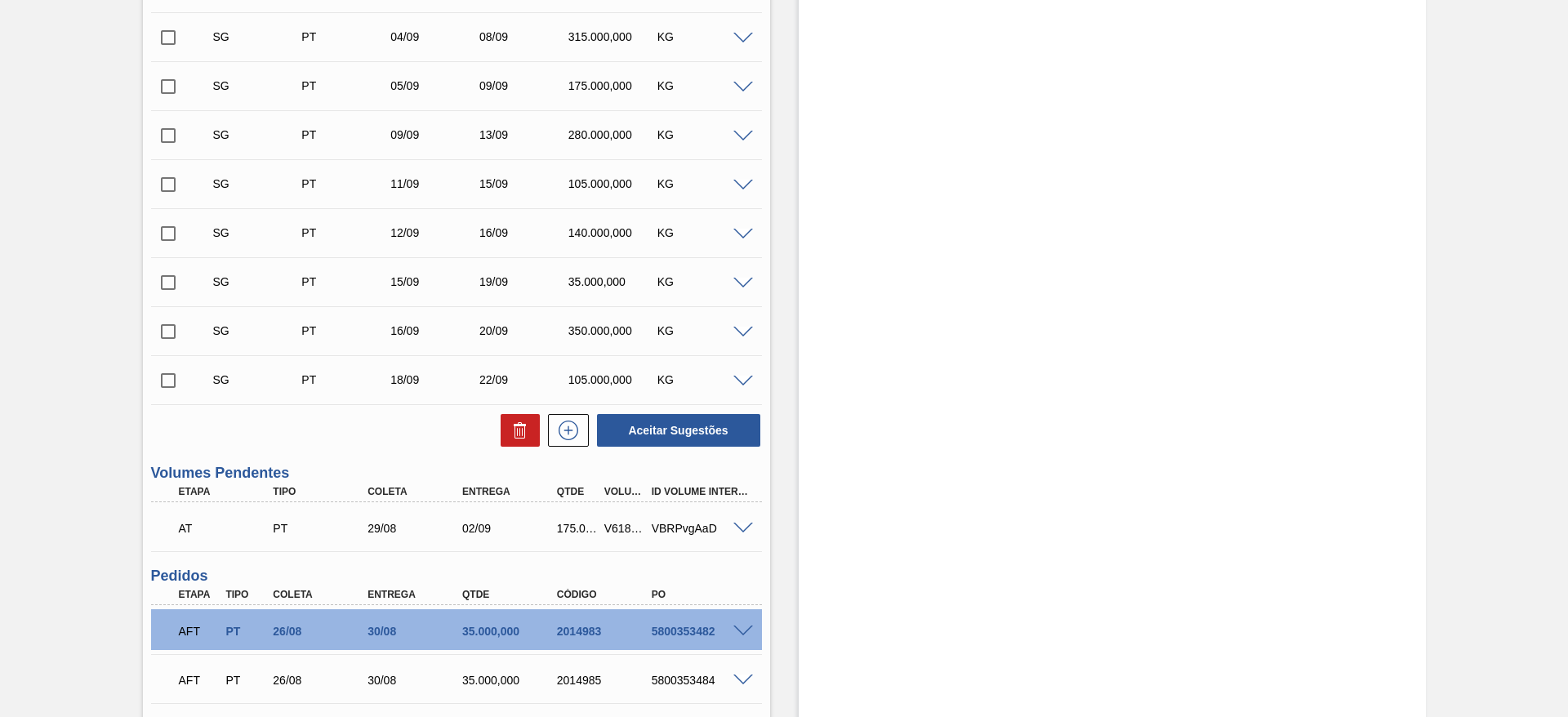
scroll to position [613, 0]
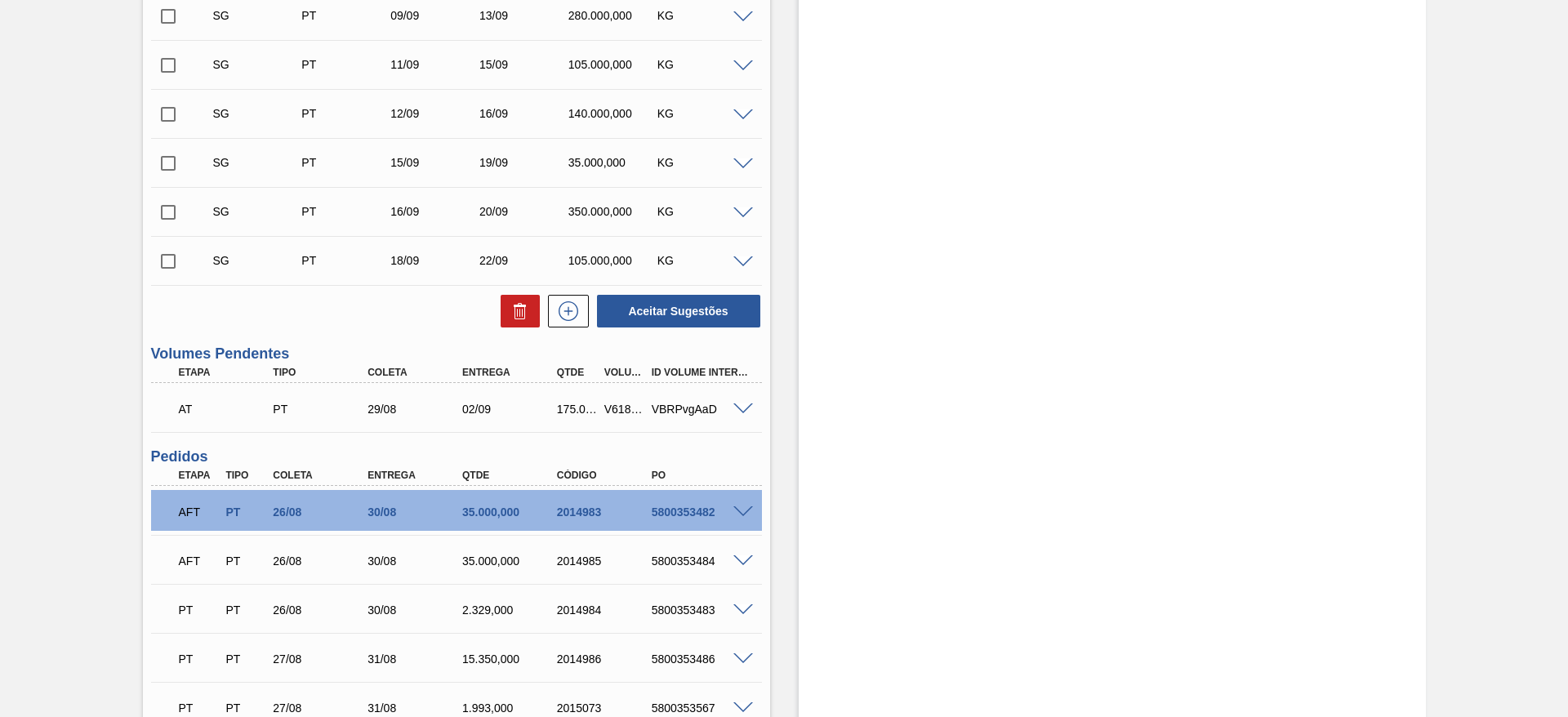
click at [627, 403] on div "V618984" at bounding box center [625, 409] width 49 height 13
copy div "V618984"
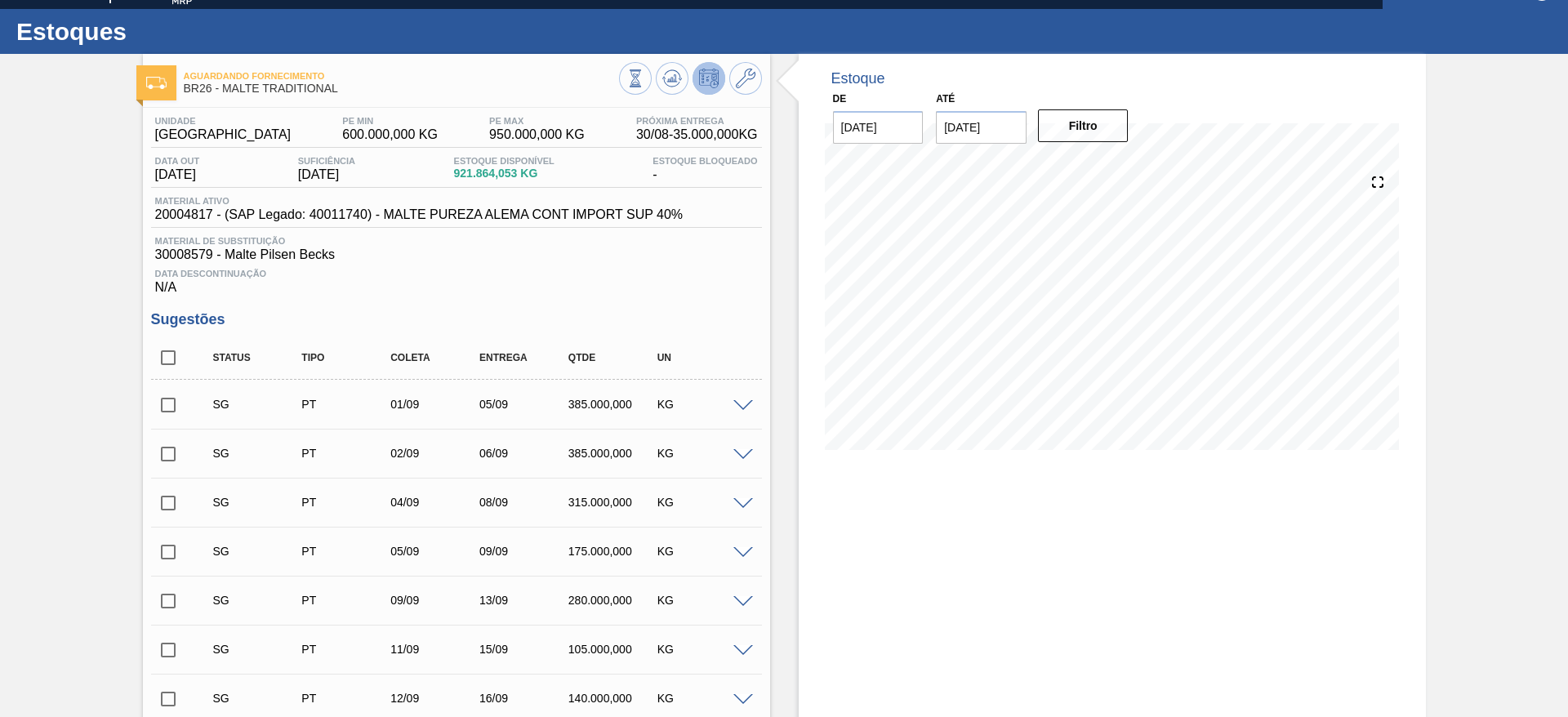
scroll to position [0, 0]
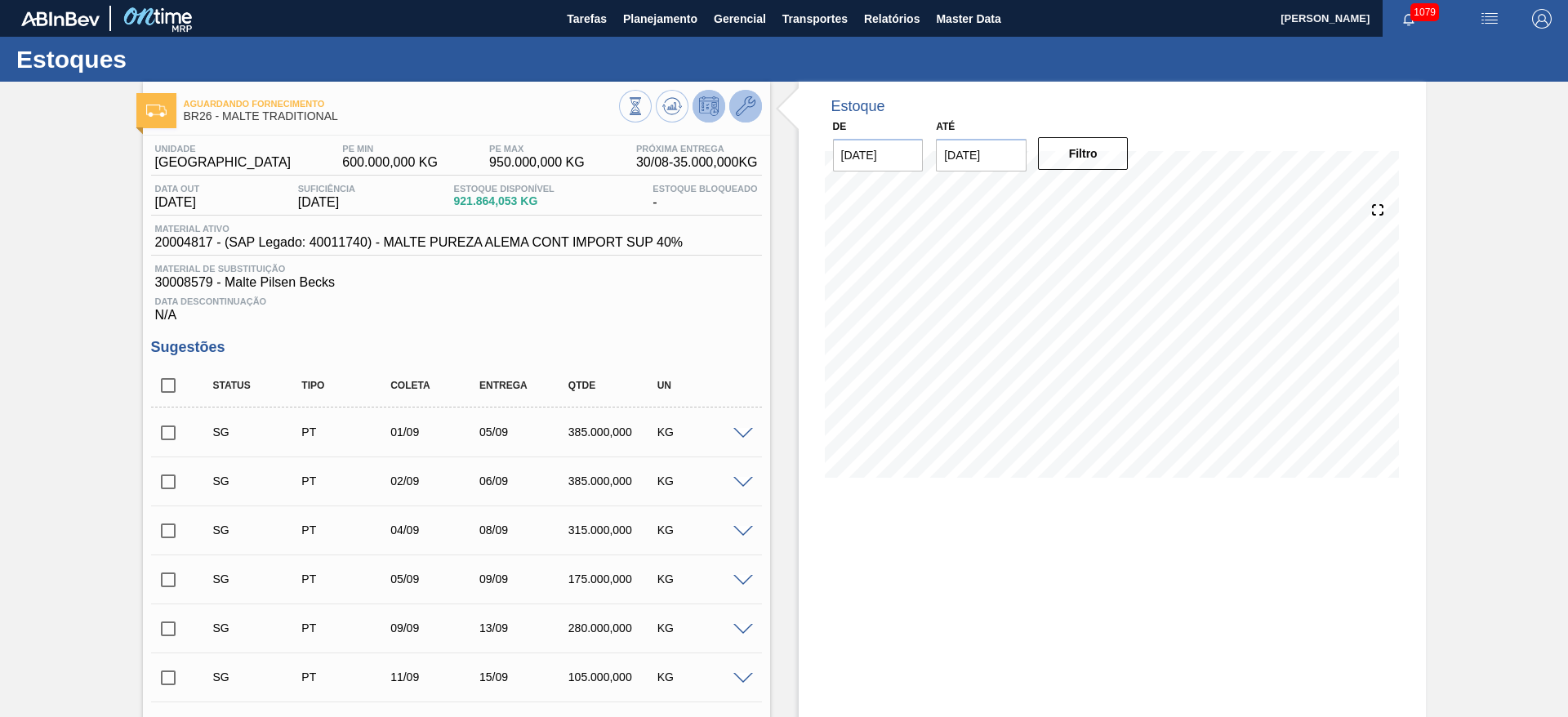
click at [744, 103] on icon at bounding box center [745, 106] width 20 height 20
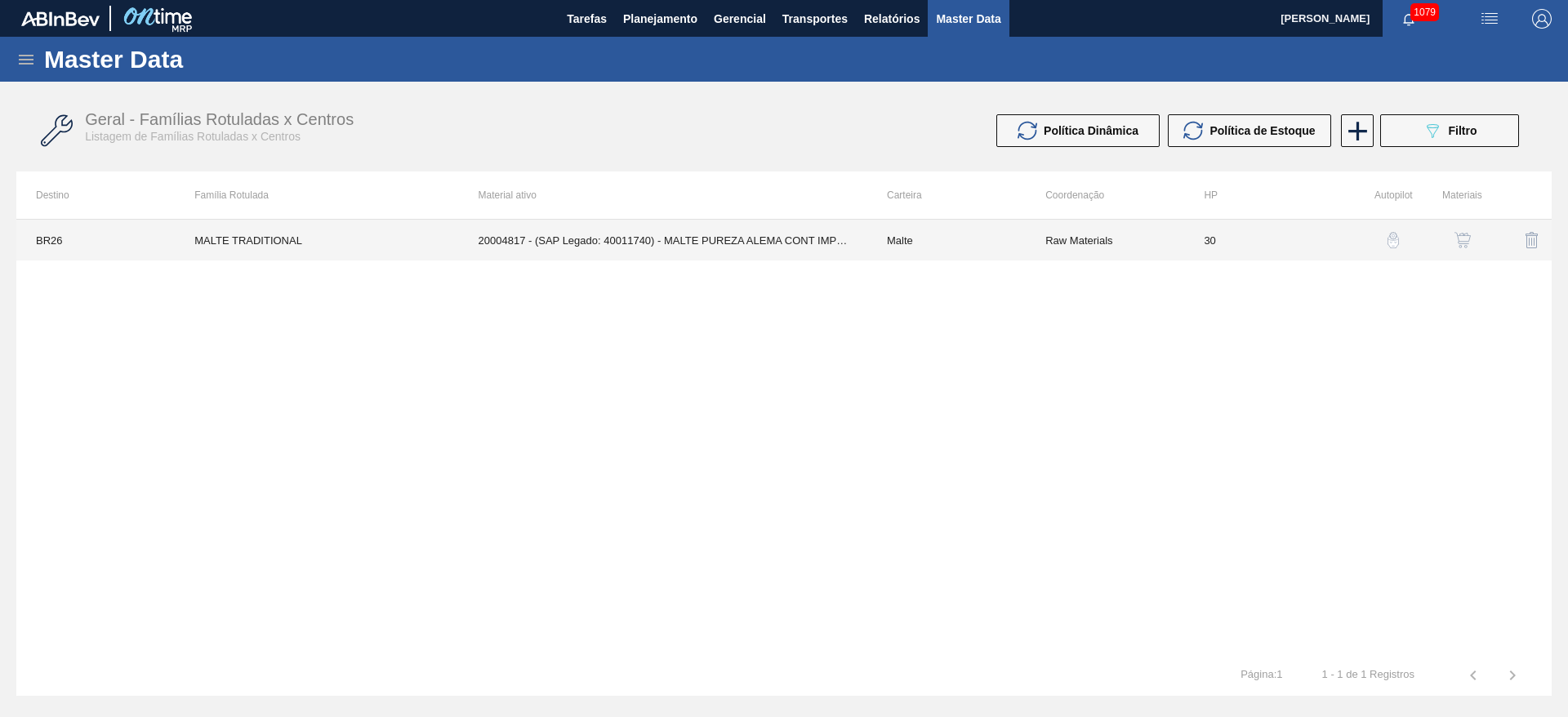
click at [970, 235] on td "Malte" at bounding box center [946, 240] width 159 height 40
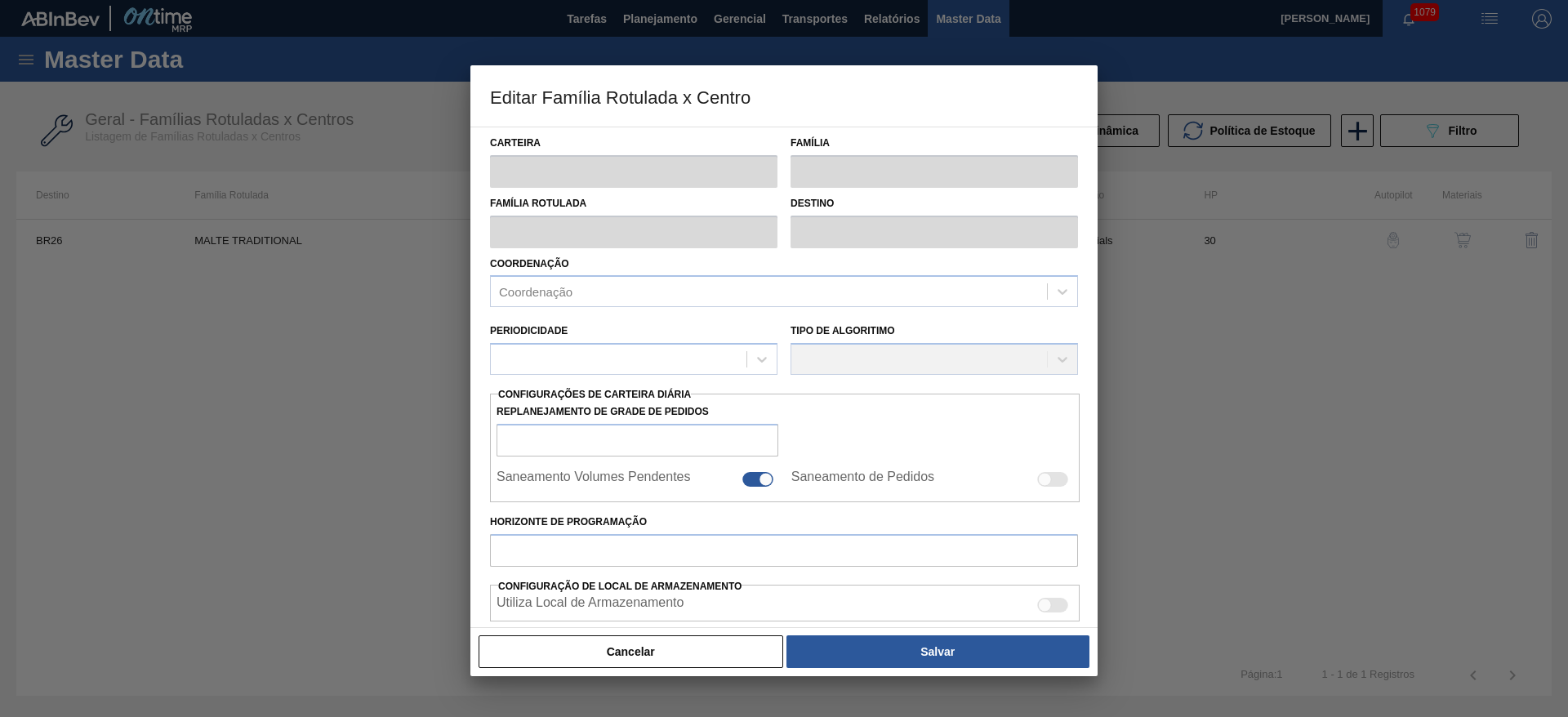
type input "Malte"
type input "MALTE TRADITIONAL"
type input "BR26 - [GEOGRAPHIC_DATA]"
type input "0"
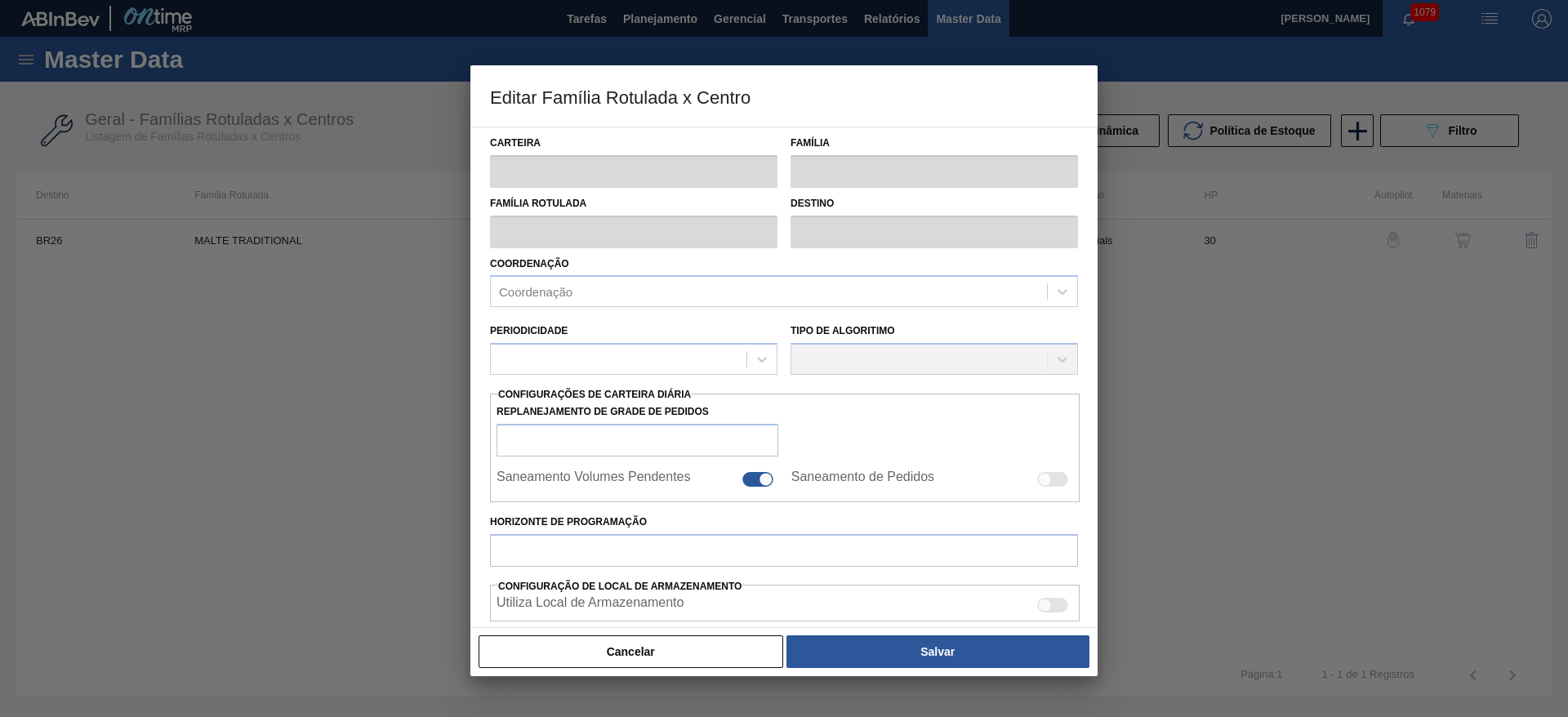
checkbox input "false"
type input "30"
type input "600.000"
type input "950.000"
type input "100"
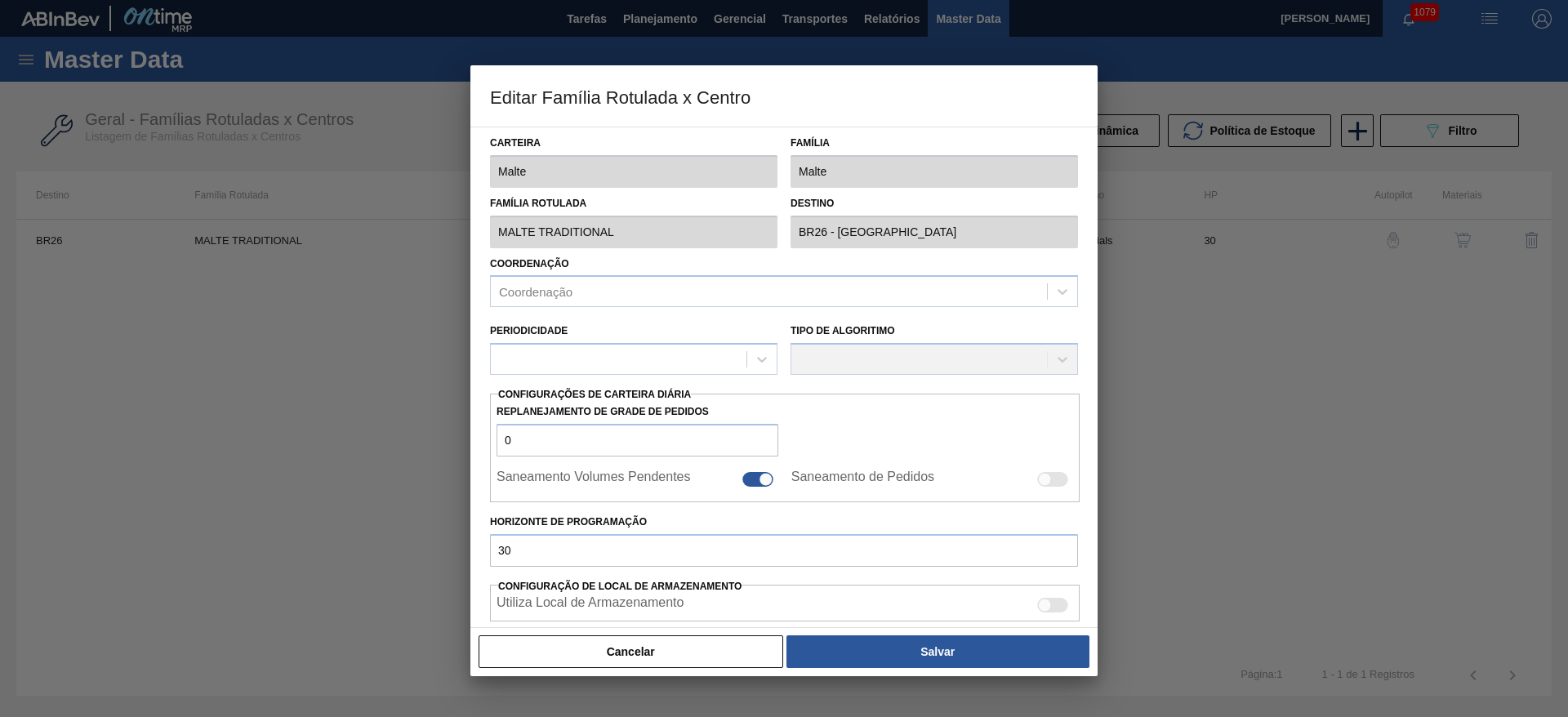
type input "950.000,000"
checkbox input "true"
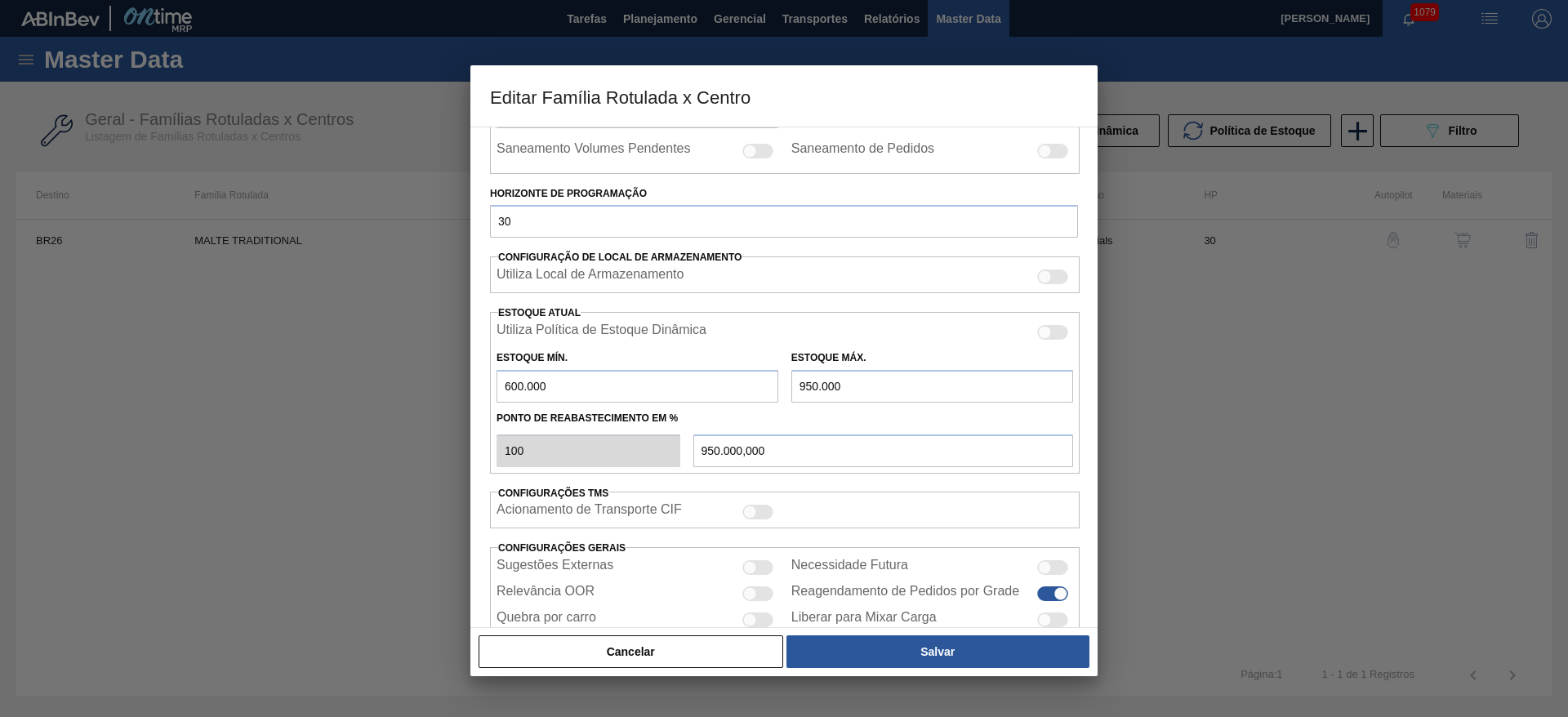
scroll to position [402, 0]
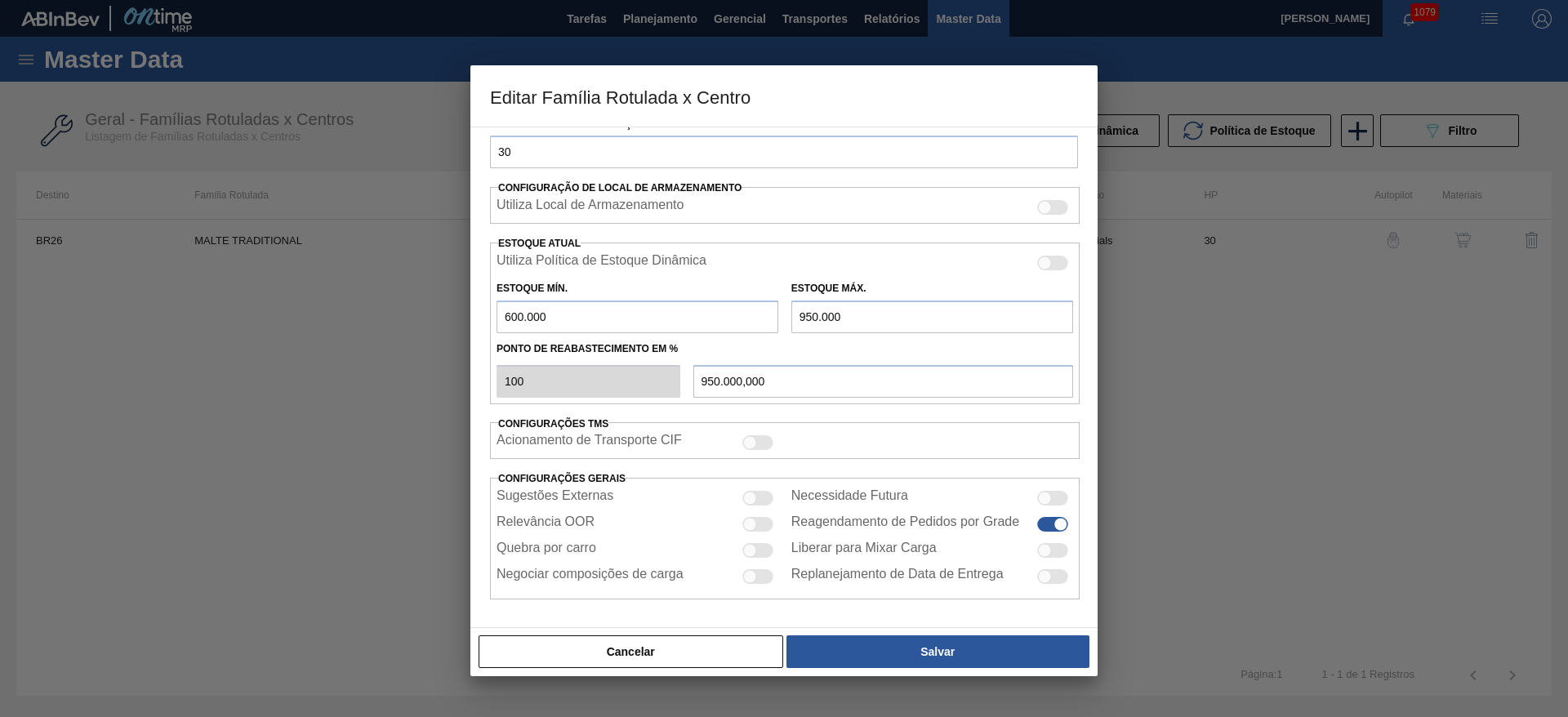
click at [756, 551] on div at bounding box center [757, 551] width 31 height 15
checkbox input "true"
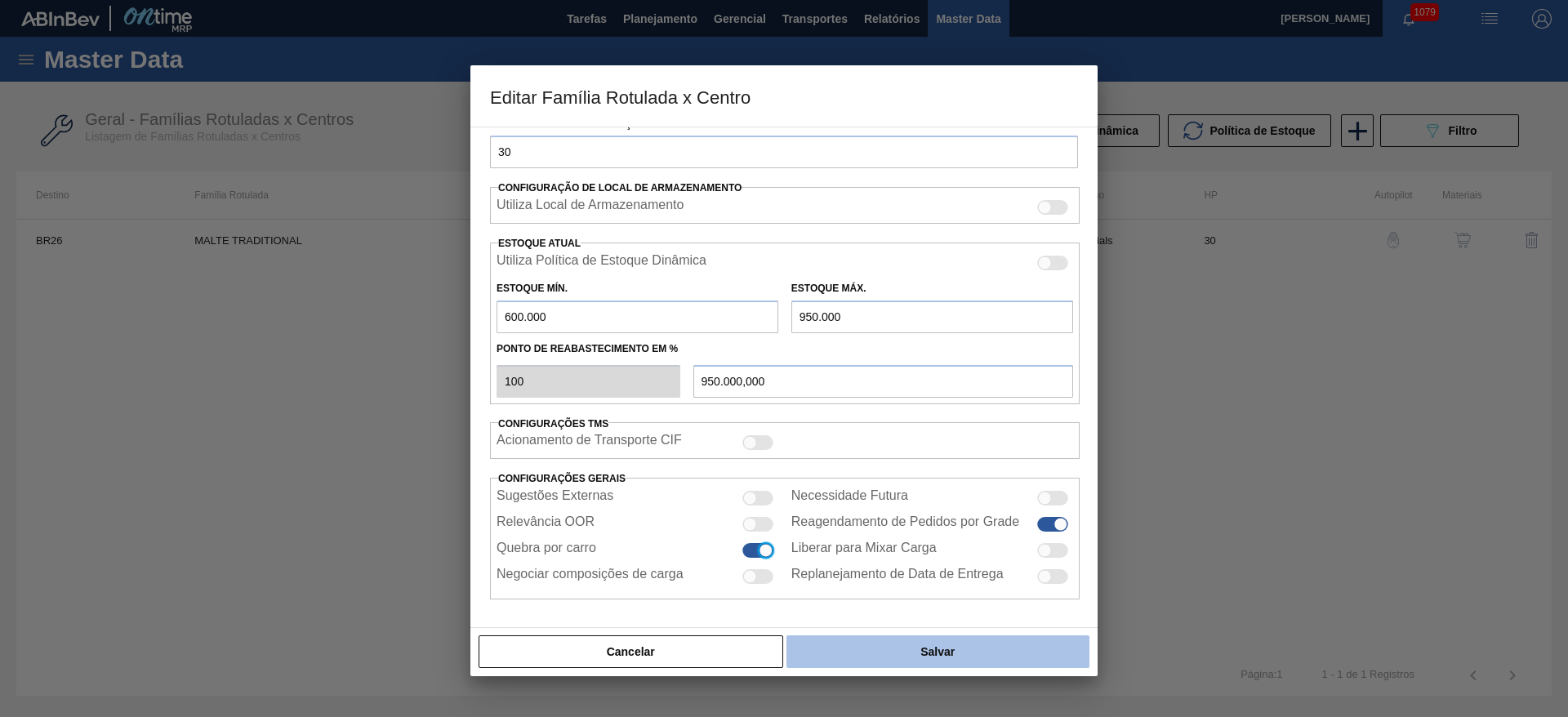
click at [920, 654] on button "Salvar" at bounding box center [938, 651] width 303 height 33
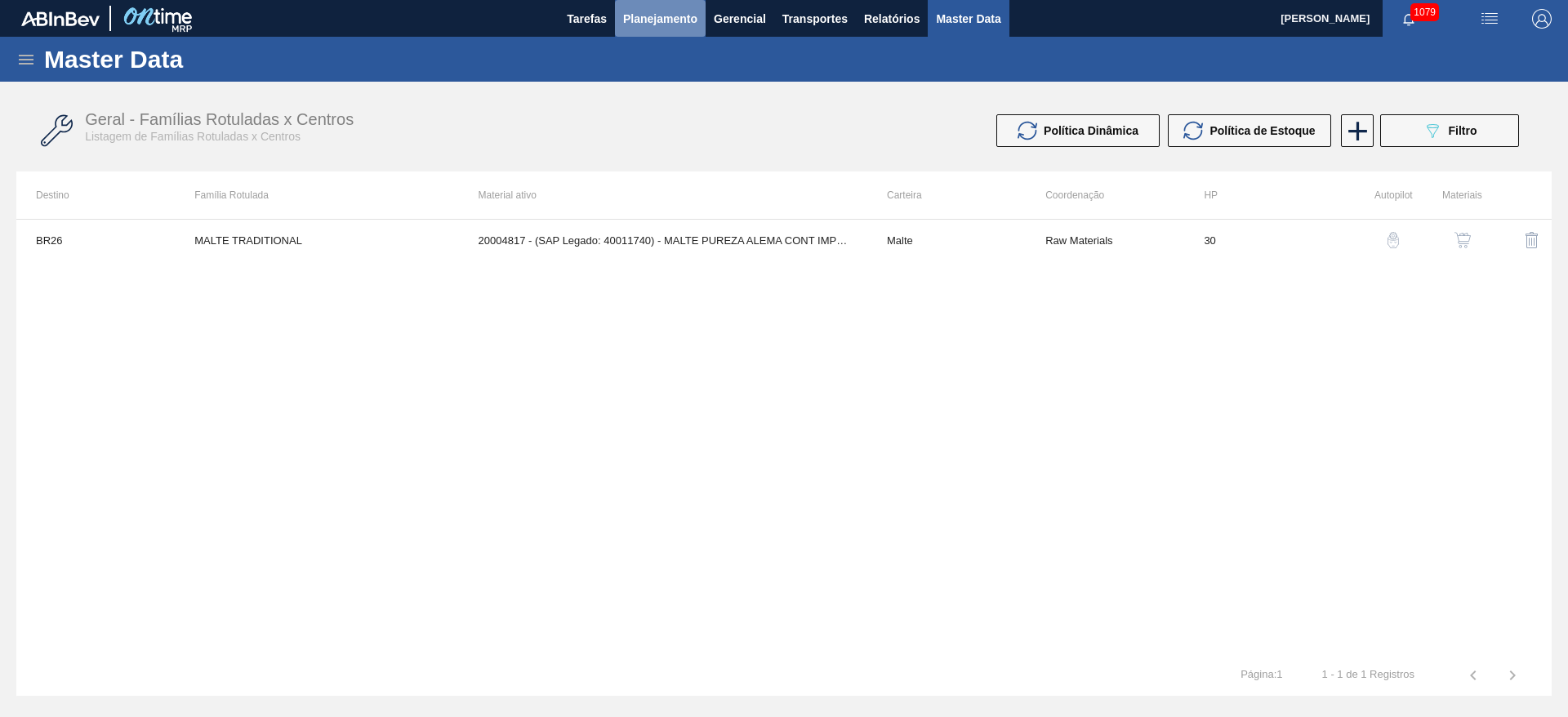
click at [667, 3] on button "Planejamento" at bounding box center [660, 18] width 90 height 37
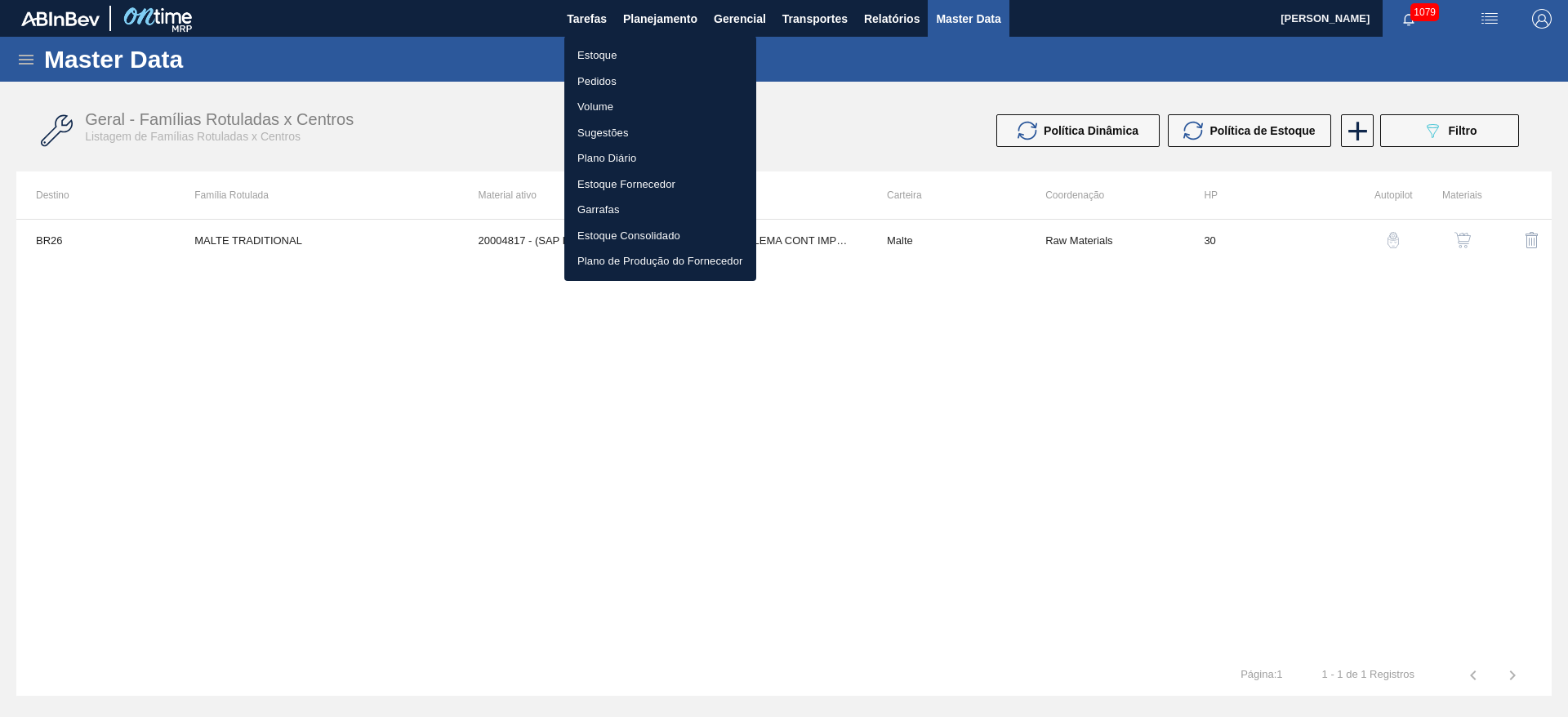
click at [819, 23] on div at bounding box center [784, 358] width 1568 height 717
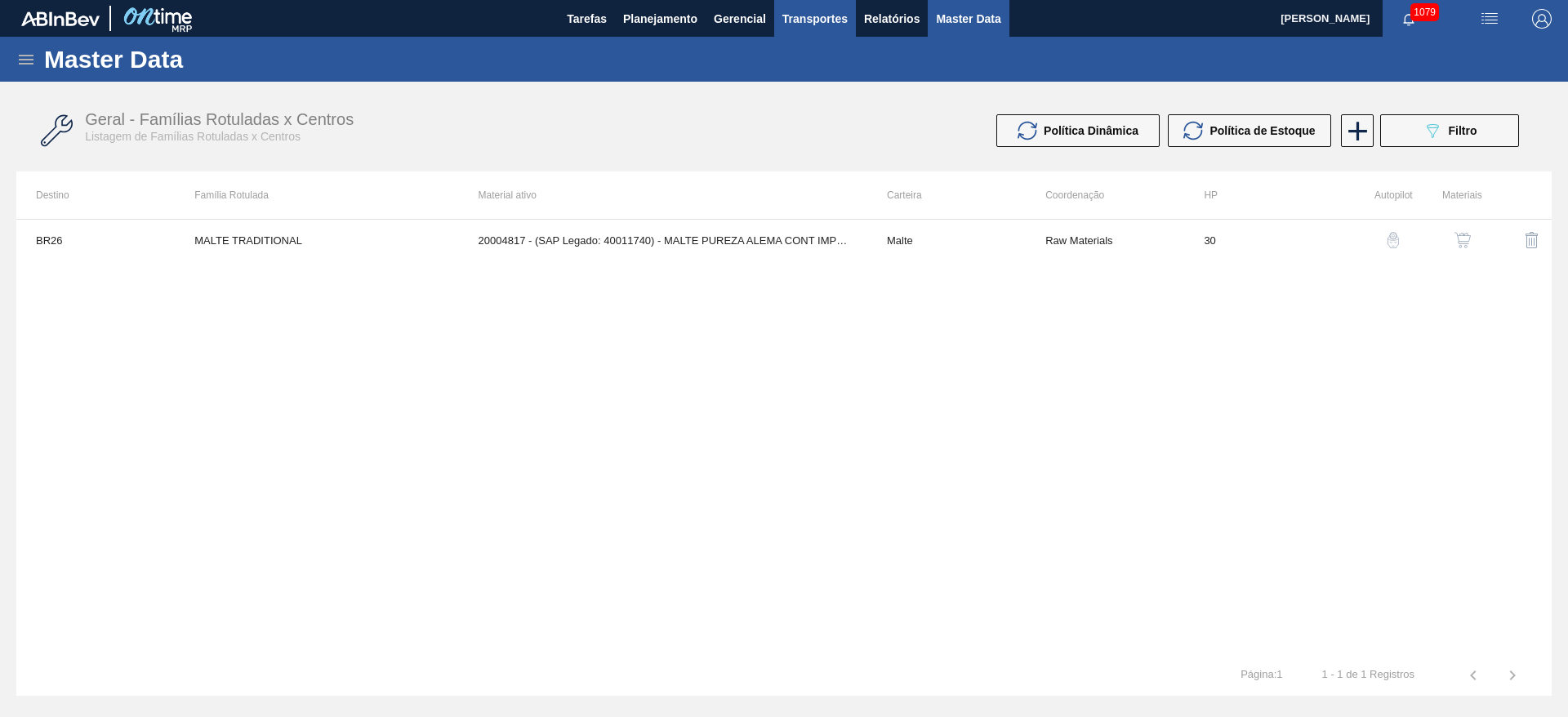
click at [815, 22] on span "Transportes" at bounding box center [815, 19] width 66 height 20
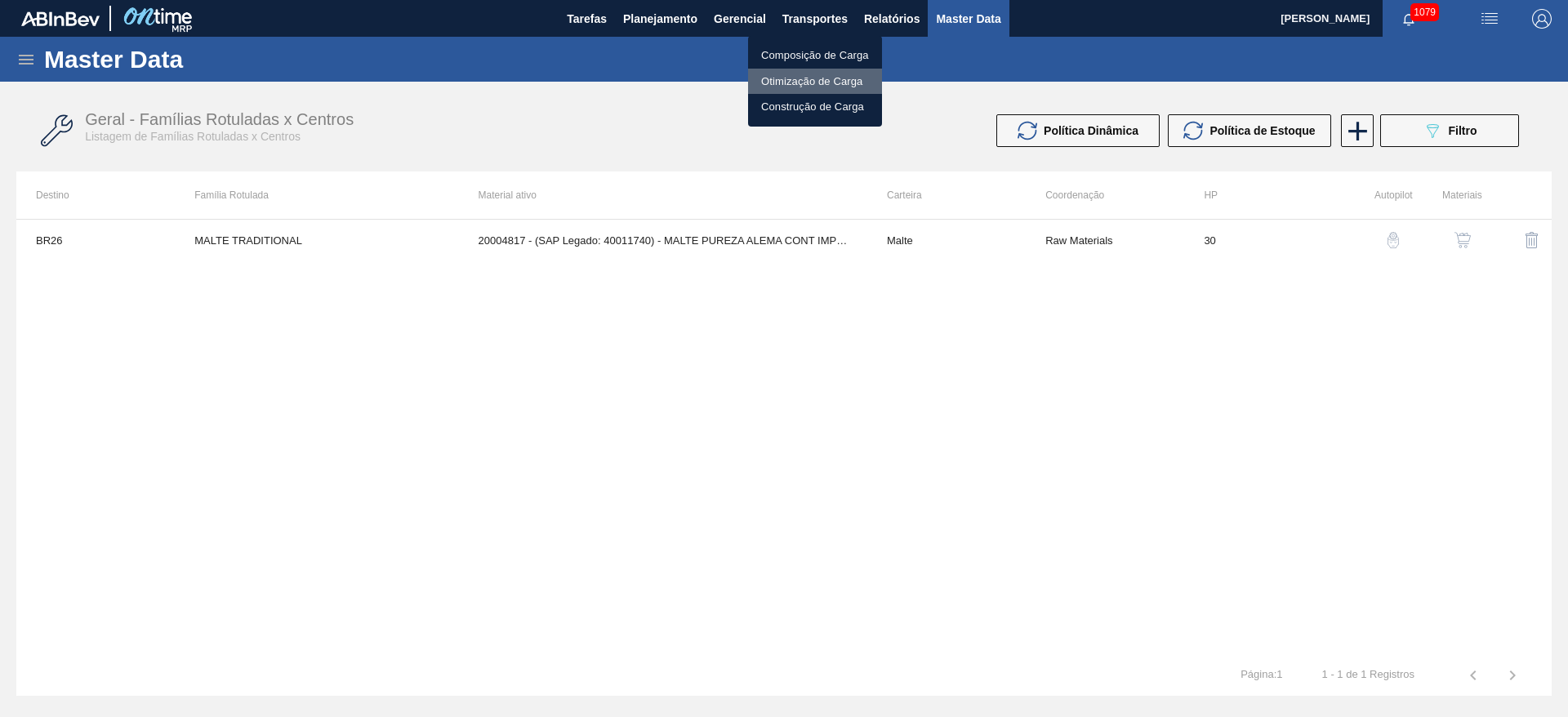
click at [789, 84] on li "Otimização de Carga" at bounding box center [815, 82] width 134 height 26
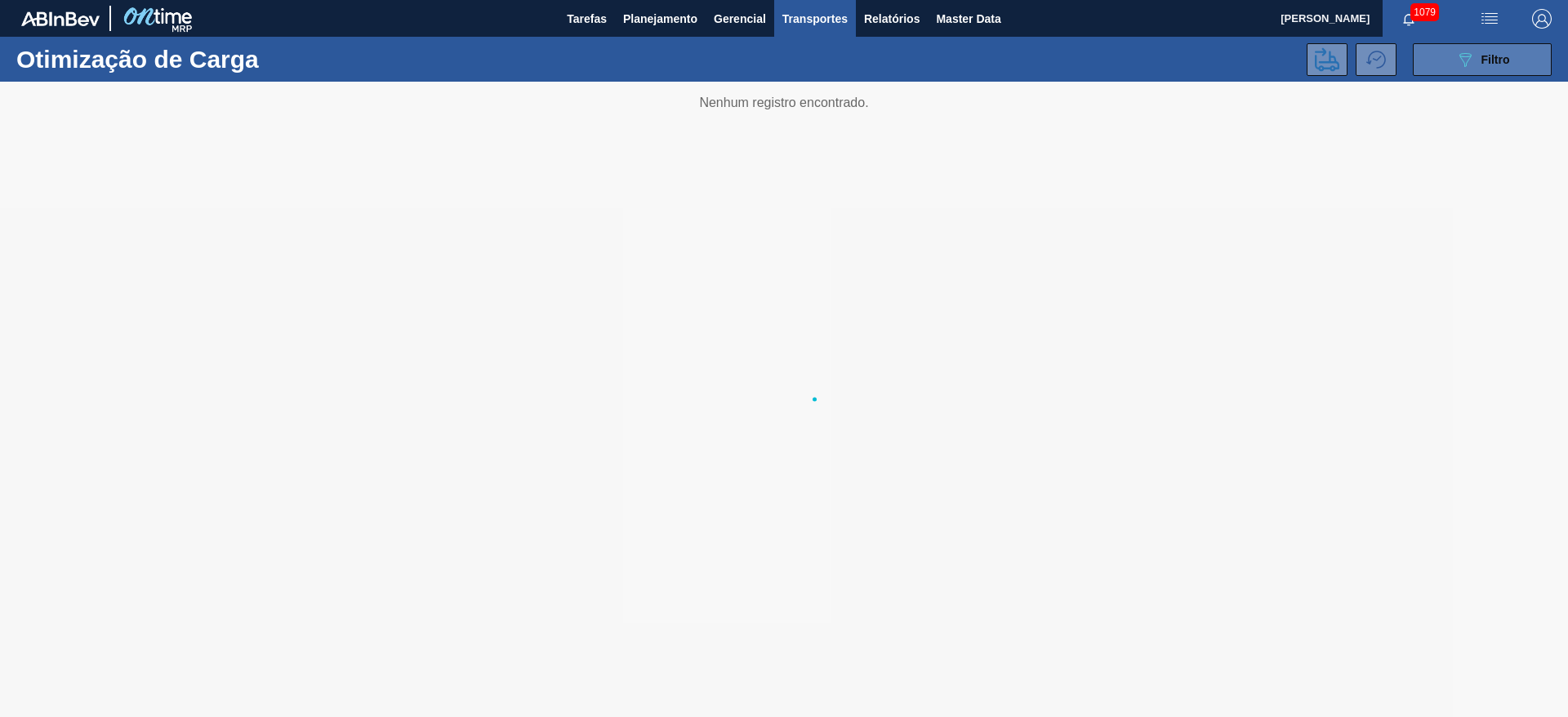
click at [1469, 59] on icon "089F7B8B-B2A5-4AFE-B5C0-19BA573D28AC" at bounding box center [1465, 59] width 20 height 20
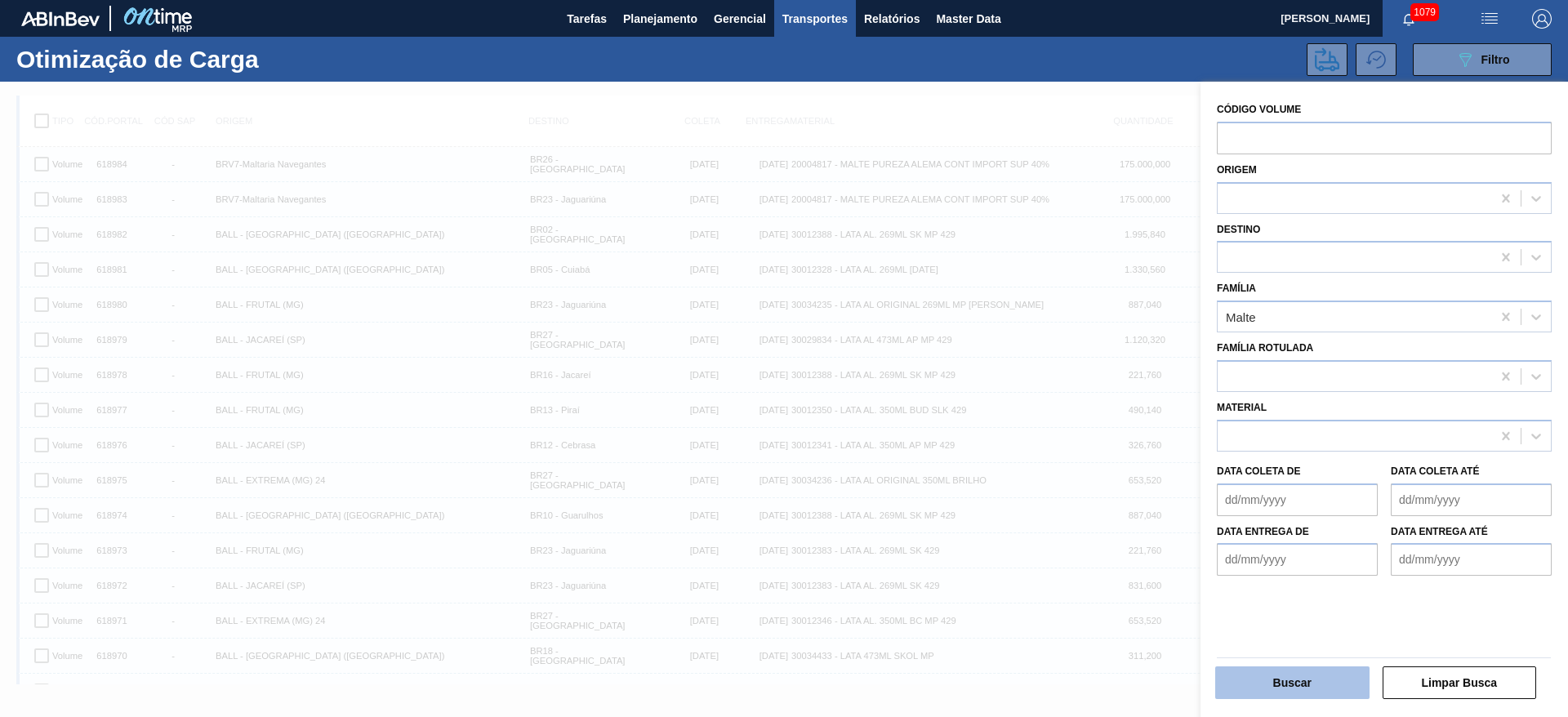
click at [1259, 683] on button "Buscar" at bounding box center [1292, 682] width 154 height 33
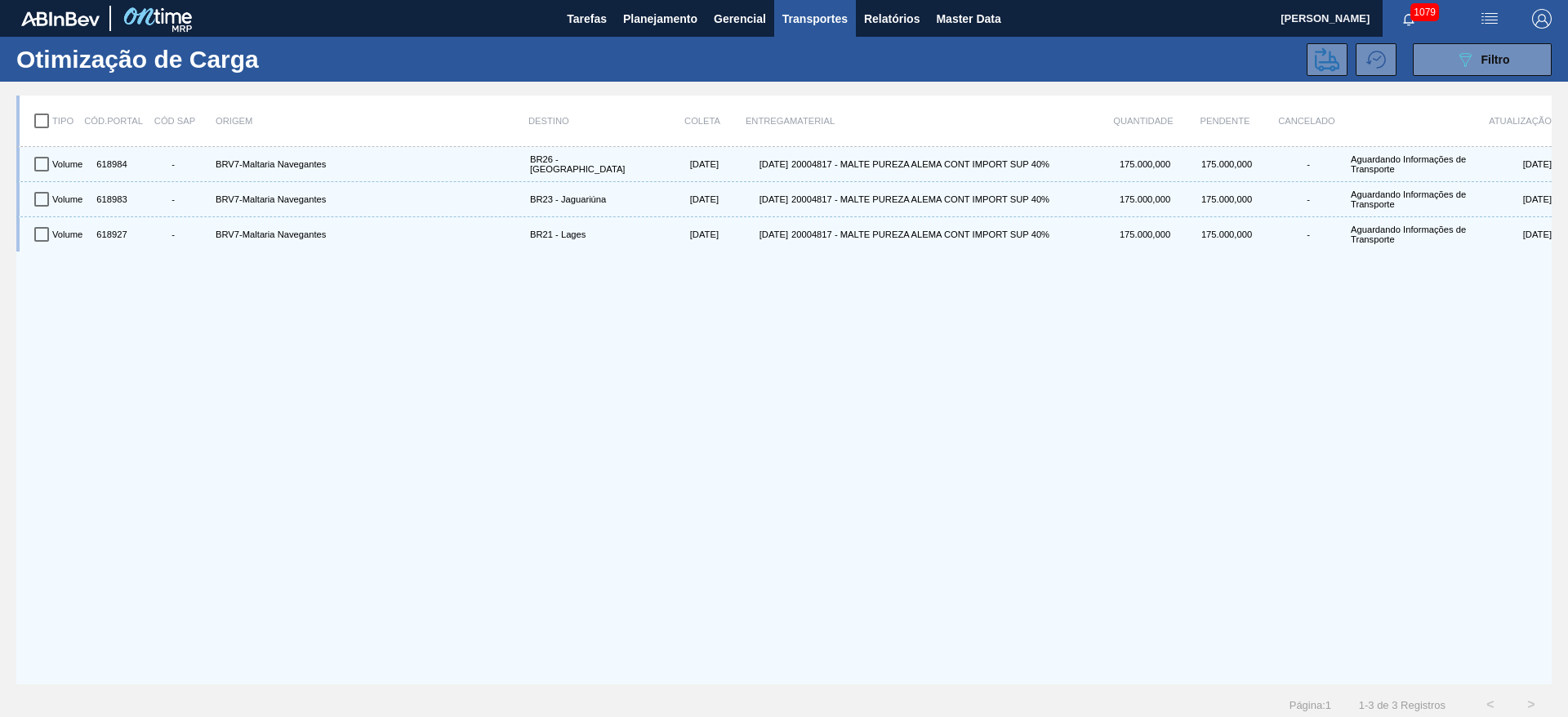
click at [44, 117] on input "checkbox" at bounding box center [41, 120] width 35 height 35
checkbox input "true"
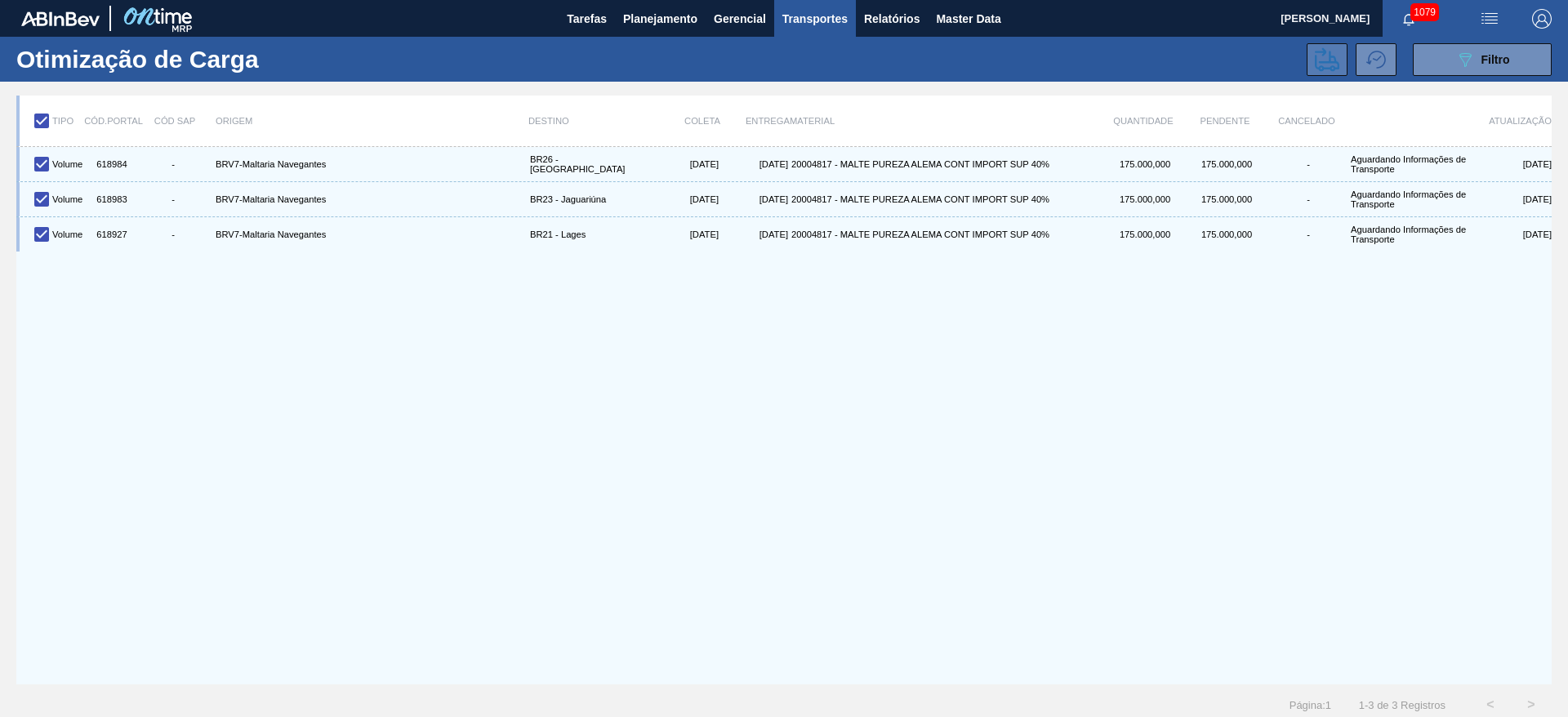
click at [1330, 70] on icon at bounding box center [1327, 58] width 24 height 23
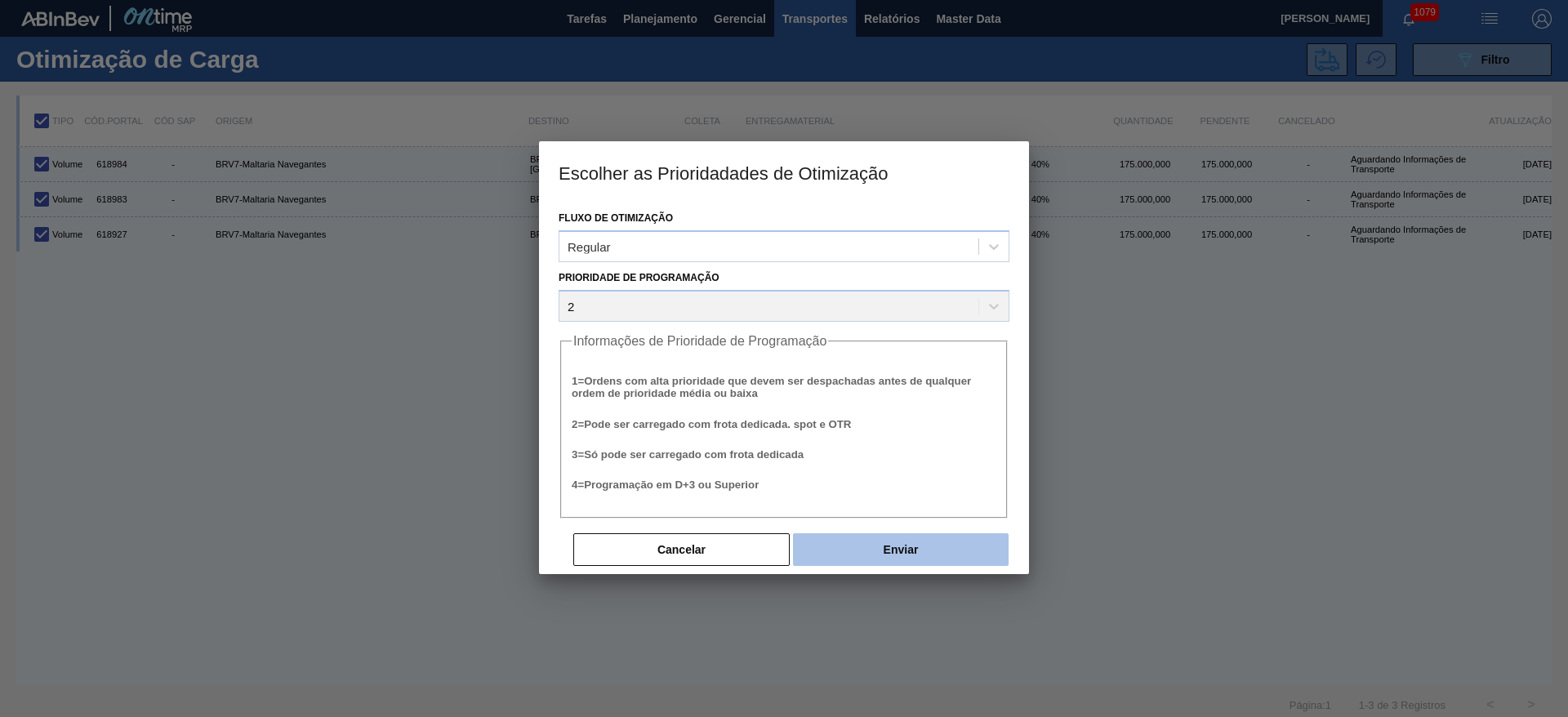
click at [926, 545] on button "Enviar" at bounding box center [900, 550] width 215 height 33
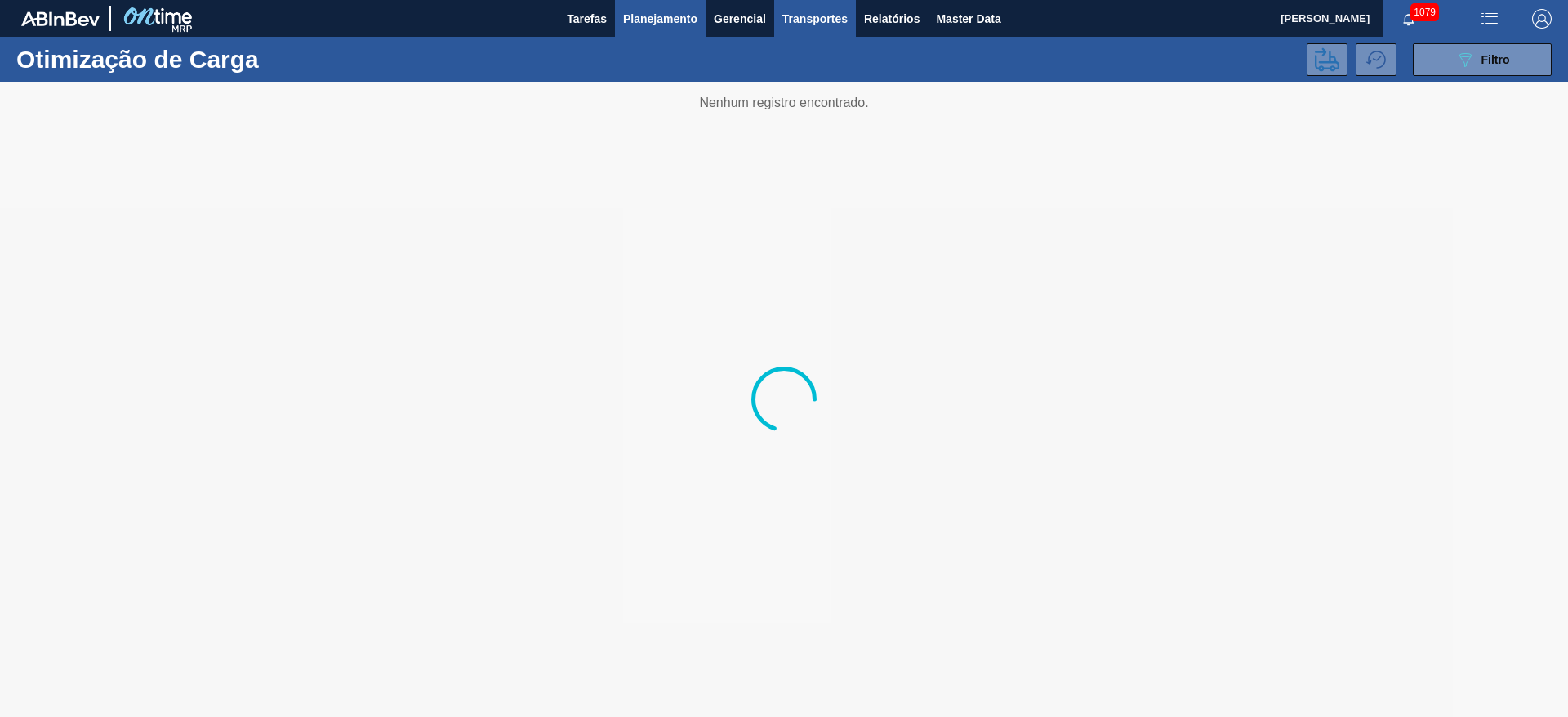
click at [646, 23] on span "Planejamento" at bounding box center [660, 19] width 74 height 20
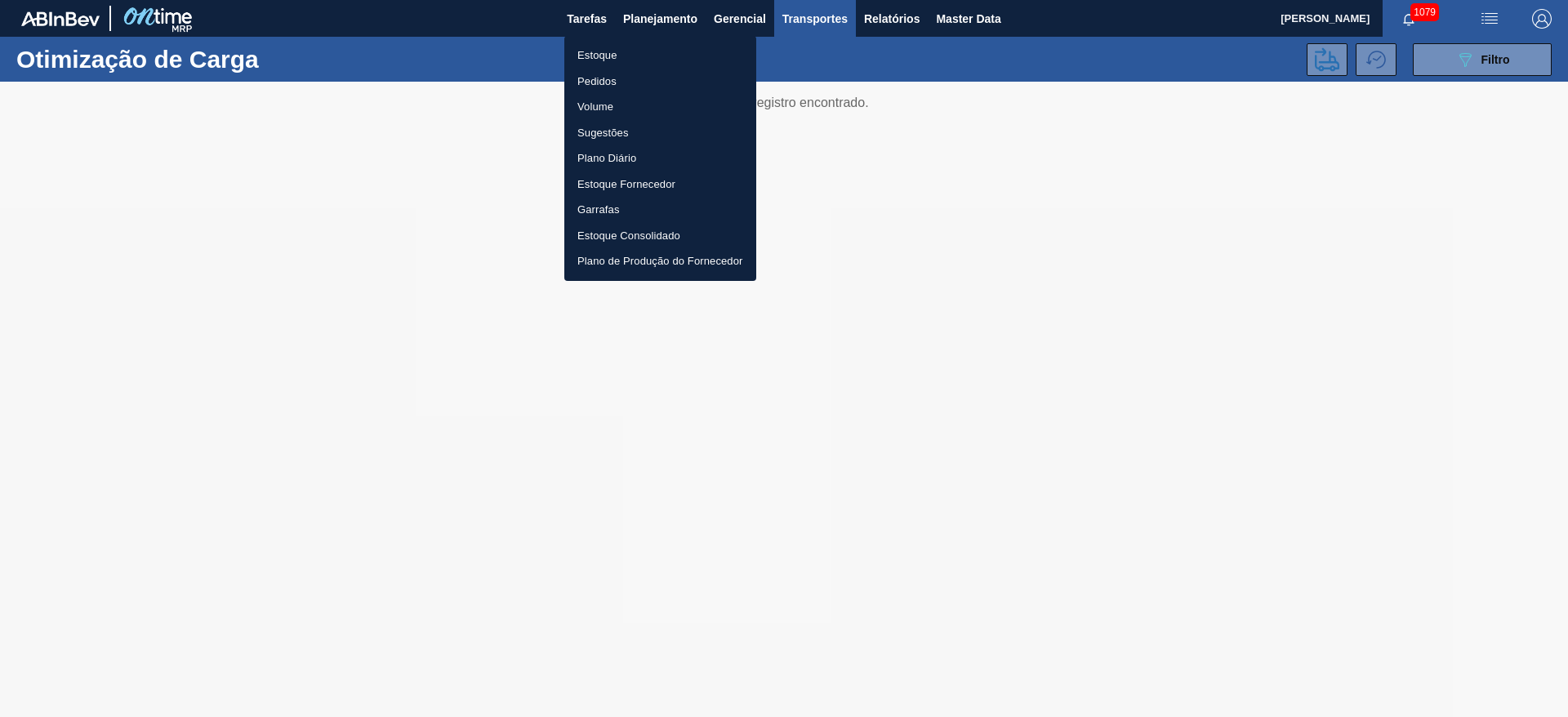
click at [596, 59] on li "Estoque" at bounding box center [660, 55] width 192 height 26
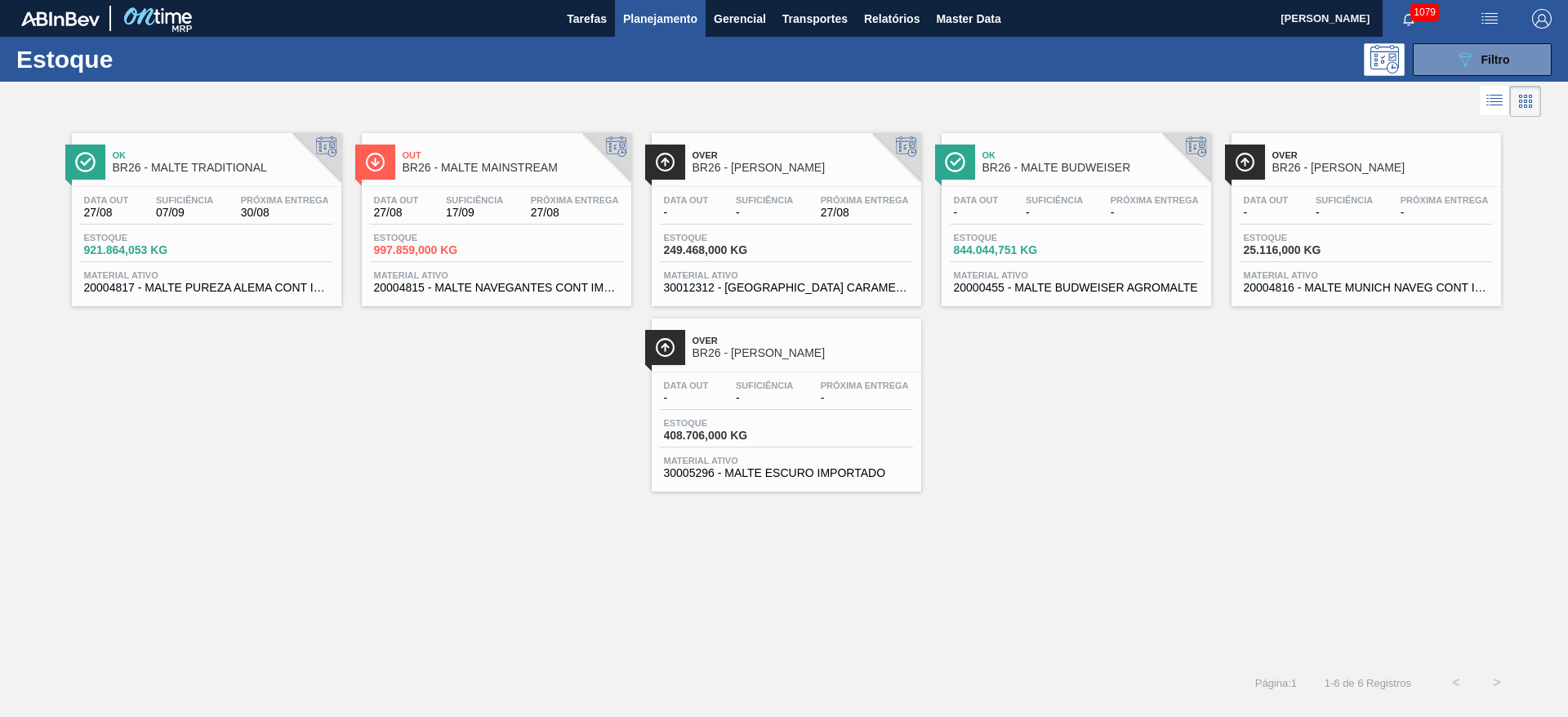
click at [477, 227] on div "Data [DATE] Suficiência 17/09 Próxima Entrega 27/08 [GEOGRAPHIC_DATA] 997.859,0…" at bounding box center [496, 242] width 270 height 111
